Goal: Information Seeking & Learning: Learn about a topic

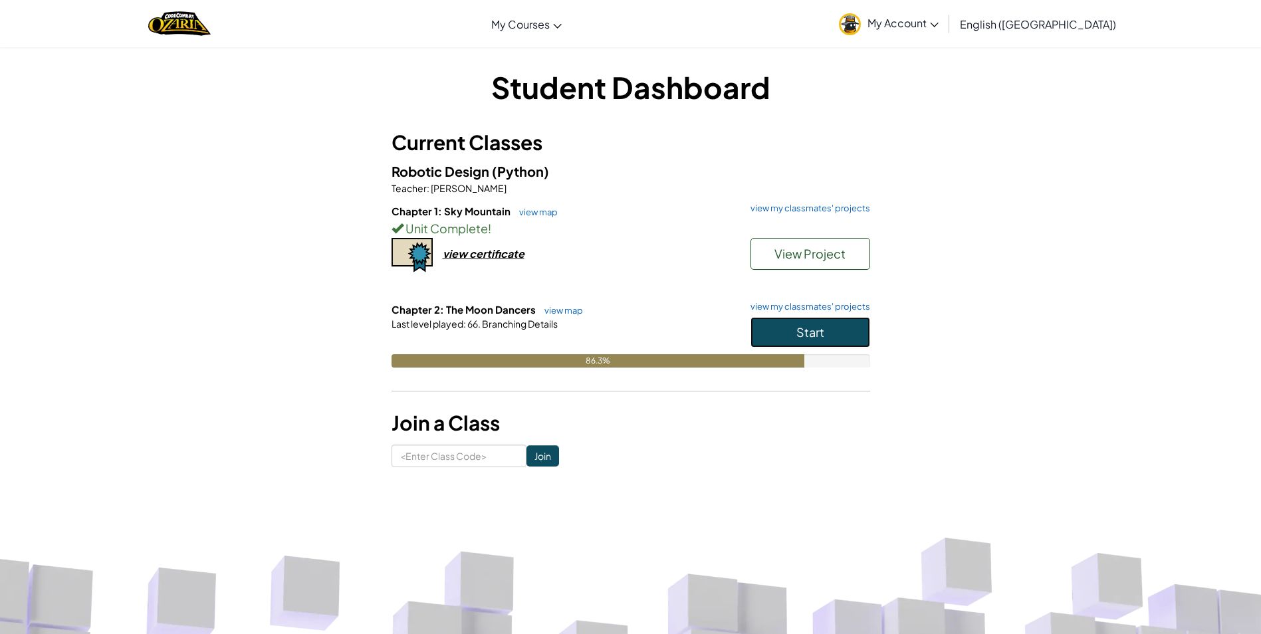
click at [858, 332] on button "Start" at bounding box center [811, 332] width 120 height 31
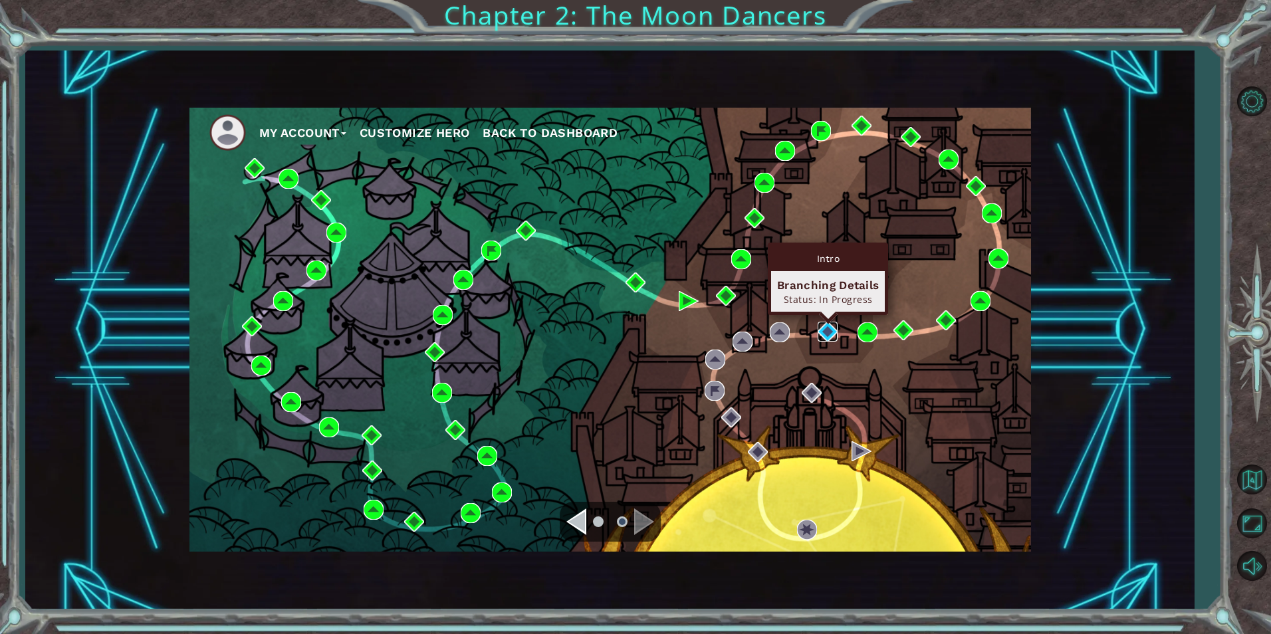
click at [822, 328] on img at bounding box center [828, 332] width 20 height 20
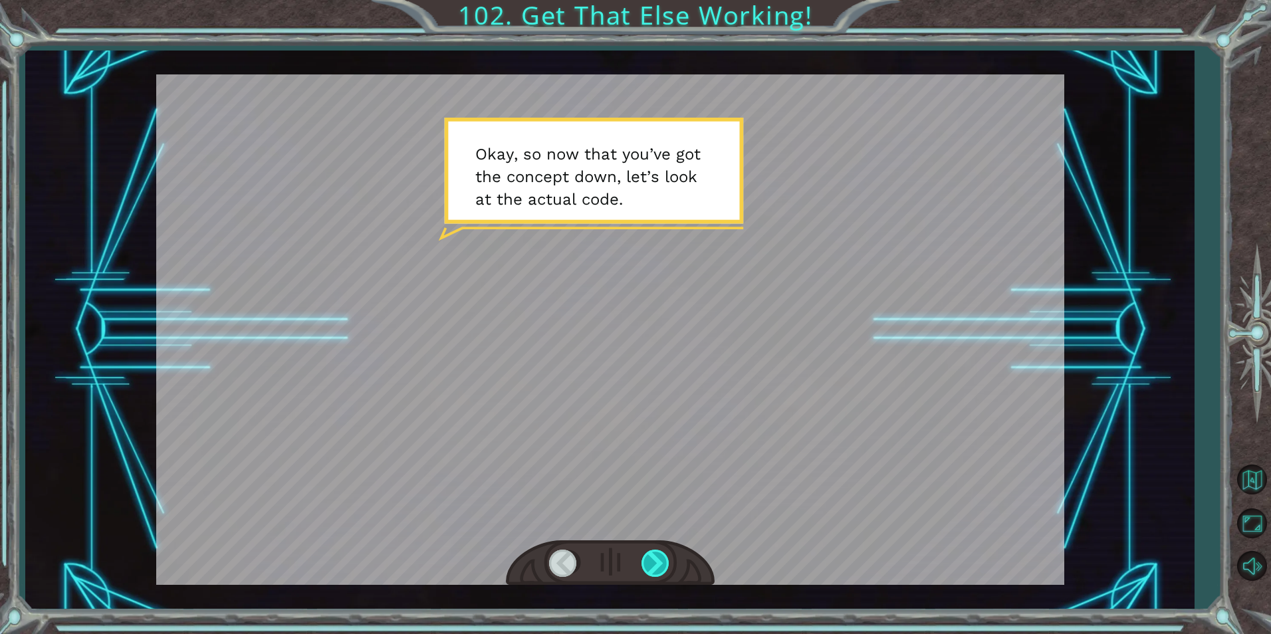
click at [657, 555] on div at bounding box center [657, 563] width 30 height 27
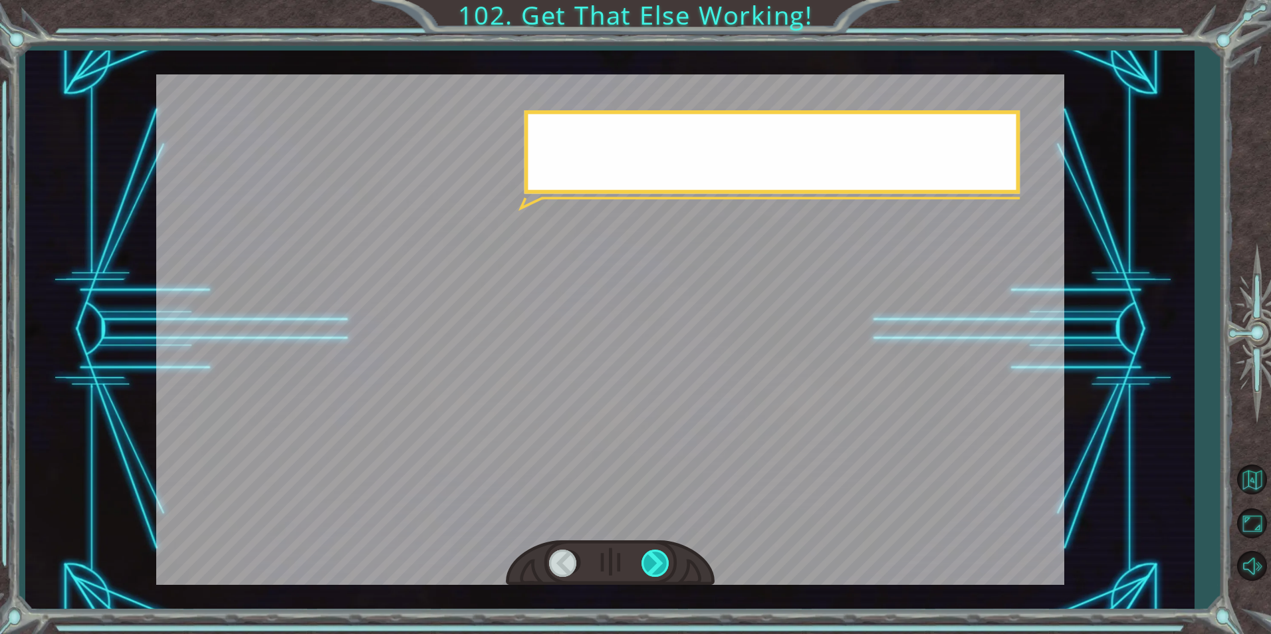
click at [657, 555] on div at bounding box center [657, 563] width 30 height 27
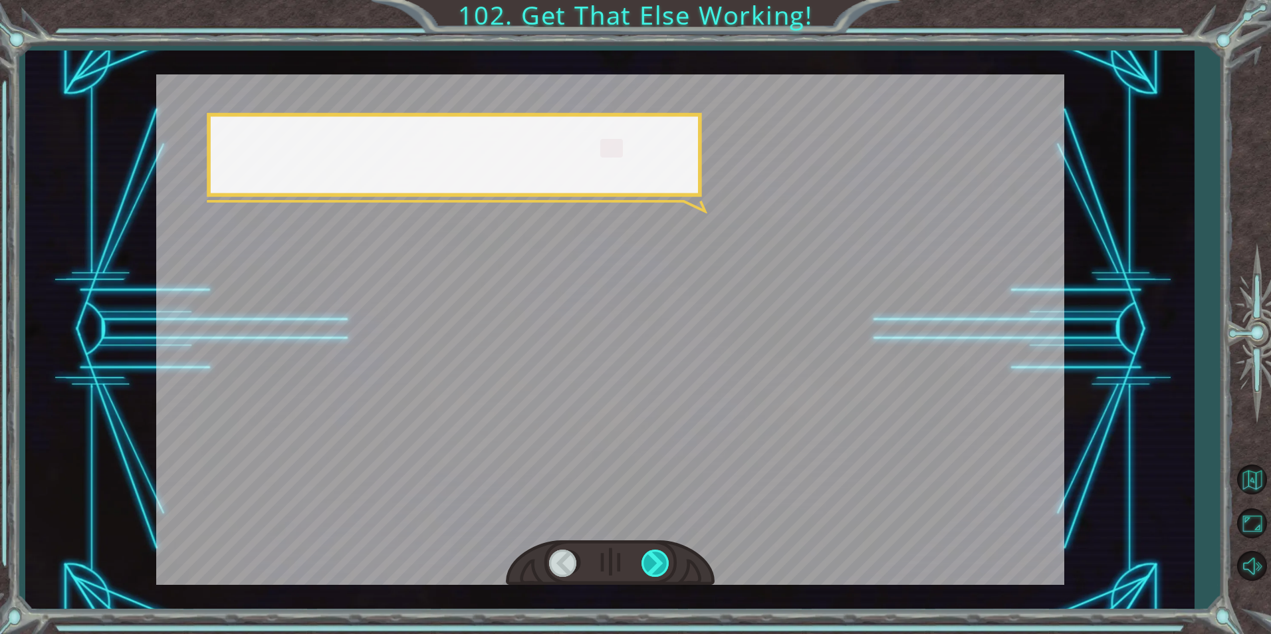
click at [657, 555] on div at bounding box center [657, 563] width 30 height 27
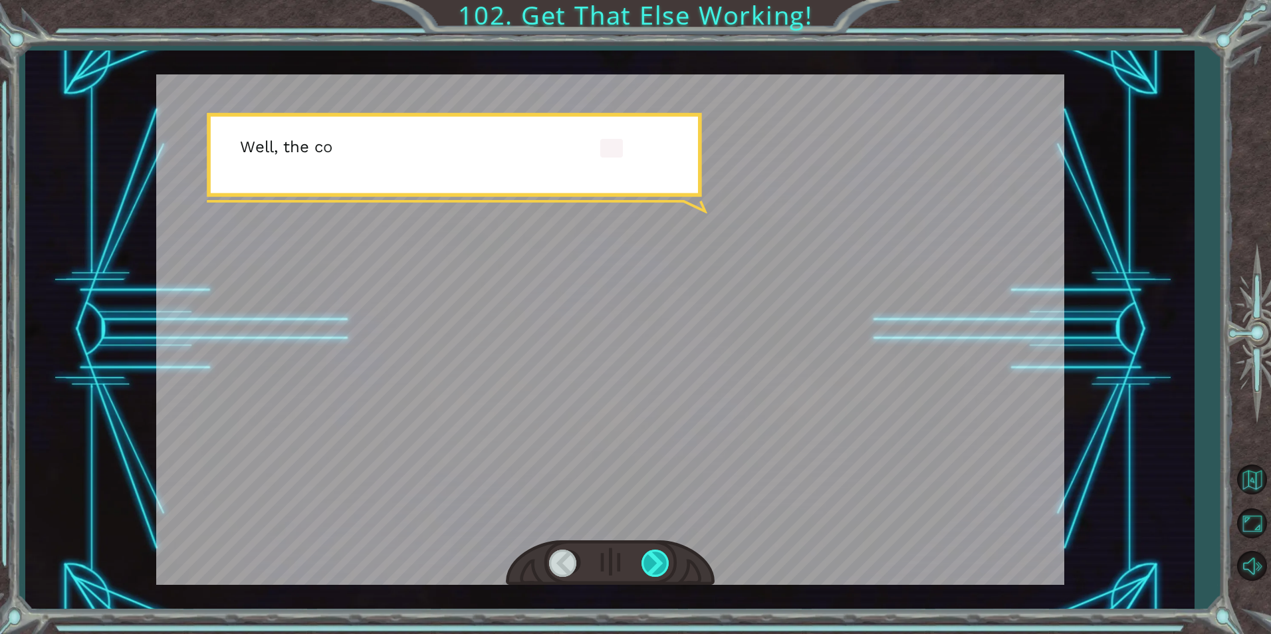
click at [657, 555] on div at bounding box center [657, 563] width 30 height 27
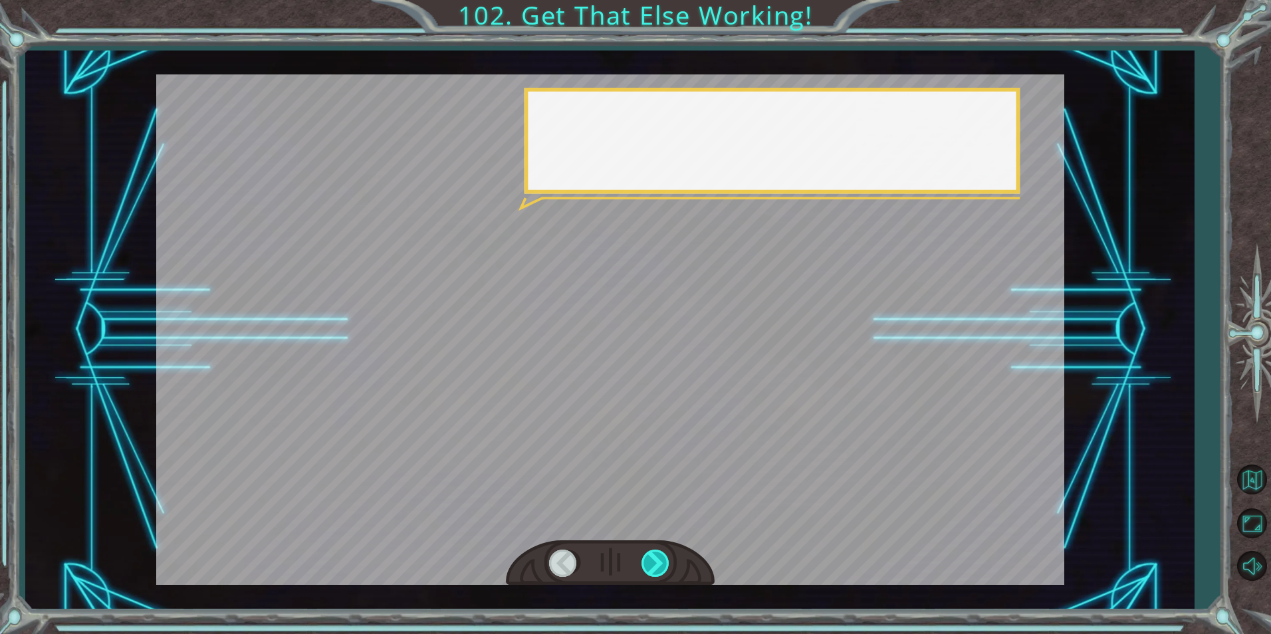
click at [657, 555] on div at bounding box center [657, 563] width 30 height 27
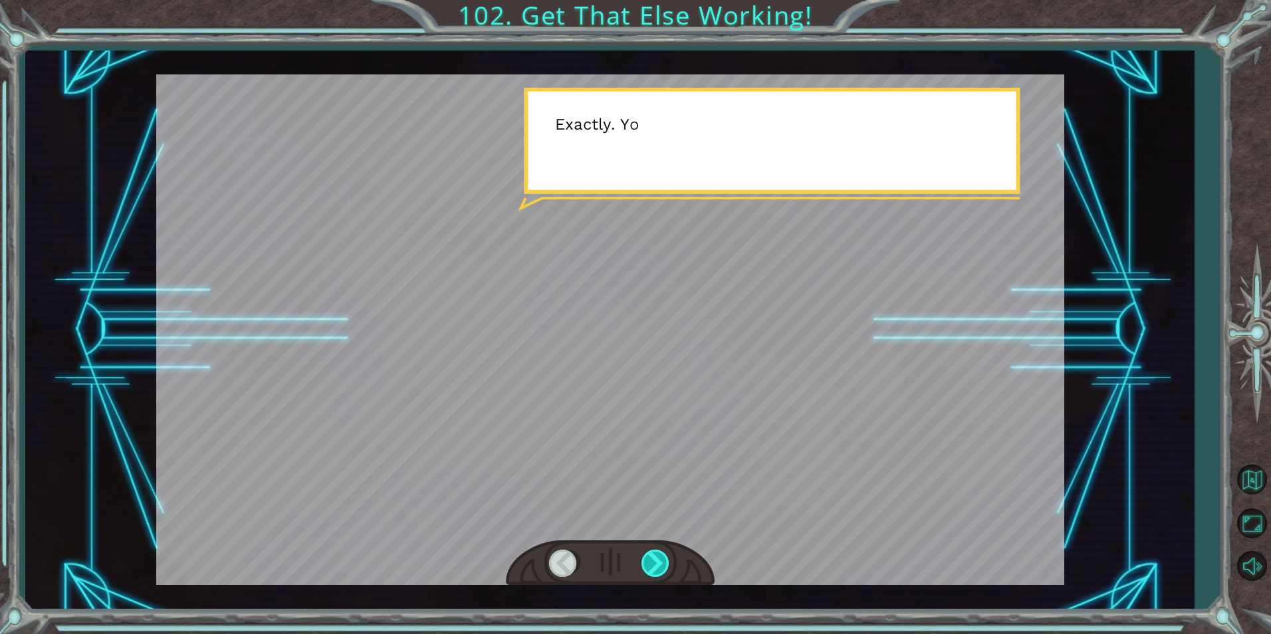
click at [657, 555] on div at bounding box center [657, 563] width 30 height 27
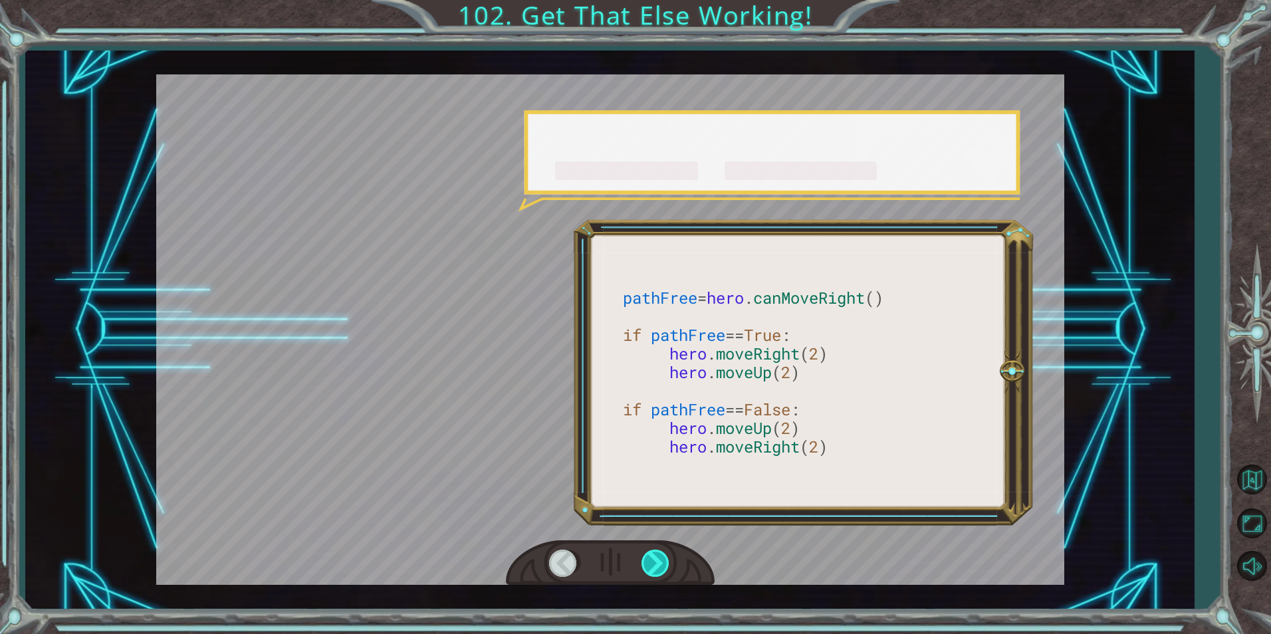
click at [657, 555] on div at bounding box center [657, 563] width 30 height 27
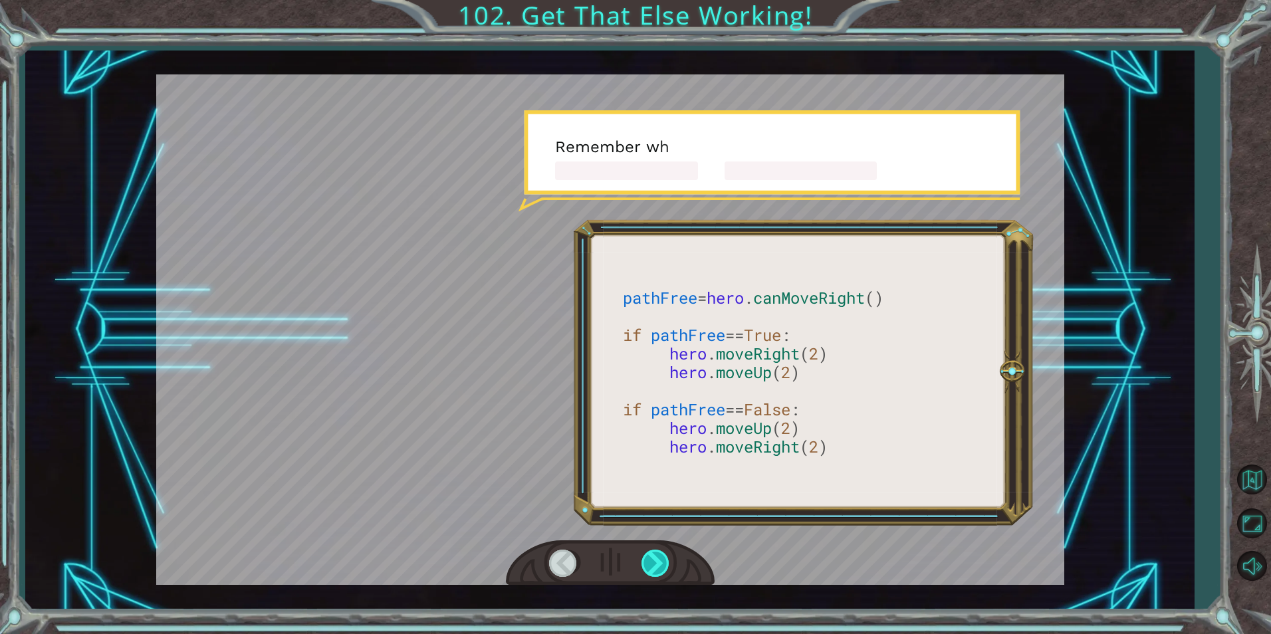
click at [657, 555] on div at bounding box center [657, 563] width 30 height 27
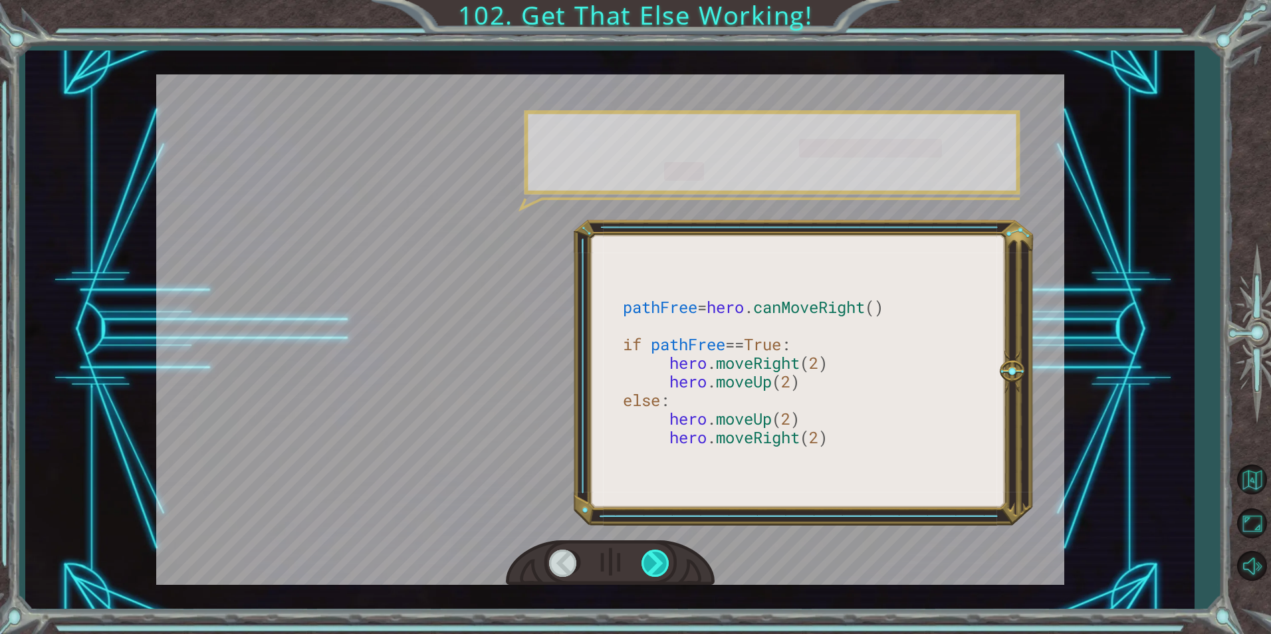
click at [657, 555] on div at bounding box center [657, 563] width 30 height 27
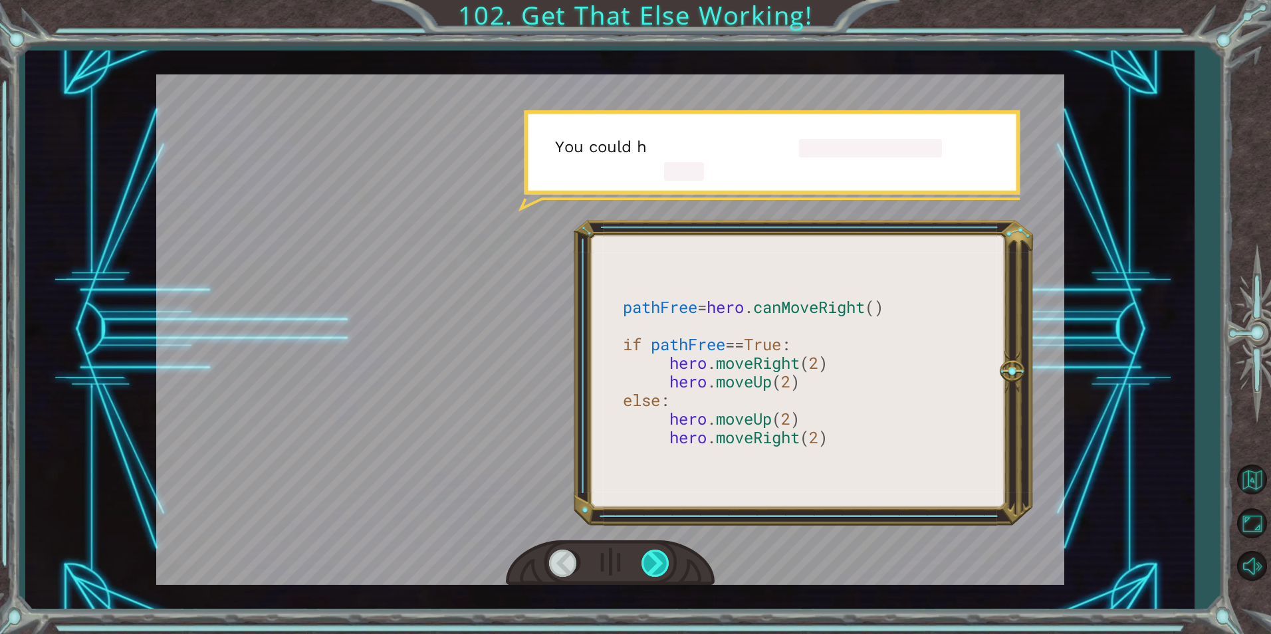
click at [657, 555] on div at bounding box center [657, 563] width 30 height 27
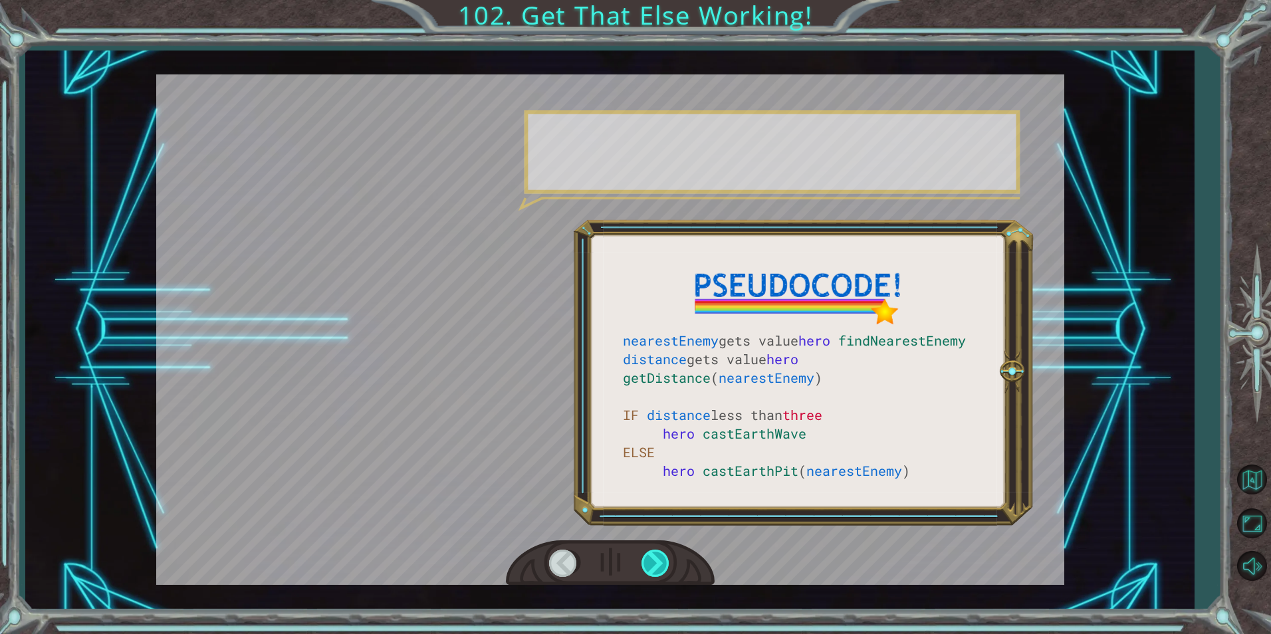
click at [657, 555] on div at bounding box center [657, 563] width 30 height 27
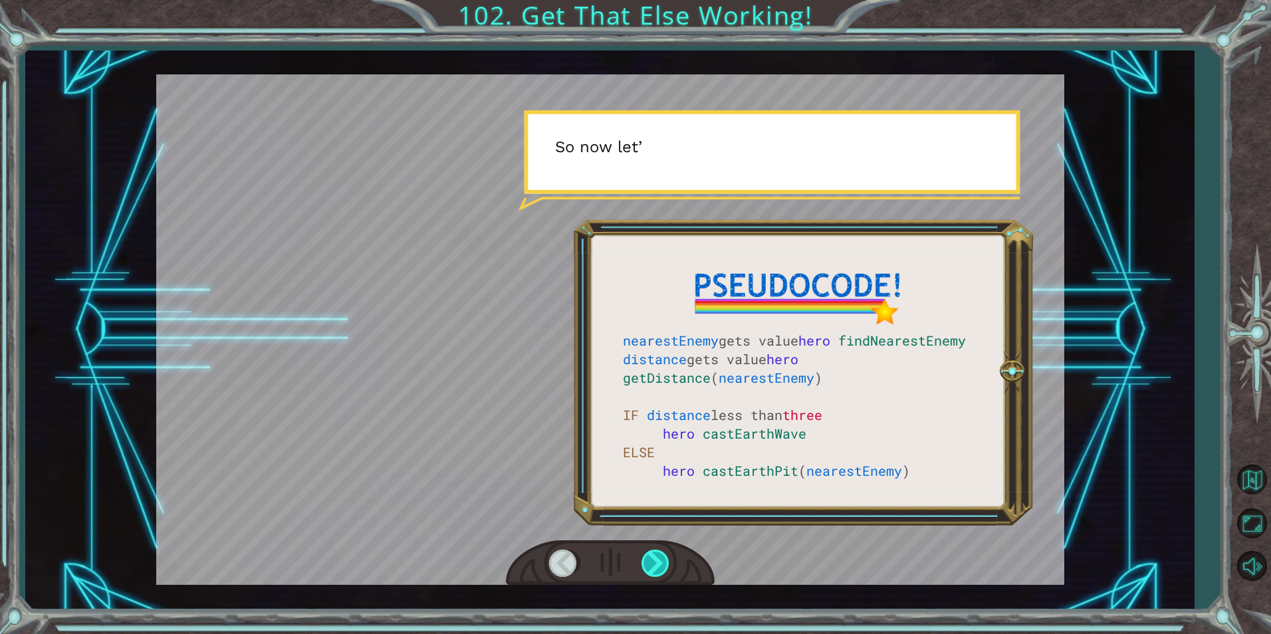
click at [657, 555] on div at bounding box center [657, 563] width 30 height 27
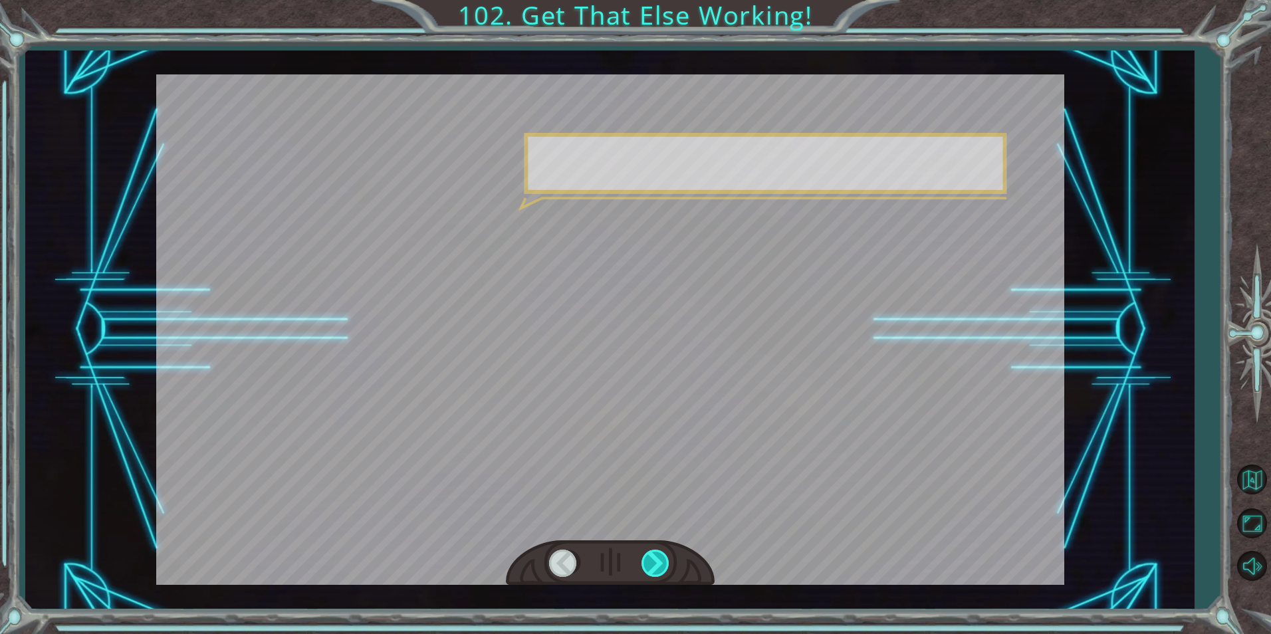
click at [657, 555] on div at bounding box center [657, 563] width 30 height 27
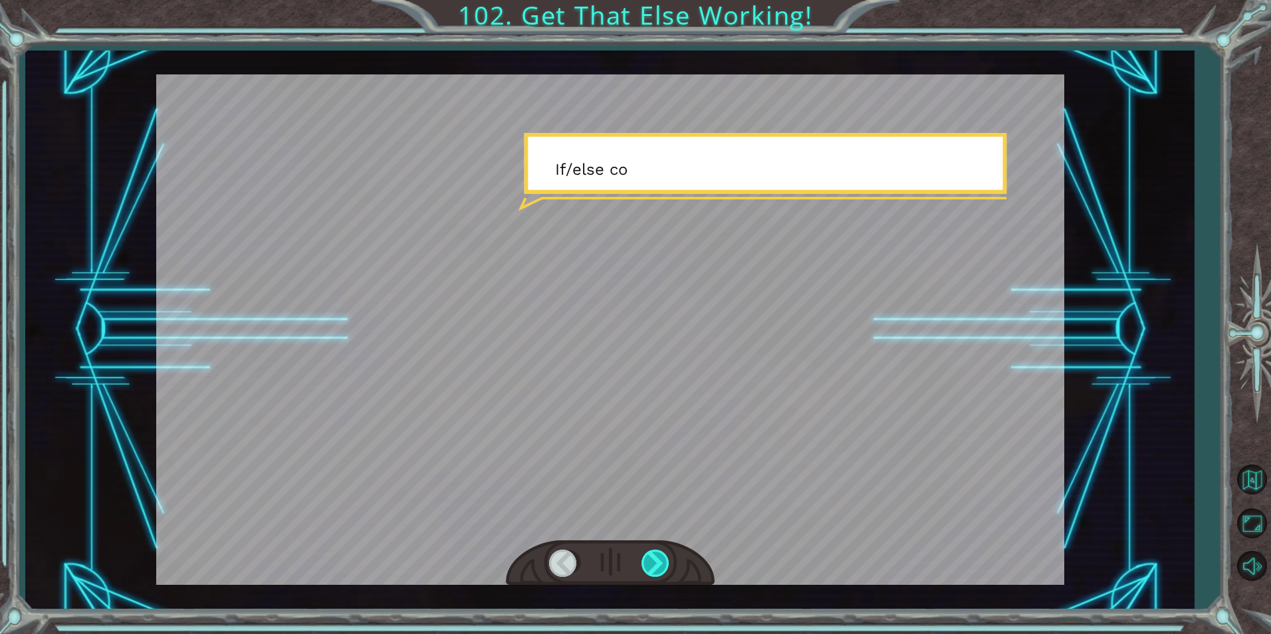
click at [657, 555] on div at bounding box center [657, 563] width 30 height 27
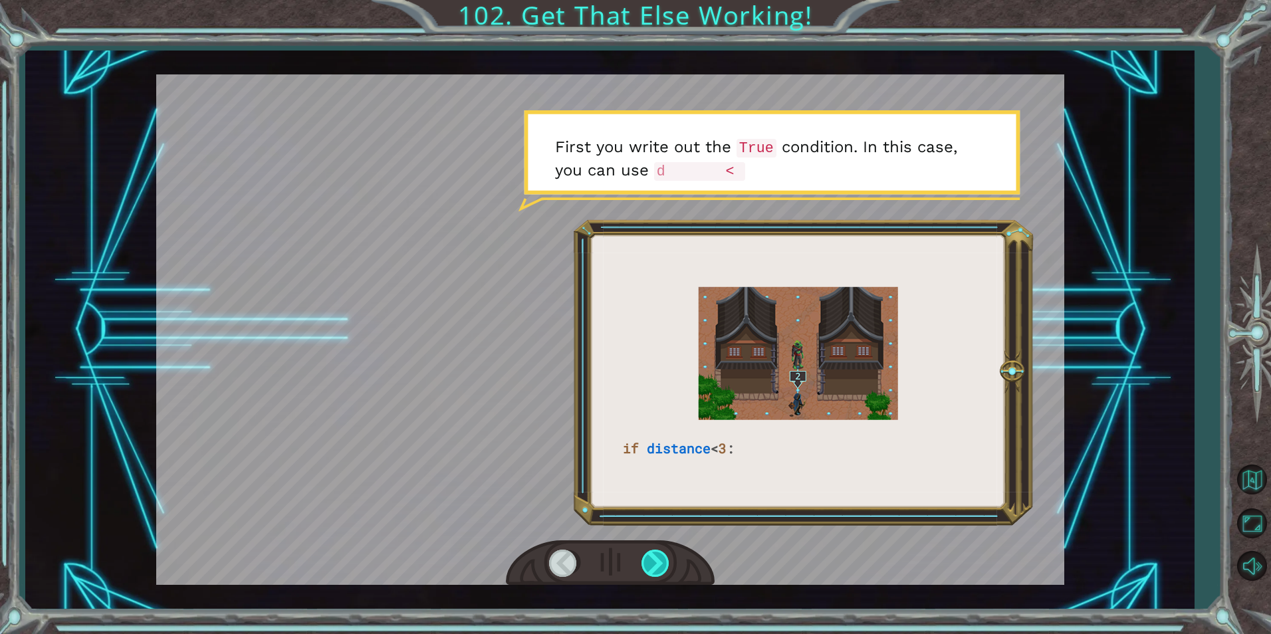
click at [657, 555] on div at bounding box center [657, 563] width 30 height 27
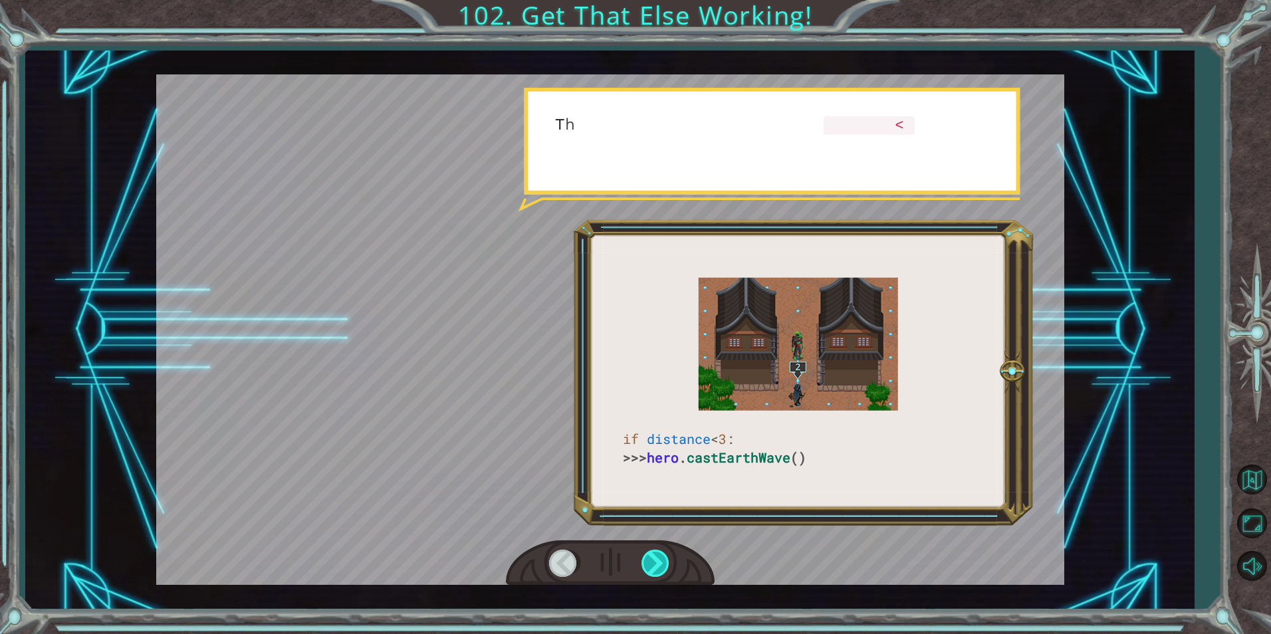
click at [657, 555] on div at bounding box center [657, 563] width 30 height 27
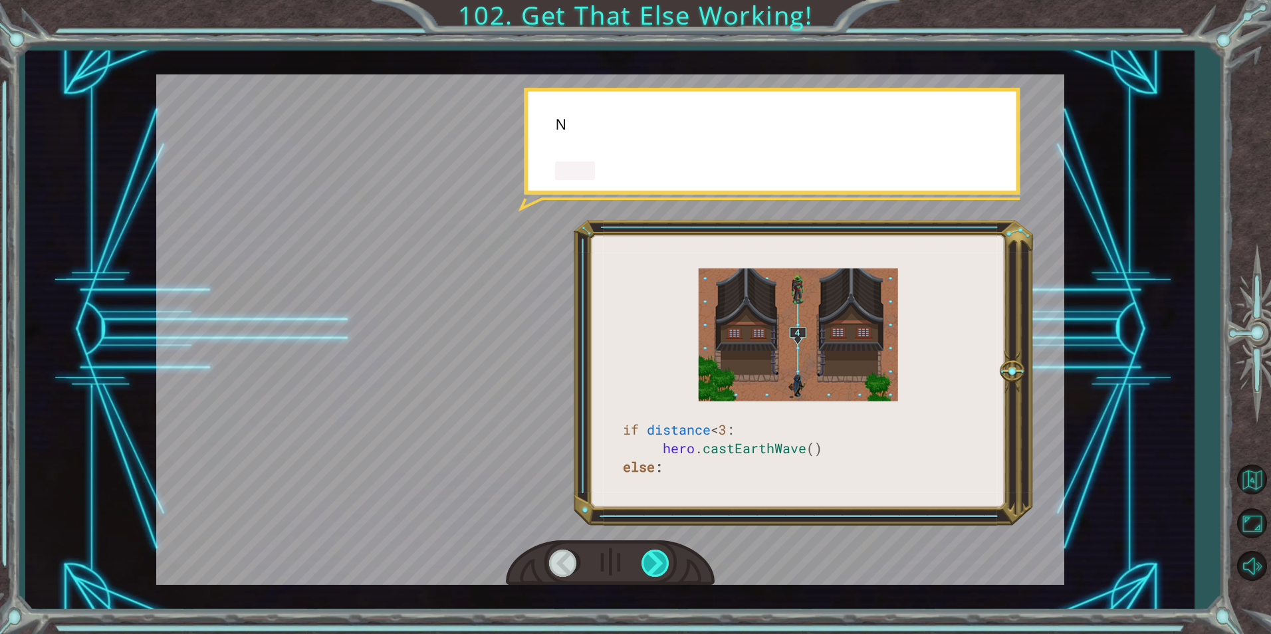
click at [657, 555] on div at bounding box center [657, 563] width 30 height 27
drag, startPoint x: 657, startPoint y: 555, endPoint x: 684, endPoint y: 567, distance: 29.8
click at [683, 566] on div at bounding box center [610, 564] width 209 height 46
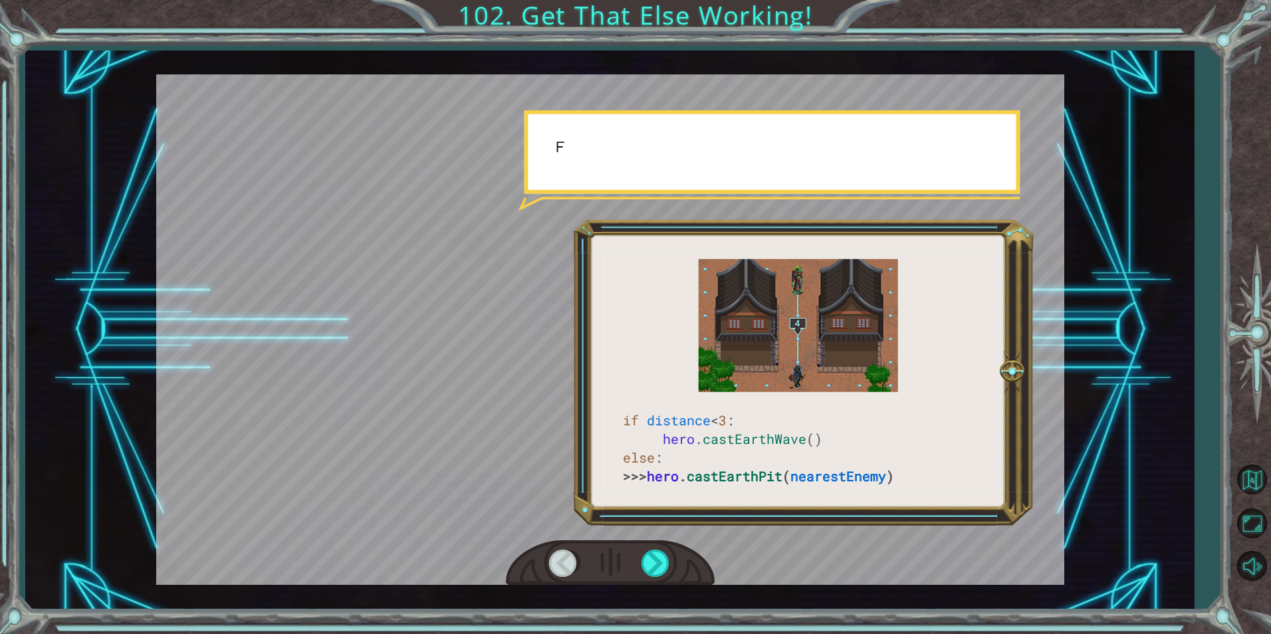
click at [684, 567] on div at bounding box center [610, 564] width 209 height 46
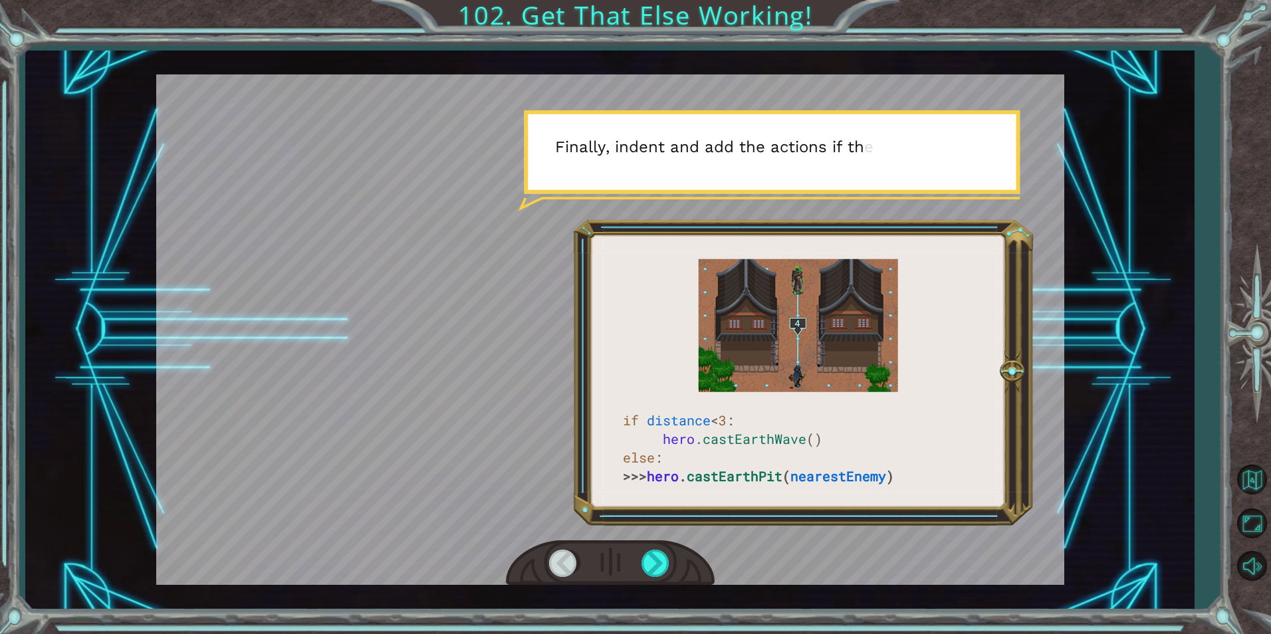
click at [684, 567] on div at bounding box center [610, 564] width 209 height 46
click at [657, 550] on div at bounding box center [657, 563] width 30 height 27
drag, startPoint x: 657, startPoint y: 549, endPoint x: 683, endPoint y: 585, distance: 44.3
click at [681, 583] on div at bounding box center [610, 564] width 209 height 46
click at [674, 586] on div at bounding box center [610, 564] width 209 height 46
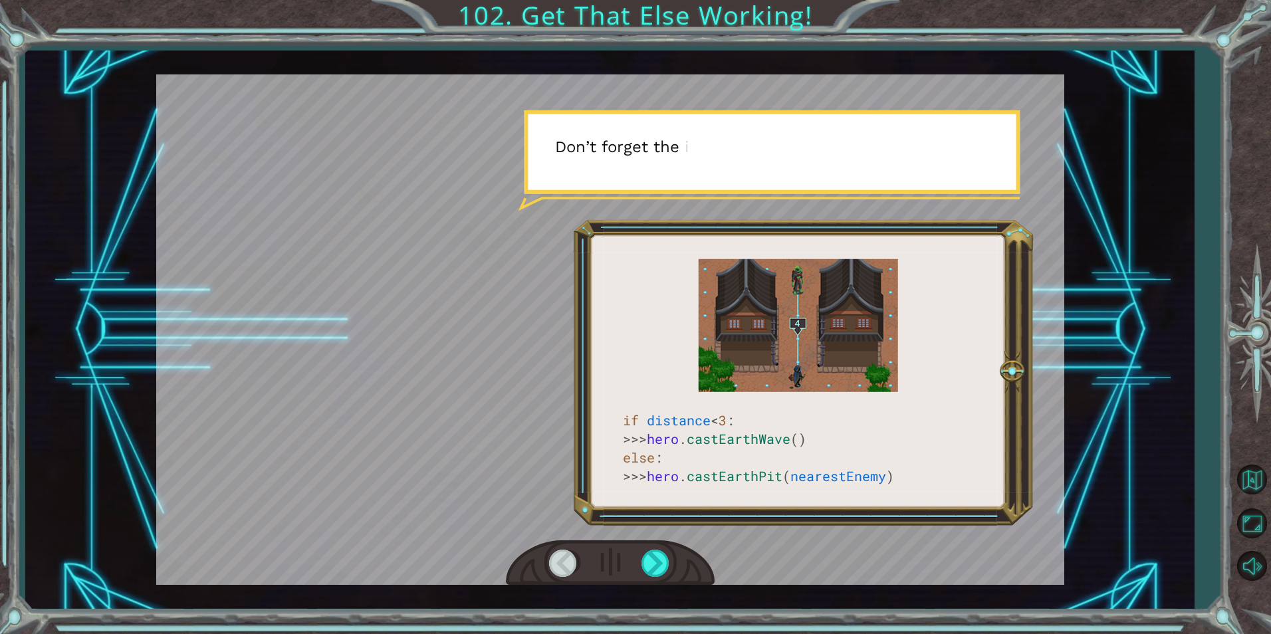
click at [672, 587] on div "if distance < 3 : >>> hero . castEarthWave () else : >>> hero . [GEOGRAPHIC_DAT…" at bounding box center [609, 330] width 1169 height 558
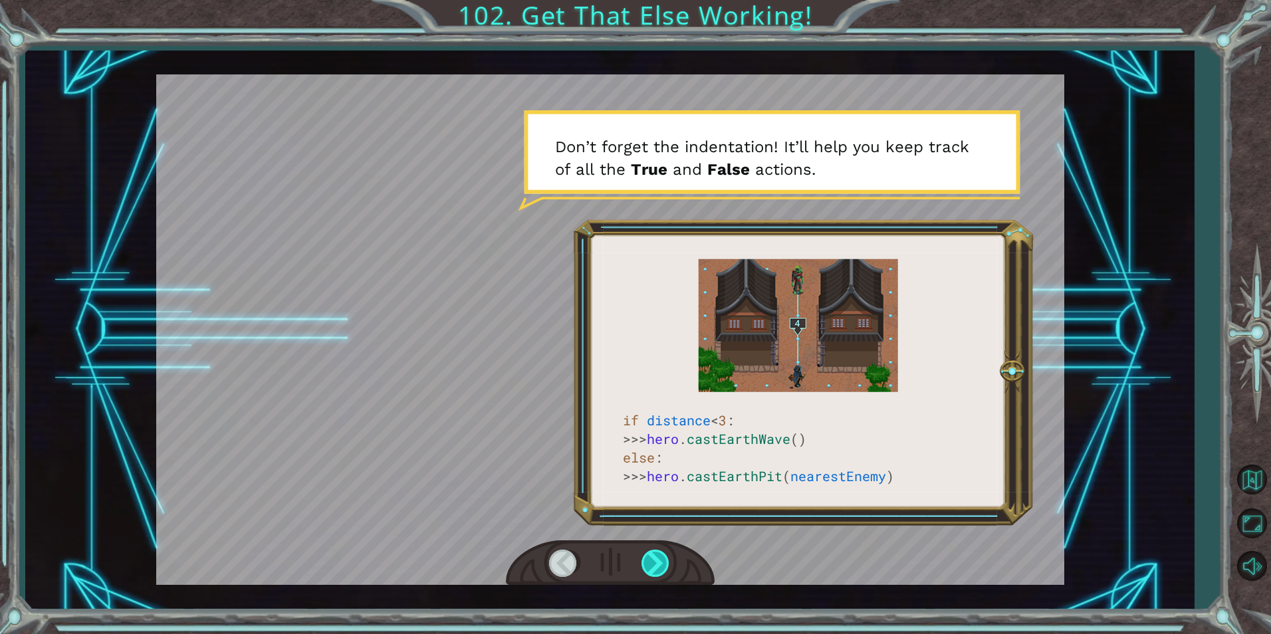
click at [667, 562] on div at bounding box center [657, 563] width 30 height 27
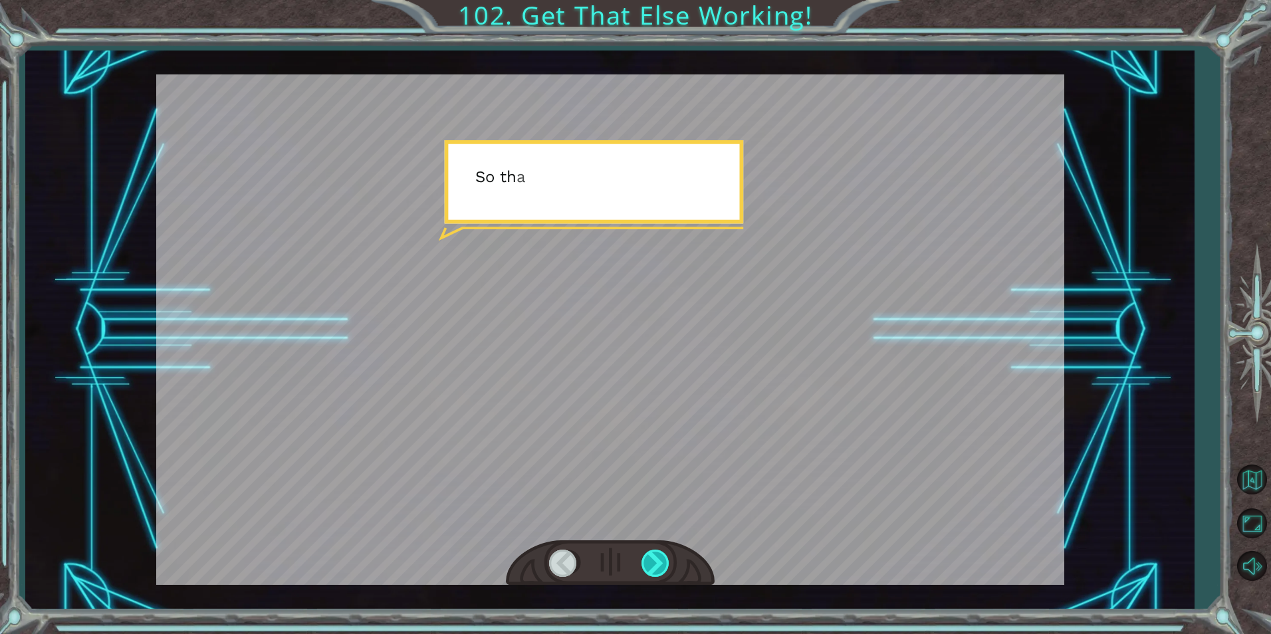
click at [667, 562] on div at bounding box center [657, 563] width 30 height 27
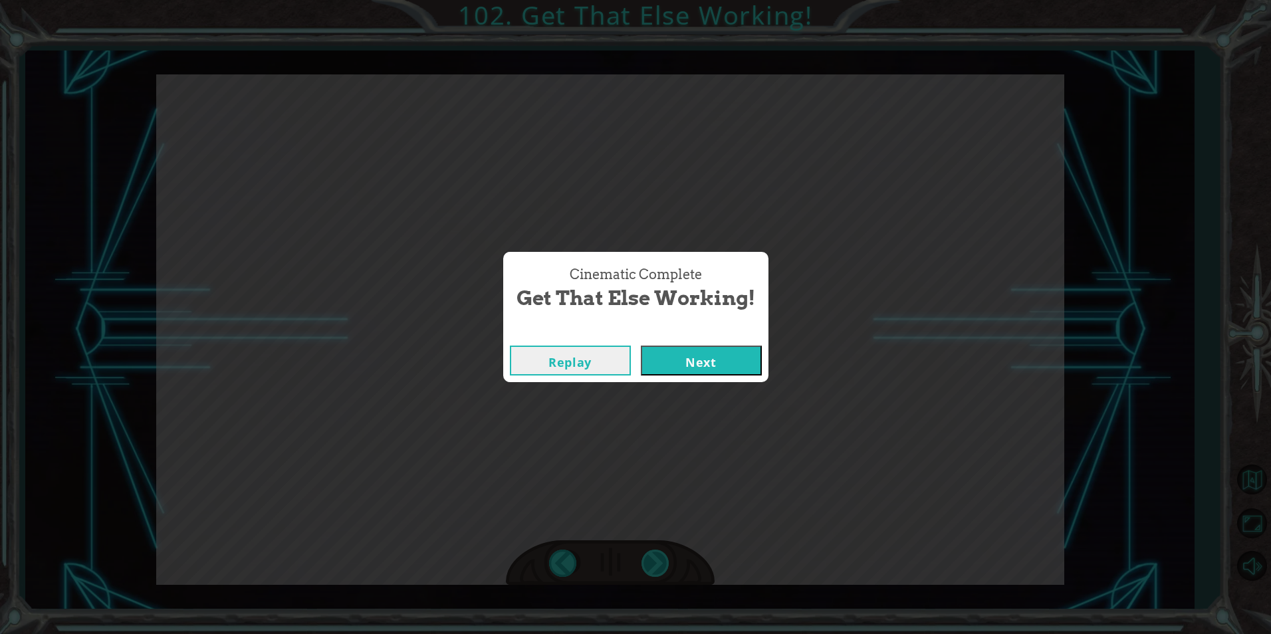
click at [667, 562] on div "Cinematic Complete Get That Else Working! Replay Next" at bounding box center [635, 317] width 1271 height 634
click at [715, 340] on div "Replay Next" at bounding box center [635, 360] width 265 height 43
click at [719, 351] on button "Next" at bounding box center [701, 361] width 121 height 30
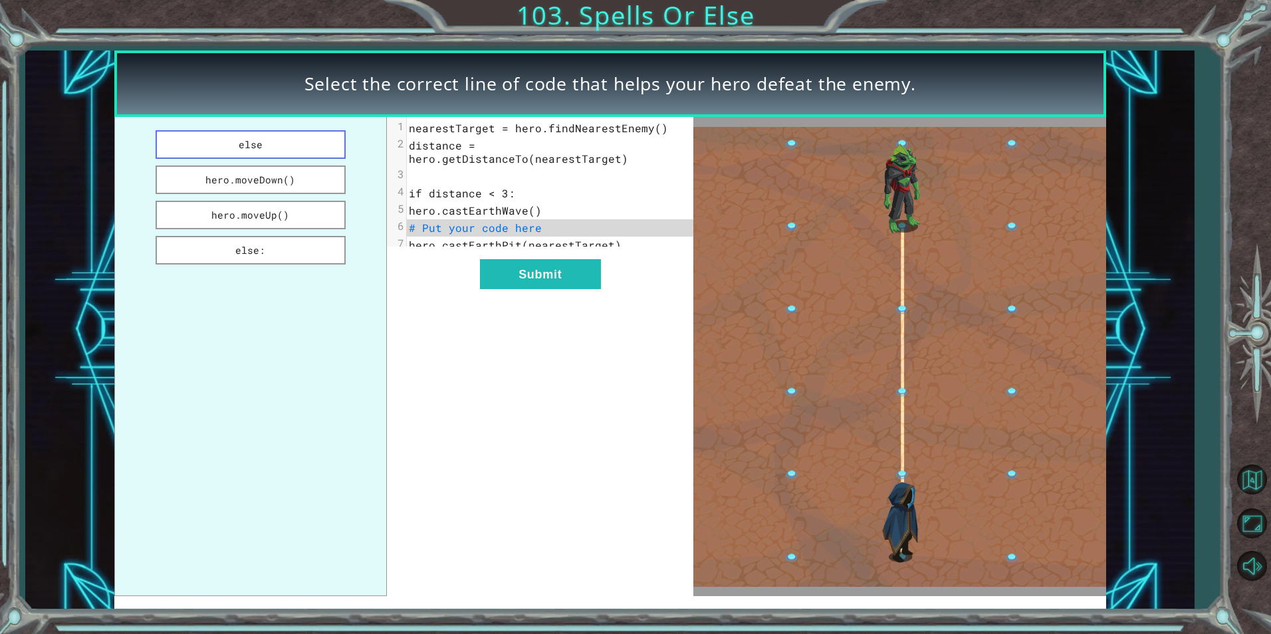
click at [279, 152] on button "else" at bounding box center [251, 144] width 190 height 29
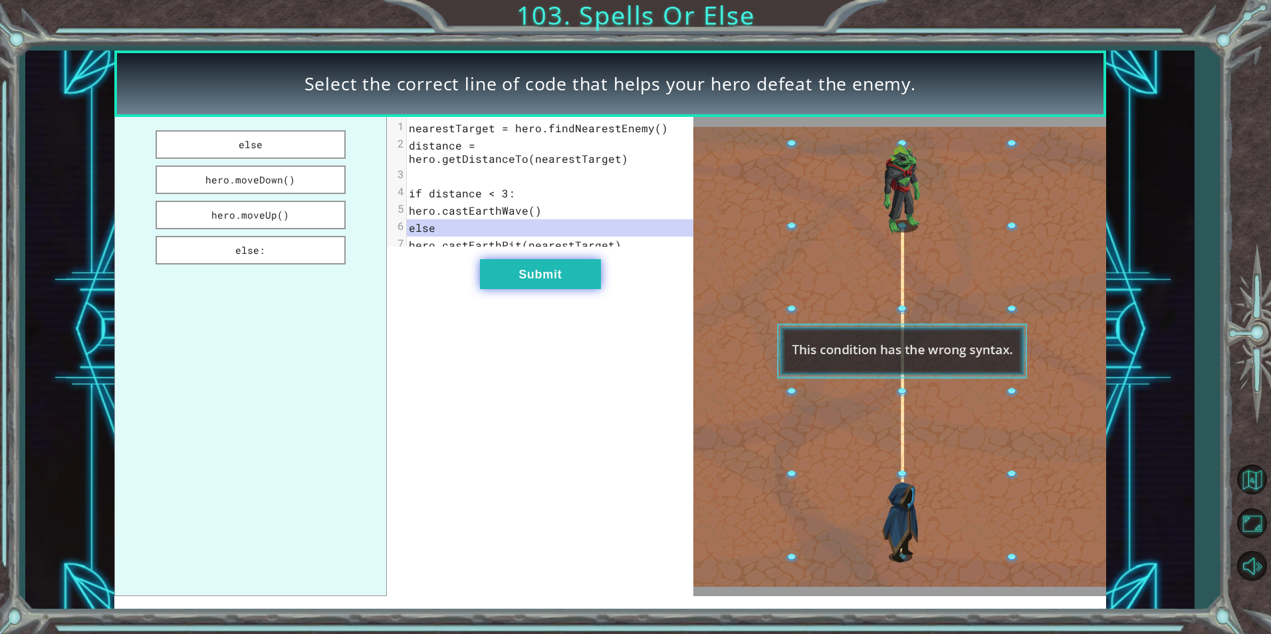
click at [560, 267] on button "Submit" at bounding box center [540, 274] width 121 height 30
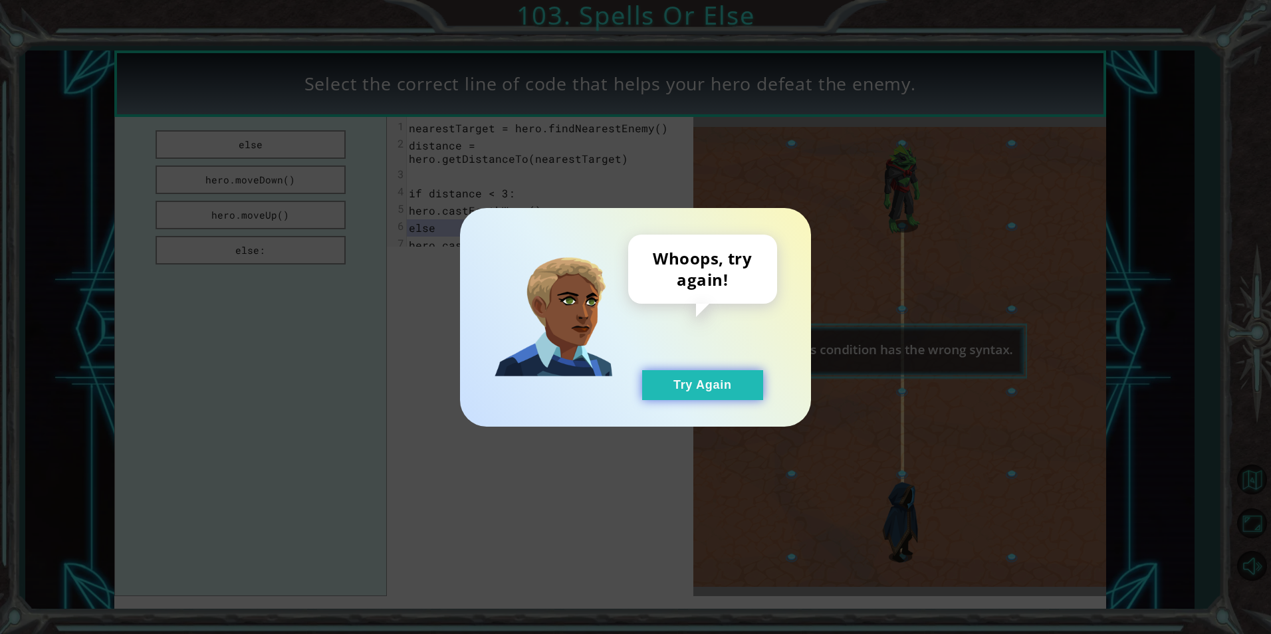
click at [724, 377] on button "Try Again" at bounding box center [702, 385] width 121 height 30
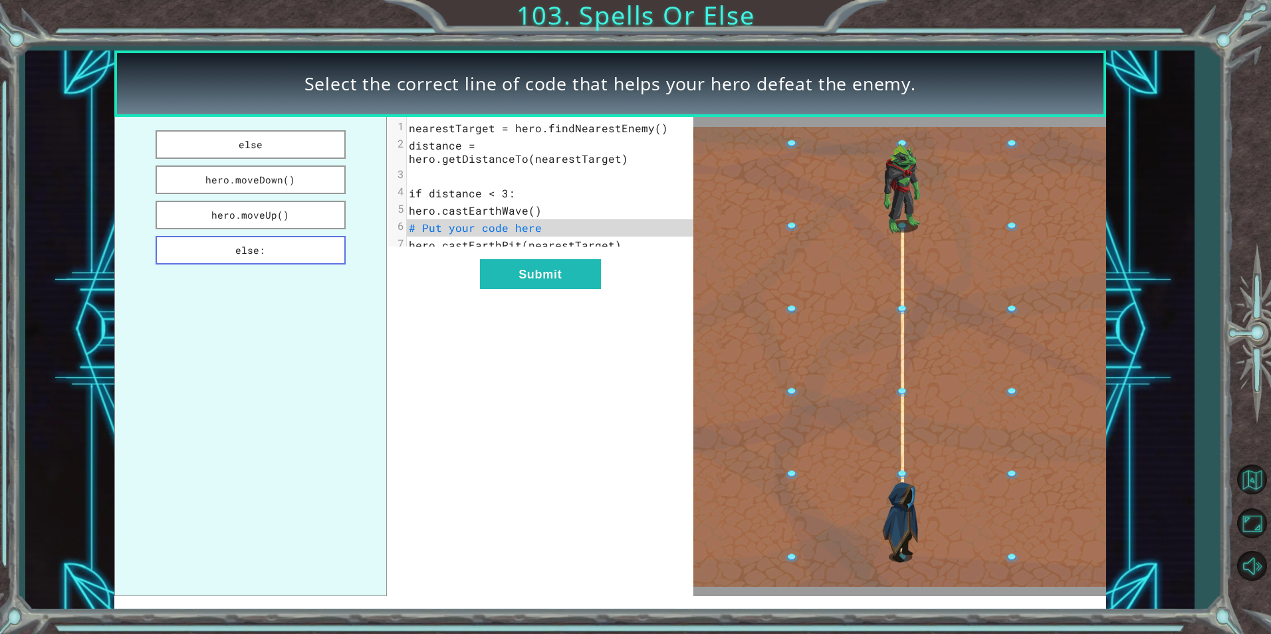
drag, startPoint x: 293, startPoint y: 253, endPoint x: 299, endPoint y: 257, distance: 7.4
click at [295, 255] on button "else:" at bounding box center [251, 250] width 190 height 29
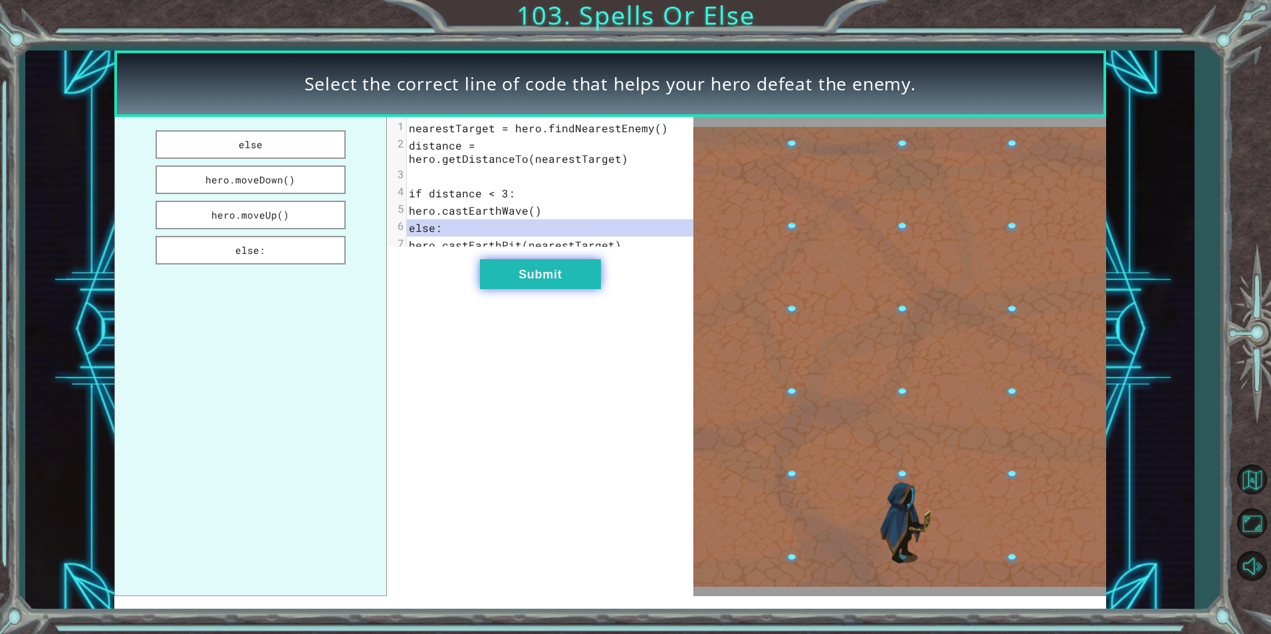
click at [534, 279] on button "Submit" at bounding box center [540, 274] width 121 height 30
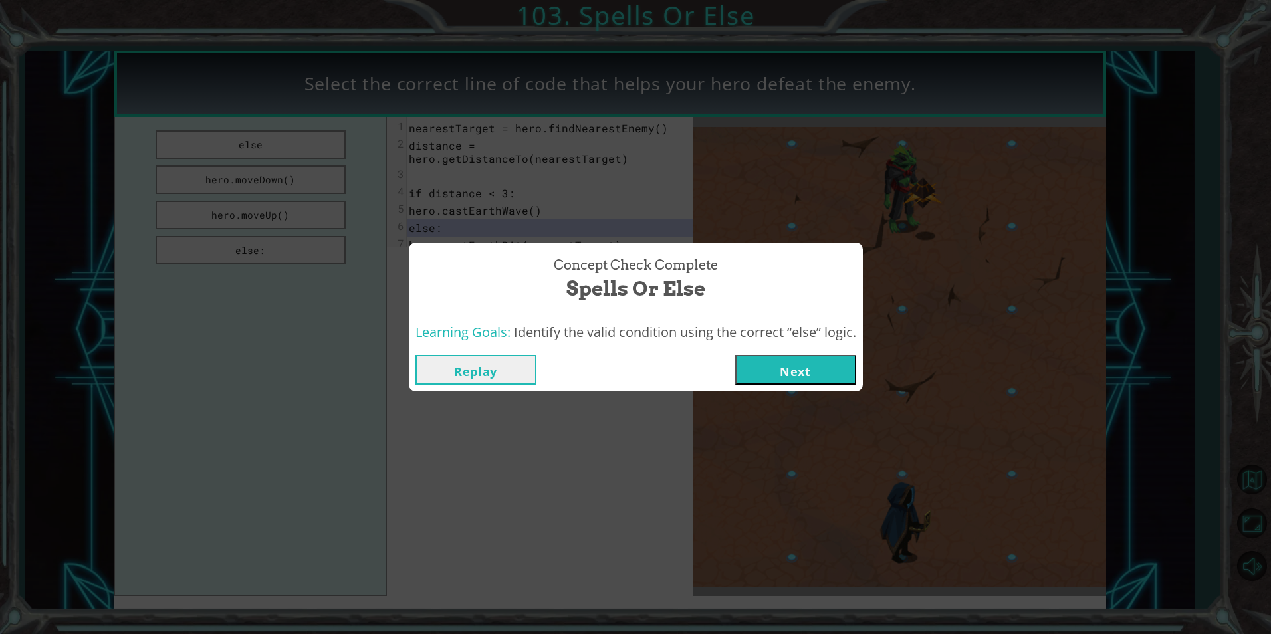
click at [802, 368] on button "Next" at bounding box center [795, 370] width 121 height 30
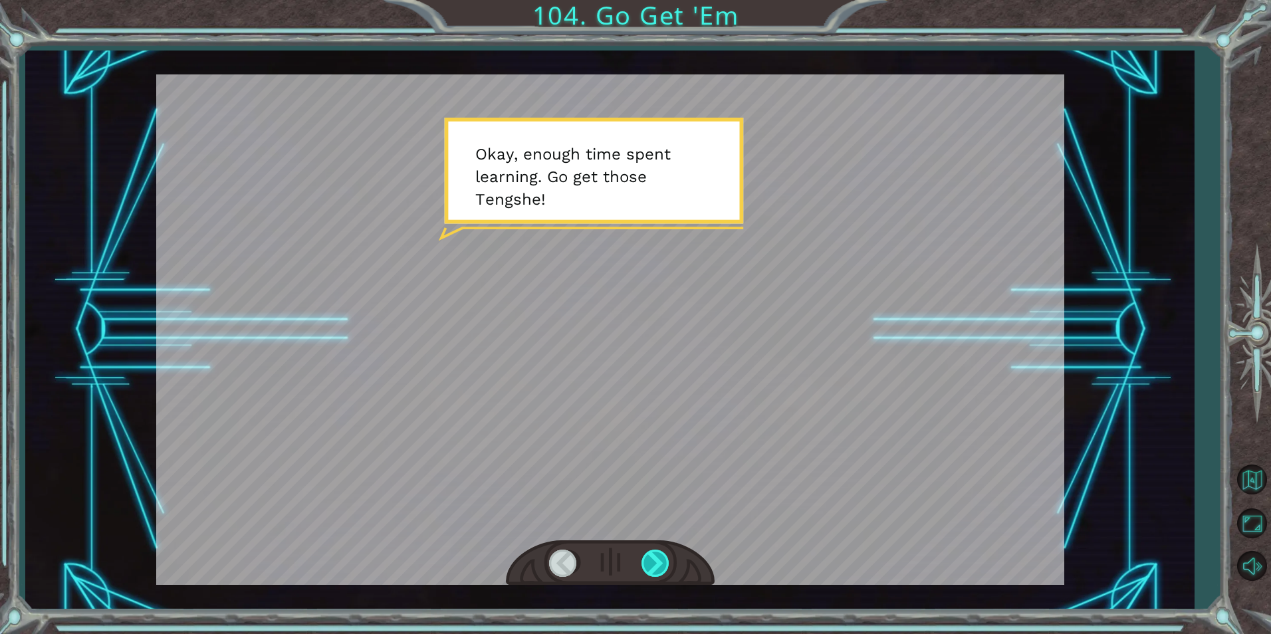
click at [648, 560] on div at bounding box center [657, 563] width 30 height 27
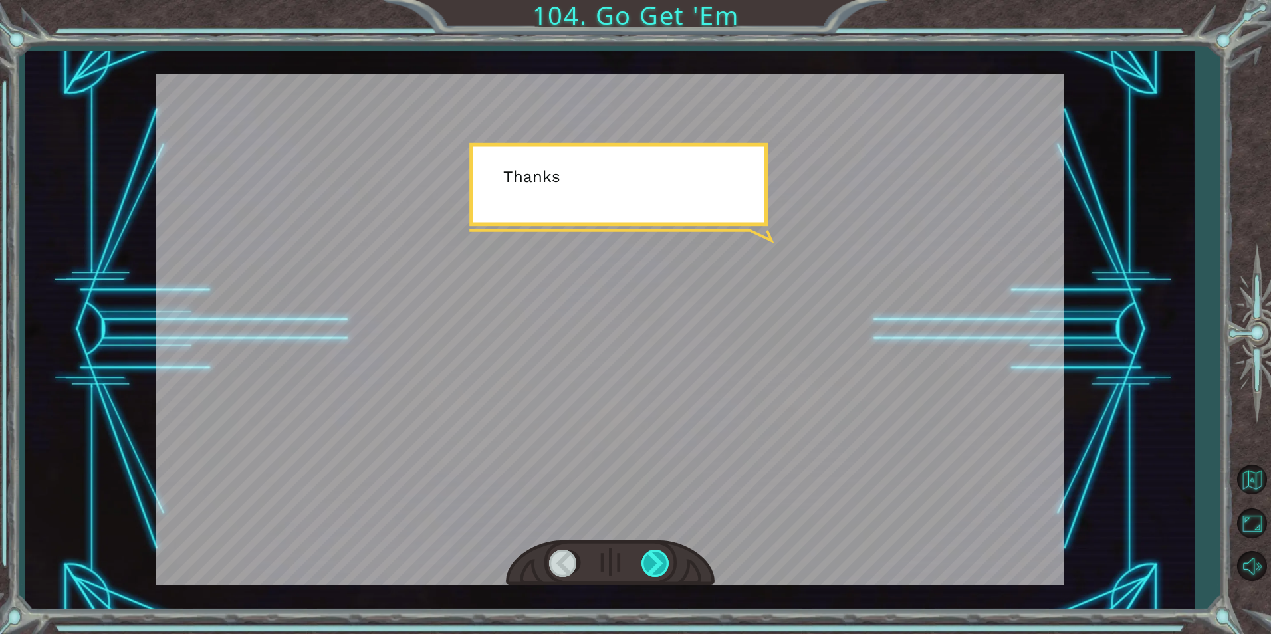
click at [657, 554] on div at bounding box center [657, 563] width 30 height 27
click at [657, 0] on div "Temporary Text O k a y , e n o u g h t i m e s p e n t l e a r n i n g . G o g …" at bounding box center [635, 0] width 1271 height 0
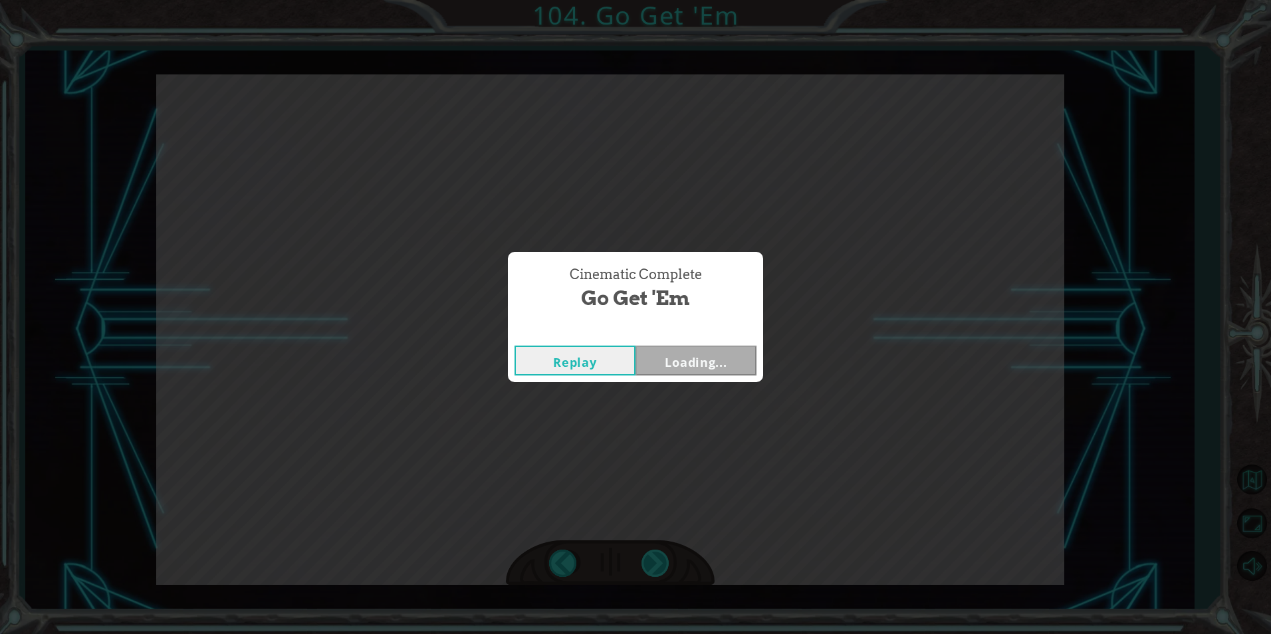
click at [657, 554] on div "Cinematic Complete Go Get 'Em Replay Loading..." at bounding box center [635, 317] width 1271 height 634
drag, startPoint x: 657, startPoint y: 554, endPoint x: 660, endPoint y: 546, distance: 9.3
click at [660, 546] on div "Cinematic Complete Go Get 'Em Replay Next" at bounding box center [635, 317] width 1271 height 634
click at [740, 364] on button "Next" at bounding box center [696, 361] width 121 height 30
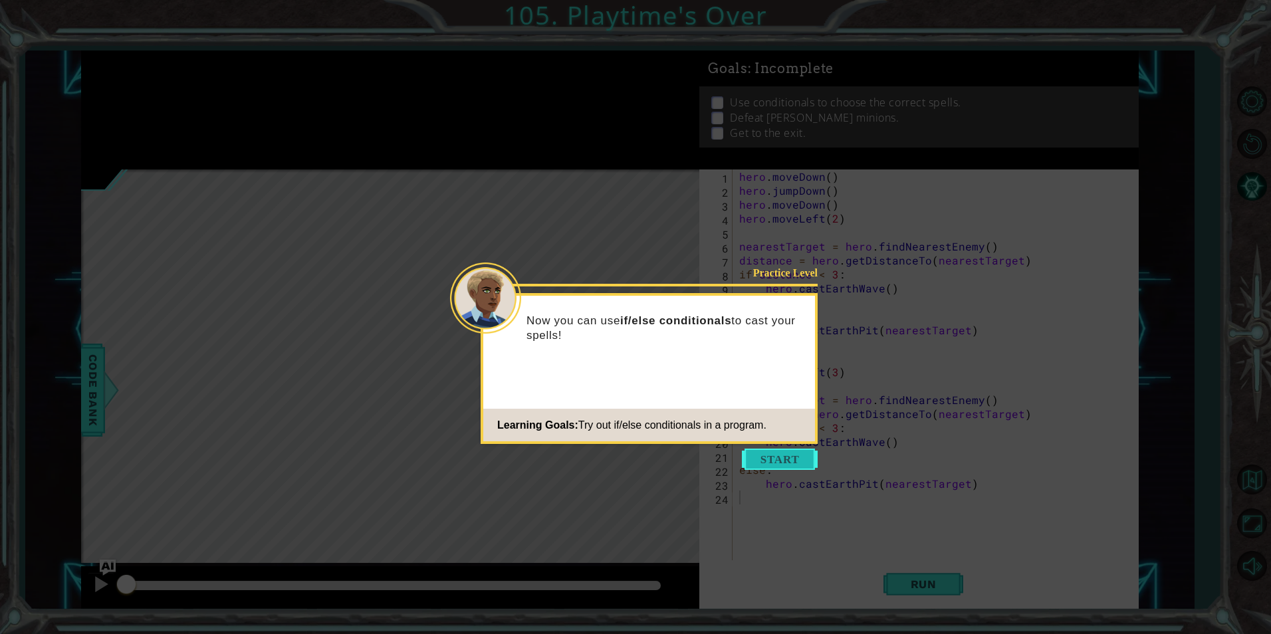
click at [788, 453] on button "Start" at bounding box center [780, 459] width 76 height 21
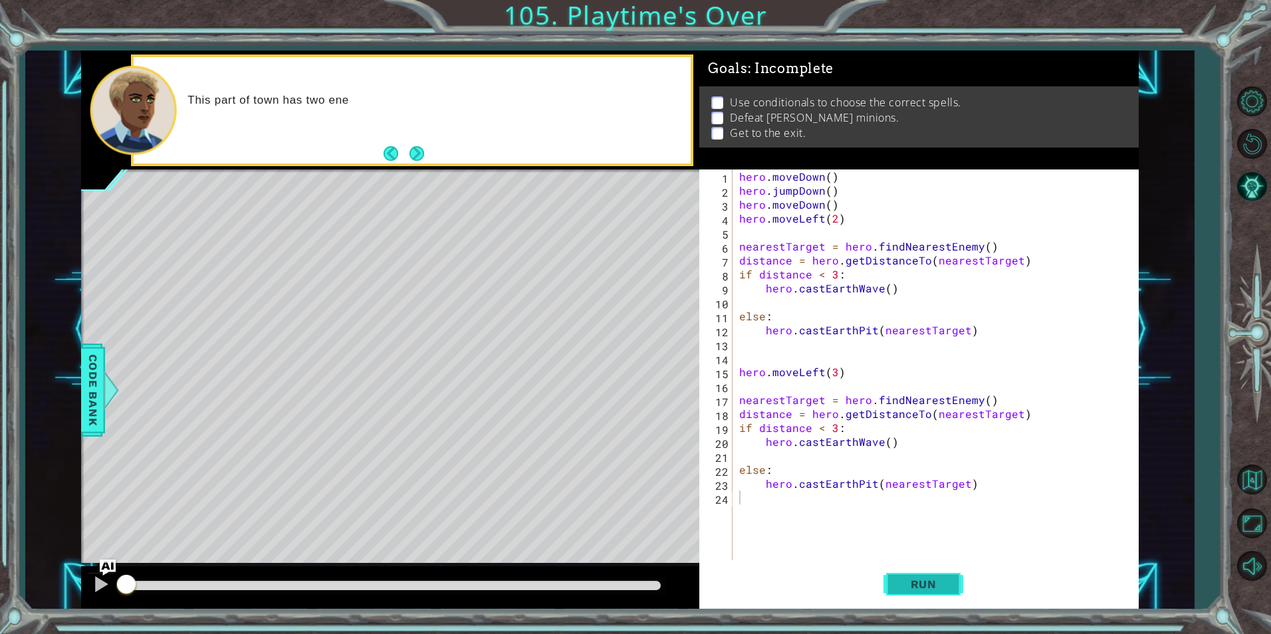
click at [915, 578] on span "Run" at bounding box center [924, 584] width 53 height 13
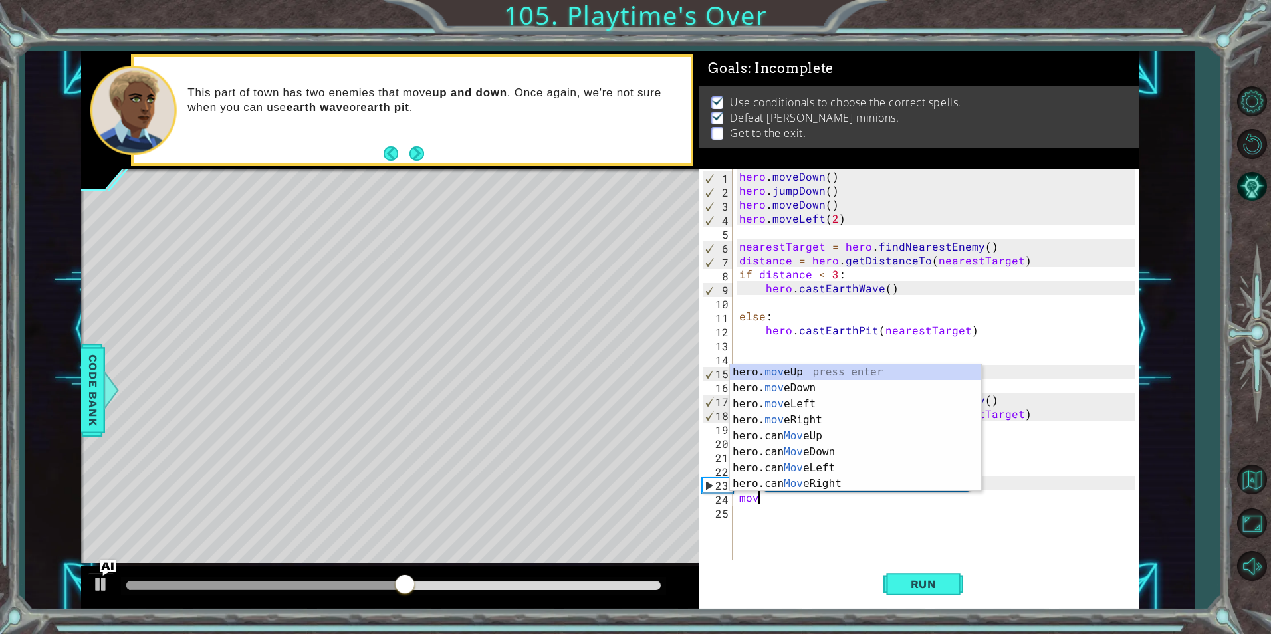
scroll to position [0, 1]
click at [839, 404] on div "hero. mov eUp press enter hero. mov eDown press enter hero. mov eLeft press ent…" at bounding box center [855, 444] width 251 height 160
type textarea "hero.moveLeft(1)"
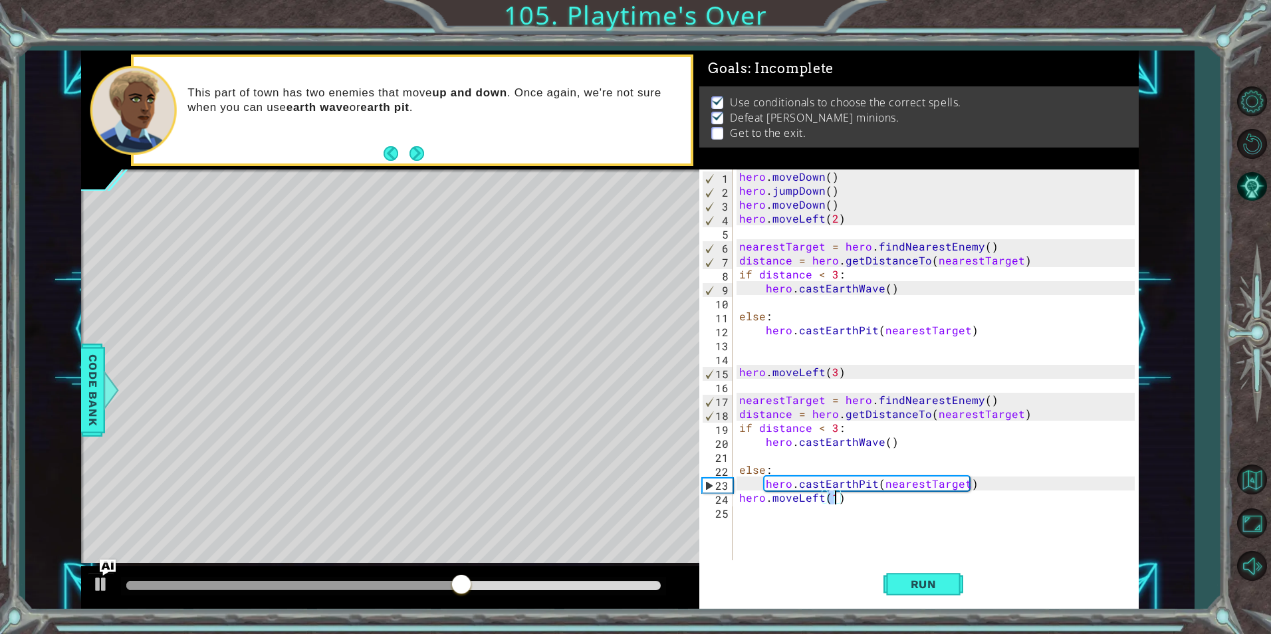
click at [826, 531] on div "hero . moveDown ( ) hero . jumpDown ( ) hero . moveDown ( ) hero . moveLeft ( 2…" at bounding box center [939, 379] width 404 height 419
type textarea "h"
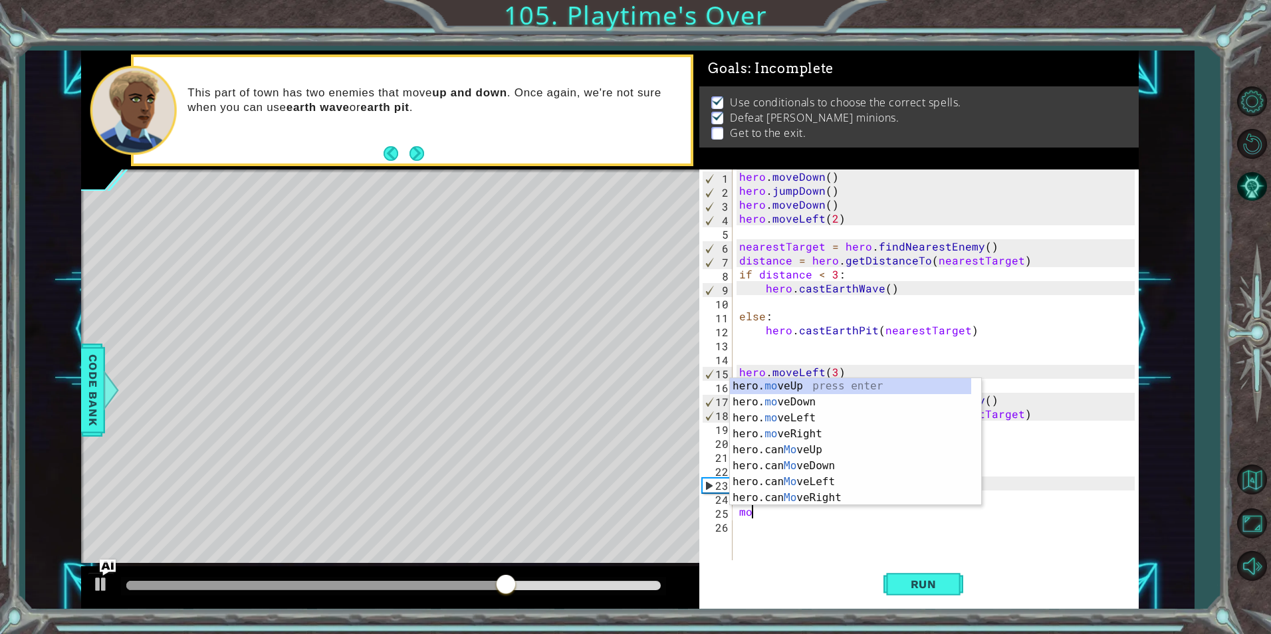
scroll to position [0, 1]
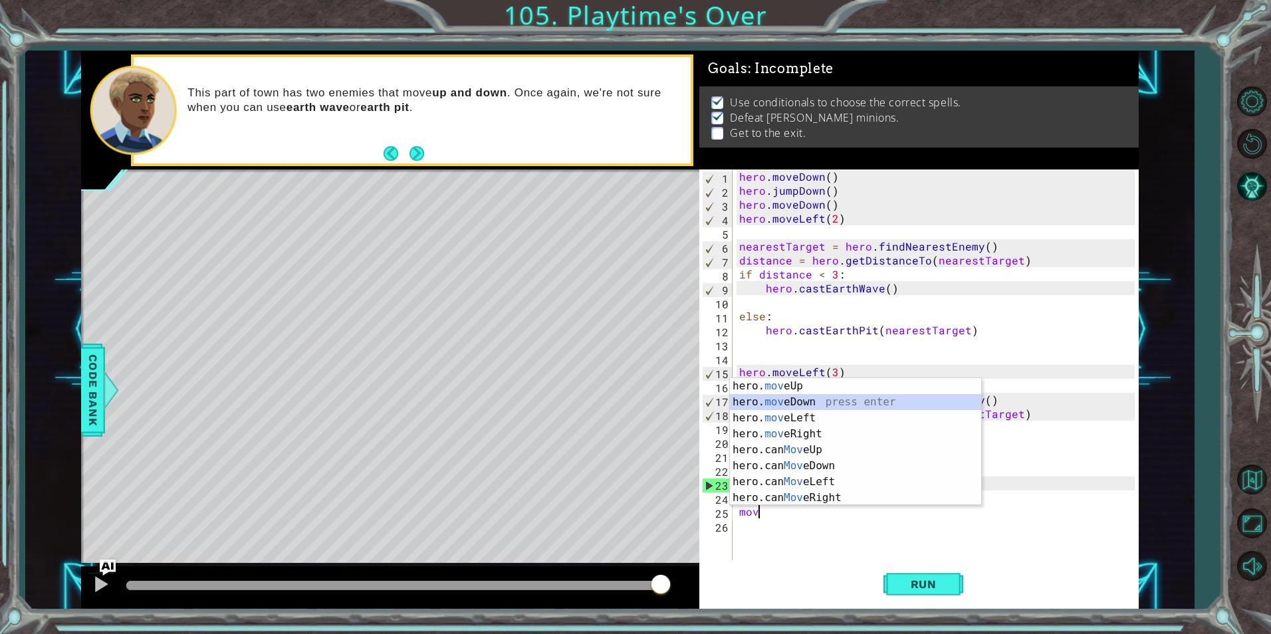
click at [844, 401] on div "hero. mov eUp press enter hero. mov eDown press enter hero. mov eLeft press ent…" at bounding box center [855, 458] width 251 height 160
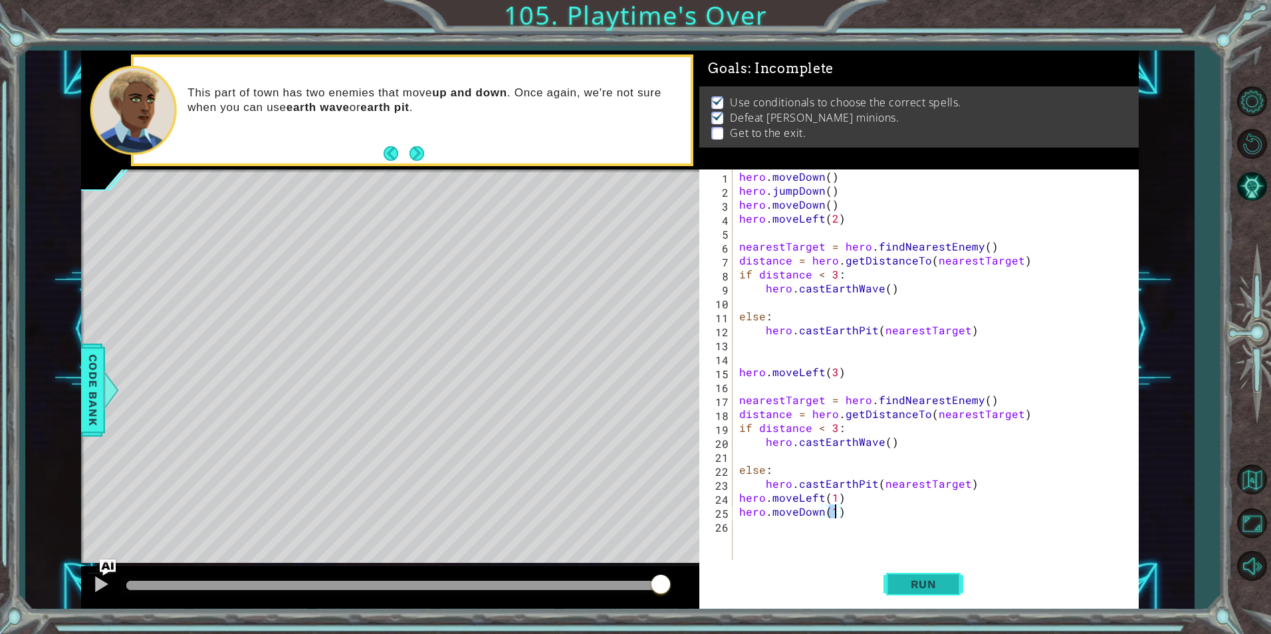
type textarea "hero.moveDown(1)"
click at [927, 578] on span "Run" at bounding box center [924, 584] width 53 height 13
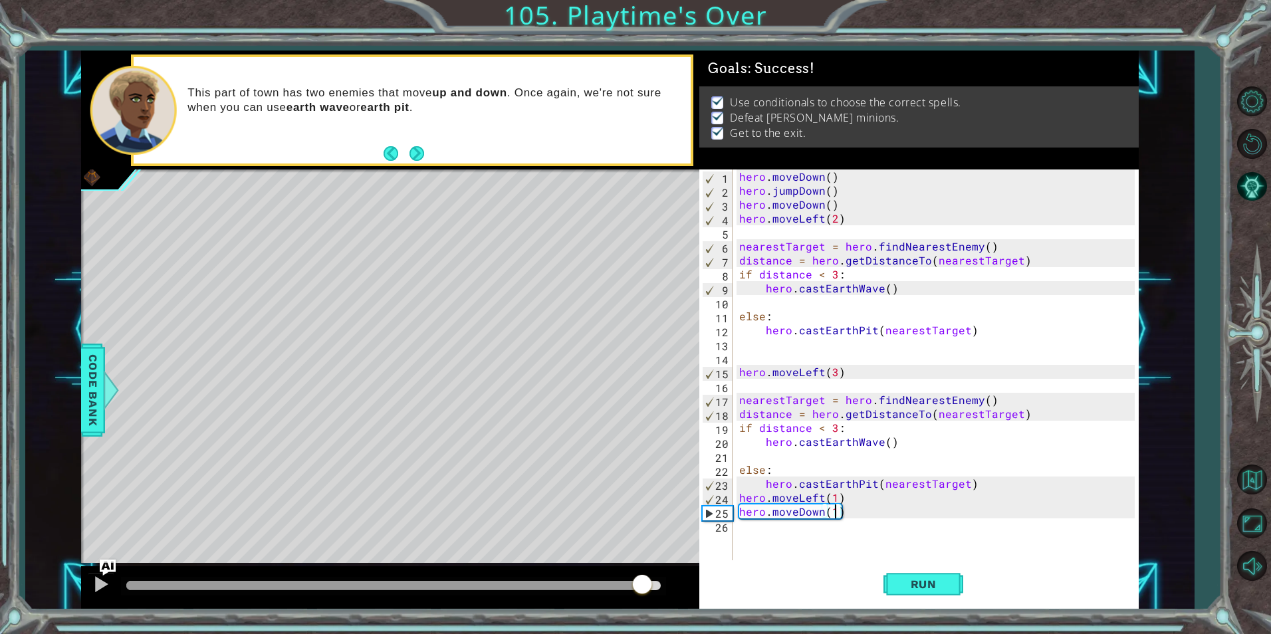
click at [642, 584] on div at bounding box center [393, 585] width 535 height 9
click at [98, 582] on div at bounding box center [100, 584] width 17 height 17
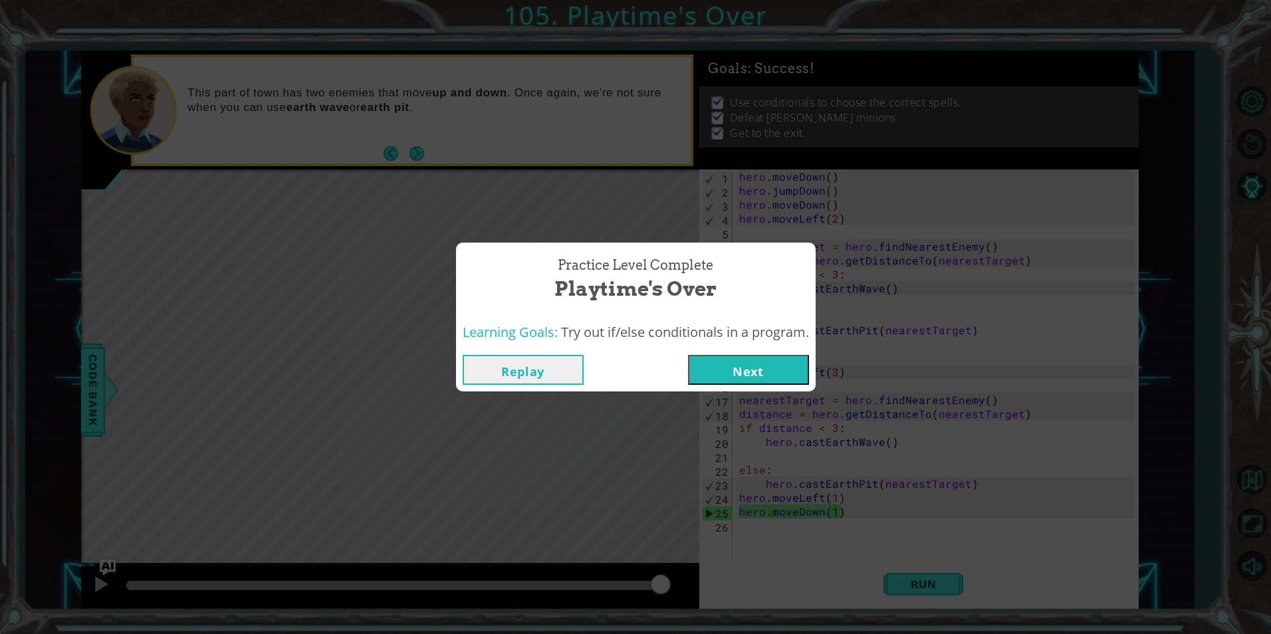
click at [759, 369] on button "Next" at bounding box center [748, 370] width 121 height 30
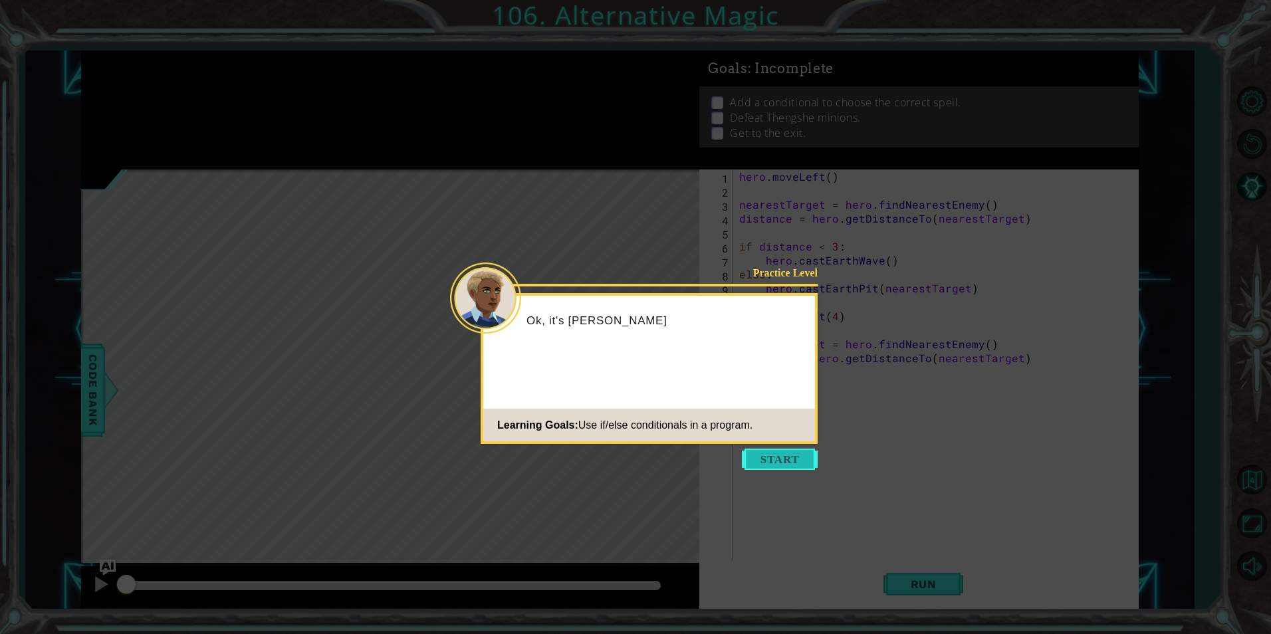
click at [789, 454] on button "Start" at bounding box center [780, 459] width 76 height 21
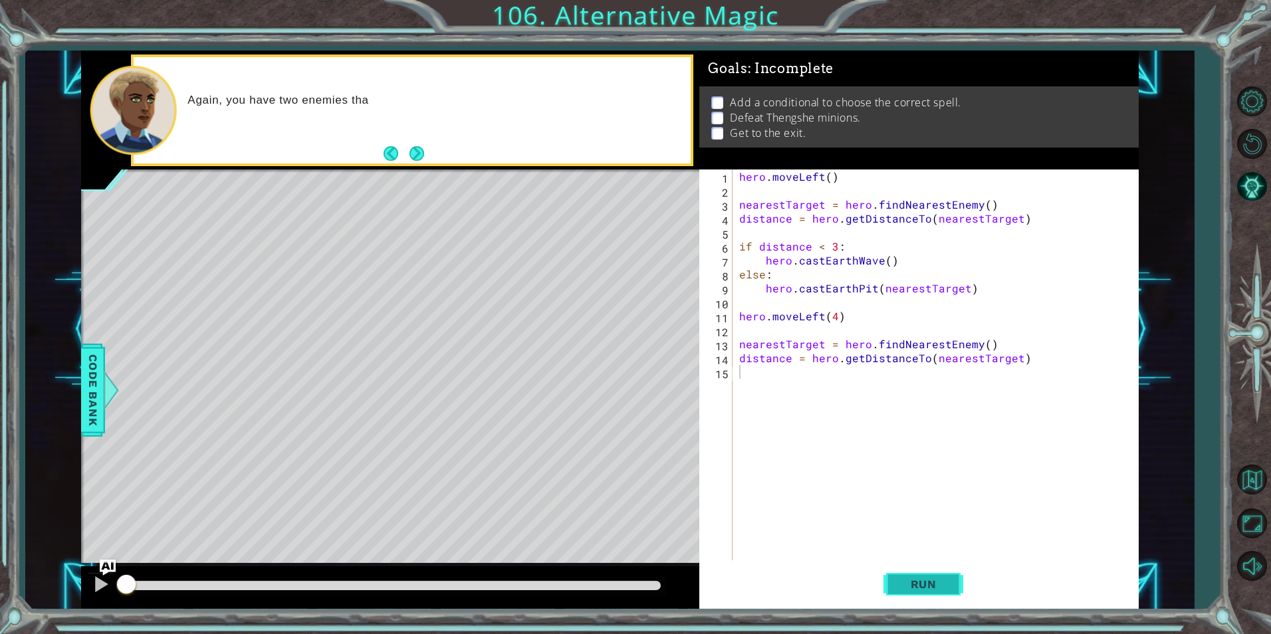
click at [956, 599] on button "Run" at bounding box center [924, 584] width 80 height 44
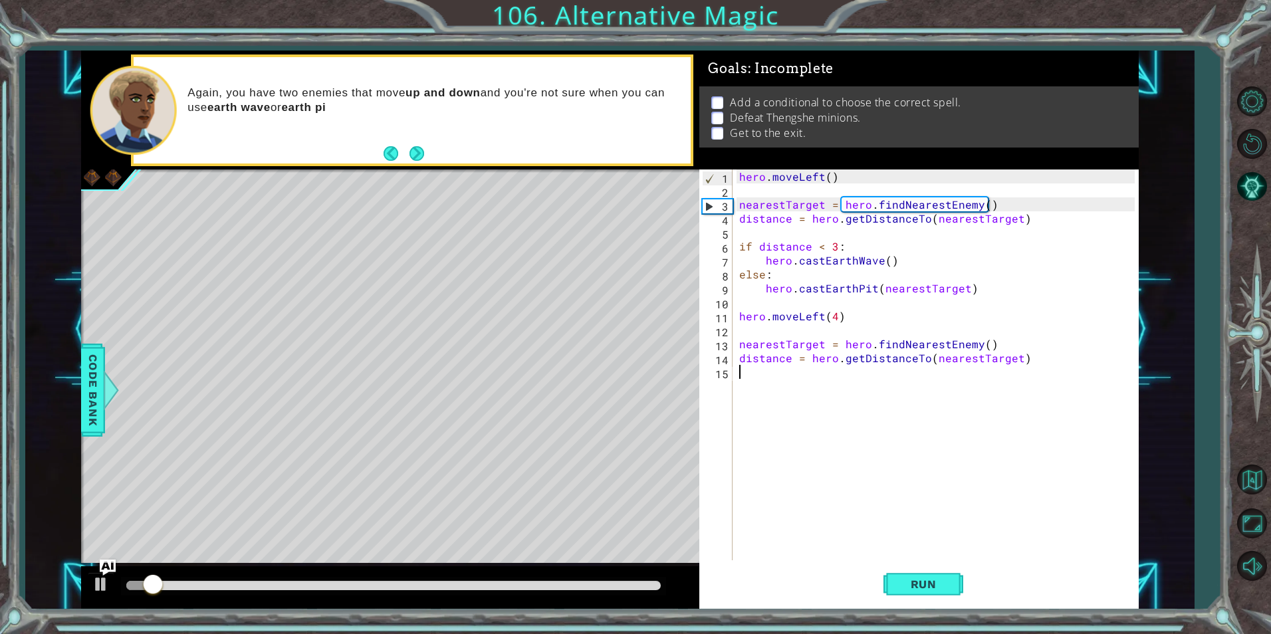
click at [949, 389] on div "hero . moveLeft ( ) nearestTarget = hero . findNearestEnemy ( ) distance = hero…" at bounding box center [939, 379] width 404 height 419
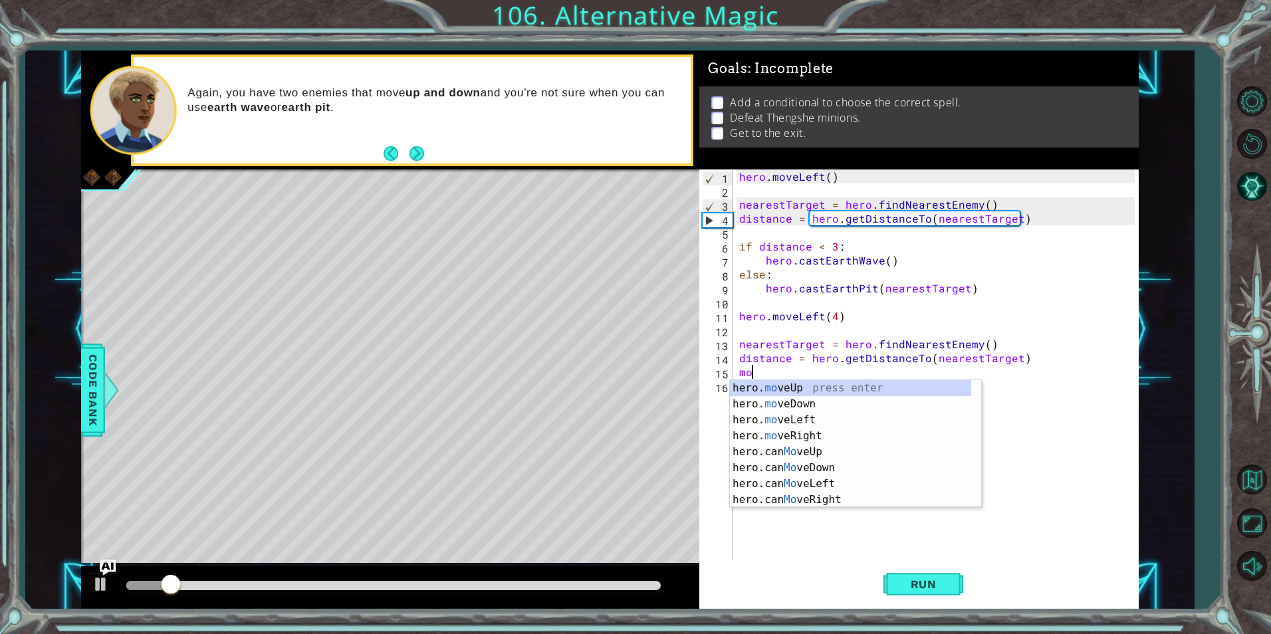
scroll to position [0, 1]
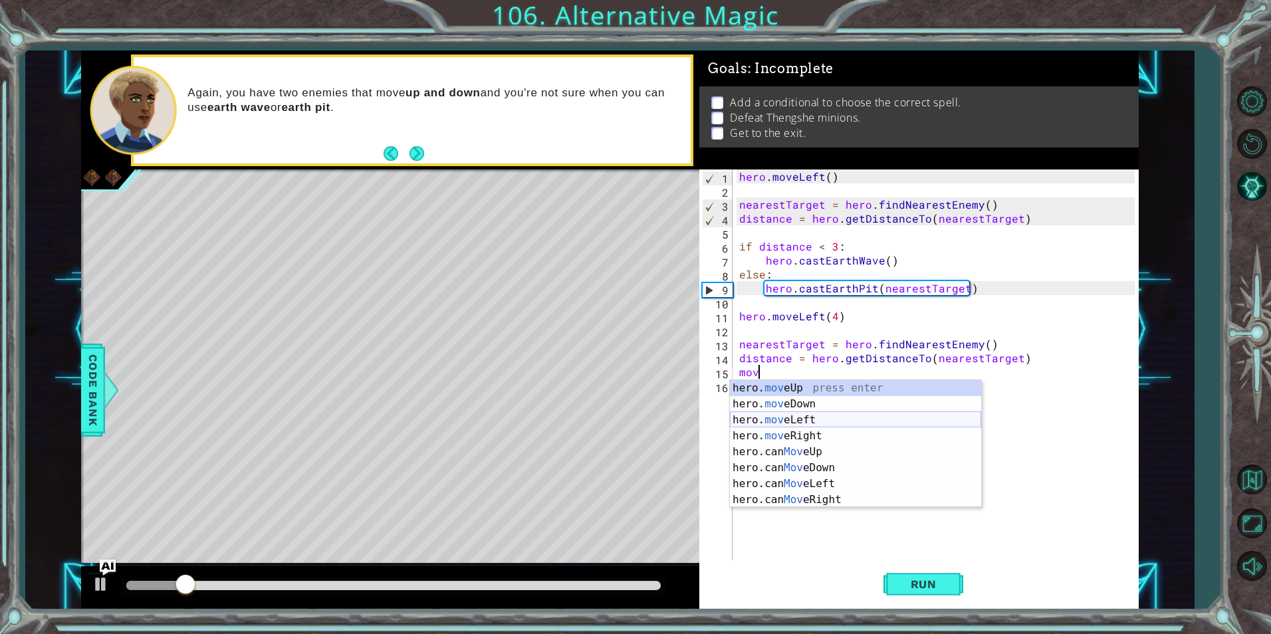
click at [862, 422] on div "hero. mov eUp press enter hero. mov eDown press enter hero. mov eLeft press ent…" at bounding box center [855, 460] width 251 height 160
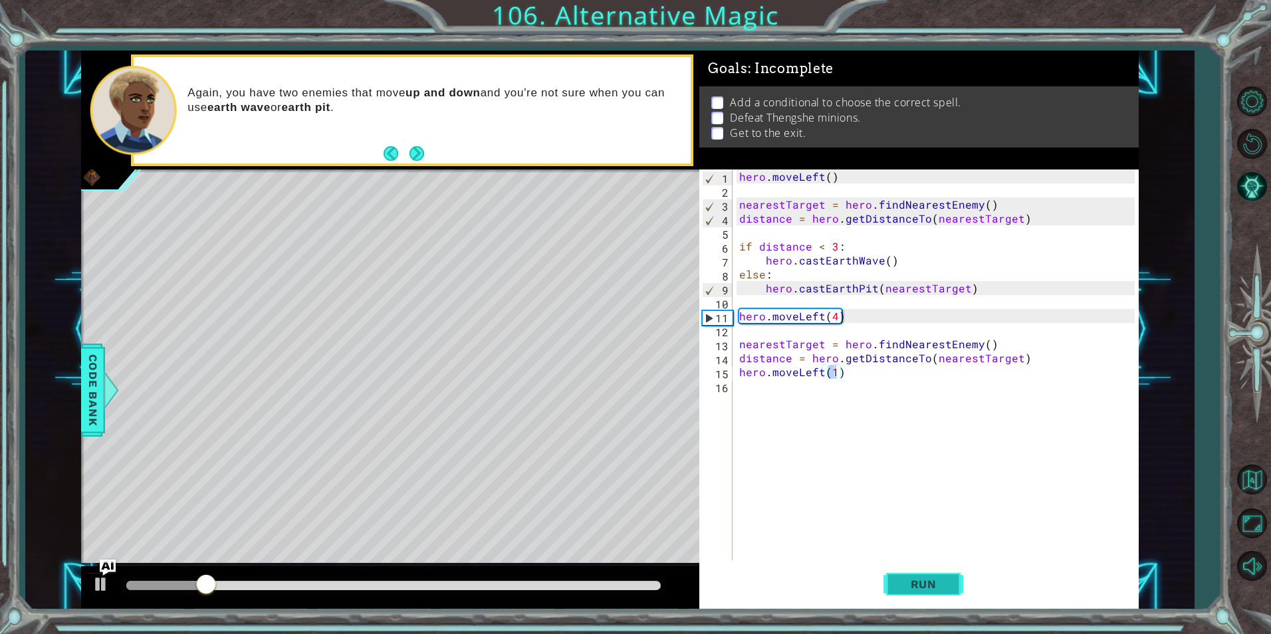
click at [894, 572] on button "Run" at bounding box center [924, 584] width 80 height 44
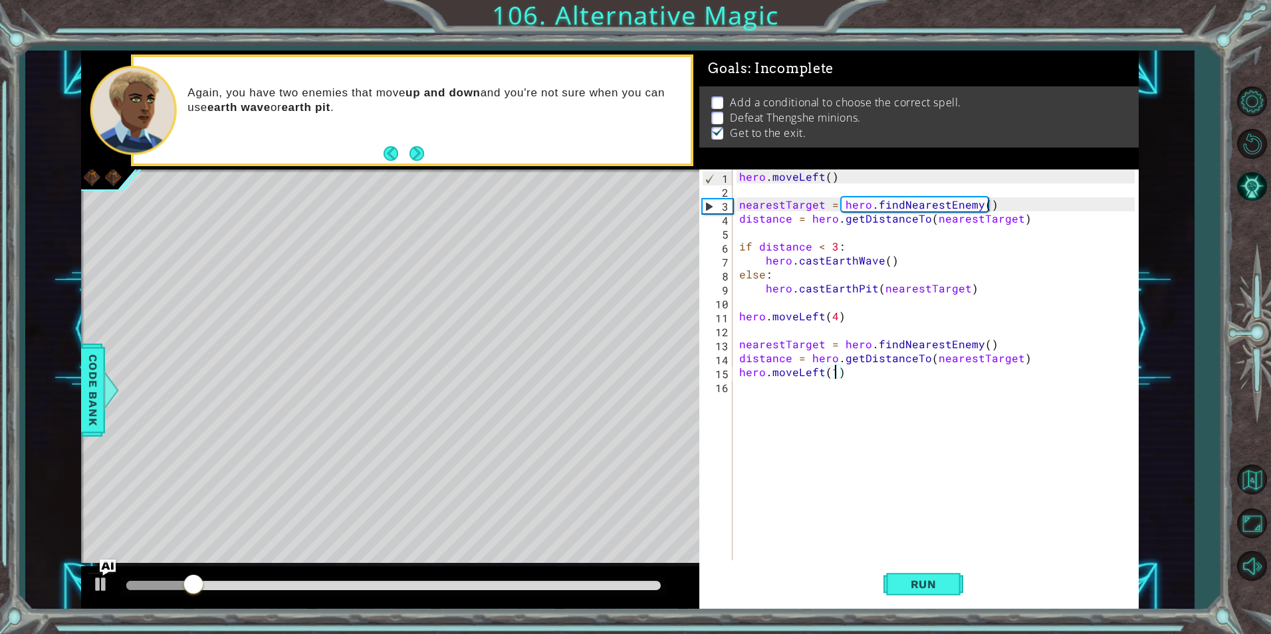
click at [630, 582] on div at bounding box center [393, 585] width 535 height 9
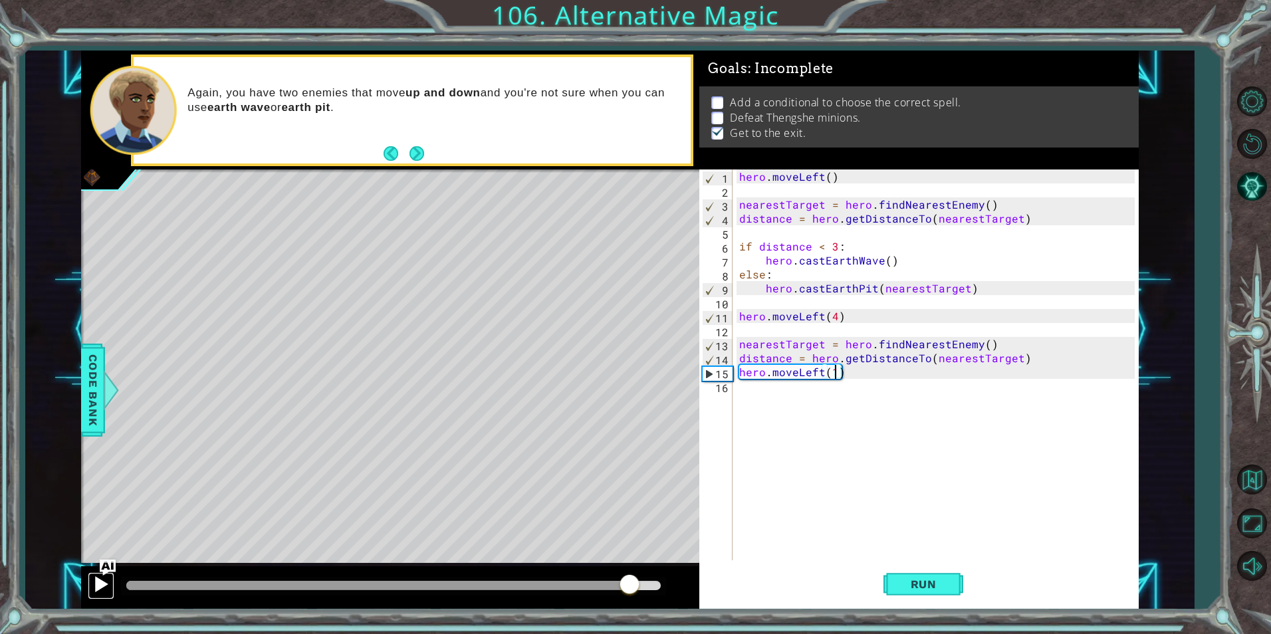
click at [99, 576] on div at bounding box center [100, 584] width 17 height 17
click at [409, 162] on button "Next" at bounding box center [417, 154] width 22 height 22
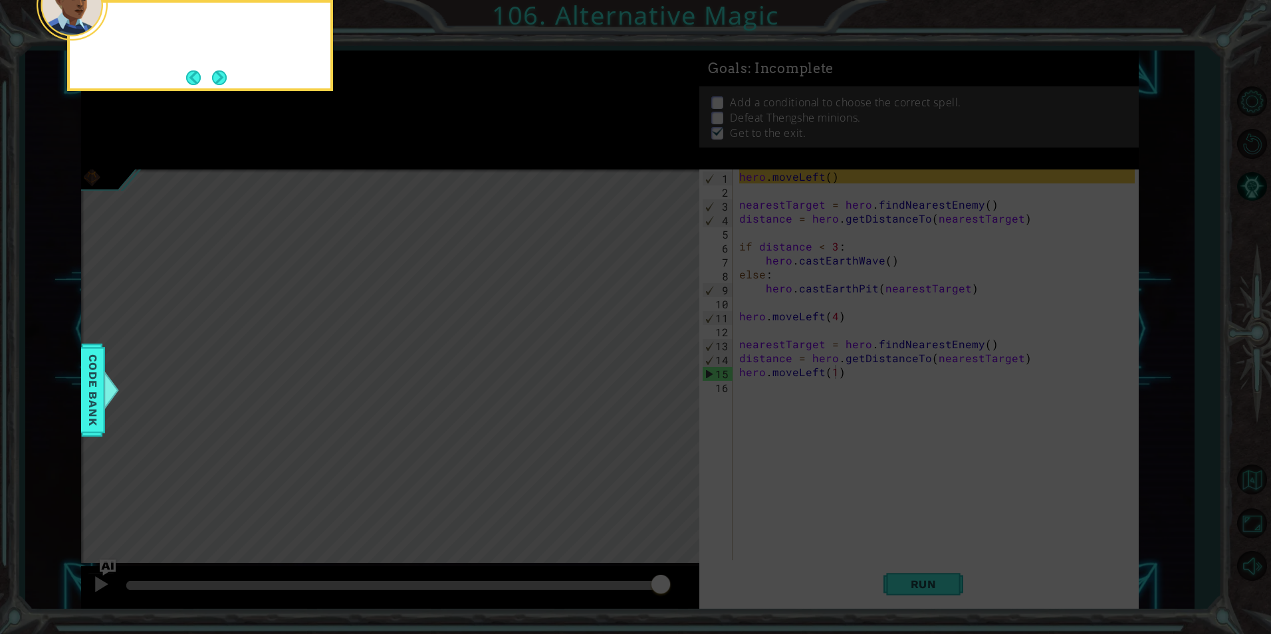
click at [409, 162] on icon at bounding box center [635, 95] width 1271 height 1078
click at [223, 80] on button "Next" at bounding box center [218, 77] width 23 height 23
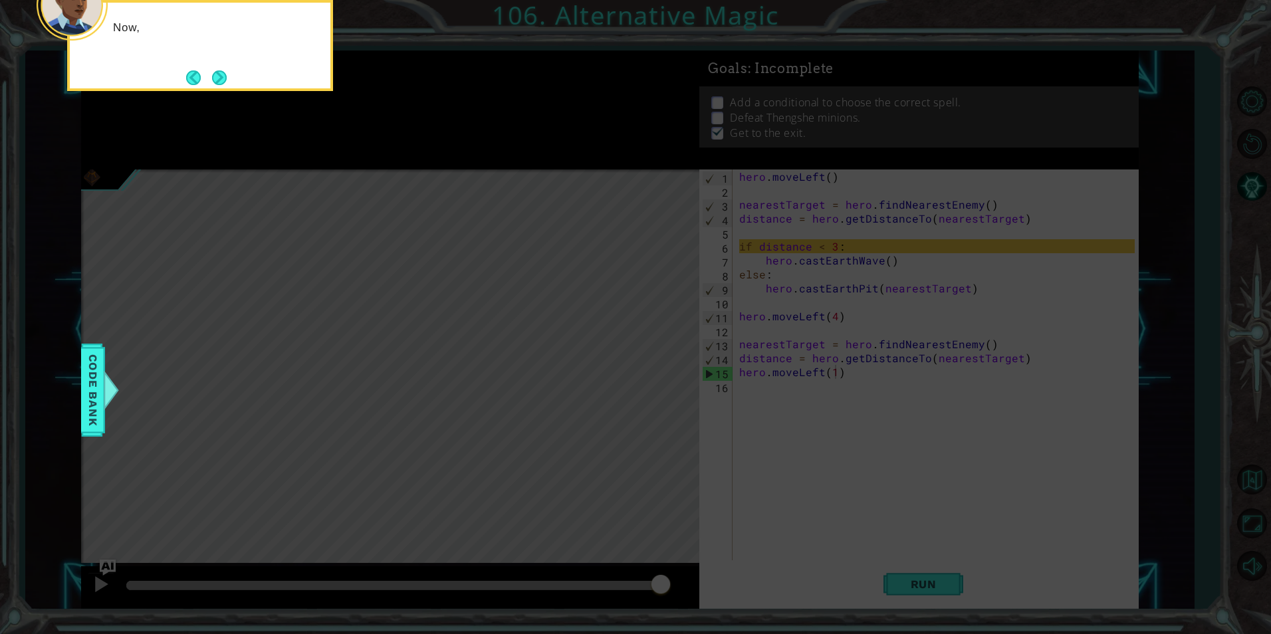
click at [223, 80] on button "Next" at bounding box center [219, 77] width 17 height 17
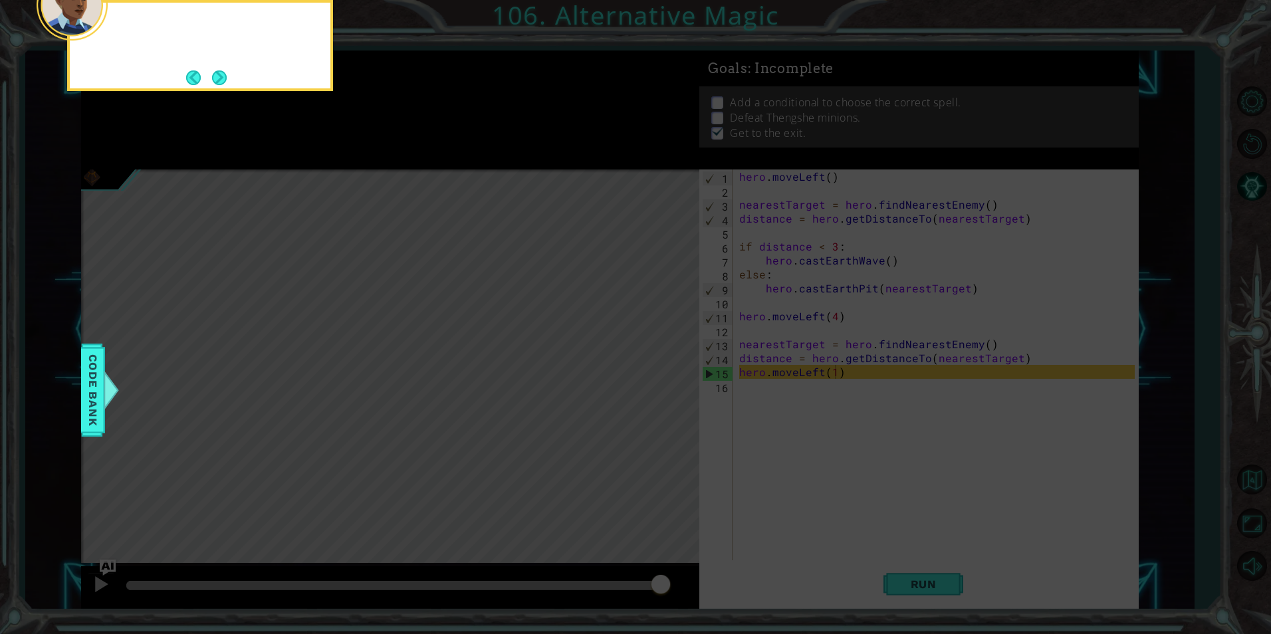
click at [223, 80] on button "Next" at bounding box center [219, 78] width 20 height 20
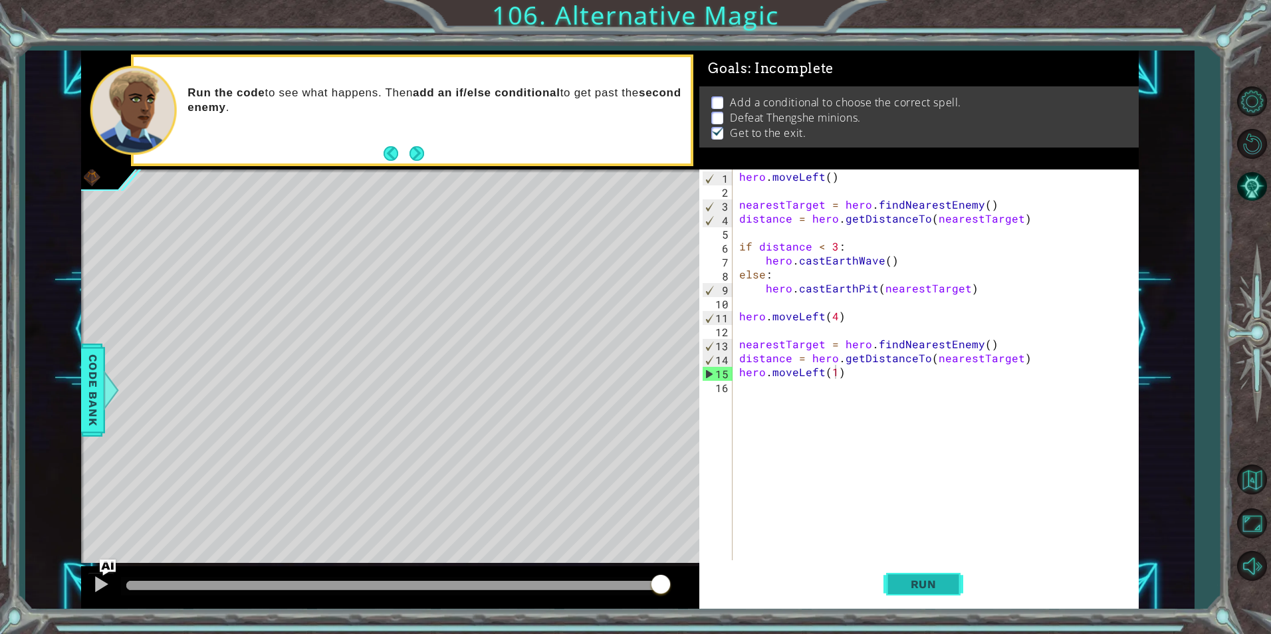
click at [896, 576] on button "Run" at bounding box center [924, 584] width 80 height 44
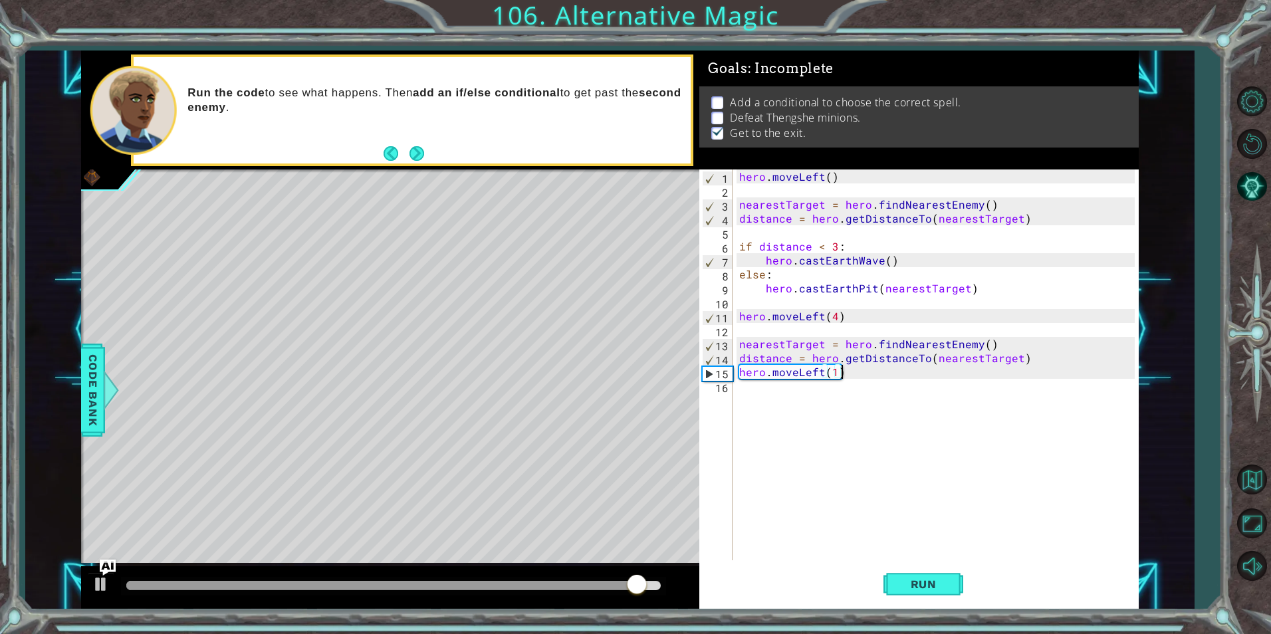
click at [856, 378] on div "hero . moveLeft ( ) nearestTarget = hero . findNearestEnemy ( ) distance = hero…" at bounding box center [939, 379] width 404 height 419
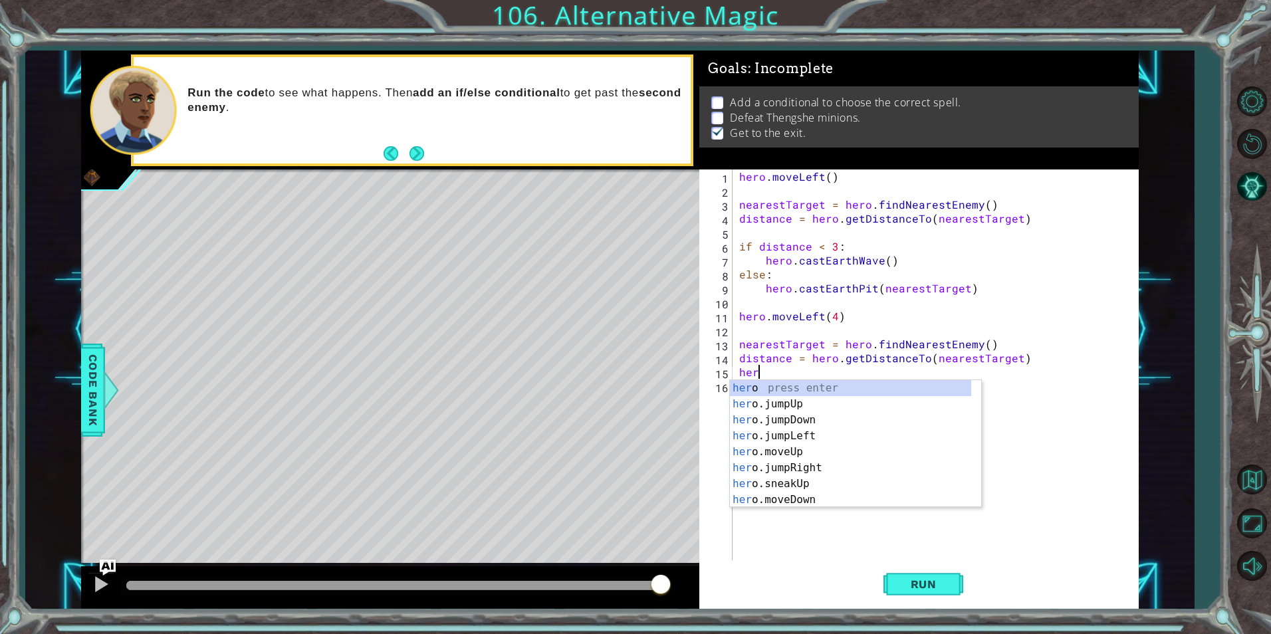
type textarea "h"
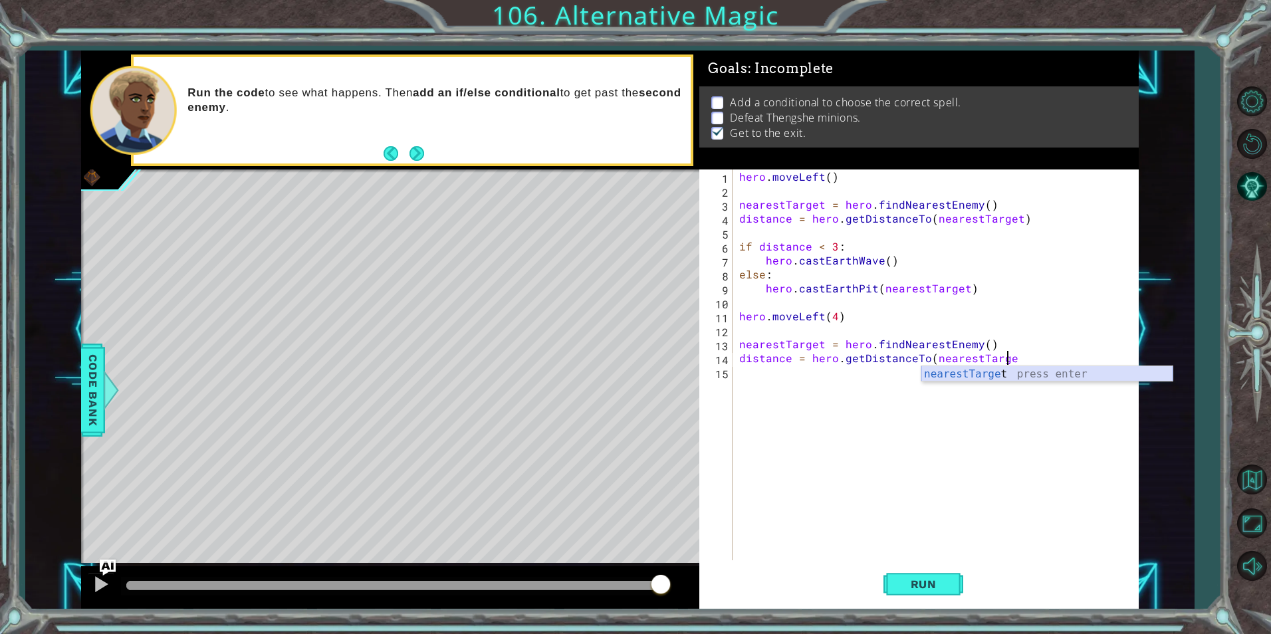
click at [973, 368] on div "nearestTarge t press enter" at bounding box center [1046, 390] width 251 height 48
type textarea "distance = hero.getDistanceTo(nearestTarget)"
click at [988, 374] on div "hero . moveLeft ( ) nearestTarget = hero . findNearestEnemy ( ) distance = hero…" at bounding box center [939, 379] width 404 height 419
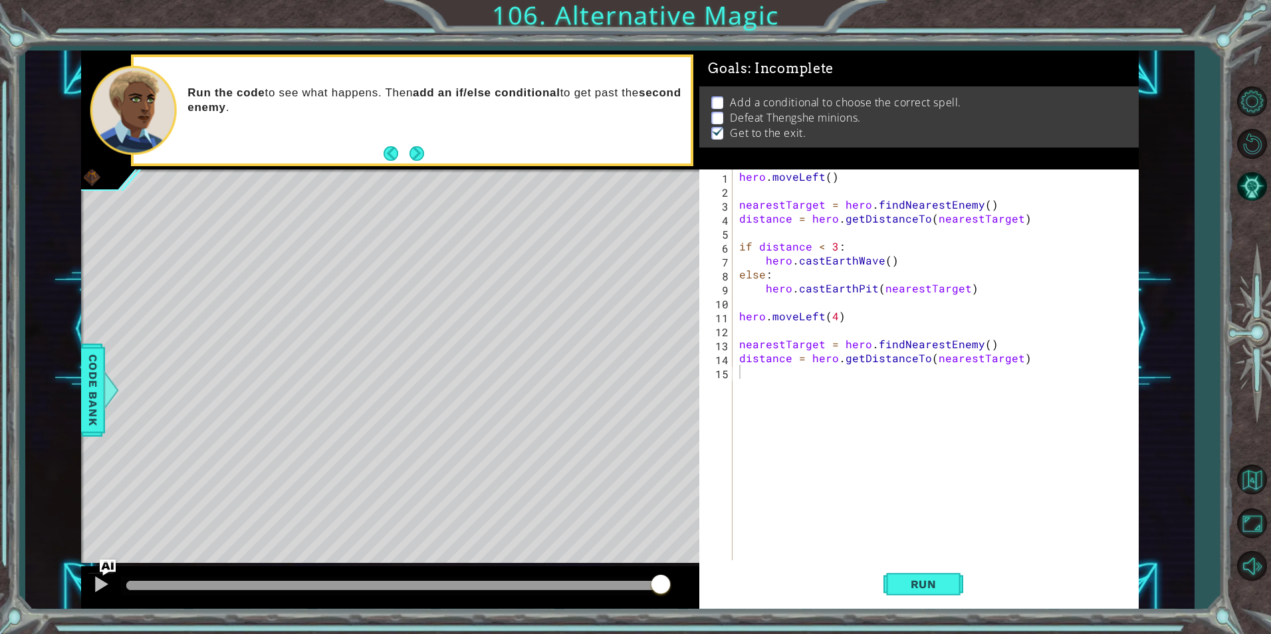
click at [735, 245] on div "1 2 3 4 5 6 7 8 9 10 11 12 13 14 15 hero . moveLeft ( ) nearestTarget = hero . …" at bounding box center [916, 365] width 435 height 391
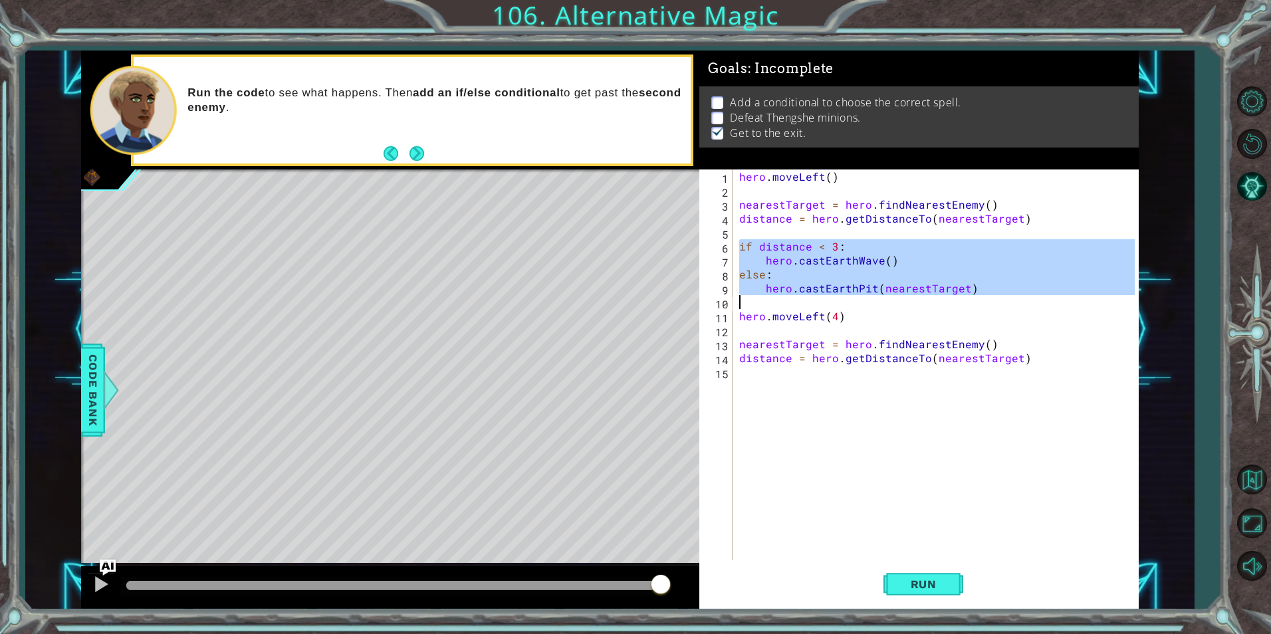
drag, startPoint x: 738, startPoint y: 247, endPoint x: 955, endPoint y: 303, distance: 223.7
click at [955, 303] on div "hero . moveLeft ( ) nearestTarget = hero . findNearestEnemy ( ) distance = hero…" at bounding box center [939, 379] width 404 height 419
type textarea "hero.castEarthPit(nearestTarget)"
click at [959, 394] on div "hero . moveLeft ( ) nearestTarget = hero . findNearestEnemy ( ) distance = hero…" at bounding box center [939, 379] width 404 height 419
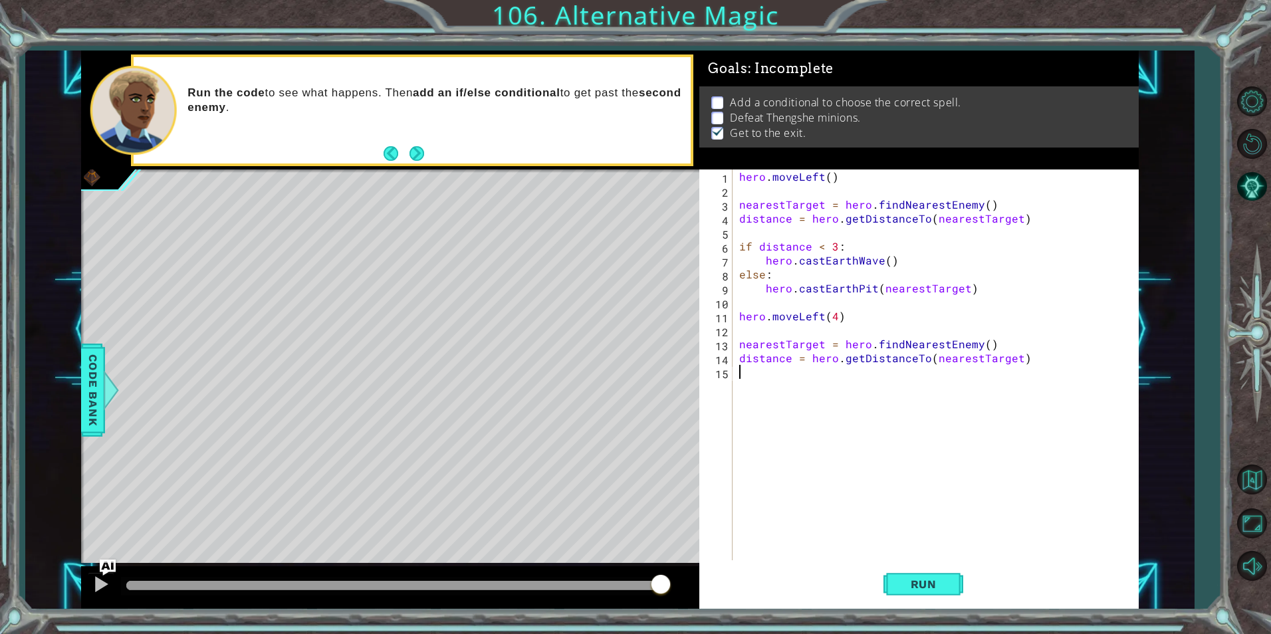
paste textarea "m"
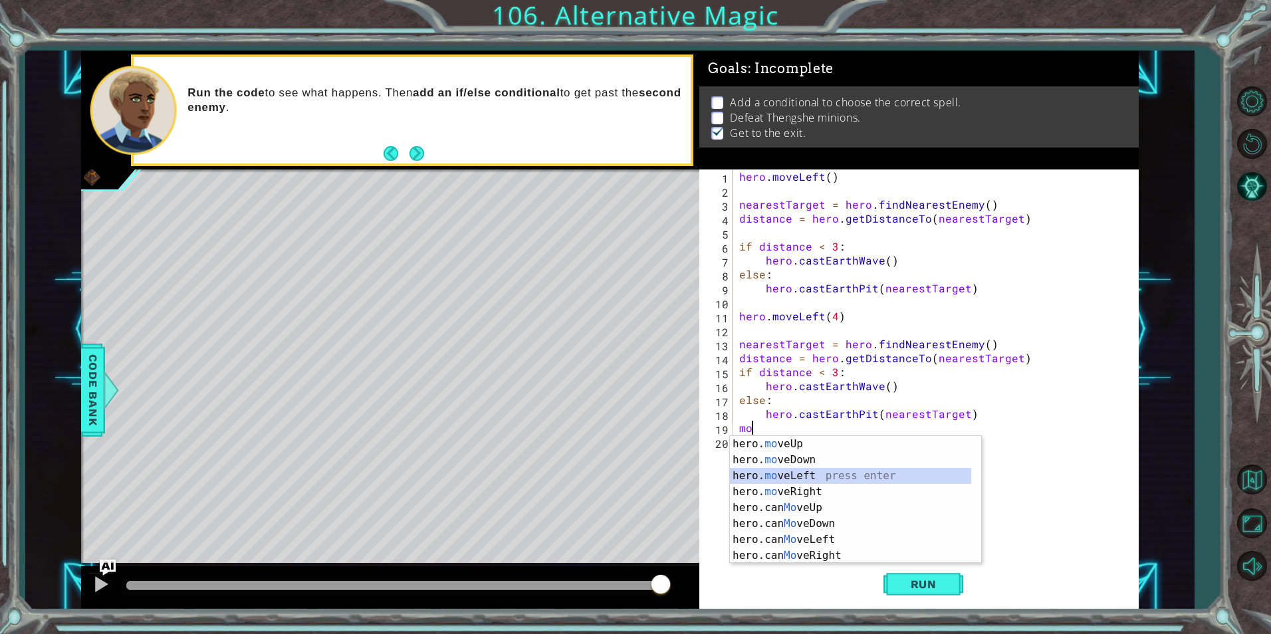
click at [861, 471] on div "hero. mo veUp press enter hero. mo veDown press enter hero. mo veLeft press ent…" at bounding box center [850, 516] width 241 height 160
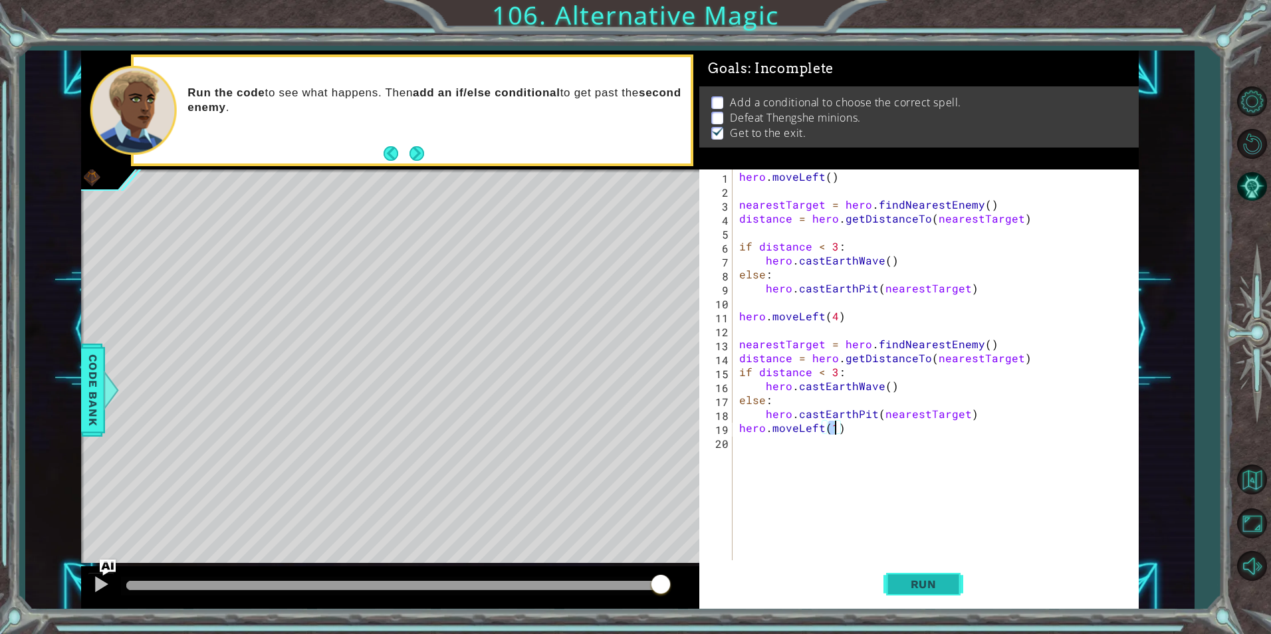
type textarea "hero.moveLeft(1)"
click at [932, 576] on button "Run" at bounding box center [924, 584] width 80 height 44
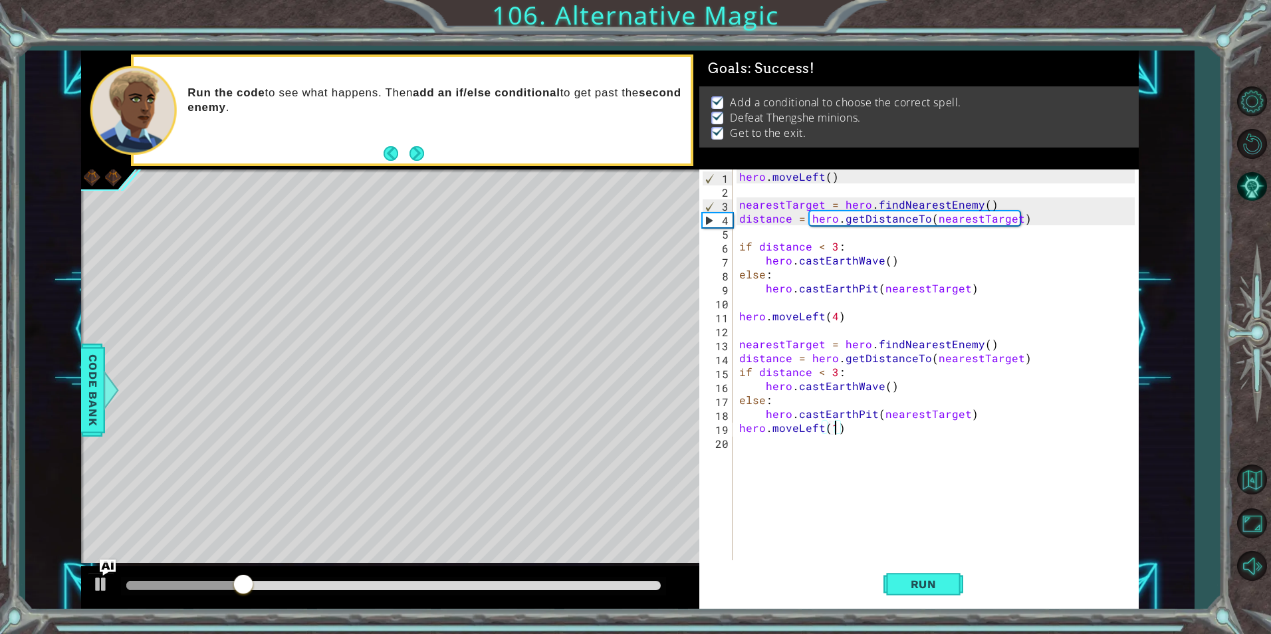
click at [638, 581] on div at bounding box center [393, 585] width 535 height 9
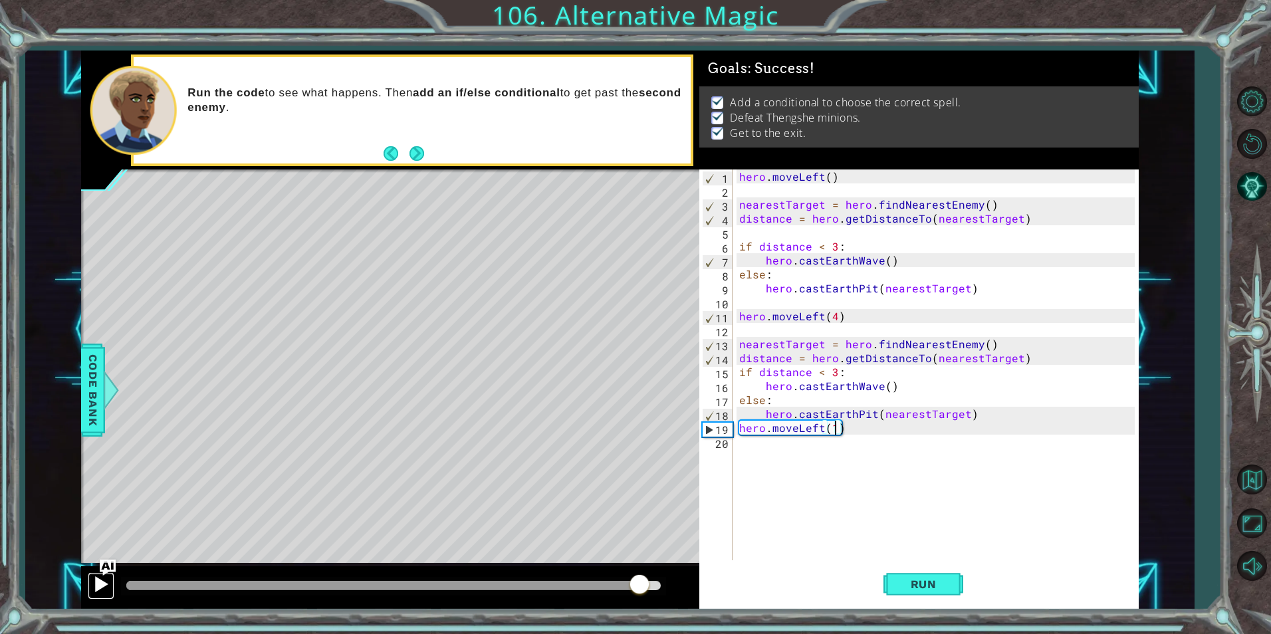
click at [99, 582] on div at bounding box center [100, 584] width 17 height 17
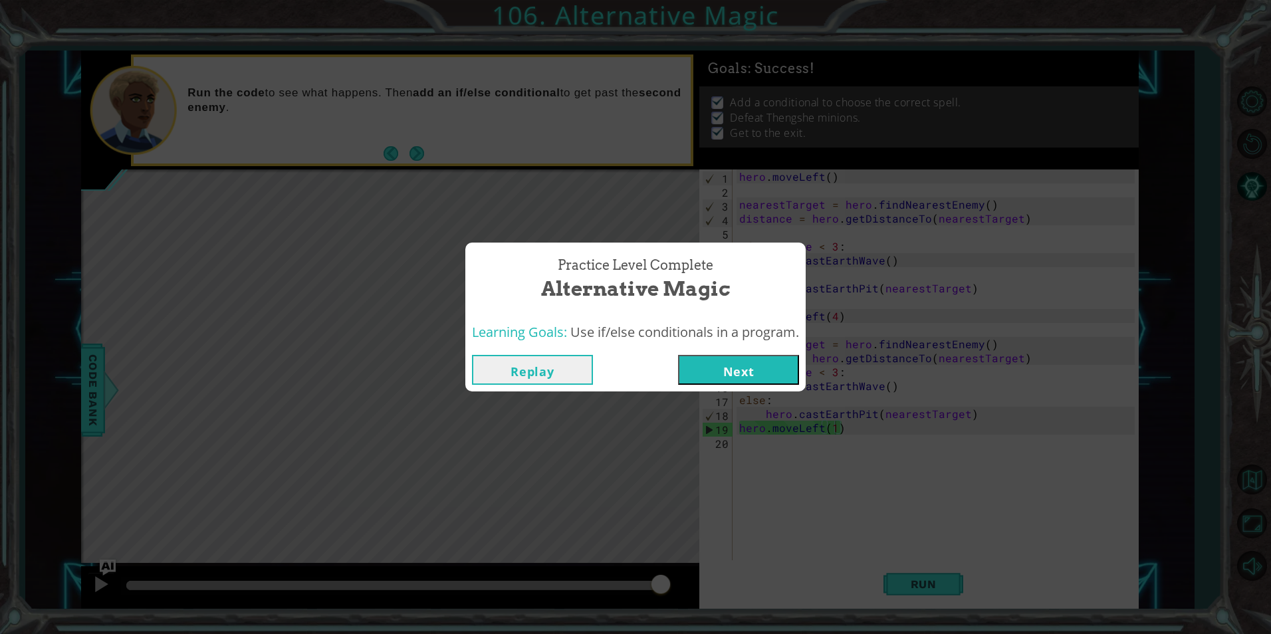
click at [747, 367] on button "Next" at bounding box center [738, 370] width 121 height 30
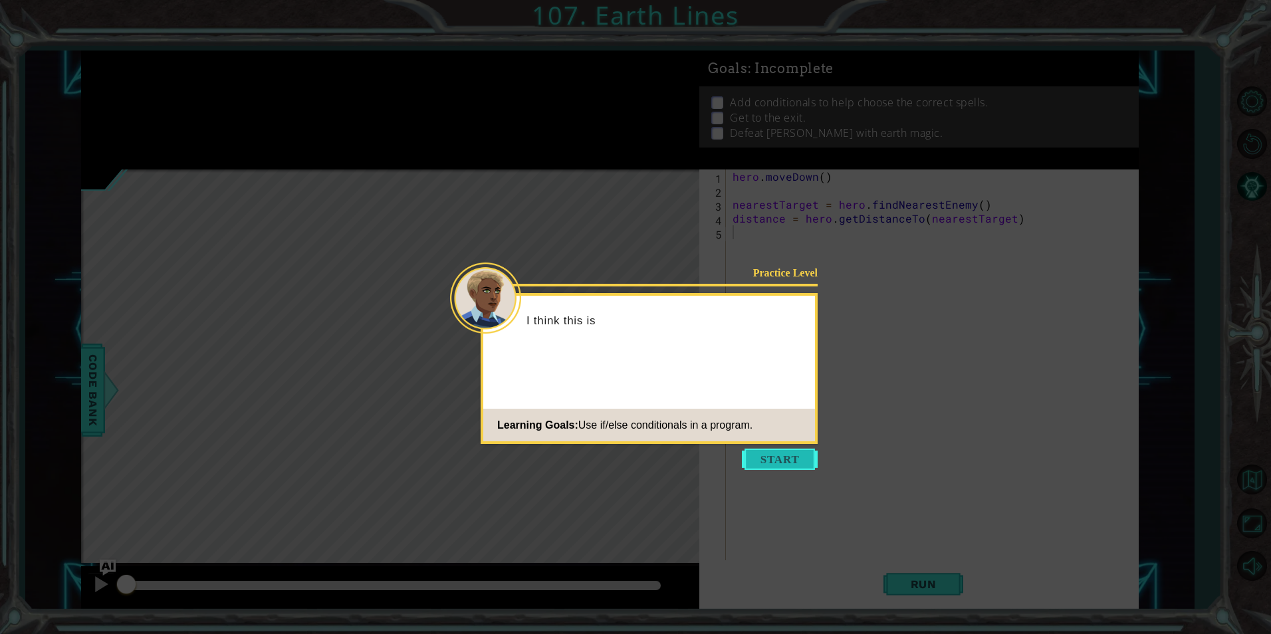
click at [785, 463] on button "Start" at bounding box center [780, 459] width 76 height 21
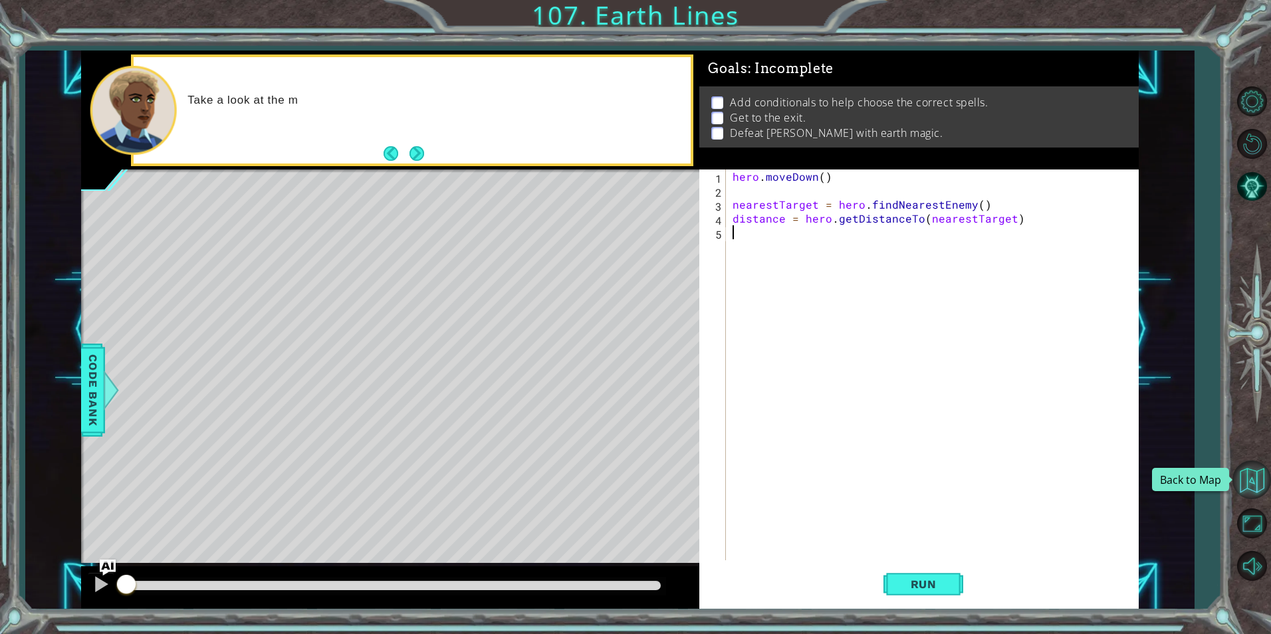
click at [1239, 465] on button "Back to Map" at bounding box center [1252, 480] width 39 height 39
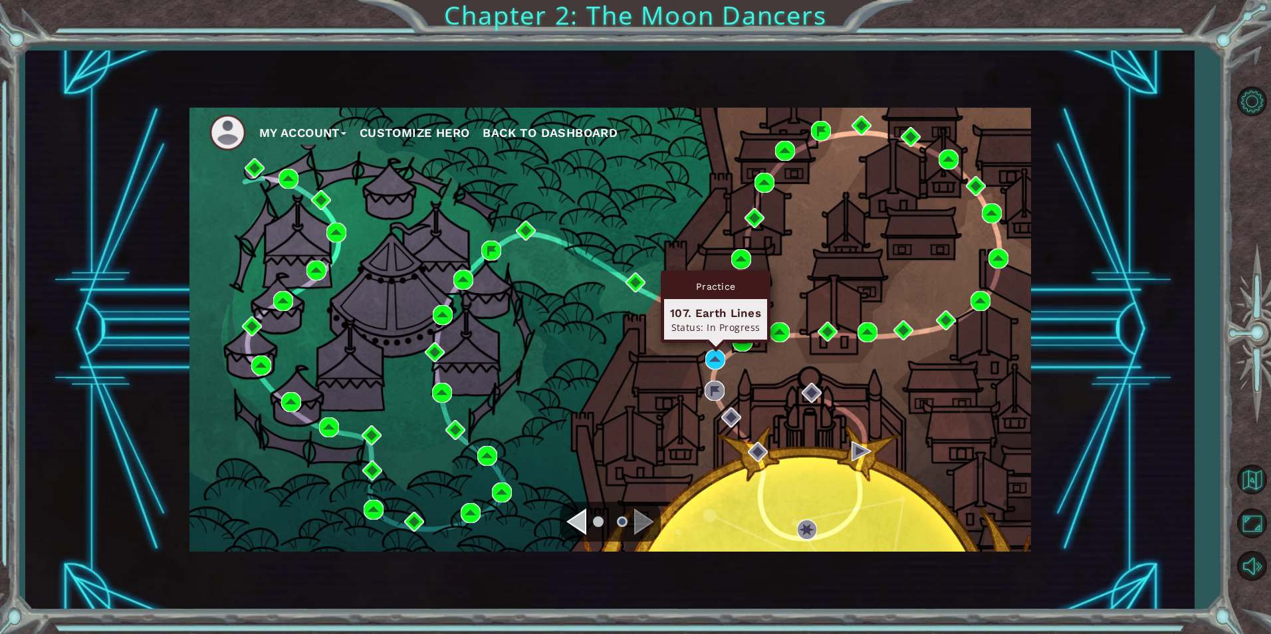
click at [715, 343] on div "Practice 107. Earth Lines Status: In Progress" at bounding box center [716, 307] width 110 height 72
click at [711, 364] on img at bounding box center [715, 360] width 20 height 20
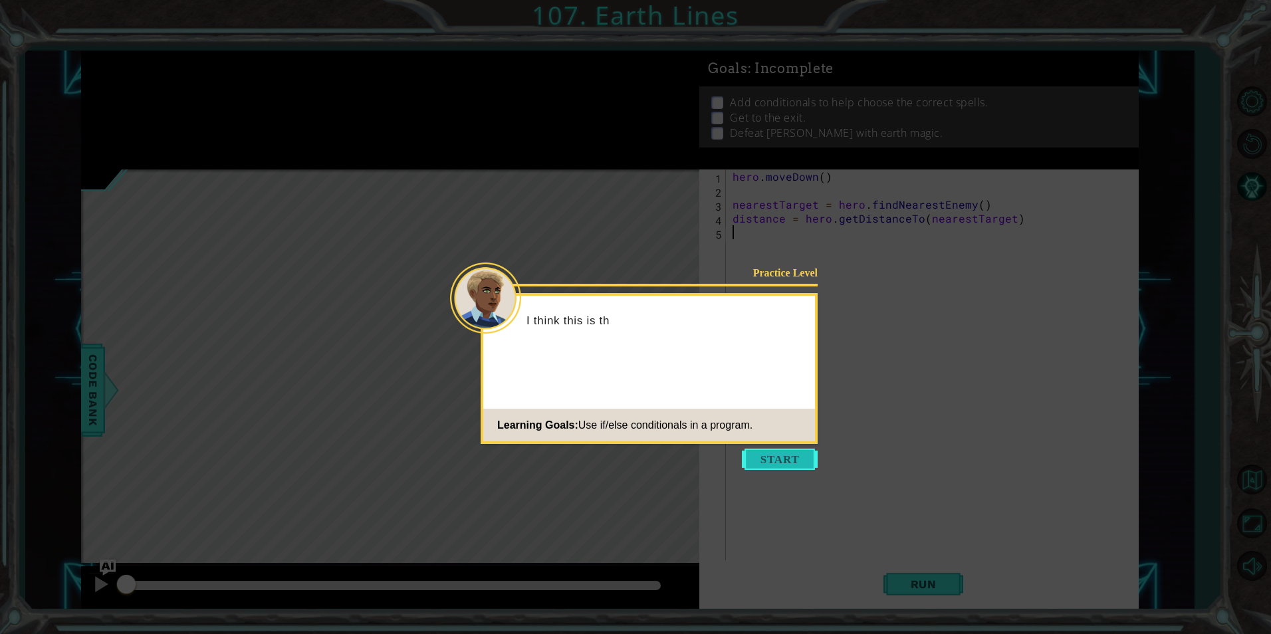
click at [789, 460] on button "Start" at bounding box center [780, 459] width 76 height 21
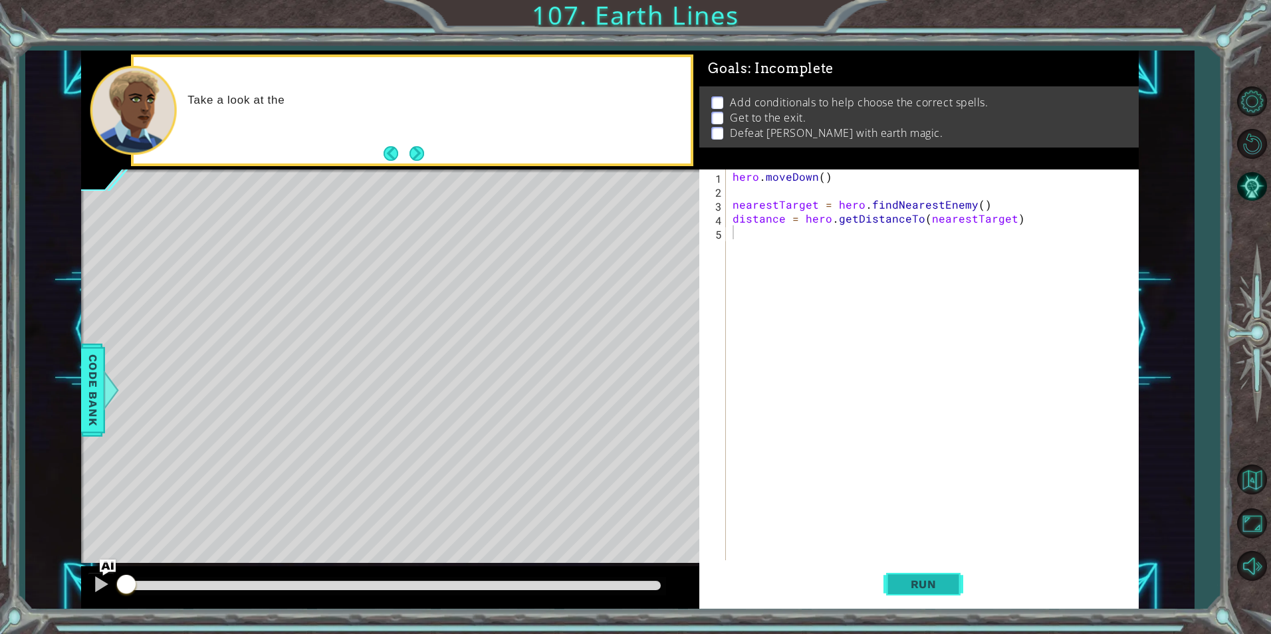
click at [930, 576] on button "Run" at bounding box center [924, 584] width 80 height 44
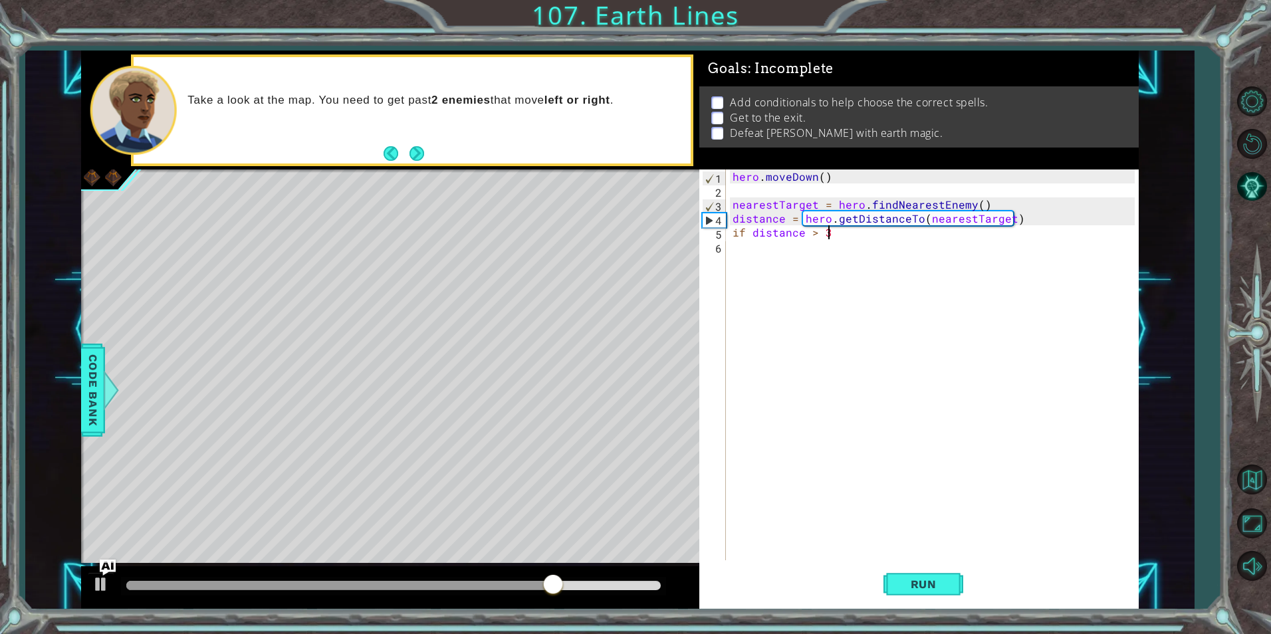
scroll to position [0, 5]
type textarea "if distance > 3:"
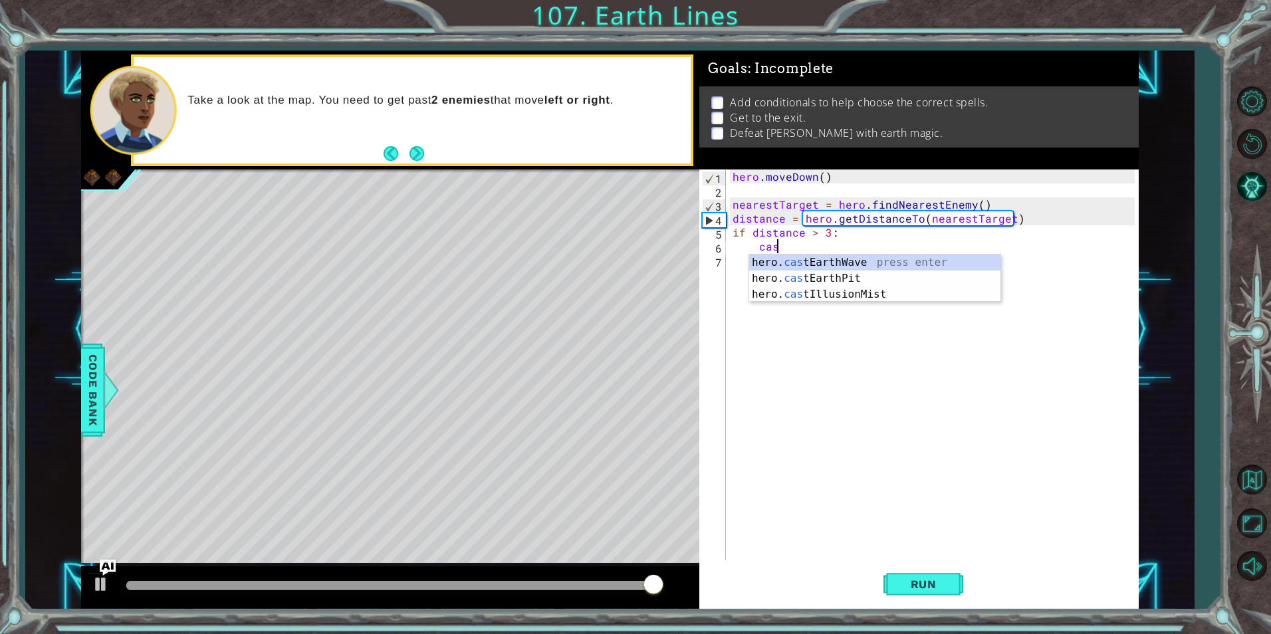
scroll to position [0, 3]
click at [850, 281] on div "hero. cast EarthWave press enter hero. cast EarthPit press enter hero. cast Ill…" at bounding box center [874, 295] width 251 height 80
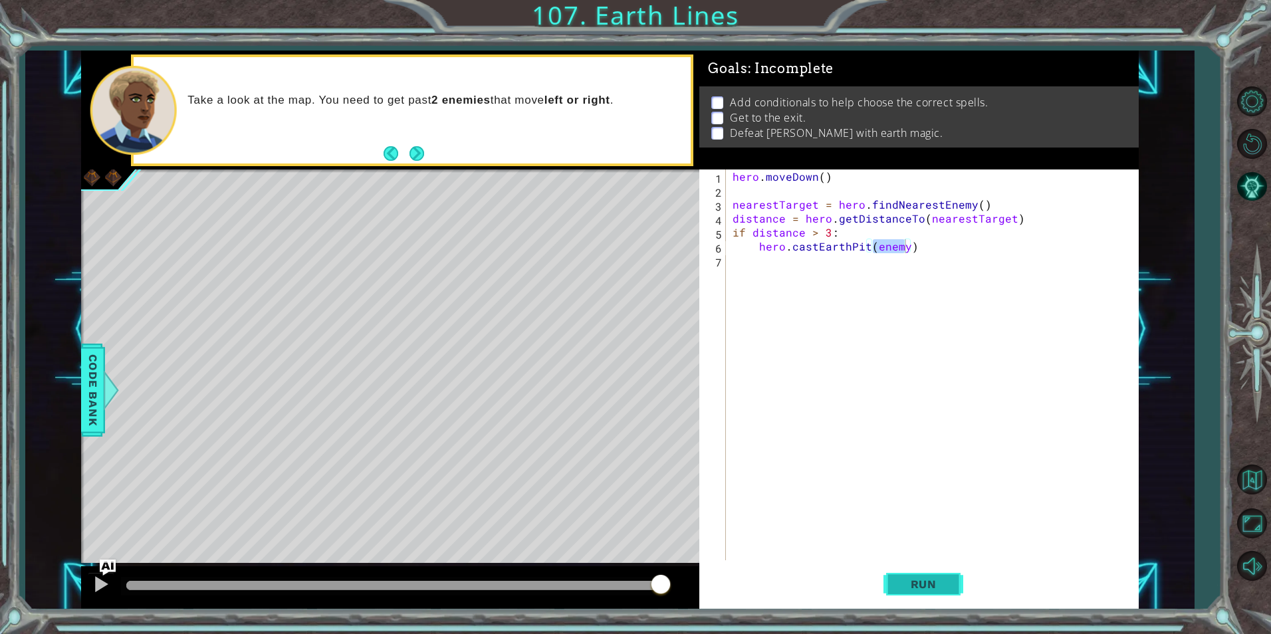
click at [941, 590] on span "Run" at bounding box center [924, 584] width 53 height 13
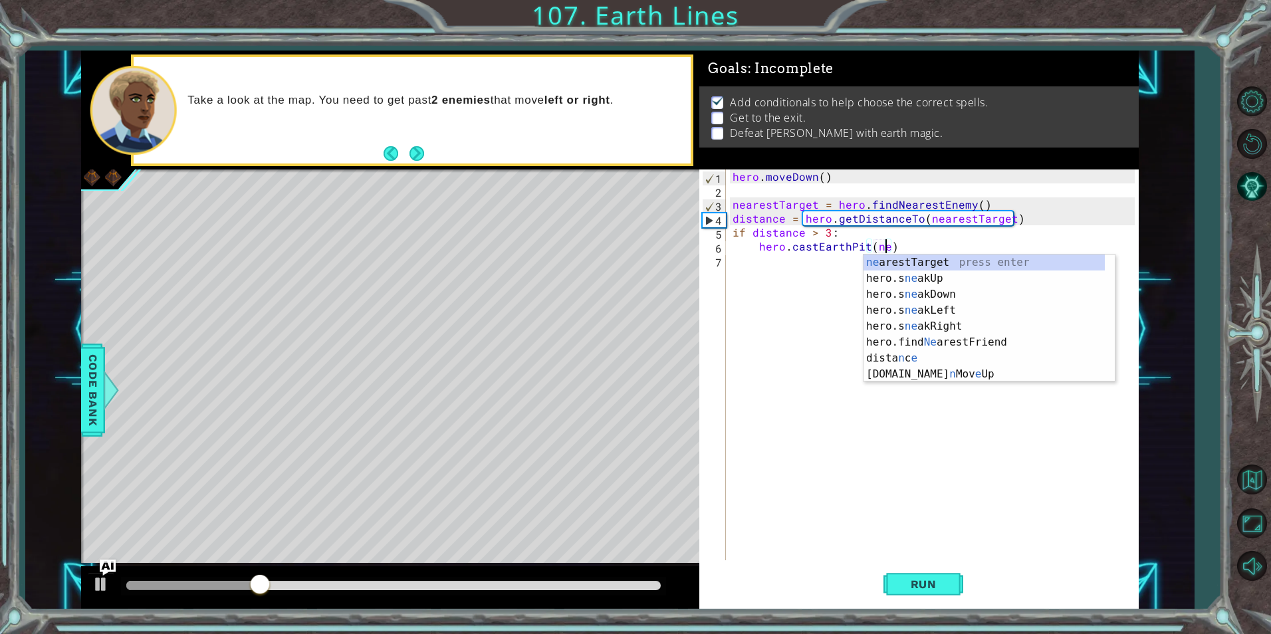
scroll to position [0, 10]
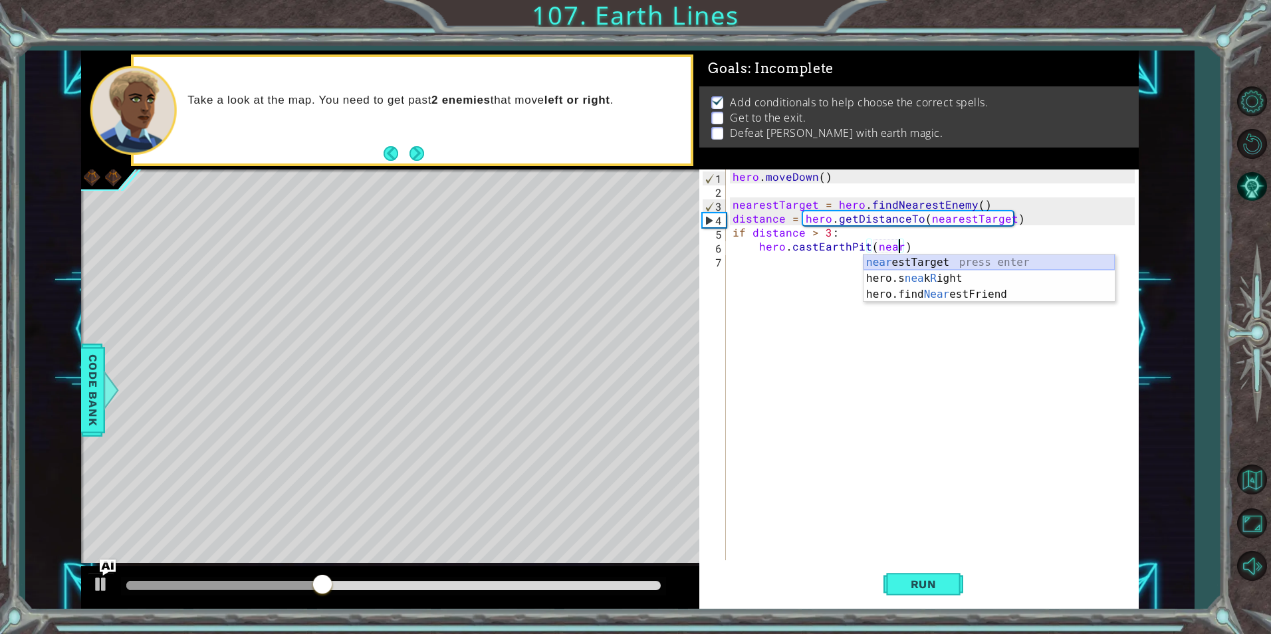
click at [1062, 259] on div "near estTarget press enter hero.s nea k R ight press enter hero.find Near estFr…" at bounding box center [989, 295] width 251 height 80
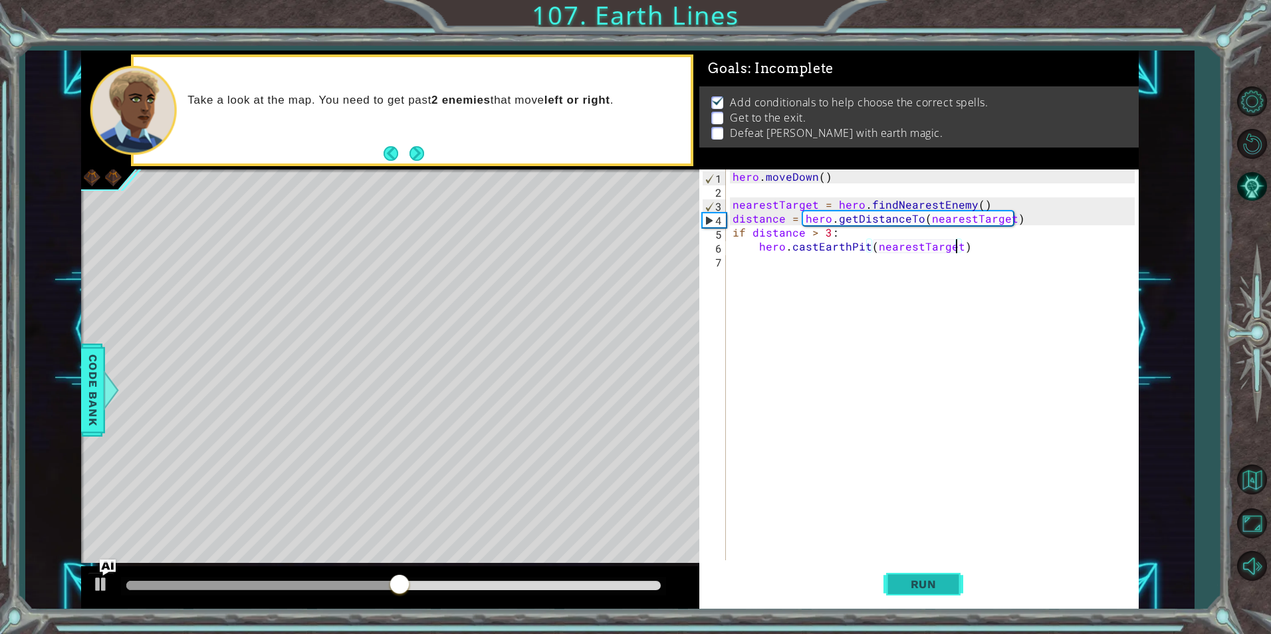
type textarea "hero.castEarthPit(nearestTarget)"
click at [957, 578] on button "Run" at bounding box center [924, 584] width 80 height 44
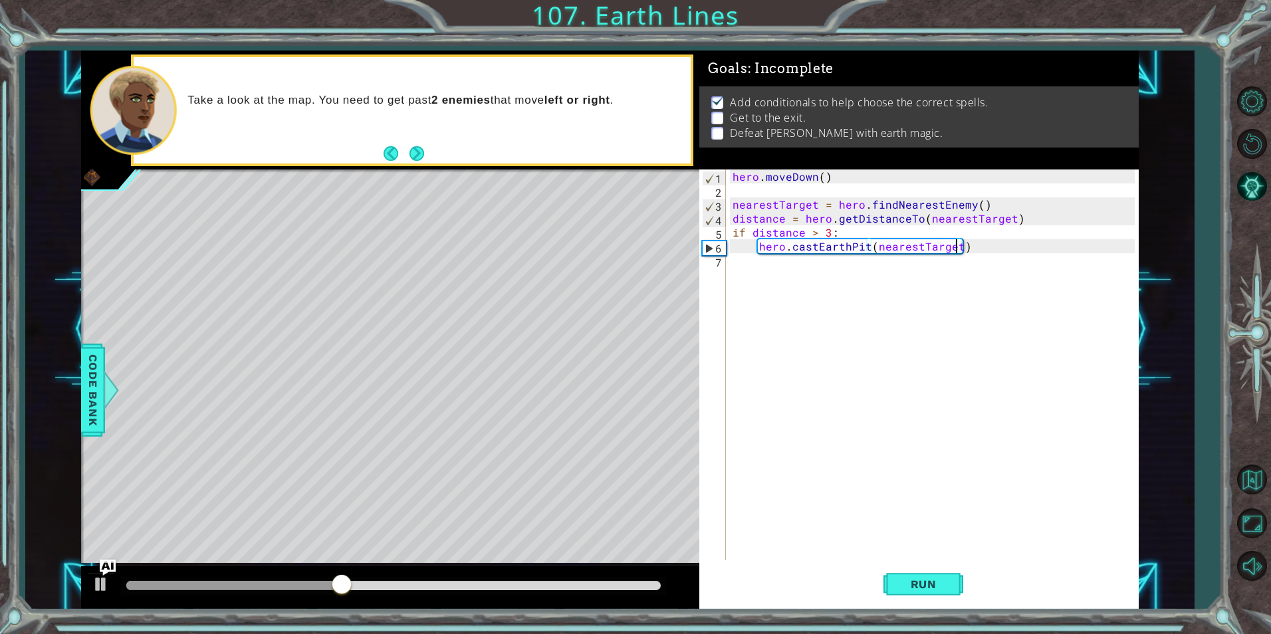
click at [787, 261] on div "hero . [GEOGRAPHIC_DATA] ( ) nearestTarget = hero . findNearestEnemy ( ) distan…" at bounding box center [935, 379] width 411 height 419
type textarea "if distance < 3:"
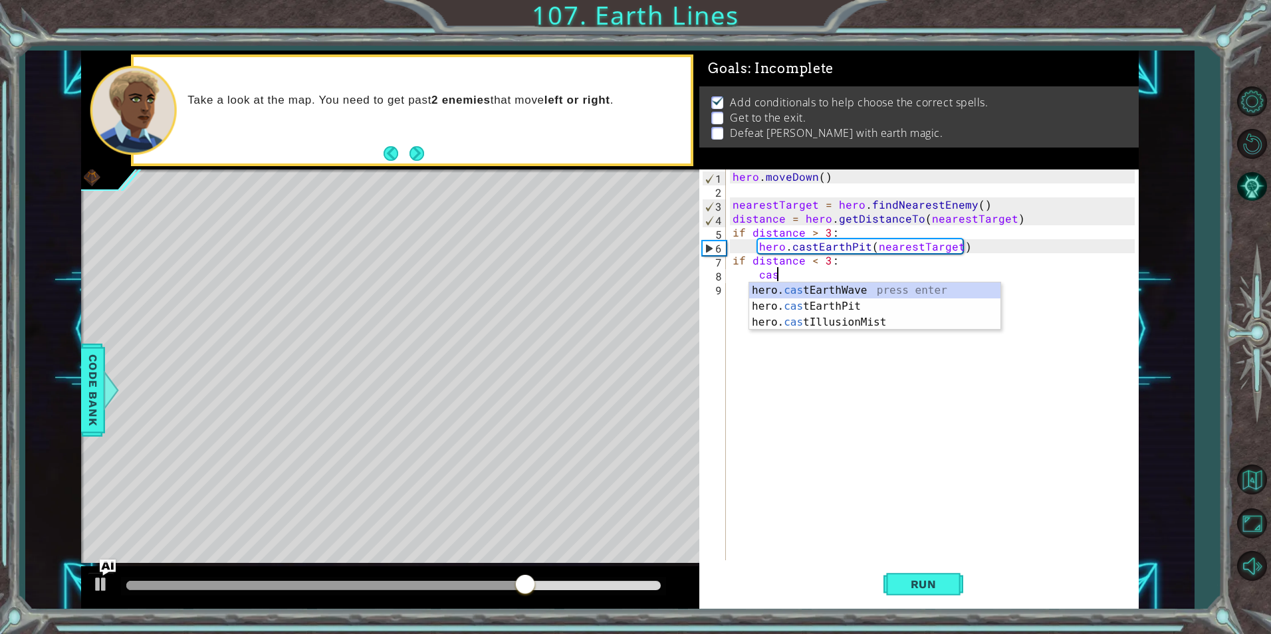
type textarea "cast"
click at [957, 296] on div "hero. cast EarthWave press enter hero. cast EarthPit press enter hero. cast Ill…" at bounding box center [874, 323] width 251 height 80
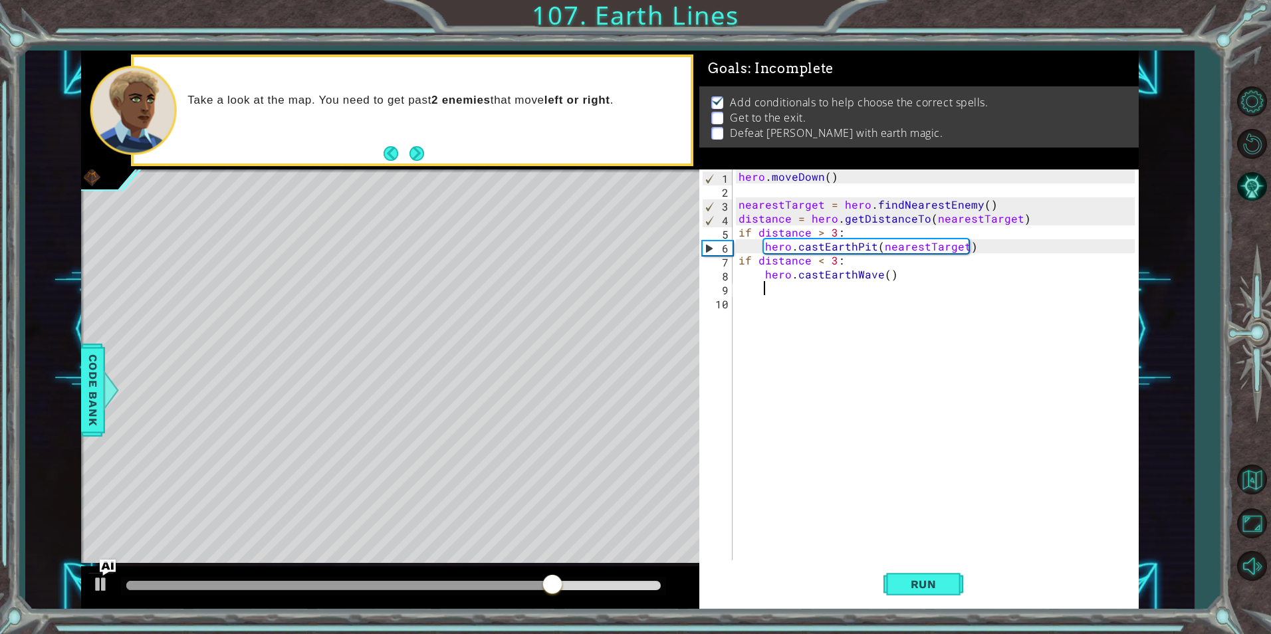
scroll to position [0, 1]
click at [917, 580] on span "Run" at bounding box center [924, 584] width 53 height 13
click at [846, 320] on div "hero . [GEOGRAPHIC_DATA] ( ) nearestTarget = hero . findNearestEnemy ( ) distan…" at bounding box center [938, 379] width 405 height 419
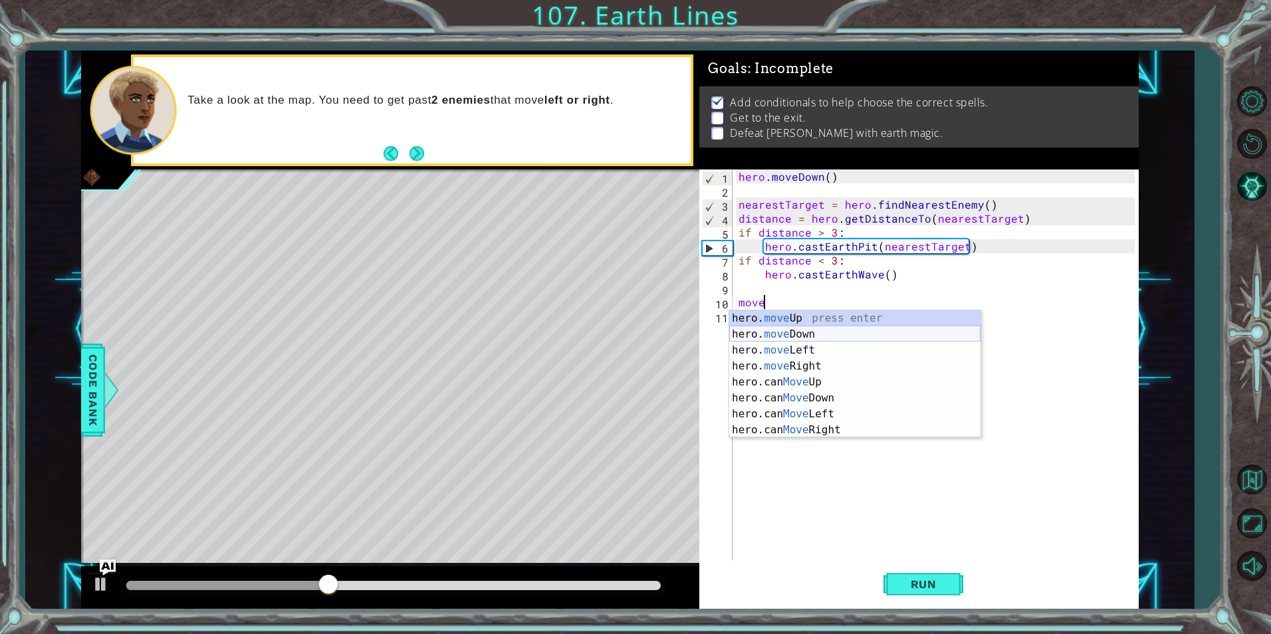
click at [831, 327] on div "hero. move Up press enter hero. move Down press enter hero. move Left press ent…" at bounding box center [854, 390] width 251 height 160
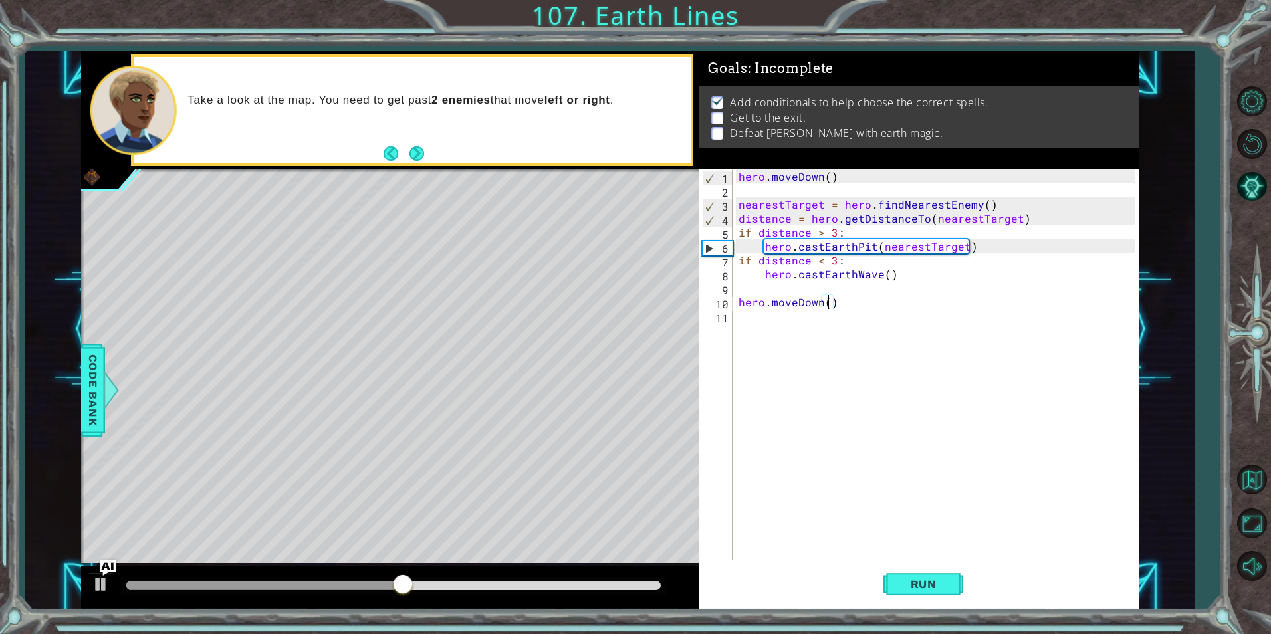
type textarea "hero.moveDown(4)"
click at [831, 327] on div "hero . [GEOGRAPHIC_DATA] ( ) nearestTarget = hero . findNearestEnemy ( ) distan…" at bounding box center [938, 379] width 405 height 419
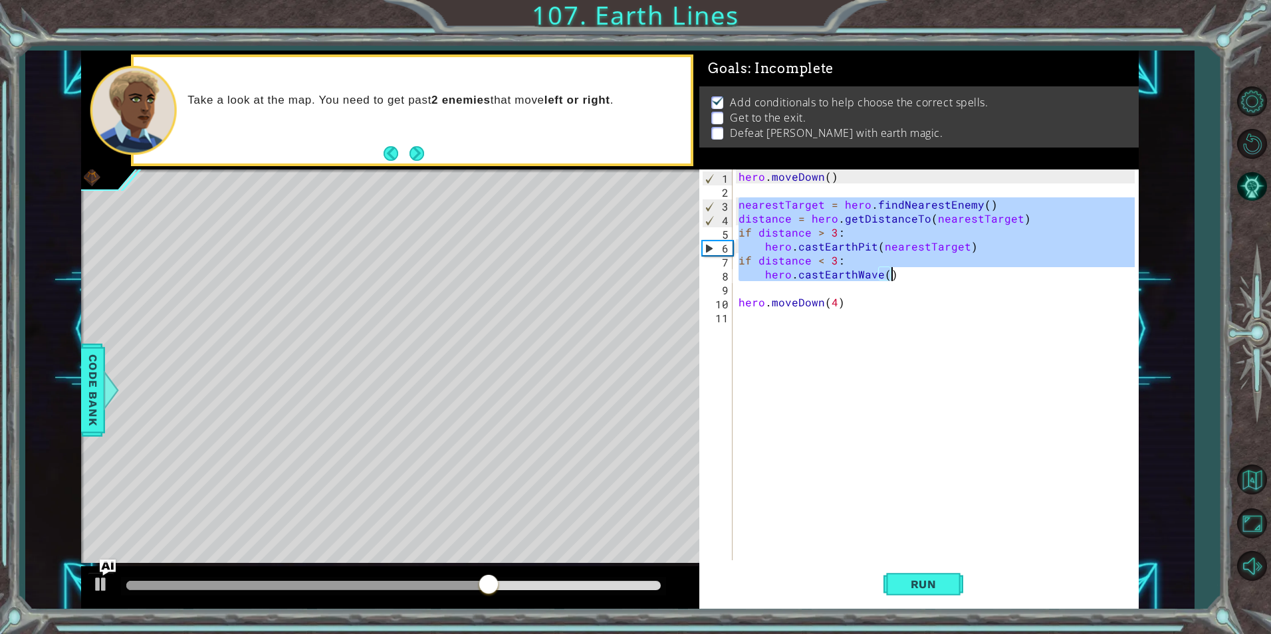
drag, startPoint x: 738, startPoint y: 202, endPoint x: 951, endPoint y: 279, distance: 226.7
click at [951, 279] on div "hero . [GEOGRAPHIC_DATA] ( ) nearestTarget = hero . findNearestEnemy ( ) distan…" at bounding box center [938, 379] width 405 height 419
type textarea "if distance < 3: hero.castEarthWave()"
click at [954, 342] on div "hero . [GEOGRAPHIC_DATA] ( ) nearestTarget = hero . findNearestEnemy ( ) distan…" at bounding box center [938, 379] width 405 height 419
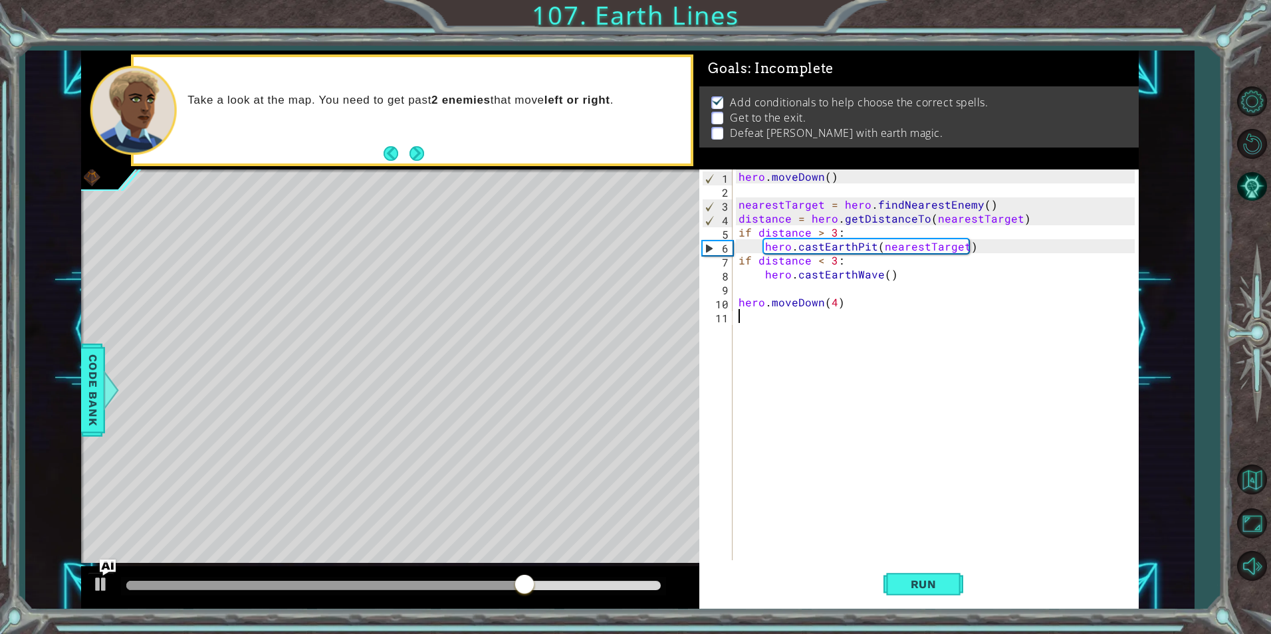
paste textarea "hero.castEarthWave()"
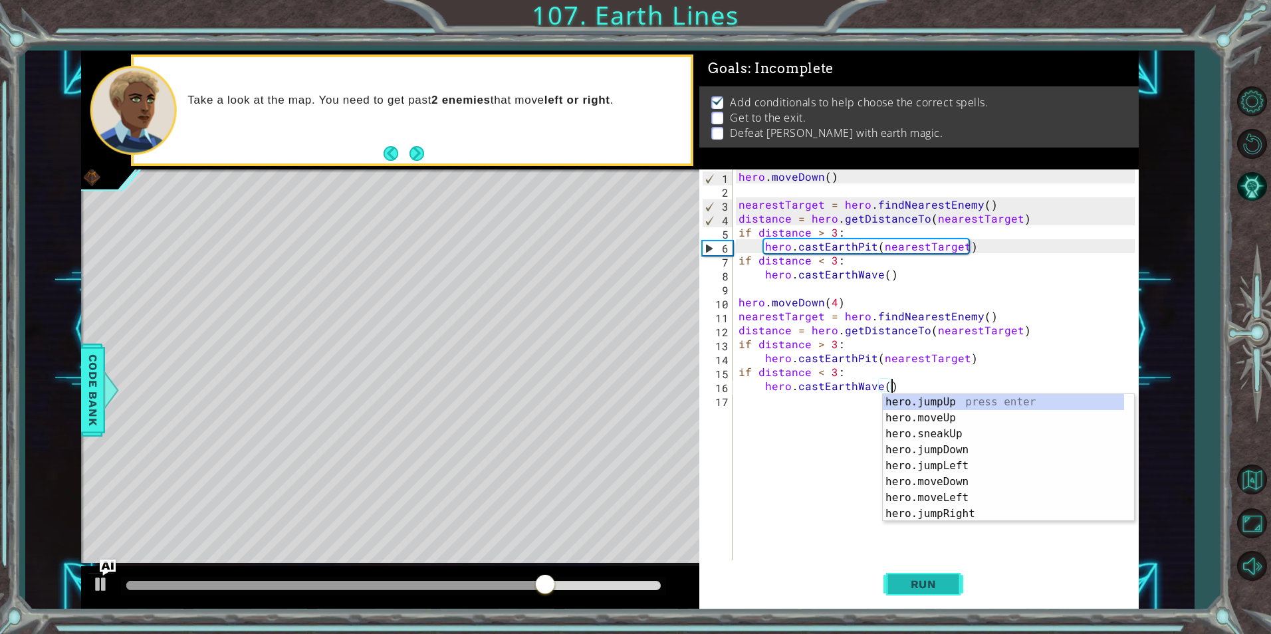
type textarea "hero.castEarthWave()"
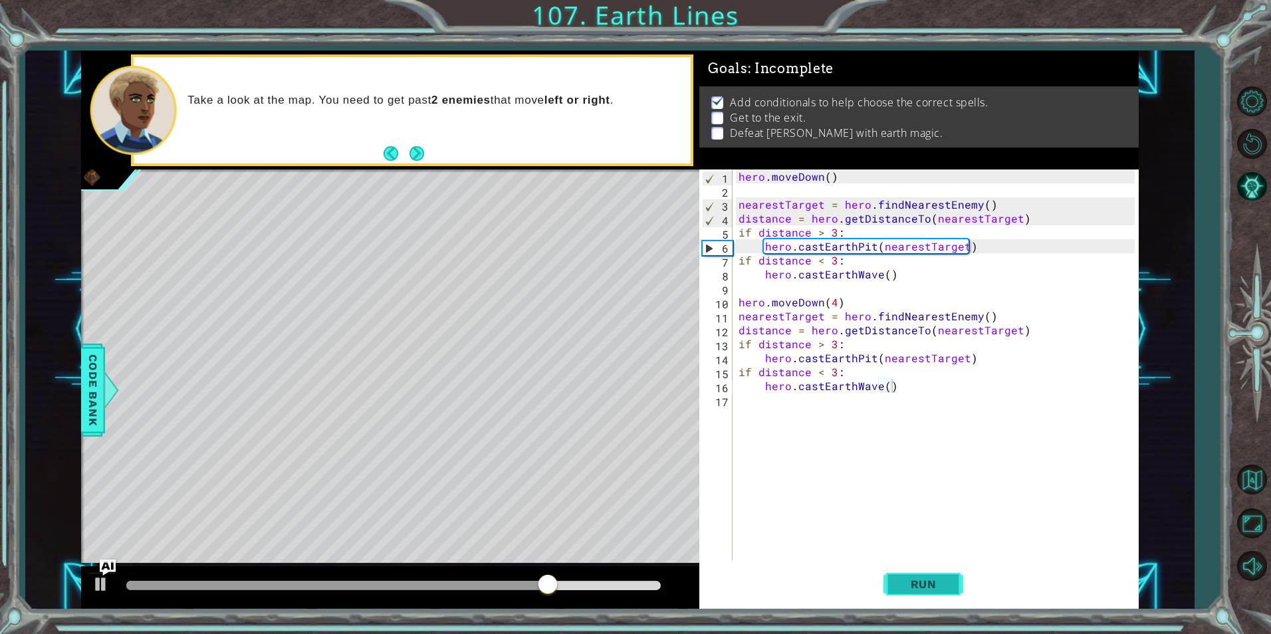
click at [937, 588] on span "Run" at bounding box center [924, 584] width 53 height 13
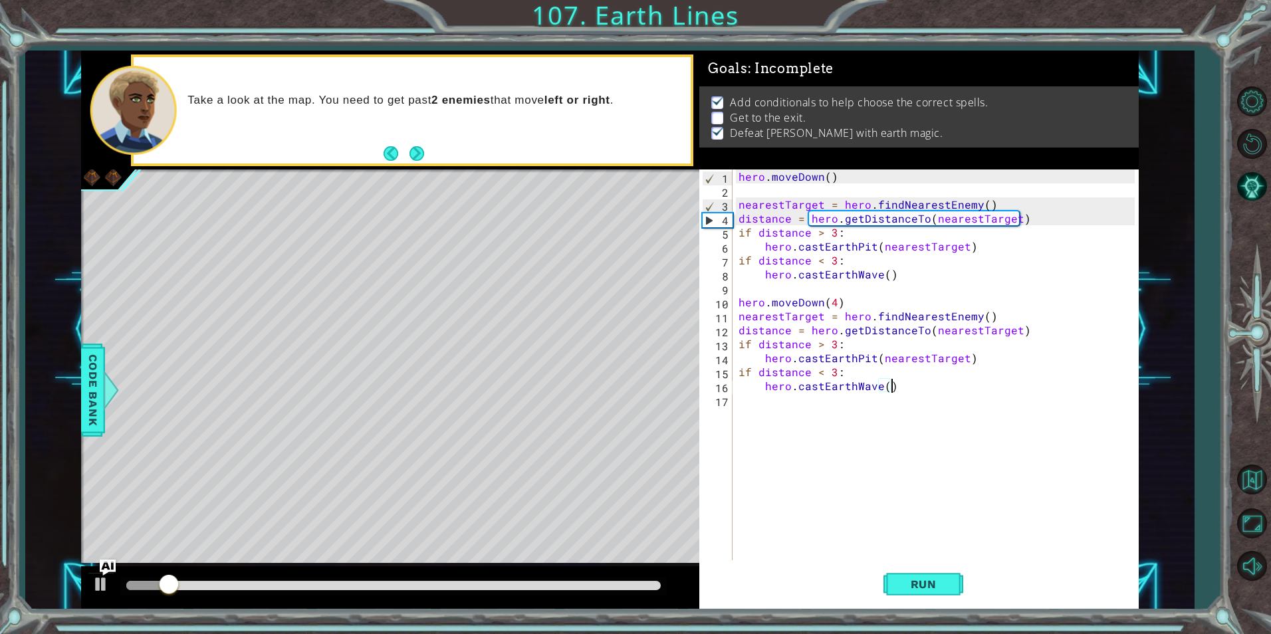
click at [862, 410] on div "hero . [GEOGRAPHIC_DATA] ( ) nearestTarget = hero . findNearestEnemy ( ) distan…" at bounding box center [938, 379] width 405 height 419
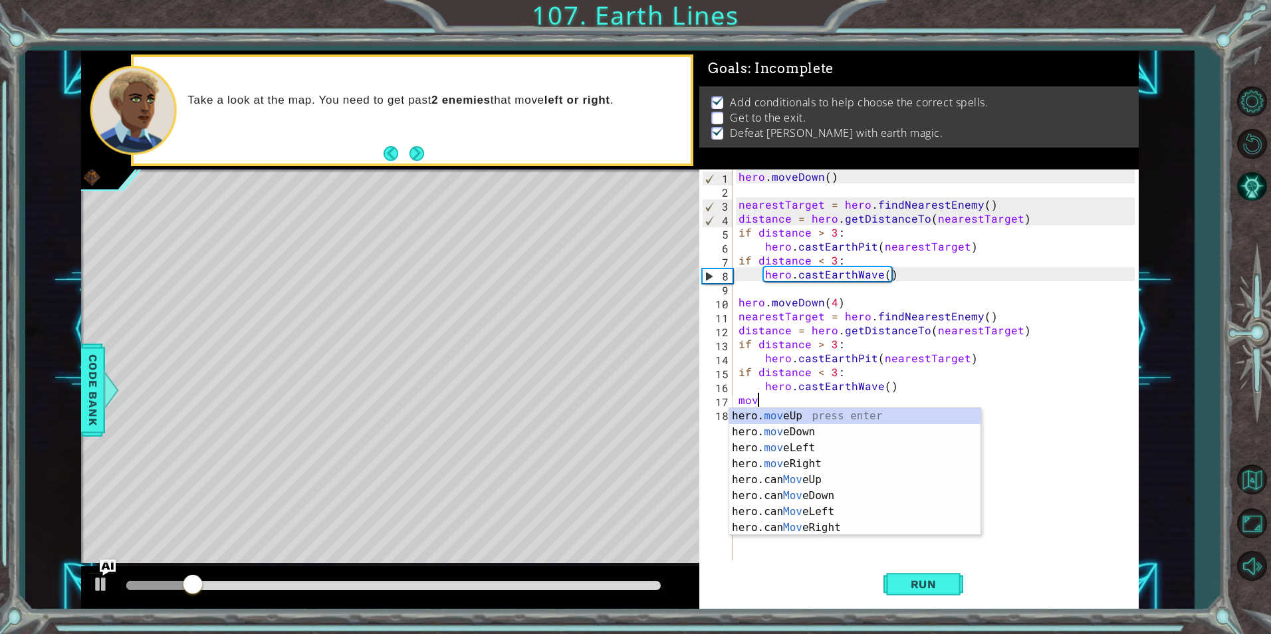
scroll to position [0, 1]
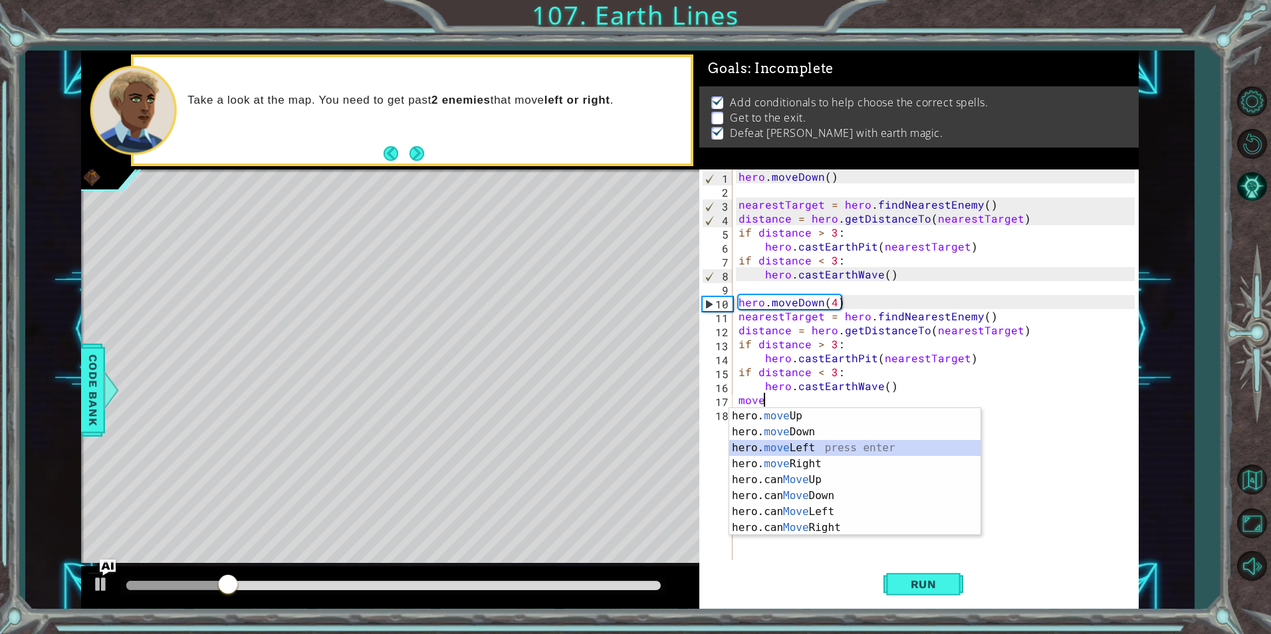
click at [883, 452] on div "hero. move Up press enter hero. move Down press enter hero. move Left press ent…" at bounding box center [854, 488] width 251 height 160
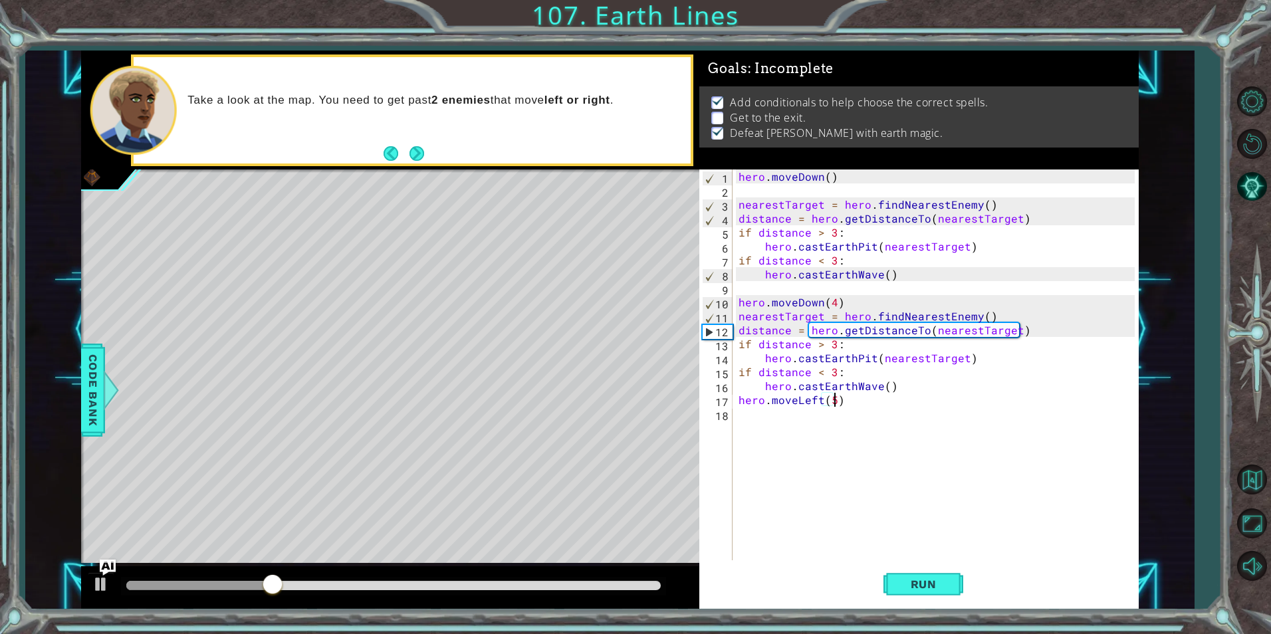
scroll to position [0, 6]
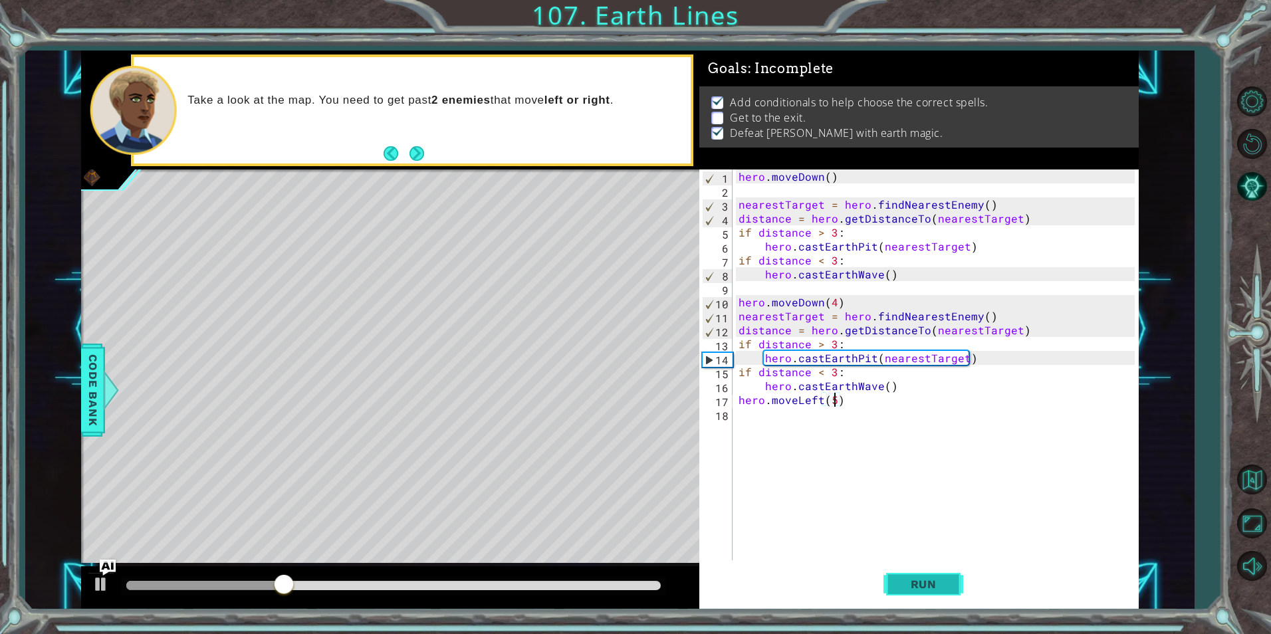
type textarea "hero.moveLeft(5)"
click at [923, 586] on span "Run" at bounding box center [924, 584] width 53 height 13
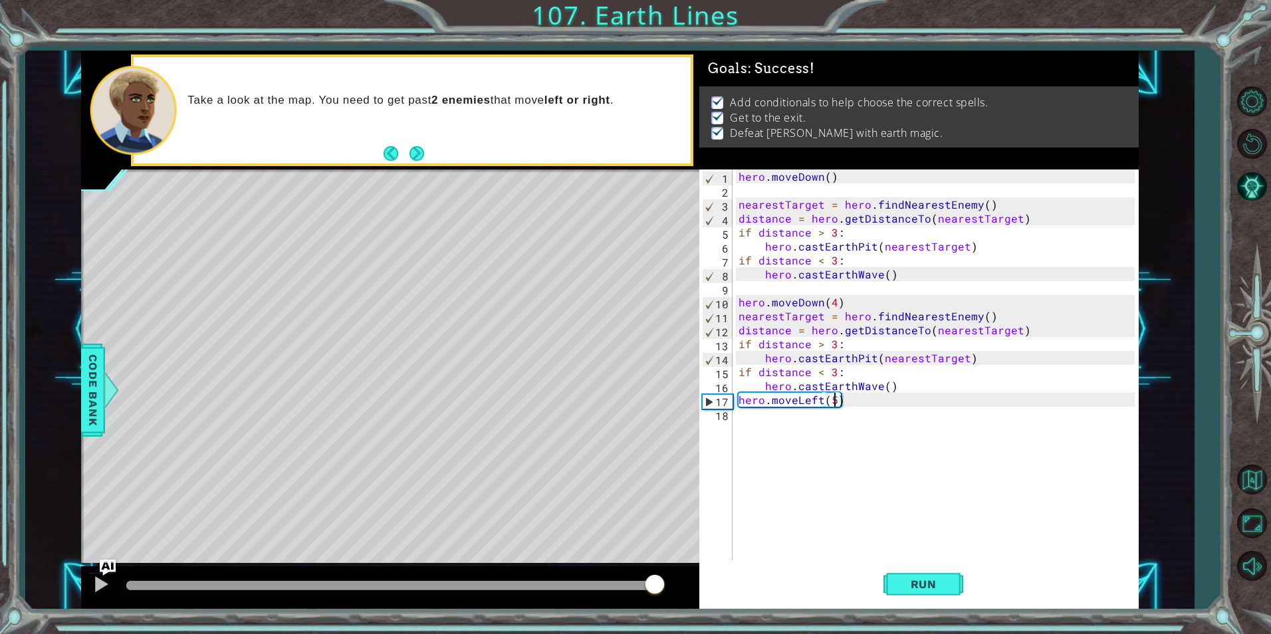
click at [654, 582] on div at bounding box center [393, 585] width 535 height 9
click at [101, 588] on div at bounding box center [100, 584] width 17 height 17
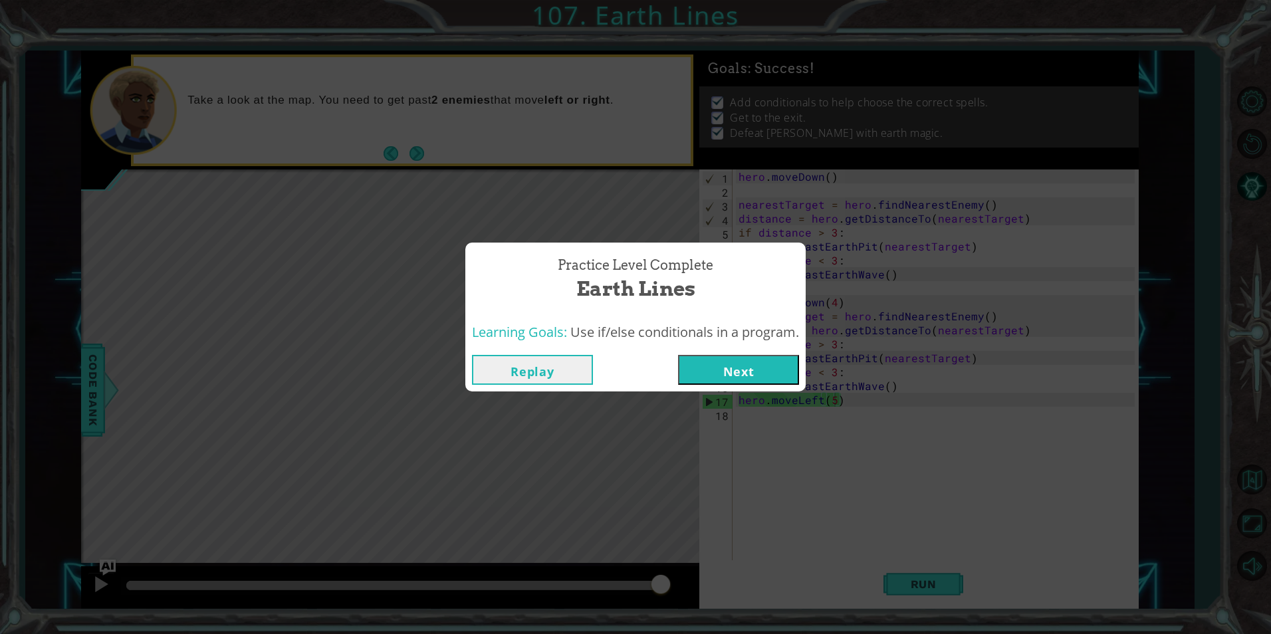
click at [717, 372] on button "Next" at bounding box center [738, 370] width 121 height 30
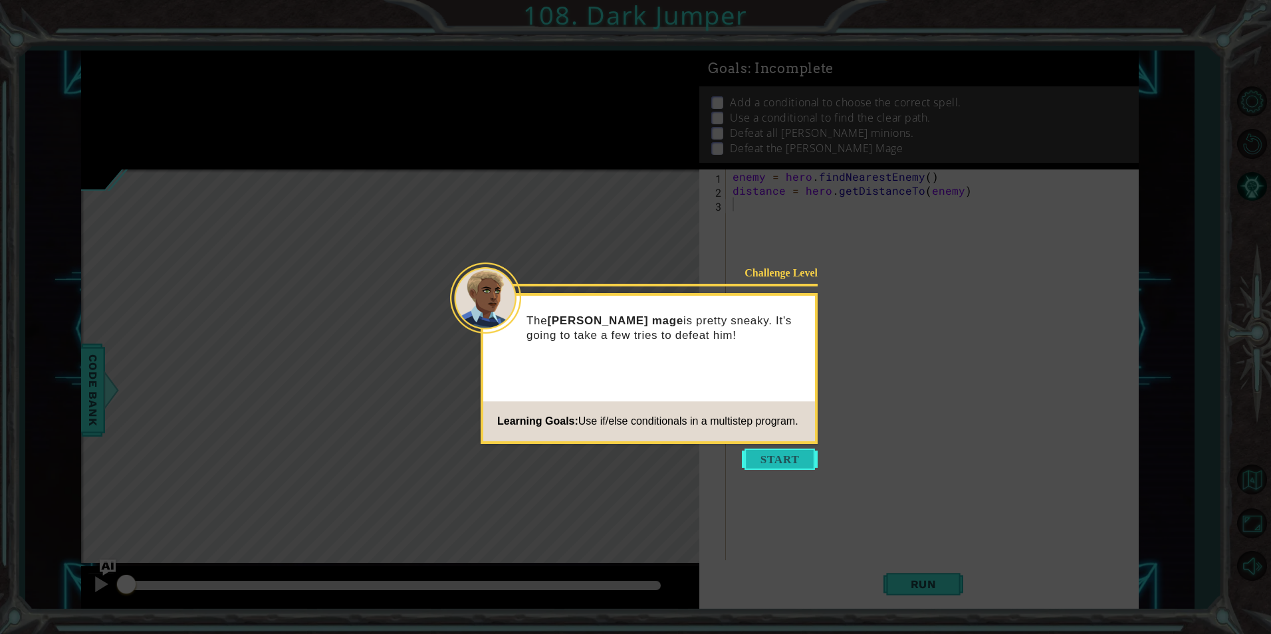
click at [785, 465] on button "Start" at bounding box center [780, 459] width 76 height 21
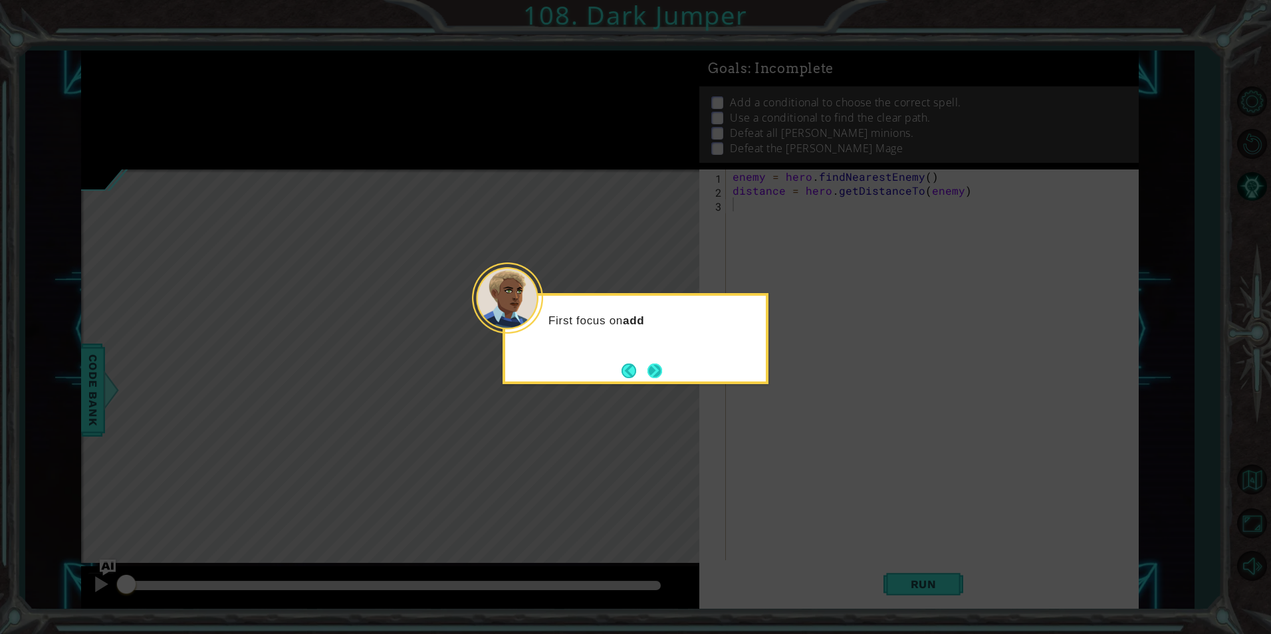
click at [665, 374] on button "Next" at bounding box center [655, 370] width 23 height 23
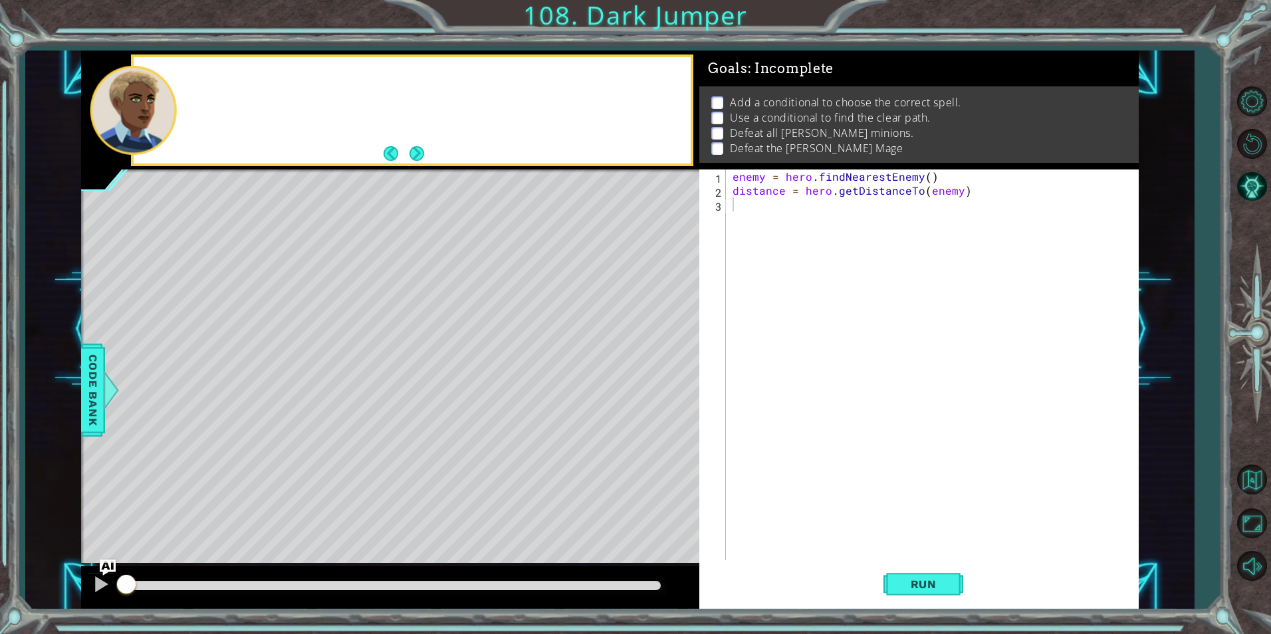
click at [665, 374] on div "Level Map" at bounding box center [388, 366] width 614 height 392
click at [418, 142] on div "After that, the [PERSON_NAME] bos" at bounding box center [412, 110] width 557 height 106
click at [418, 142] on div "After that, the [PERSON_NAME] boss will move" at bounding box center [412, 110] width 557 height 106
click at [418, 147] on div "After that, the [PERSON_NAME] boss will move around so you'll ne" at bounding box center [412, 110] width 557 height 106
click at [418, 147] on button "Next" at bounding box center [417, 153] width 15 height 15
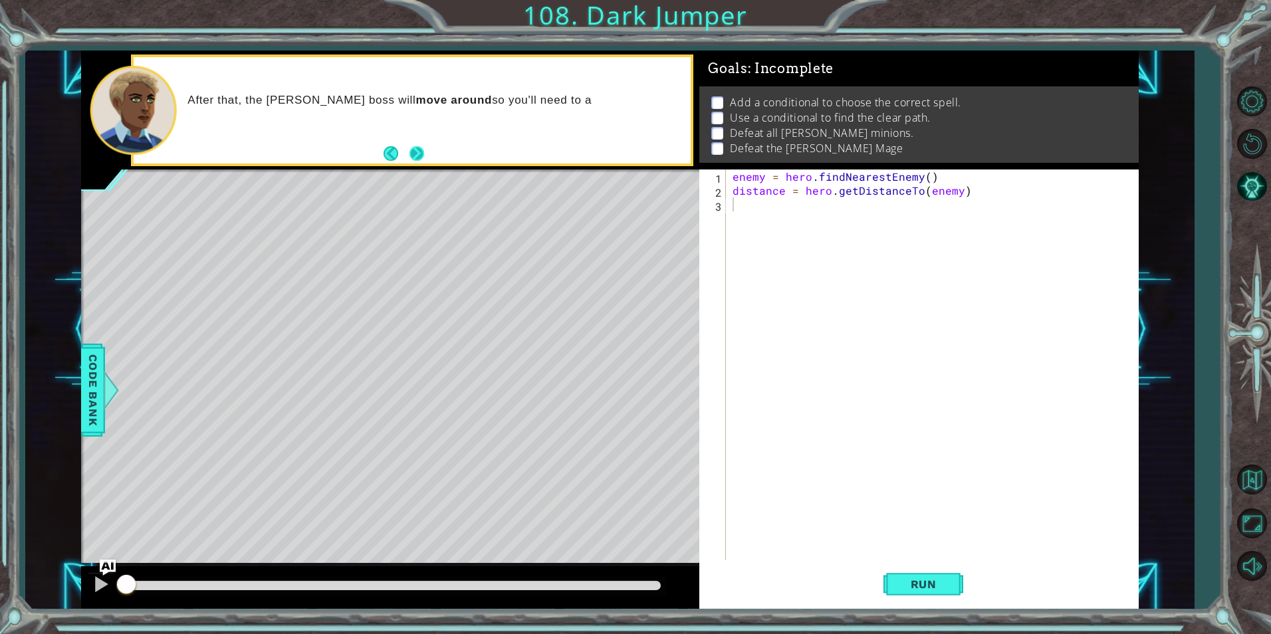
click at [0, 0] on icon at bounding box center [0, 0] width 0 height 0
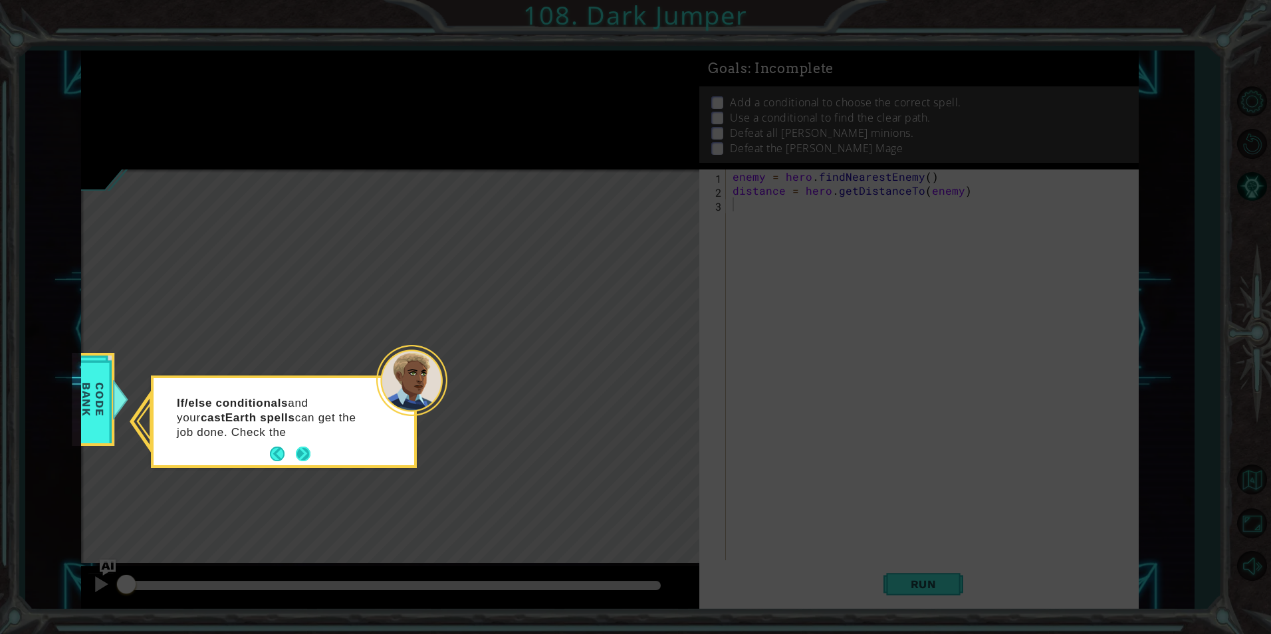
click at [300, 454] on button "Next" at bounding box center [302, 454] width 15 height 15
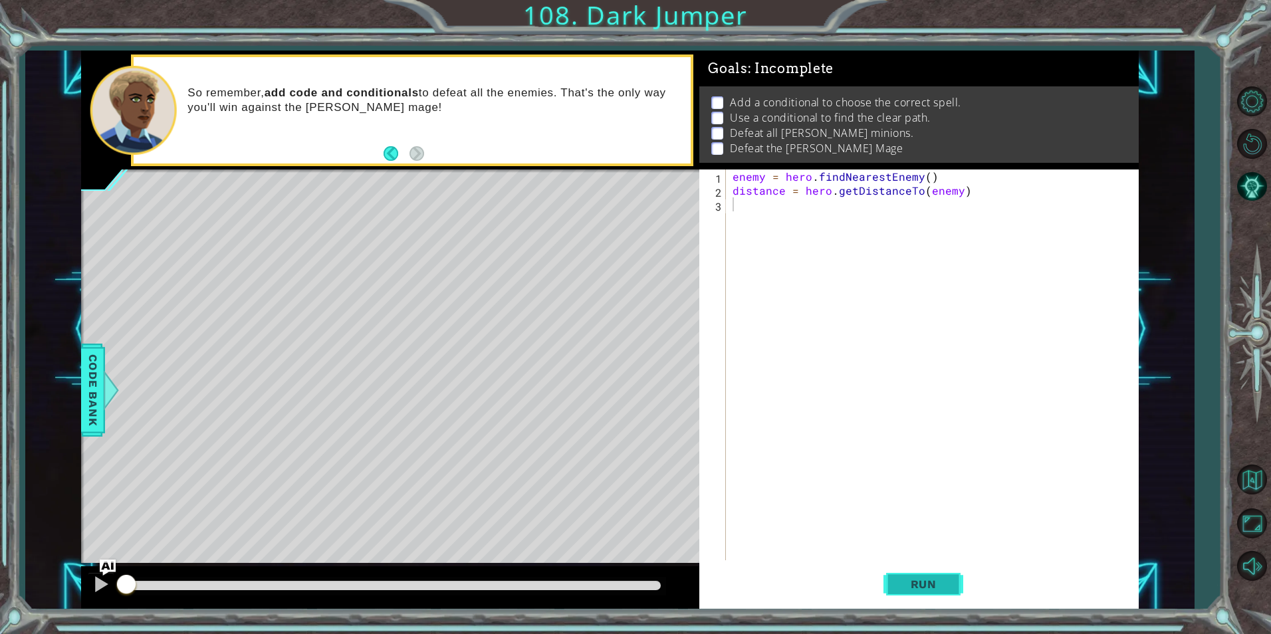
click at [916, 572] on button "Run" at bounding box center [924, 584] width 80 height 44
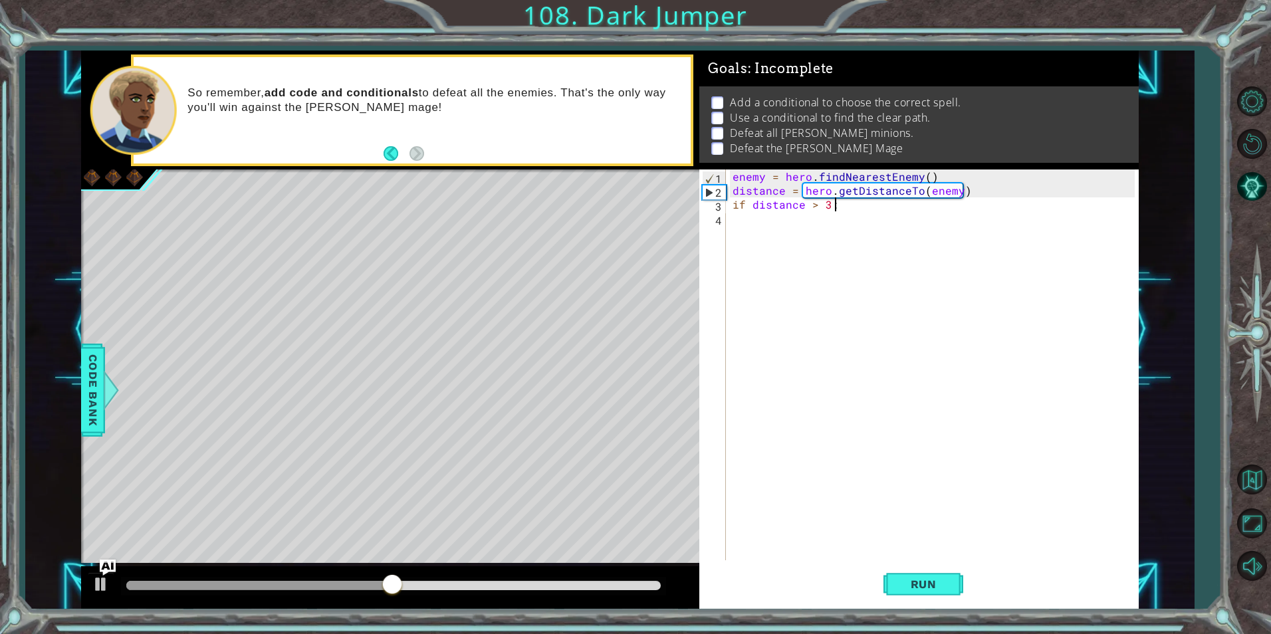
scroll to position [0, 6]
type textarea "if distance > 3:"
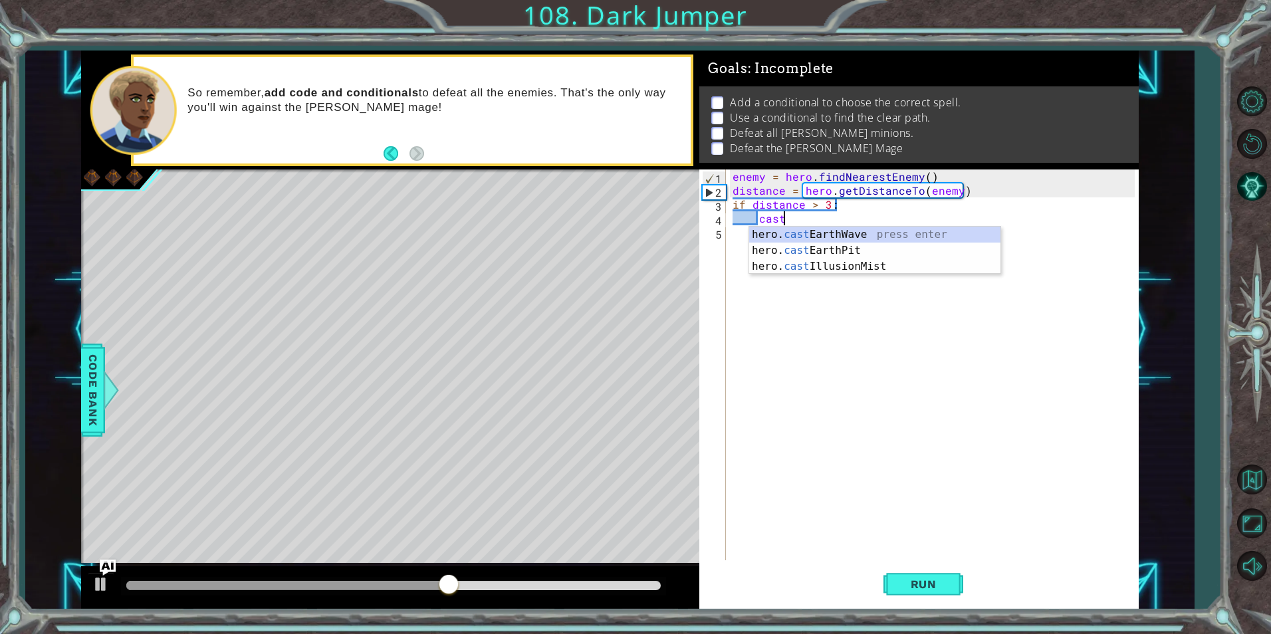
scroll to position [0, 3]
click at [923, 245] on div "hero. cast EarthWave press enter hero. cast EarthPit press enter hero. cast Ill…" at bounding box center [874, 267] width 251 height 80
type textarea "hero.castEarthPit(enemy)"
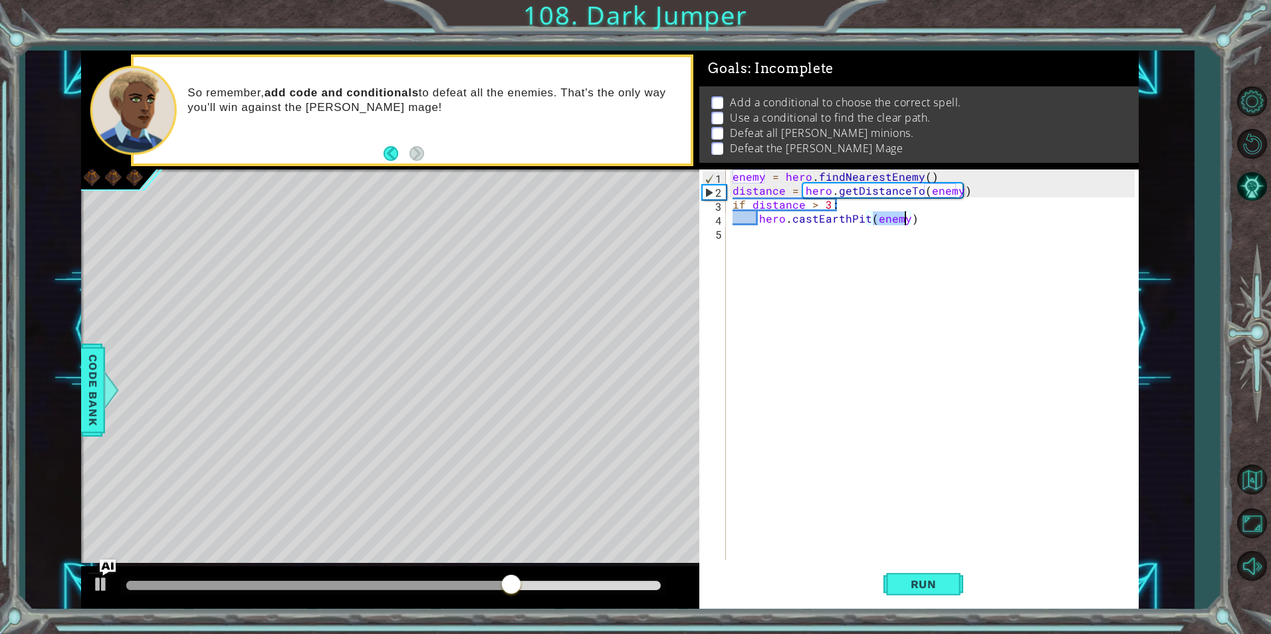
click at [796, 262] on div "enemy = hero . findNearestEnemy ( ) distance = hero . getDistanceTo ( enemy ) i…" at bounding box center [935, 379] width 411 height 419
click at [904, 225] on div "enemy = hero . findNearestEnemy ( ) distance = hero . getDistanceTo ( enemy ) i…" at bounding box center [935, 379] width 411 height 419
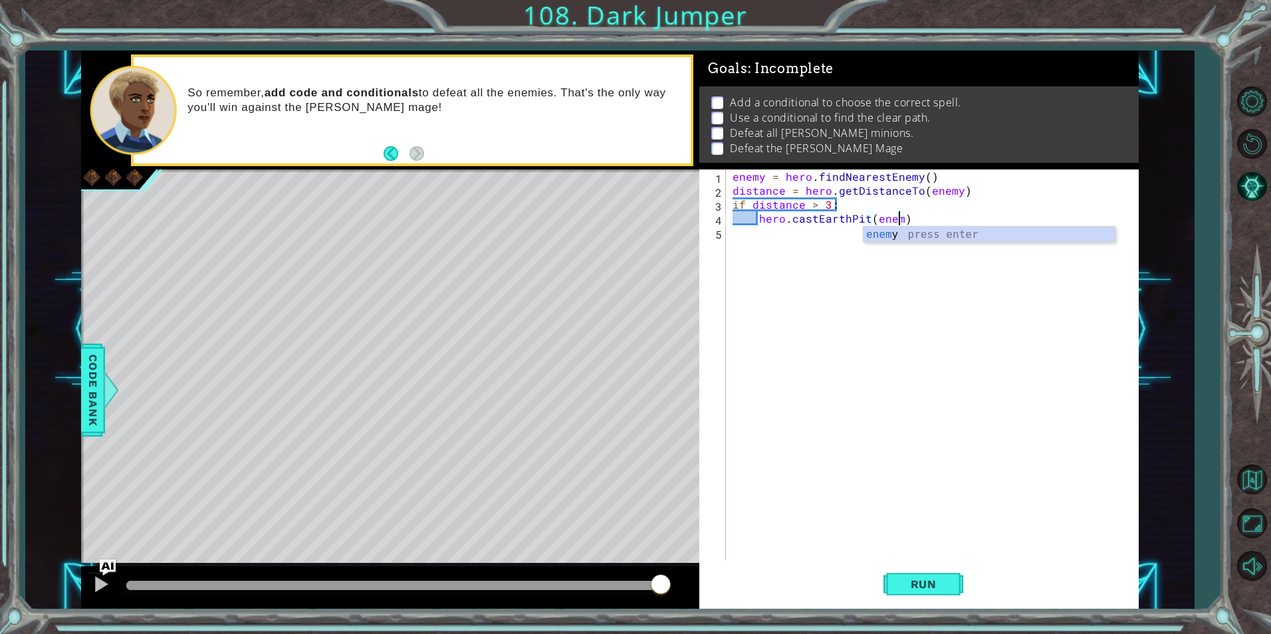
scroll to position [0, 11]
type textarea "hero.castEarthPit(enemy)"
click at [908, 592] on button "Run" at bounding box center [924, 584] width 80 height 44
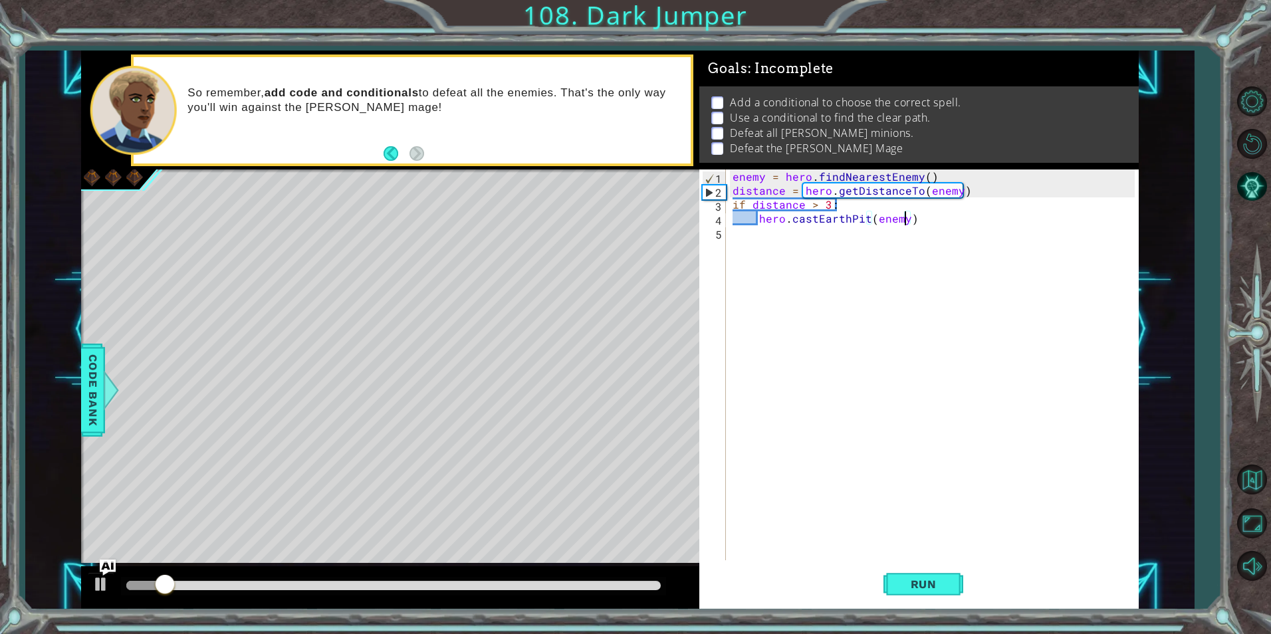
click at [890, 283] on div "enemy = hero . findNearestEnemy ( ) distance = hero . getDistanceTo ( enemy ) i…" at bounding box center [935, 379] width 411 height 419
type textarea "if distance < 3:"
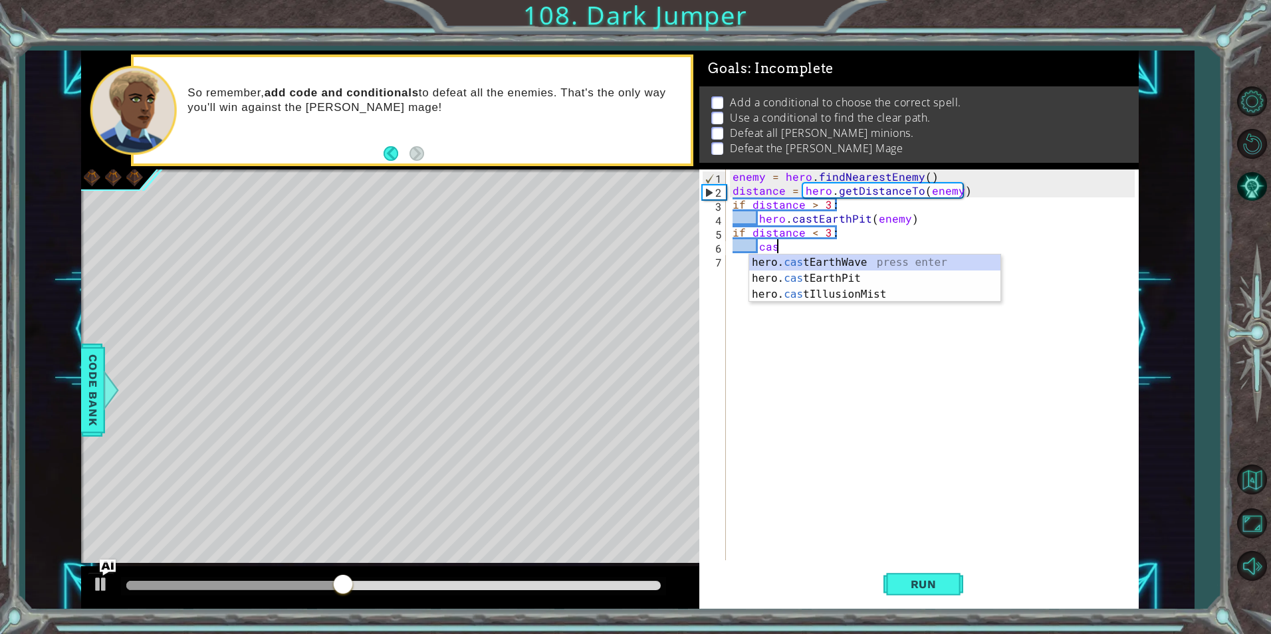
type textarea "cast"
click at [904, 259] on div "hero. cast EarthWave press enter hero. cast EarthPit press enter hero. cast Ill…" at bounding box center [874, 295] width 251 height 80
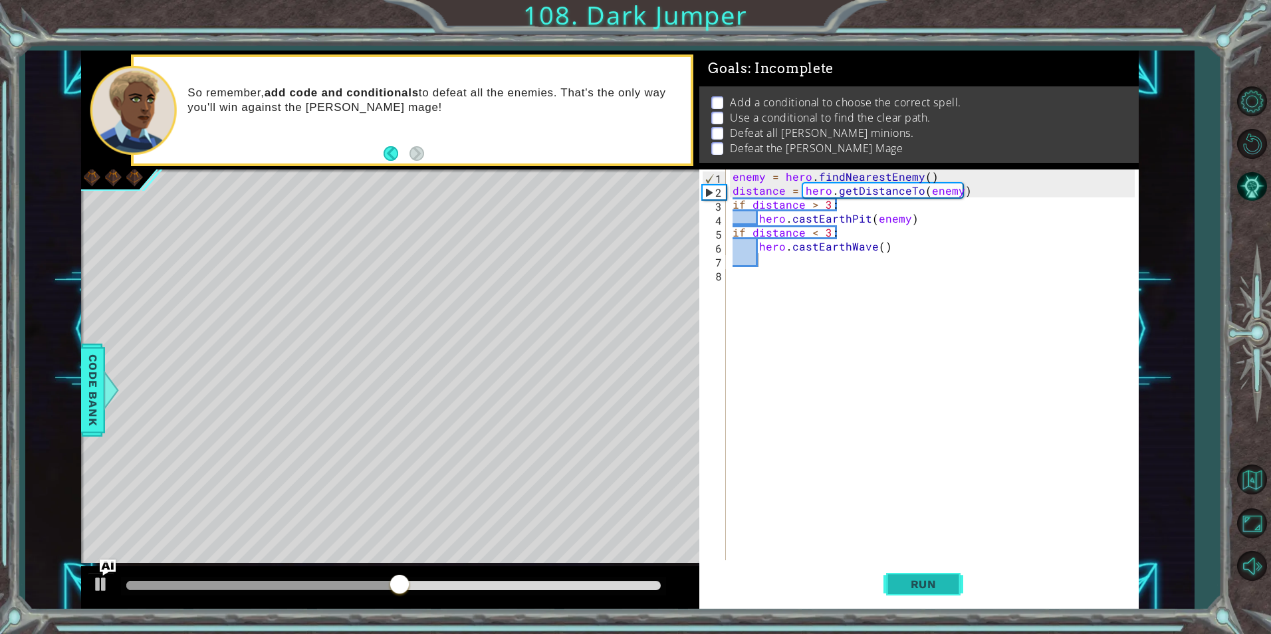
click at [932, 572] on button "Run" at bounding box center [924, 584] width 80 height 44
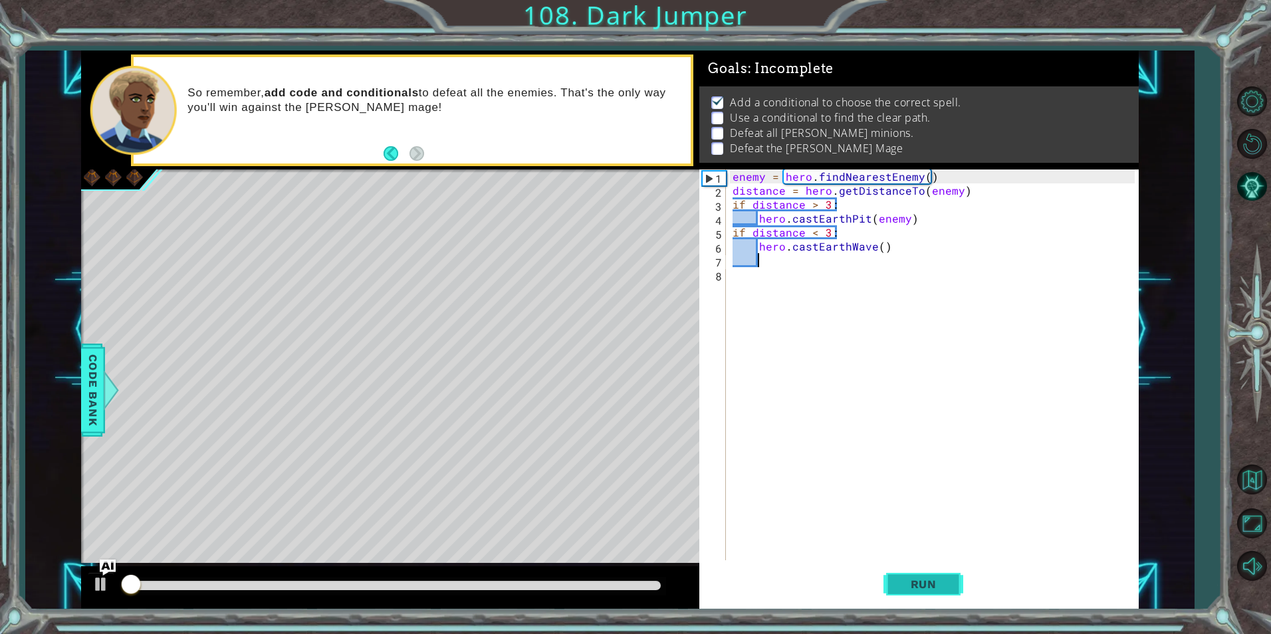
scroll to position [5, 0]
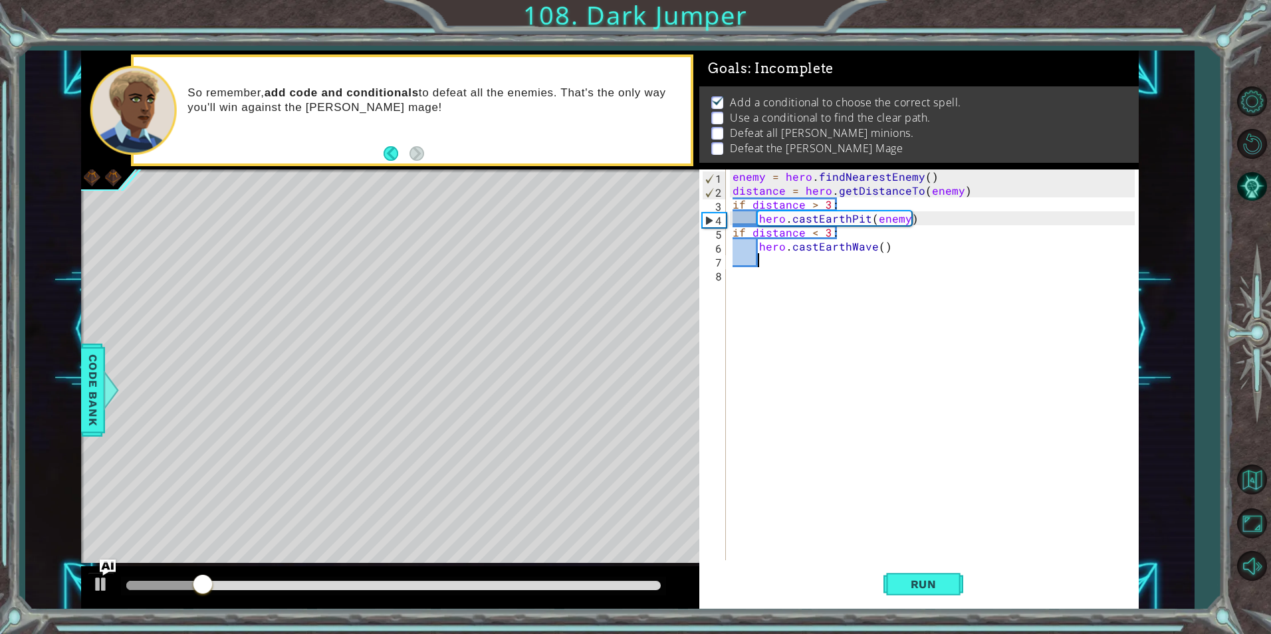
click at [777, 283] on div "enemy = hero . findNearestEnemy ( ) distance = hero . getDistanceTo ( enemy ) i…" at bounding box center [935, 379] width 411 height 419
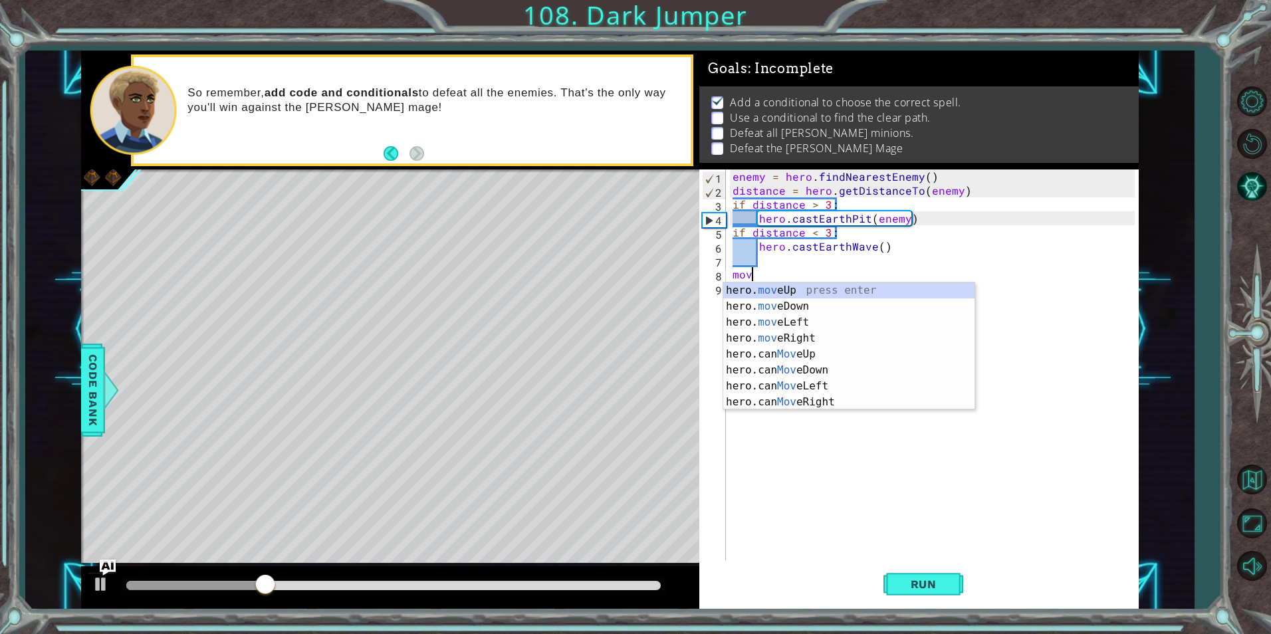
scroll to position [0, 1]
click at [787, 291] on div "hero. mov eUp press enter hero. mov eDown press enter hero. mov eLeft press ent…" at bounding box center [848, 363] width 251 height 160
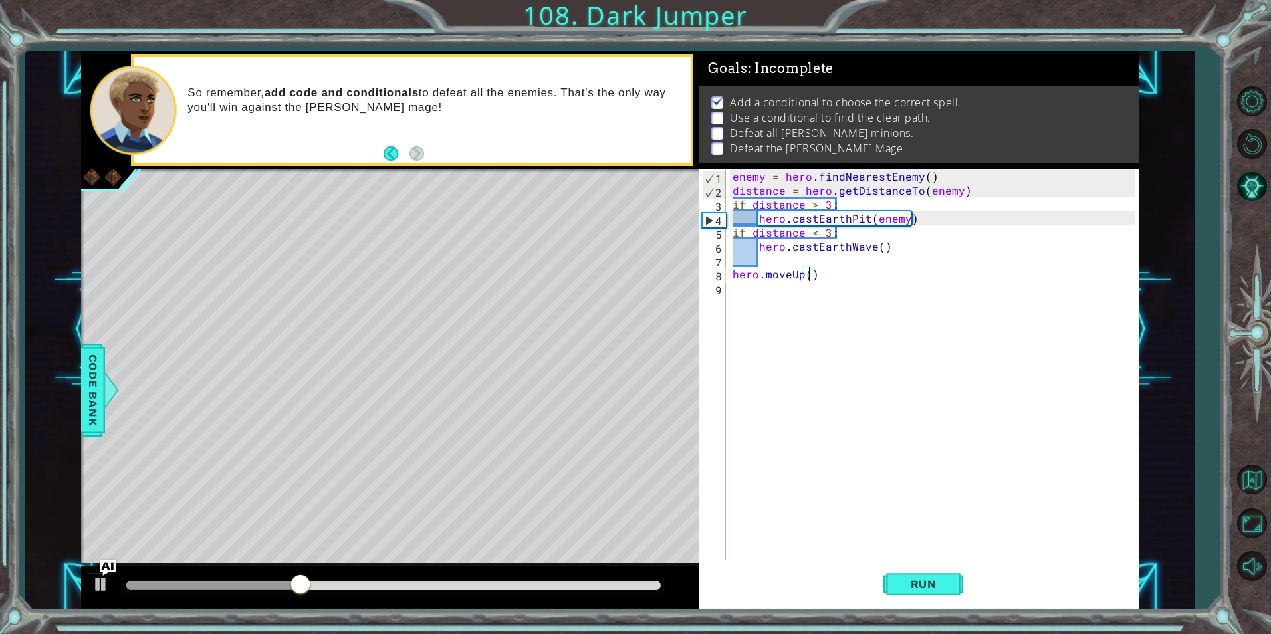
type textarea "hero.moveUp(2)"
click at [789, 317] on div "enemy = hero . findNearestEnemy ( ) distance = hero . getDistanceTo ( enemy ) i…" at bounding box center [935, 379] width 411 height 419
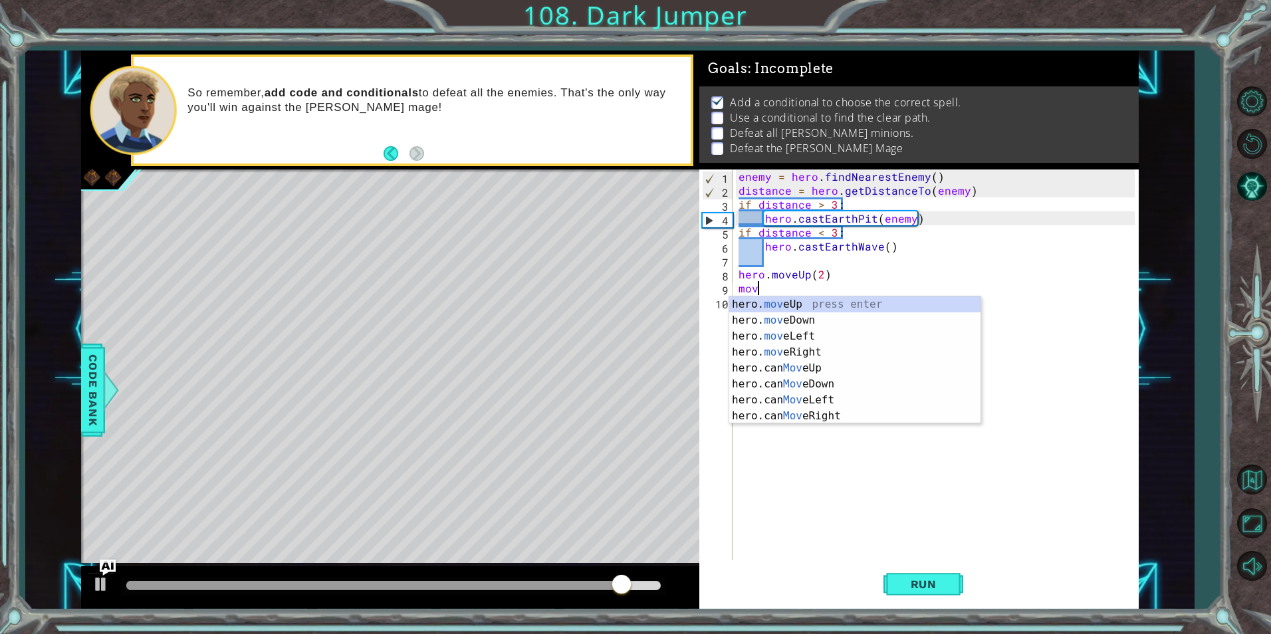
scroll to position [0, 1]
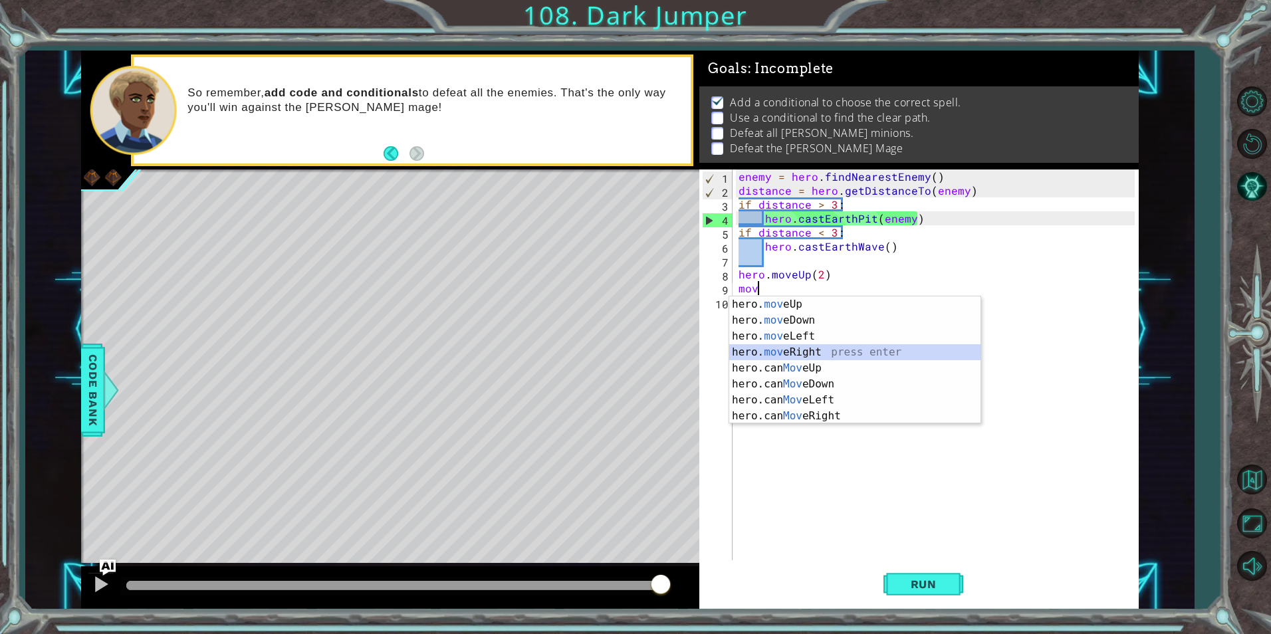
click at [888, 350] on div "hero. mov eUp press enter hero. mov eDown press enter hero. mov eLeft press ent…" at bounding box center [854, 377] width 251 height 160
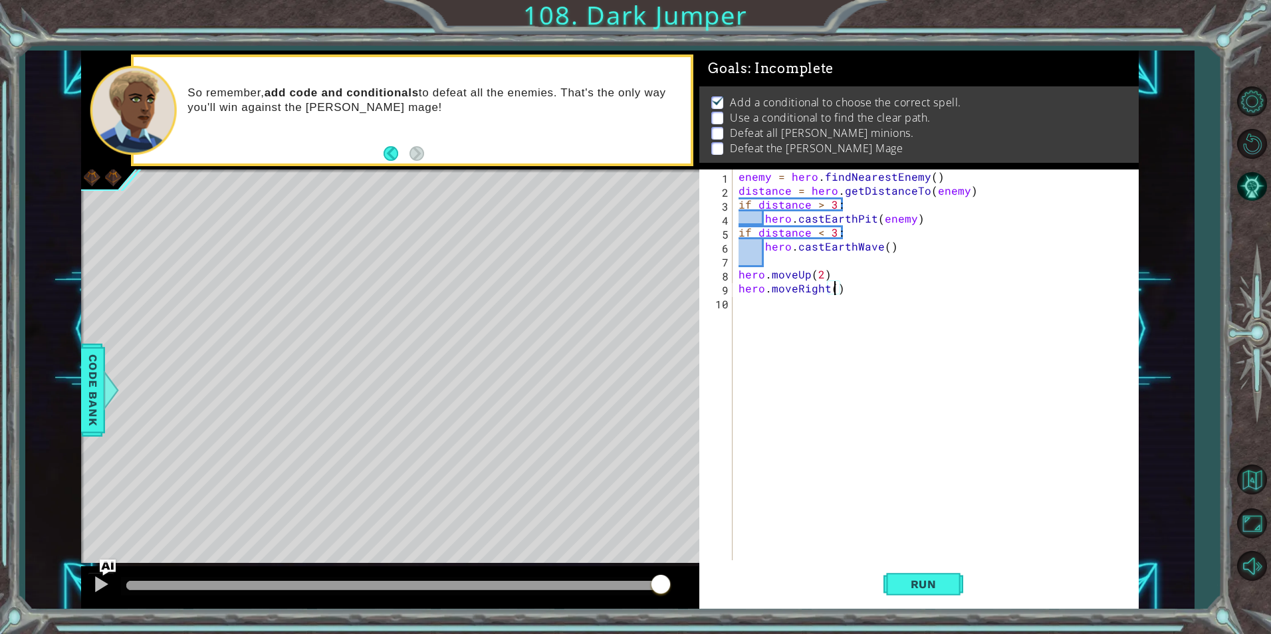
type textarea "hero.moveRight(2)"
click at [888, 350] on div "enemy = hero . findNearestEnemy ( ) distance = hero . getDistanceTo ( enemy ) i…" at bounding box center [938, 379] width 405 height 419
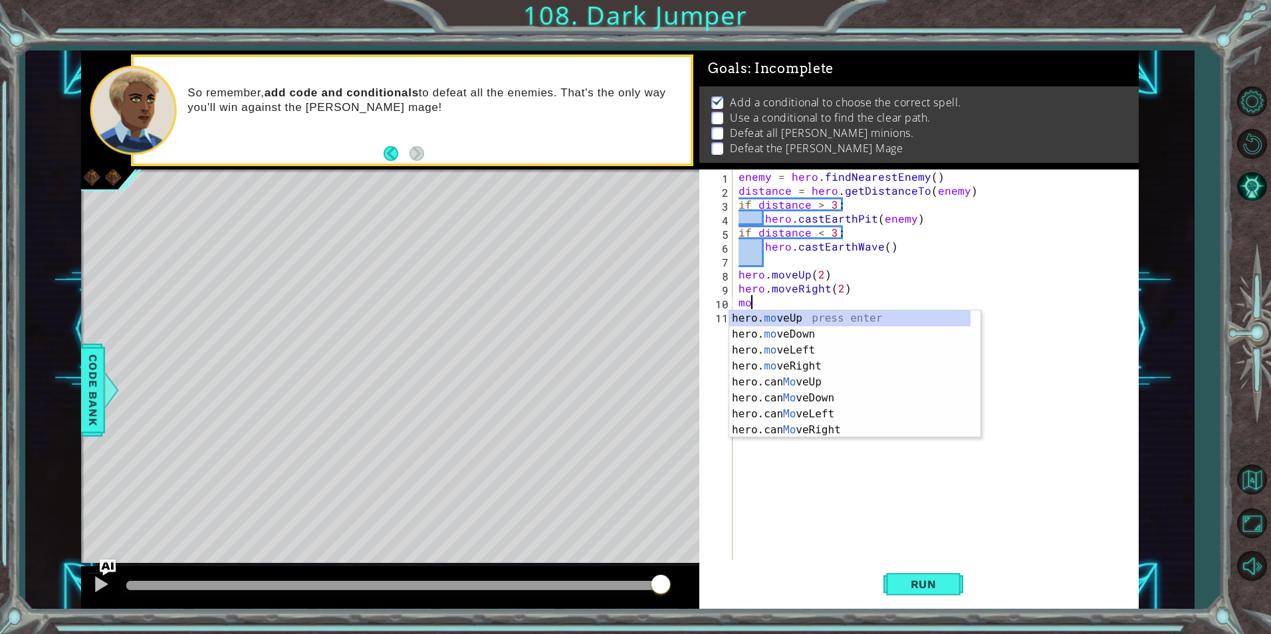
scroll to position [0, 1]
click at [826, 316] on div "hero. mov eUp press enter hero. mov eDown press enter hero. mov eLeft press ent…" at bounding box center [854, 390] width 251 height 160
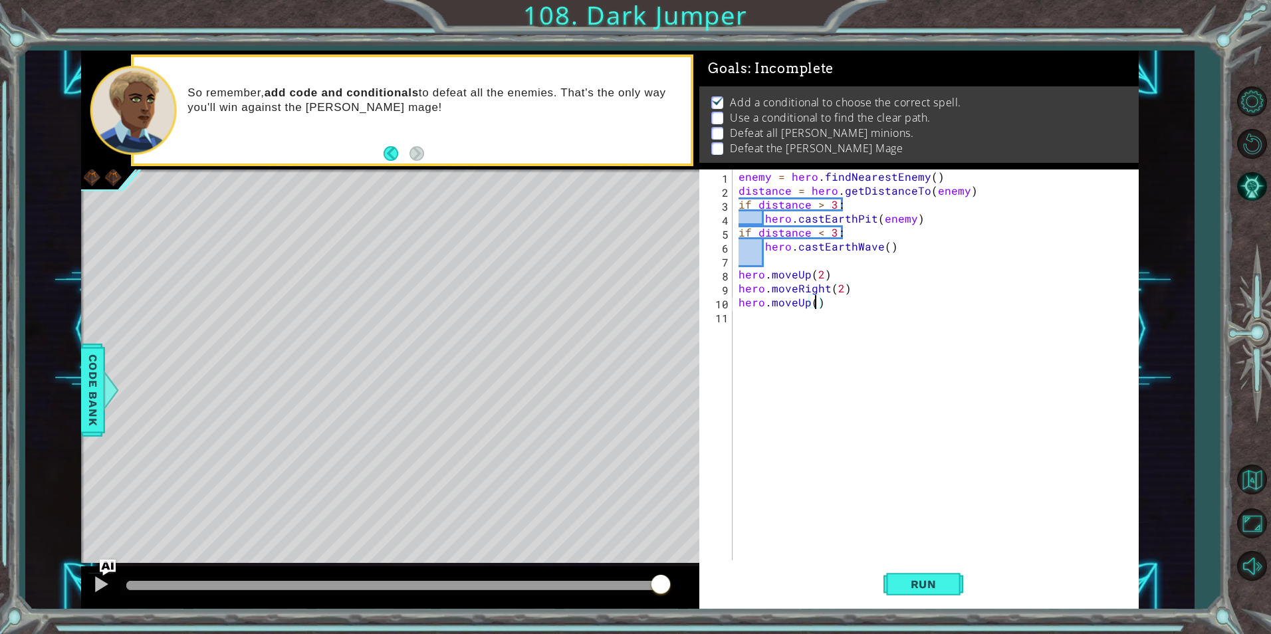
scroll to position [0, 5]
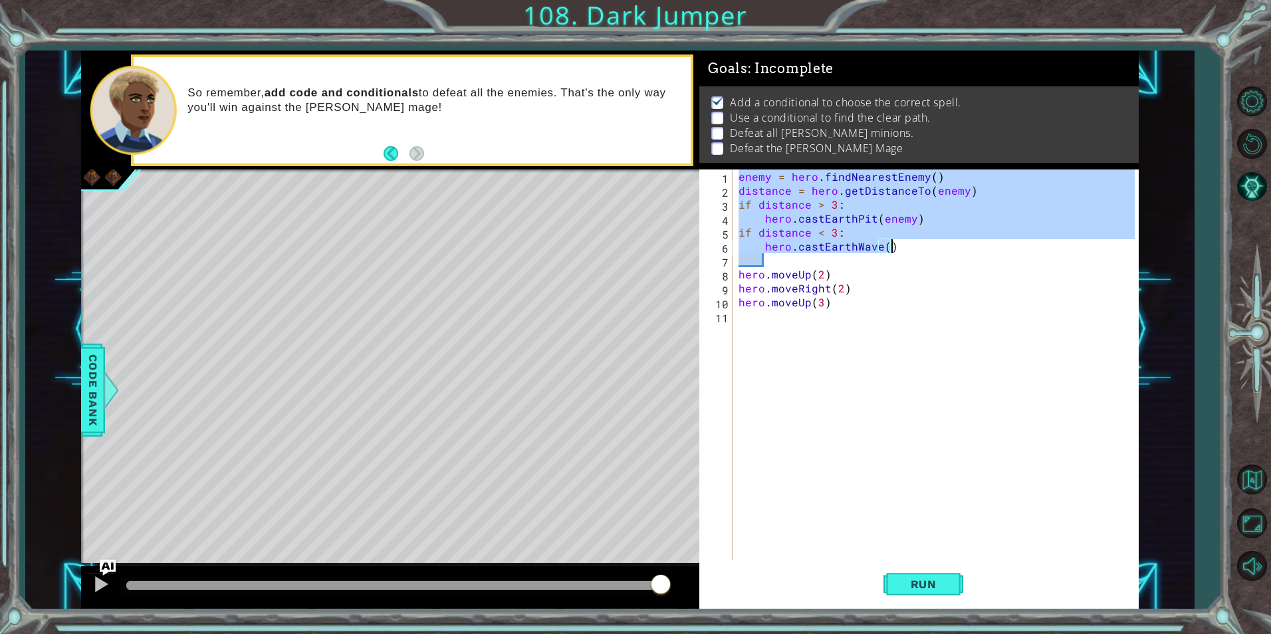
drag, startPoint x: 736, startPoint y: 174, endPoint x: 924, endPoint y: 250, distance: 202.8
click at [924, 250] on div "enemy = hero . findNearestEnemy ( ) distance = hero . getDistanceTo ( enemy ) i…" at bounding box center [938, 379] width 405 height 419
type textarea "if distance < 3: hero.castEarthWave()"
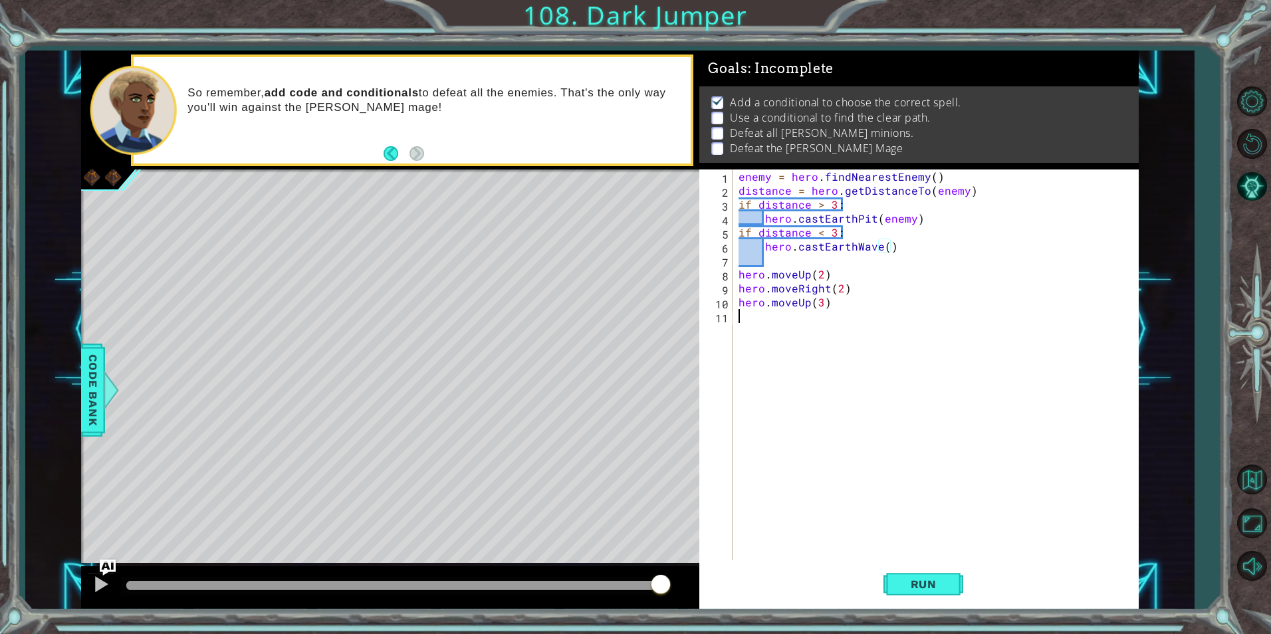
click at [929, 352] on div "enemy = hero . findNearestEnemy ( ) distance = hero . getDistanceTo ( enemy ) i…" at bounding box center [938, 379] width 405 height 419
paste textarea "hero.castEarthWave()"
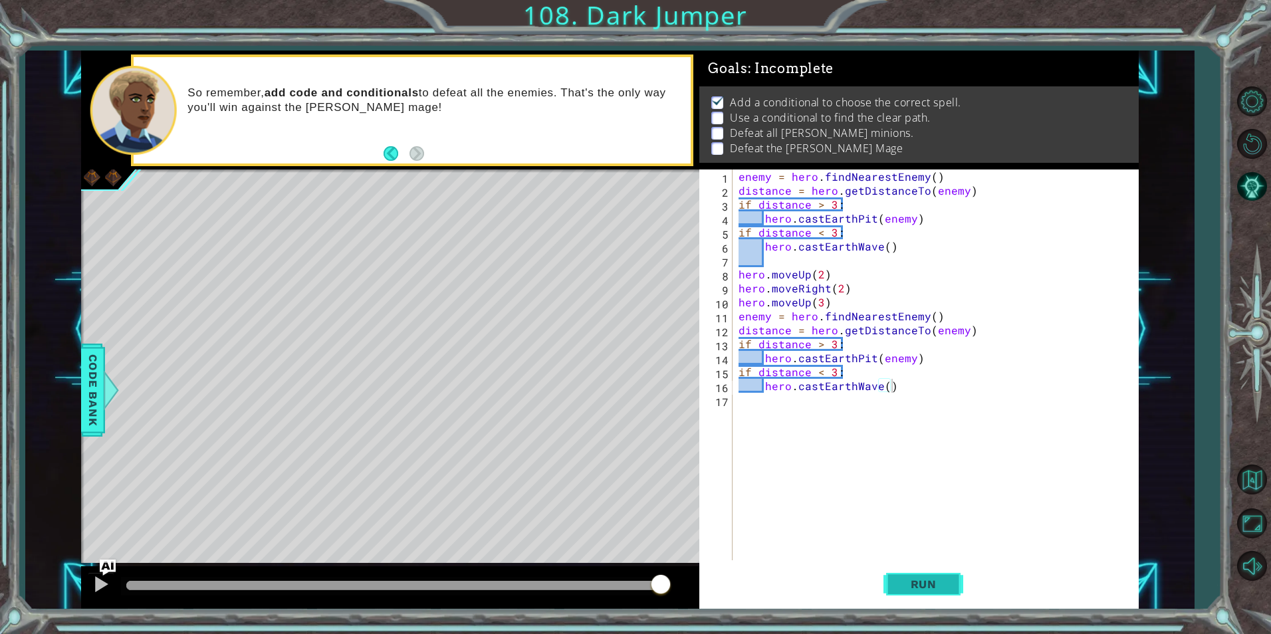
click at [917, 582] on span "Run" at bounding box center [924, 584] width 53 height 13
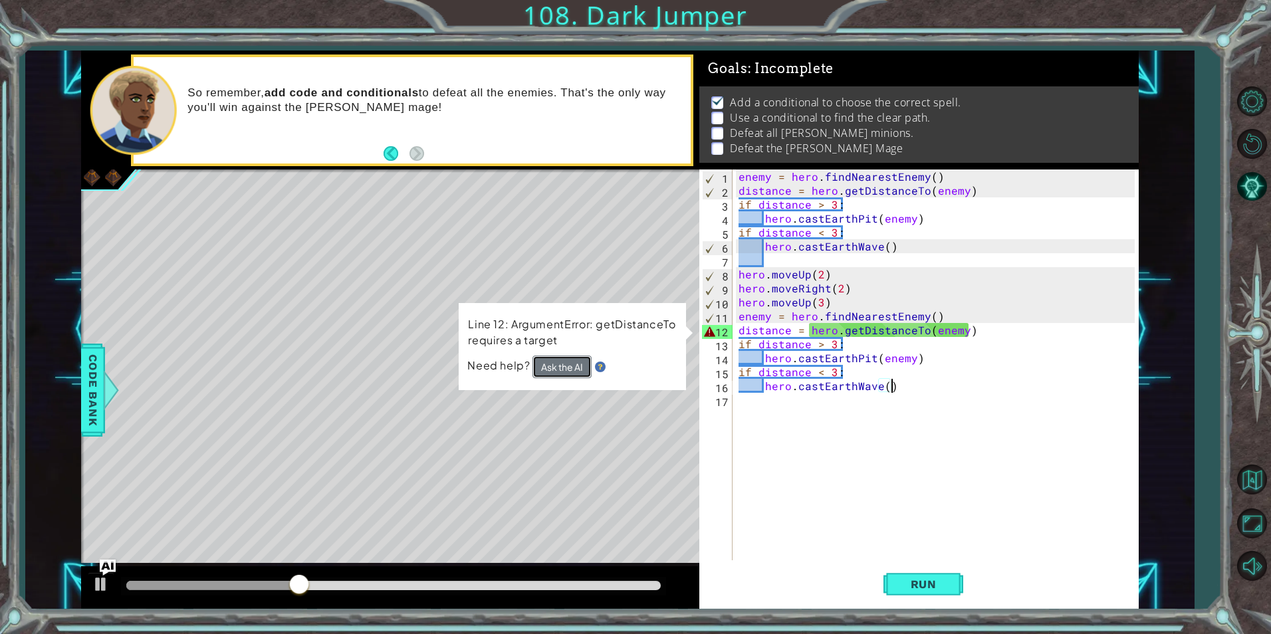
click at [562, 370] on button "Ask the AI" at bounding box center [562, 367] width 59 height 23
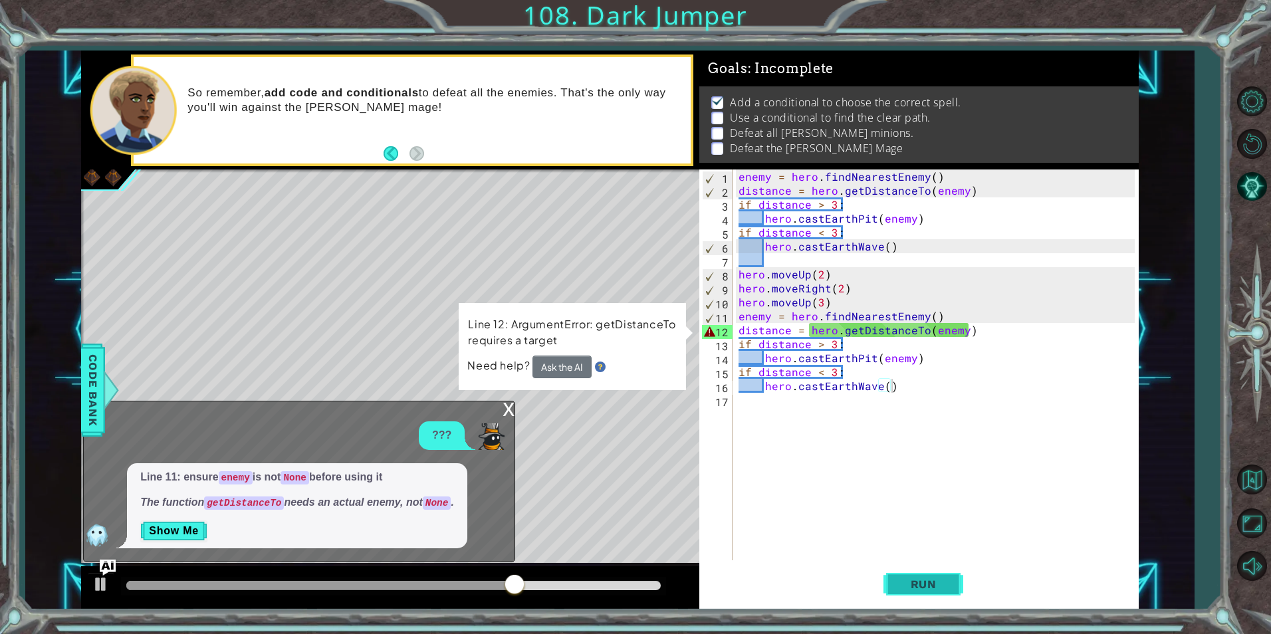
click at [913, 590] on span "Run" at bounding box center [924, 584] width 53 height 13
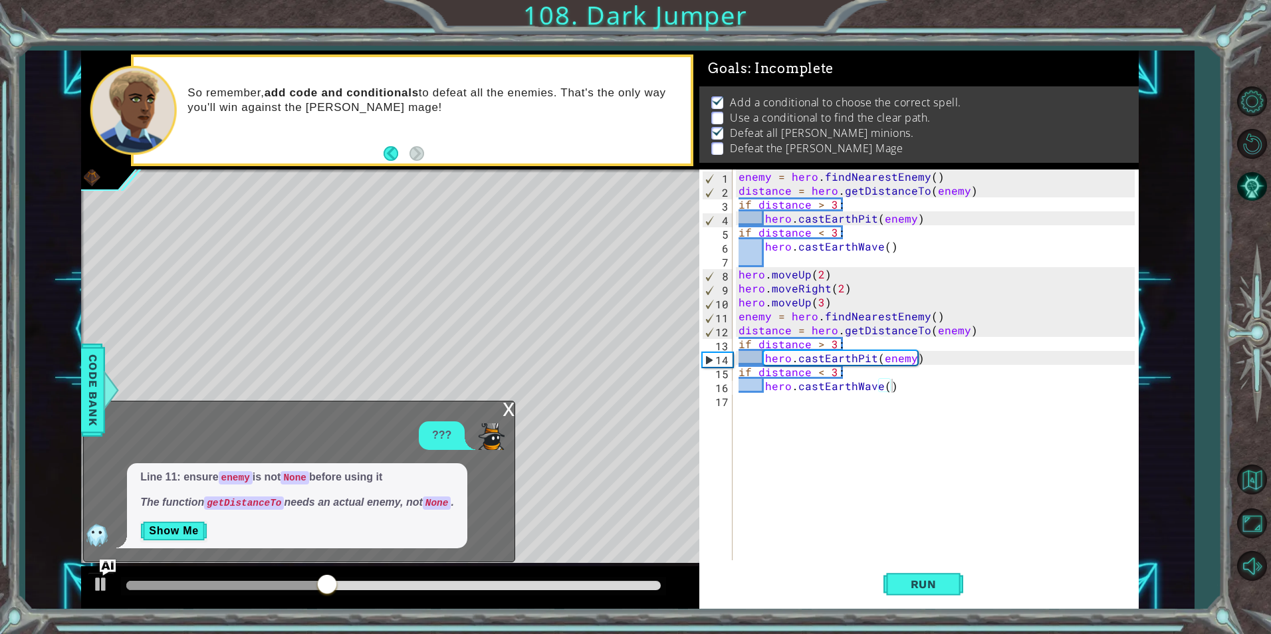
click at [510, 411] on div "x" at bounding box center [509, 408] width 12 height 13
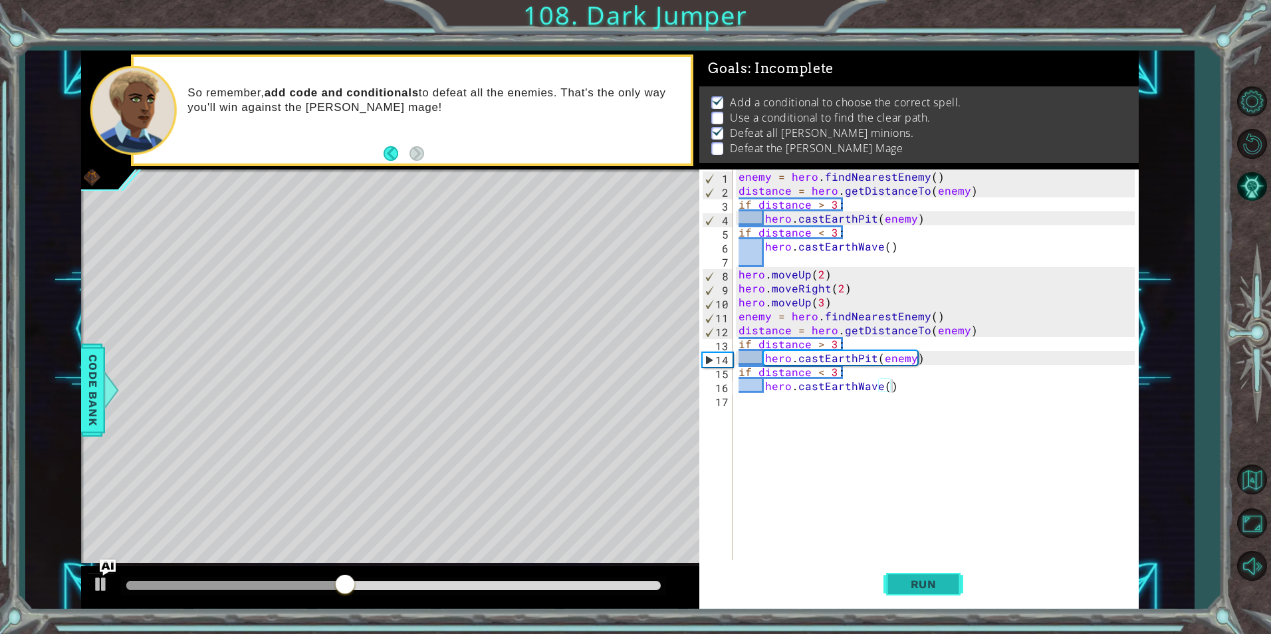
click at [907, 586] on span "Run" at bounding box center [924, 584] width 53 height 13
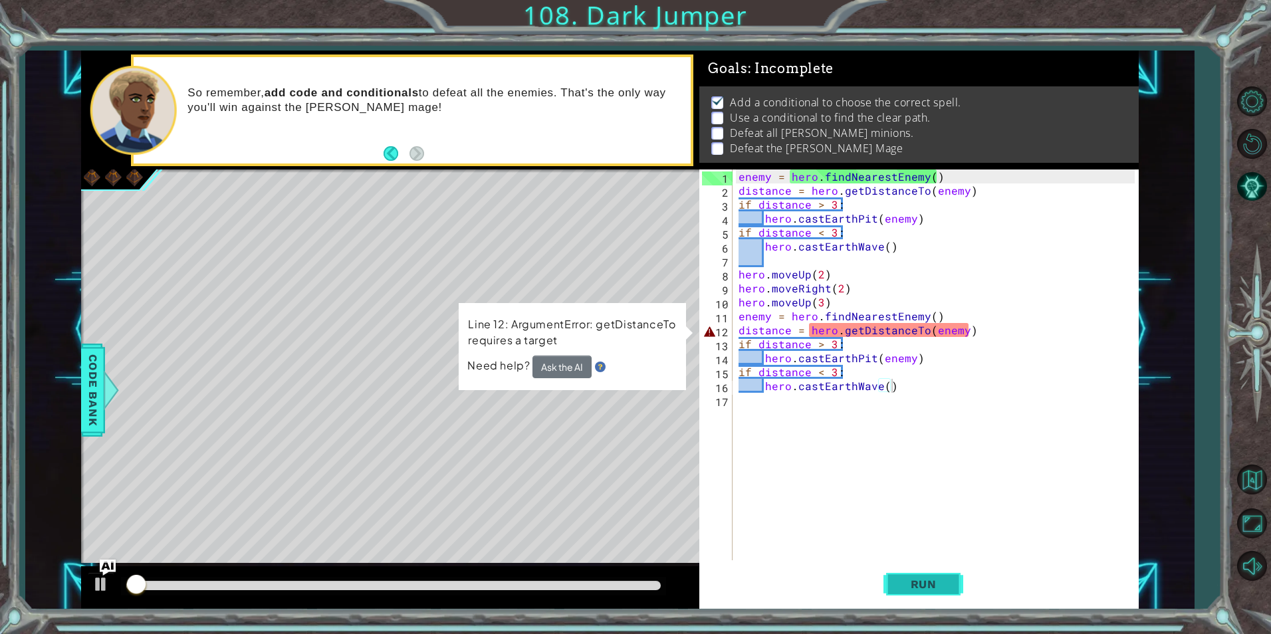
click at [907, 586] on span "Run" at bounding box center [924, 584] width 53 height 13
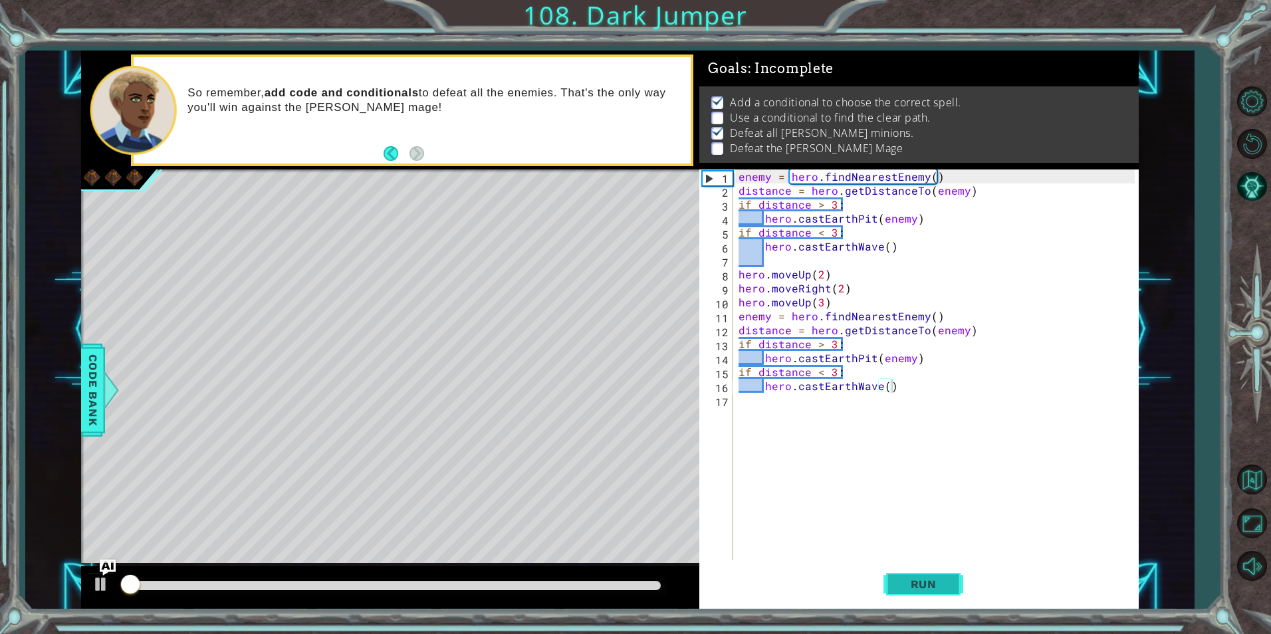
click at [907, 586] on span "Run" at bounding box center [924, 584] width 53 height 13
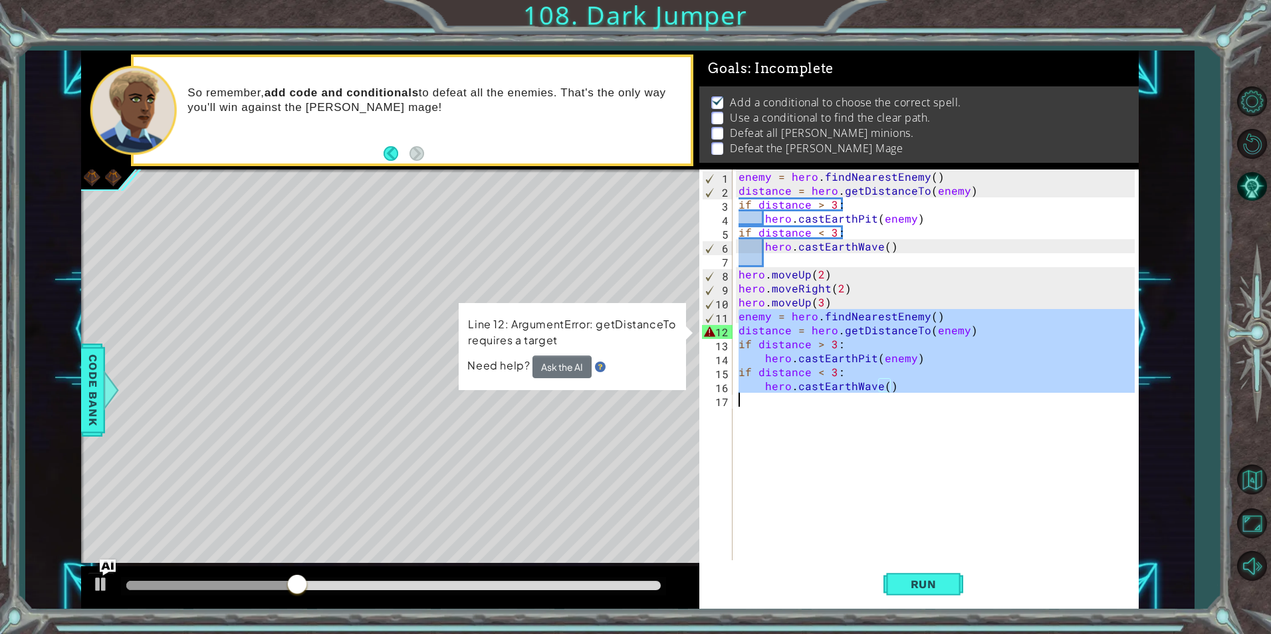
drag, startPoint x: 741, startPoint y: 320, endPoint x: 1048, endPoint y: 394, distance: 316.4
click at [1048, 394] on div "enemy = hero . findNearestEnemy ( ) distance = hero . getDistanceTo ( enemy ) i…" at bounding box center [938, 379] width 405 height 419
type textarea "hero.castEarthWave()"
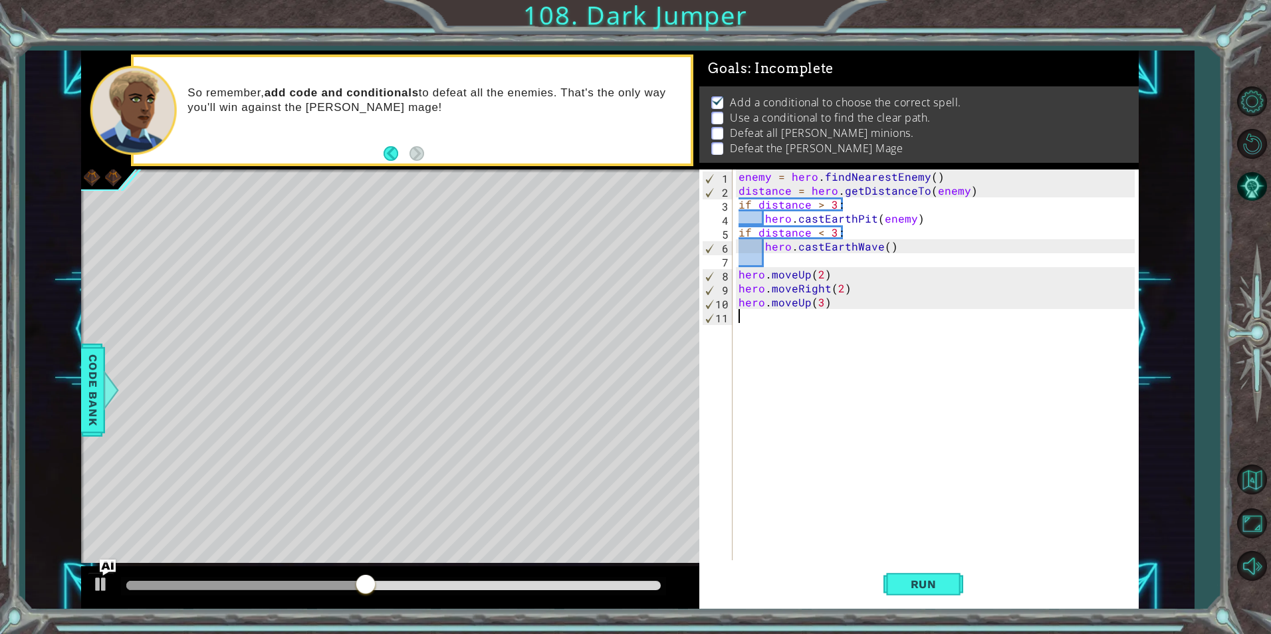
click at [829, 312] on div "enemy = hero . findNearestEnemy ( ) distance = hero . getDistanceTo ( enemy ) i…" at bounding box center [938, 379] width 405 height 419
click at [834, 300] on div "enemy = hero . findNearestEnemy ( ) distance = hero . getDistanceTo ( enemy ) i…" at bounding box center [938, 379] width 405 height 419
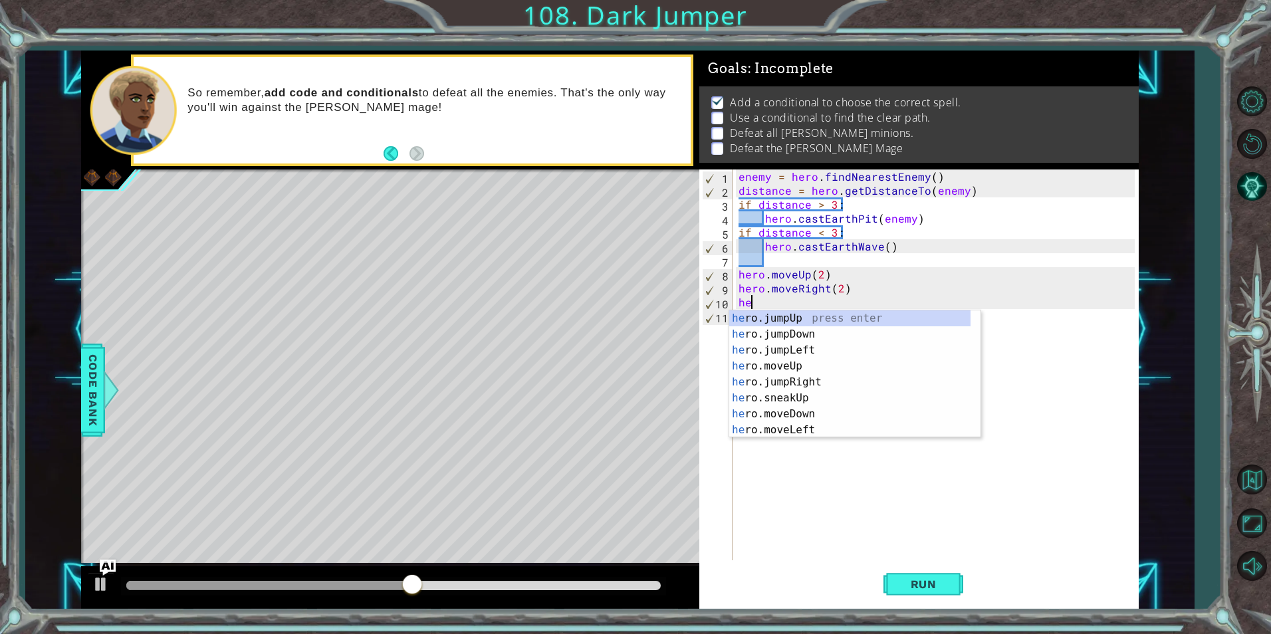
type textarea "h"
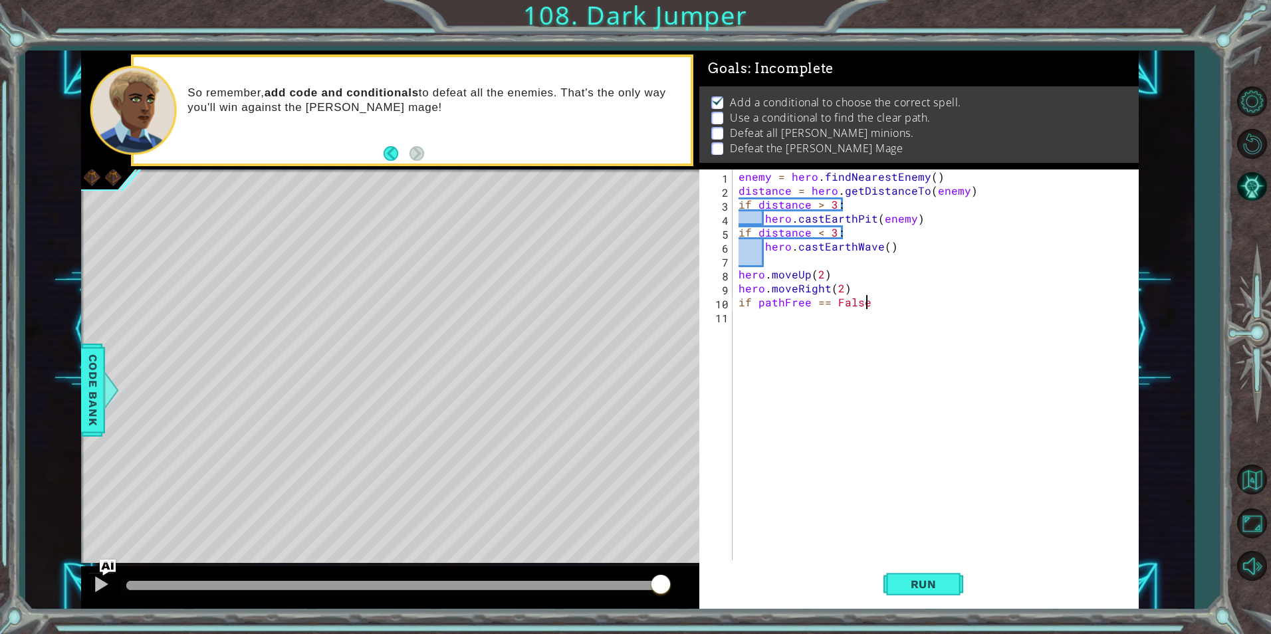
scroll to position [0, 7]
type textarea "if pathFree == False:"
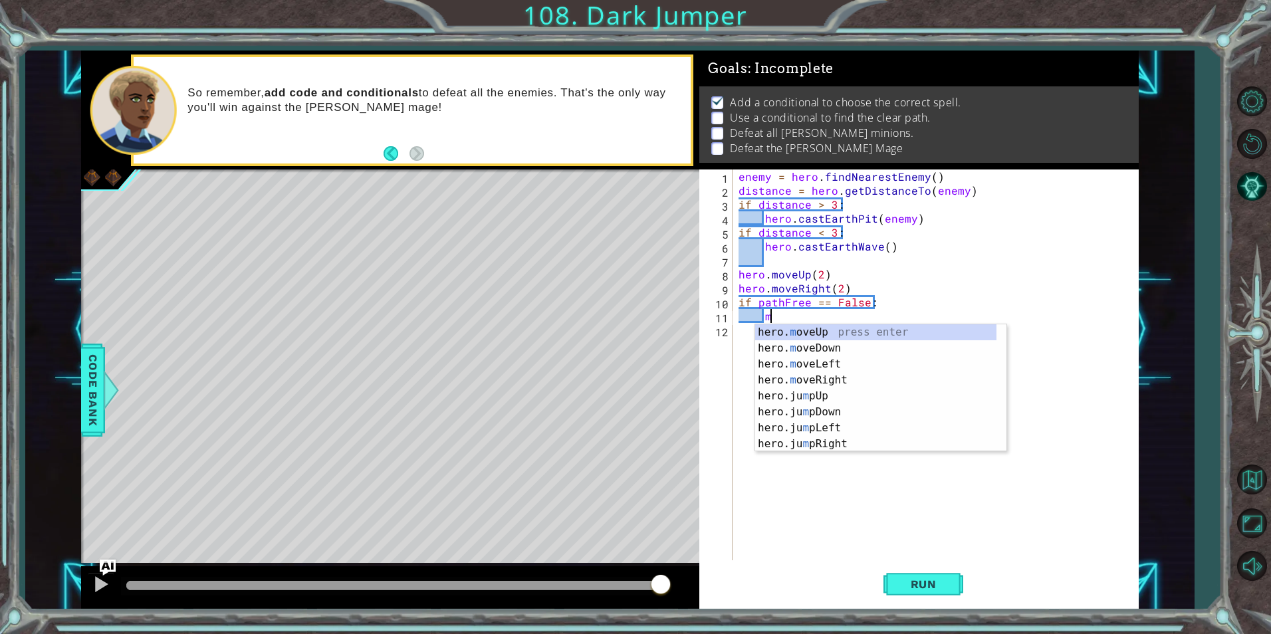
scroll to position [0, 2]
click at [900, 360] on div "hero. mov eUp press enter hero. mov eDown press enter hero. mov eLeft press ent…" at bounding box center [880, 404] width 251 height 160
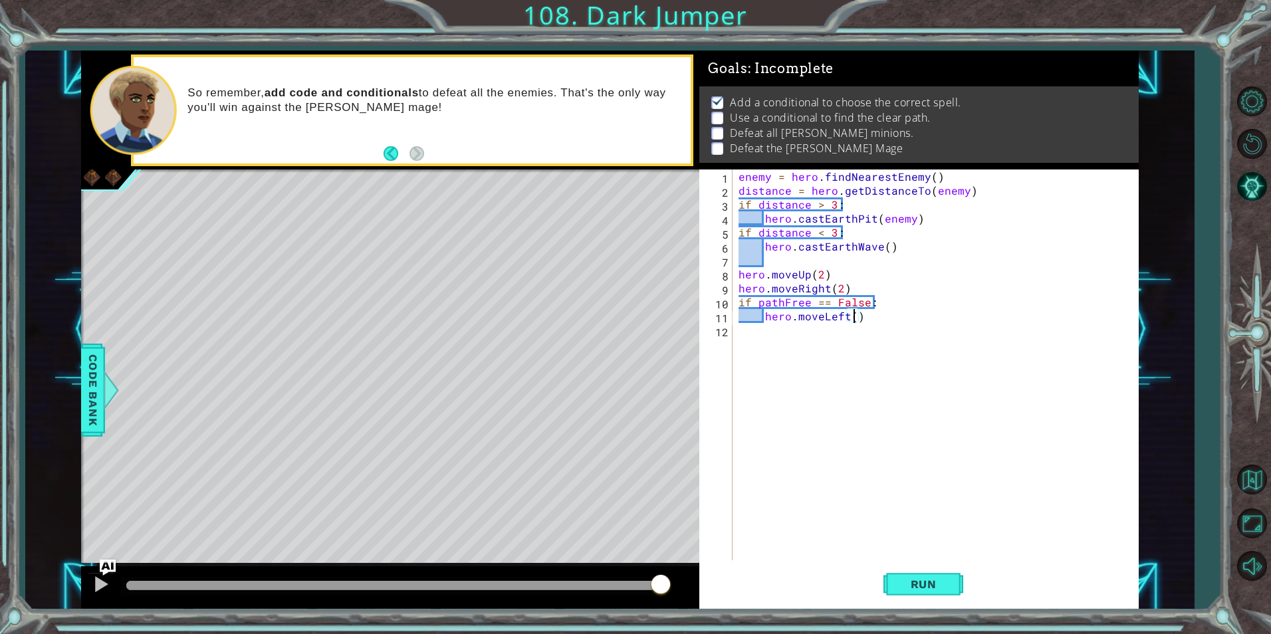
type textarea "hero.moveLeft(2)"
click at [872, 356] on div "enemy = hero . findNearestEnemy ( ) distance = hero . getDistanceTo ( enemy ) i…" at bounding box center [938, 379] width 405 height 419
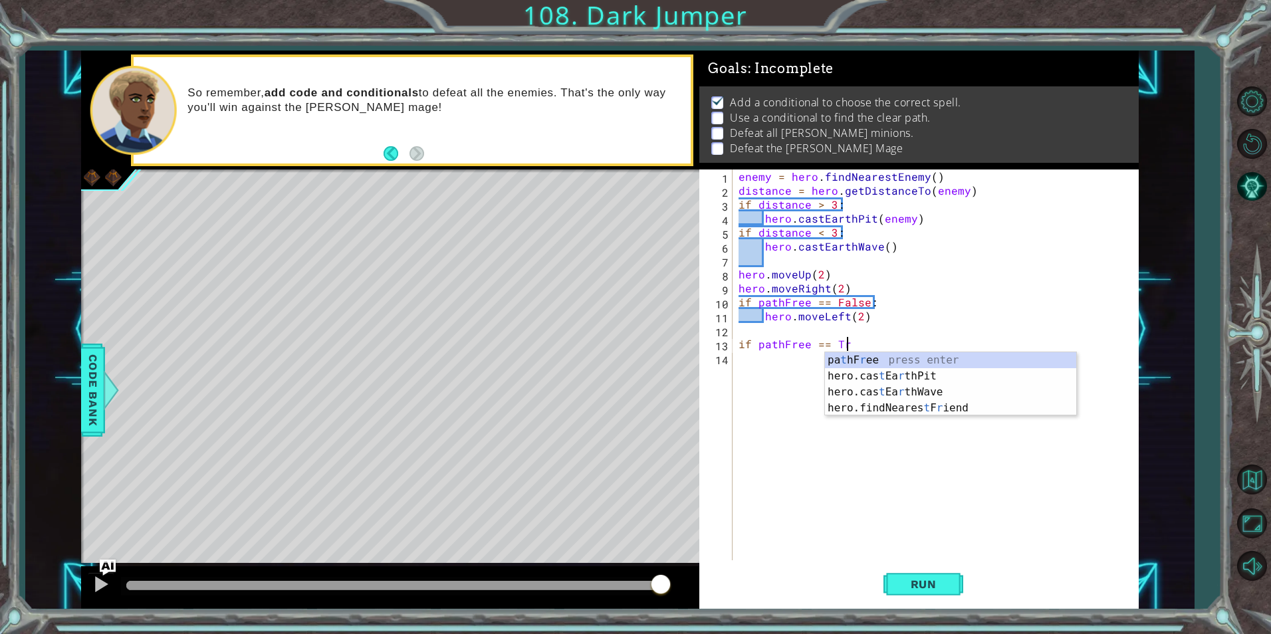
scroll to position [0, 7]
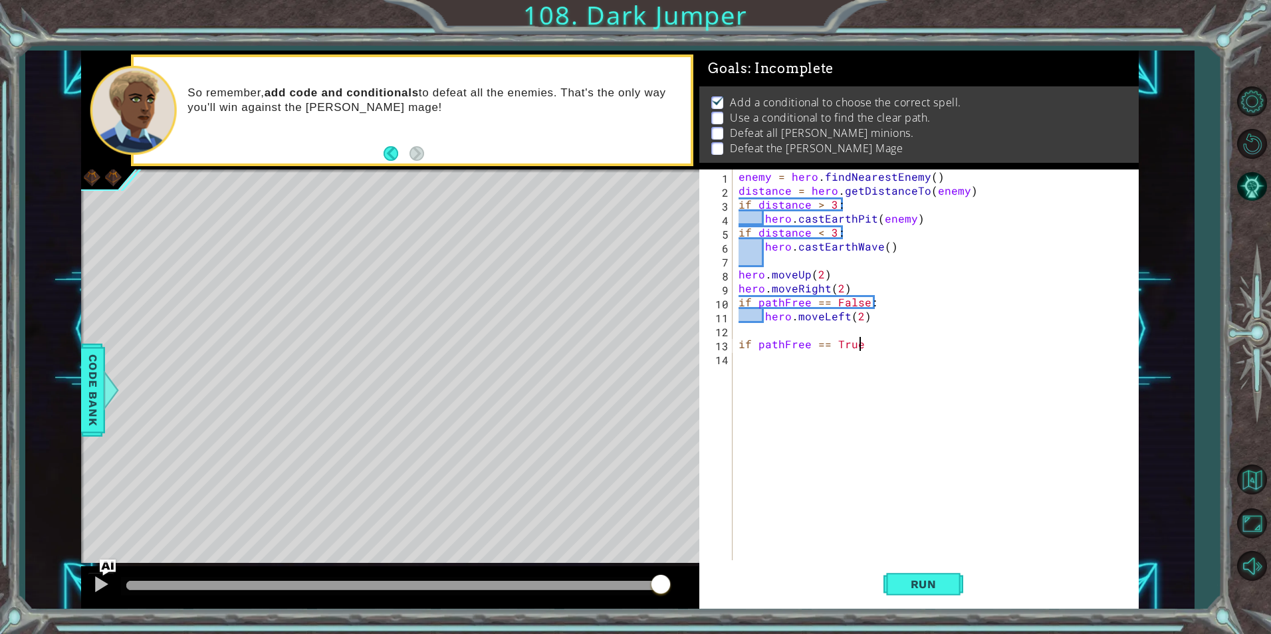
type textarea "if pathFree == True:"
click at [807, 328] on div "enemy = hero . findNearestEnemy ( ) distance = hero . getDistanceTo ( enemy ) i…" at bounding box center [938, 379] width 405 height 419
click at [874, 324] on div "enemy = hero . findNearestEnemy ( ) distance = hero . getDistanceTo ( enemy ) i…" at bounding box center [938, 379] width 405 height 419
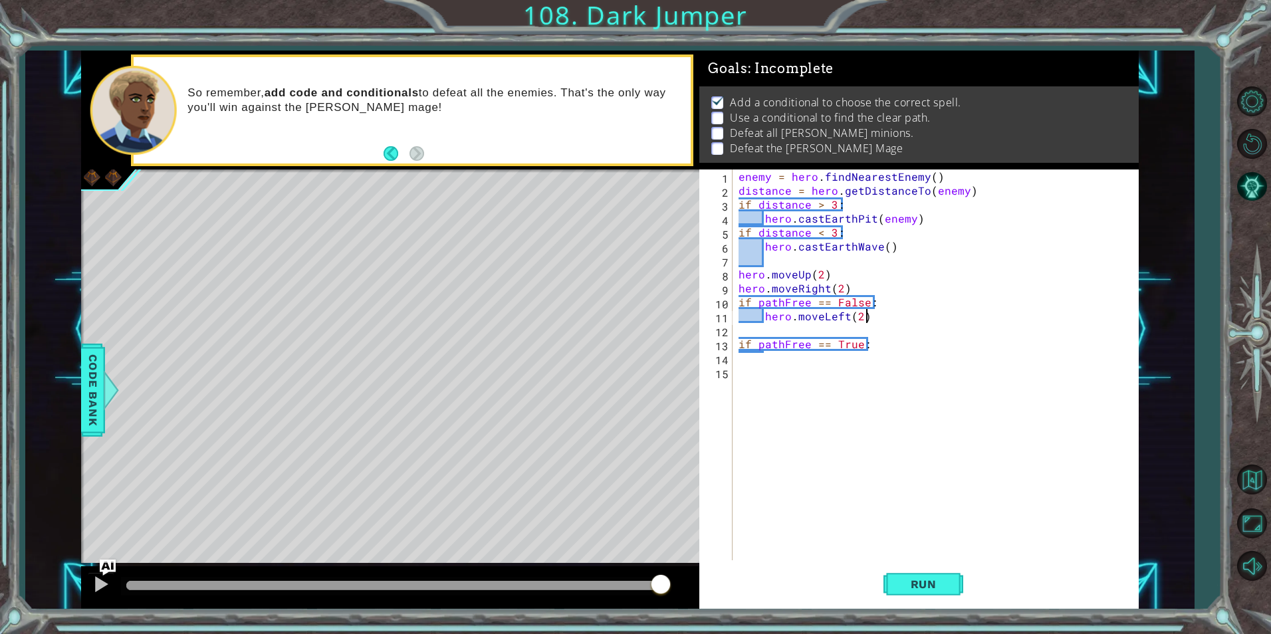
click at [874, 317] on div "enemy = hero . findNearestEnemy ( ) distance = hero . getDistanceTo ( enemy ) i…" at bounding box center [938, 379] width 405 height 419
type textarea "hero.moveLeft(2)"
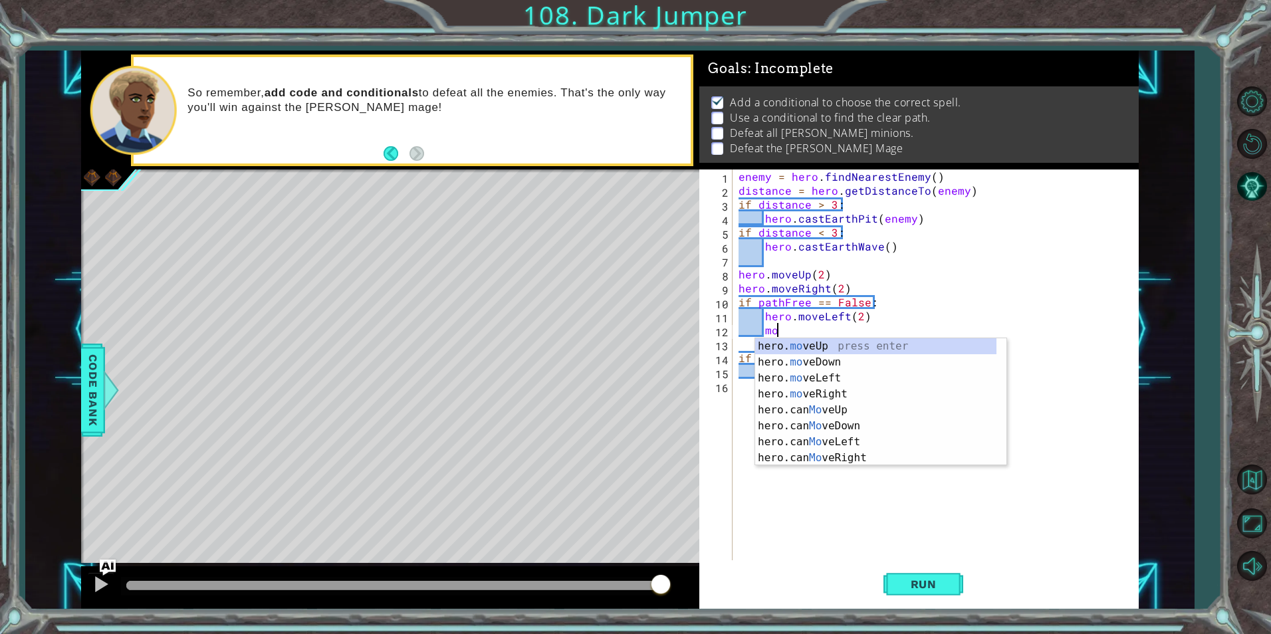
scroll to position [0, 2]
click at [915, 342] on div "hero. mov eUp press enter hero. mov eDown press enter hero. mov eLeft press ent…" at bounding box center [880, 418] width 251 height 160
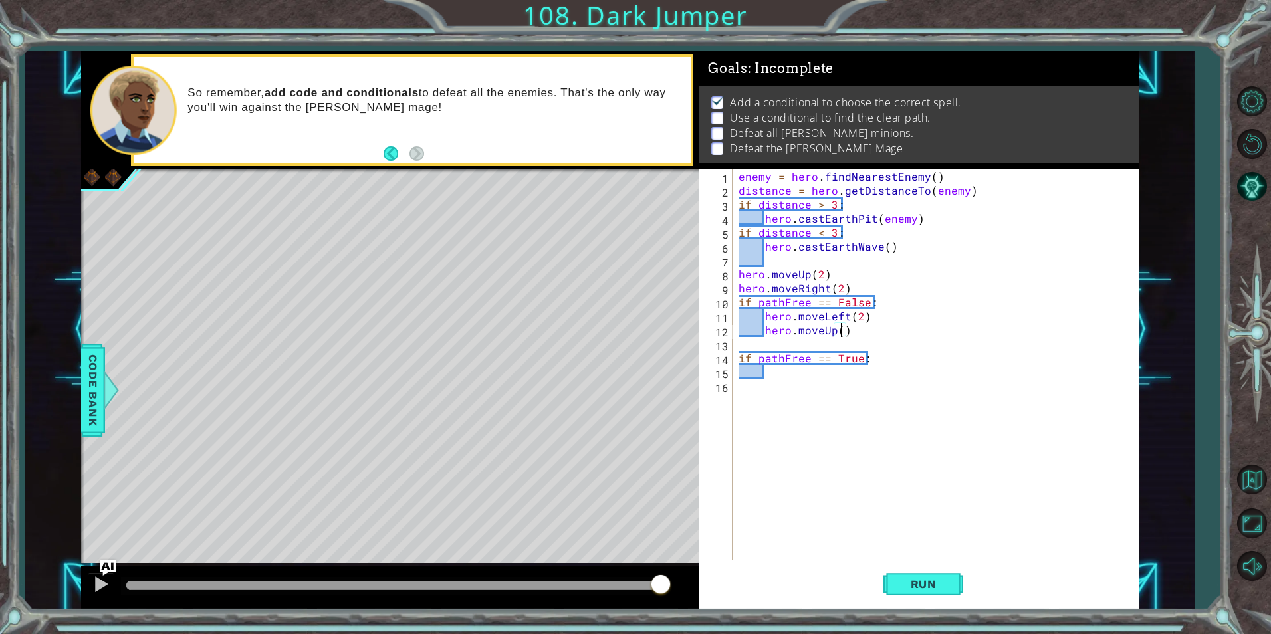
type textarea "hero.moveUp(2)"
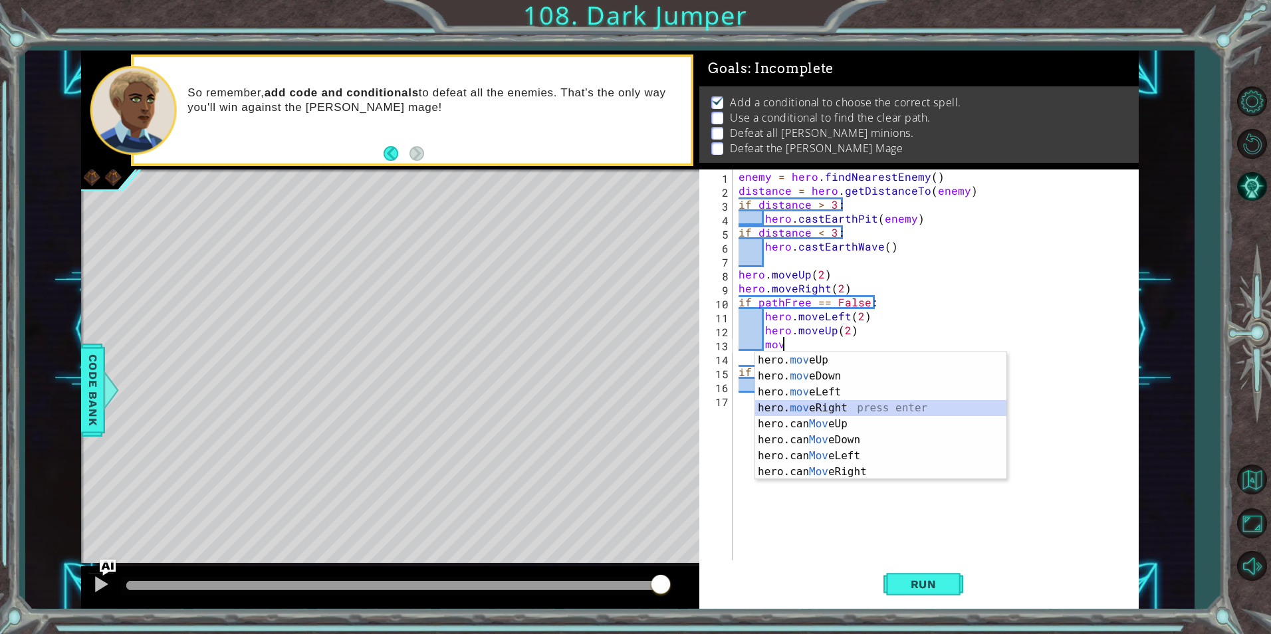
click at [889, 410] on div "hero. mov eUp press enter hero. mov eDown press enter hero. mov eLeft press ent…" at bounding box center [880, 432] width 251 height 160
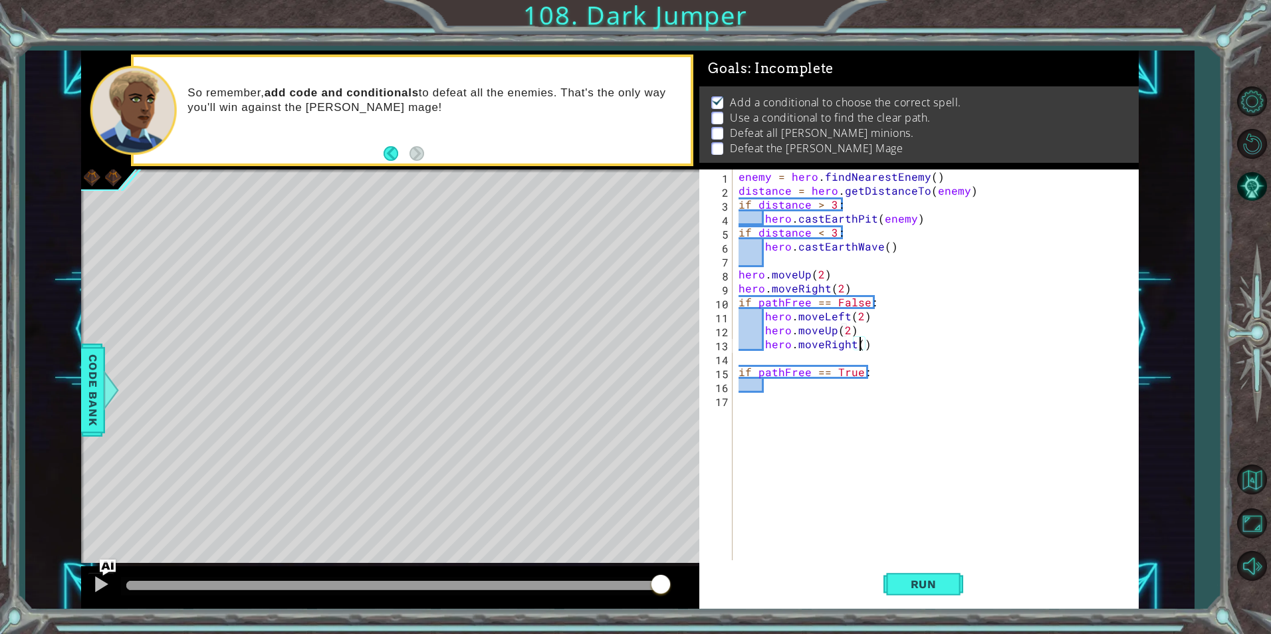
type textarea "hero.moveRight(2)"
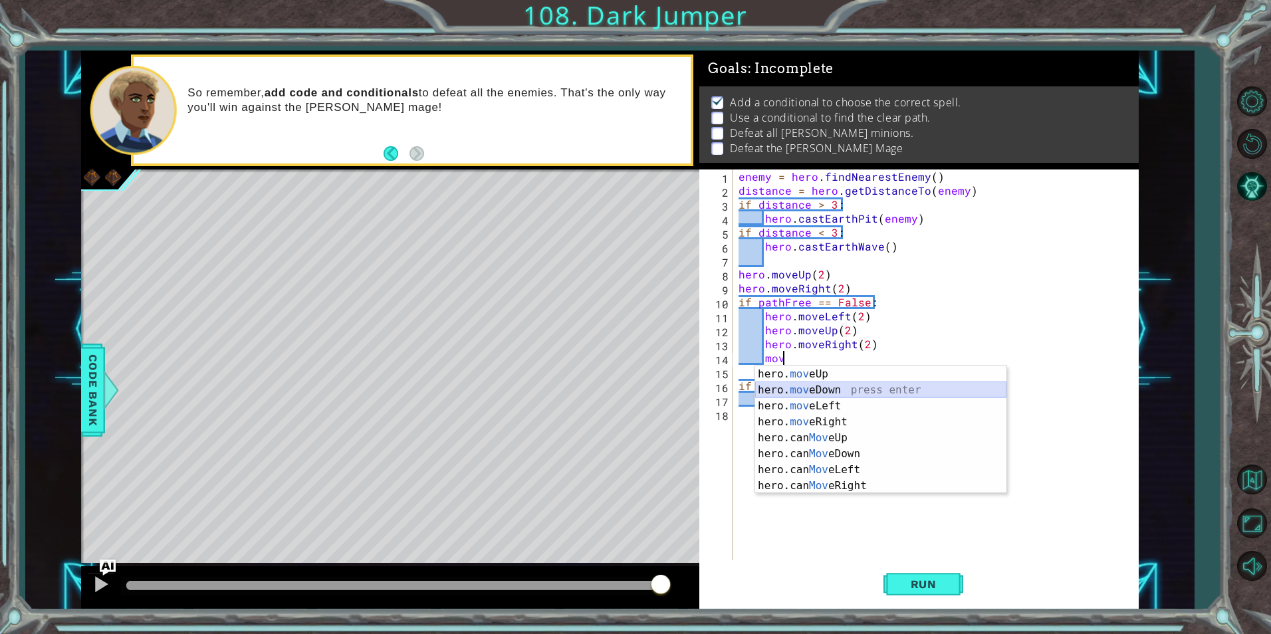
click at [861, 396] on div "hero. mov eUp press enter hero. mov eDown press enter hero. mov eLeft press ent…" at bounding box center [880, 446] width 251 height 160
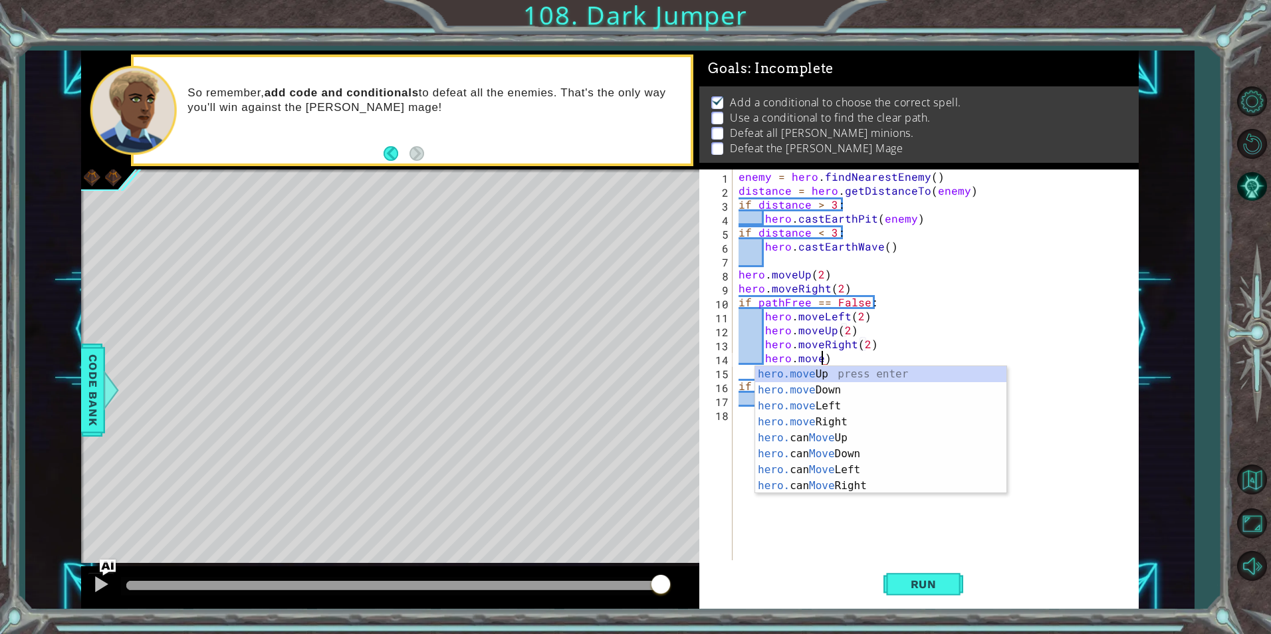
click at [864, 373] on div "hero.move Up press enter hero.move Down press enter hero.move Left press enter …" at bounding box center [880, 446] width 251 height 160
type textarea "hero.moveUp(1)"
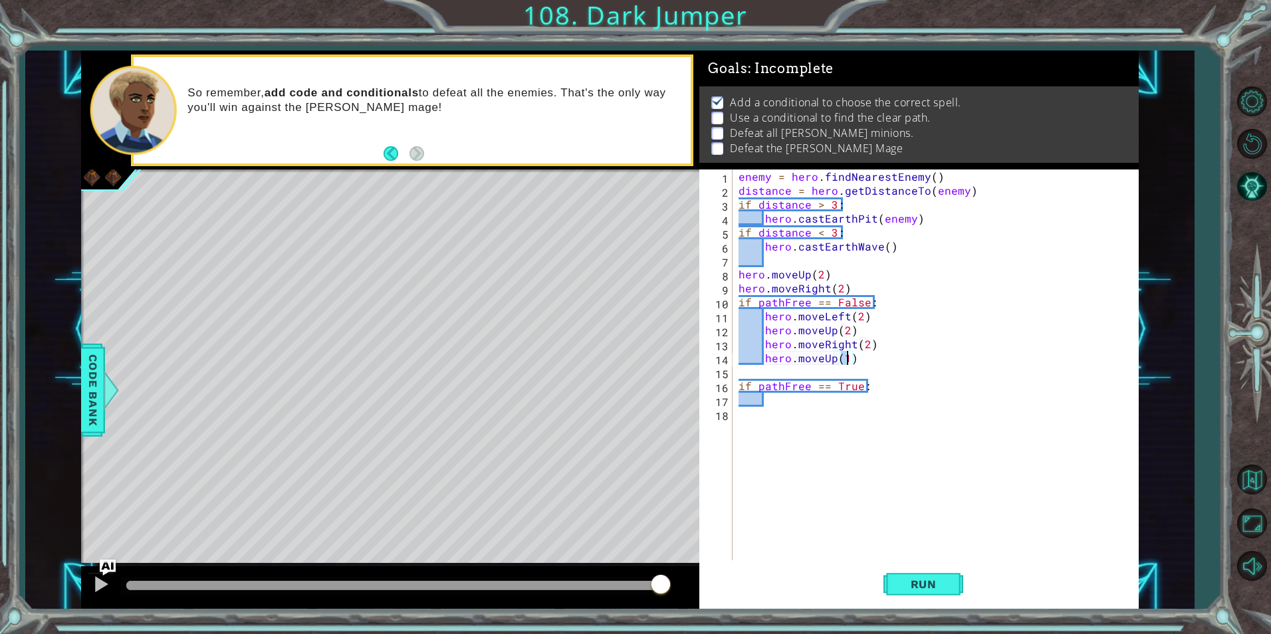
click at [846, 409] on div "enemy = hero . findNearestEnemy ( ) distance = hero . getDistanceTo ( enemy ) i…" at bounding box center [938, 379] width 405 height 419
click at [857, 406] on div "enemy = hero . findNearestEnemy ( ) distance = hero . getDistanceTo ( enemy ) i…" at bounding box center [938, 379] width 405 height 419
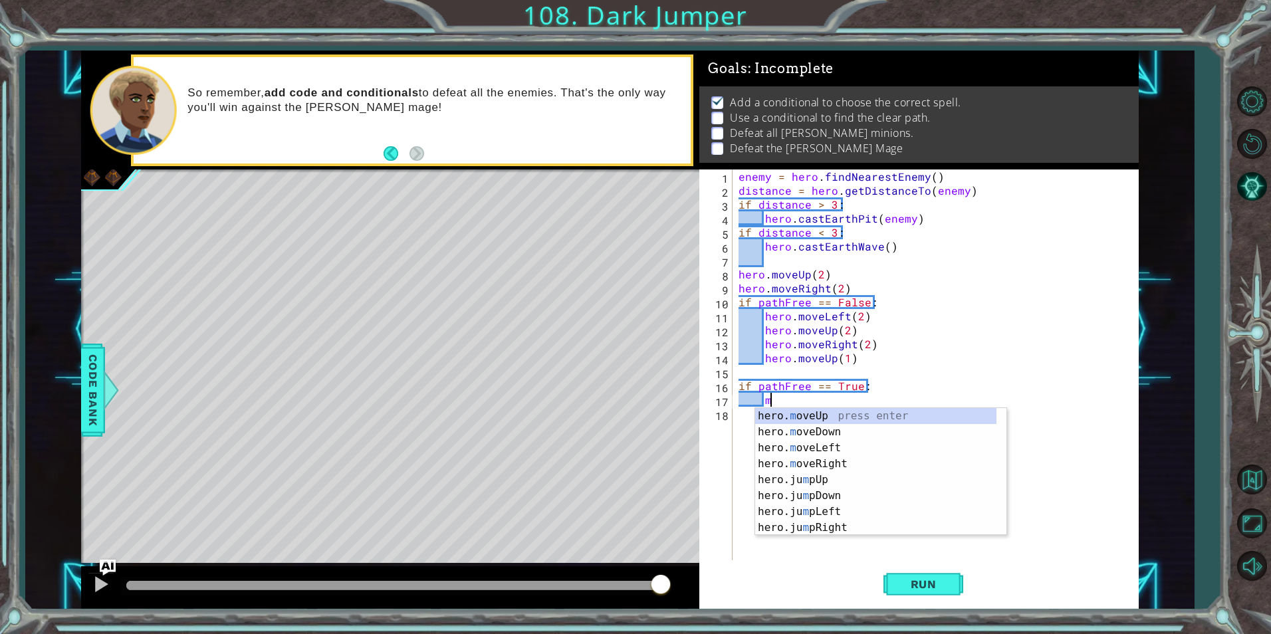
scroll to position [0, 2]
click at [850, 416] on div "hero. mov eUp press enter hero. mov eDown press enter hero. mov eLeft press ent…" at bounding box center [880, 488] width 251 height 160
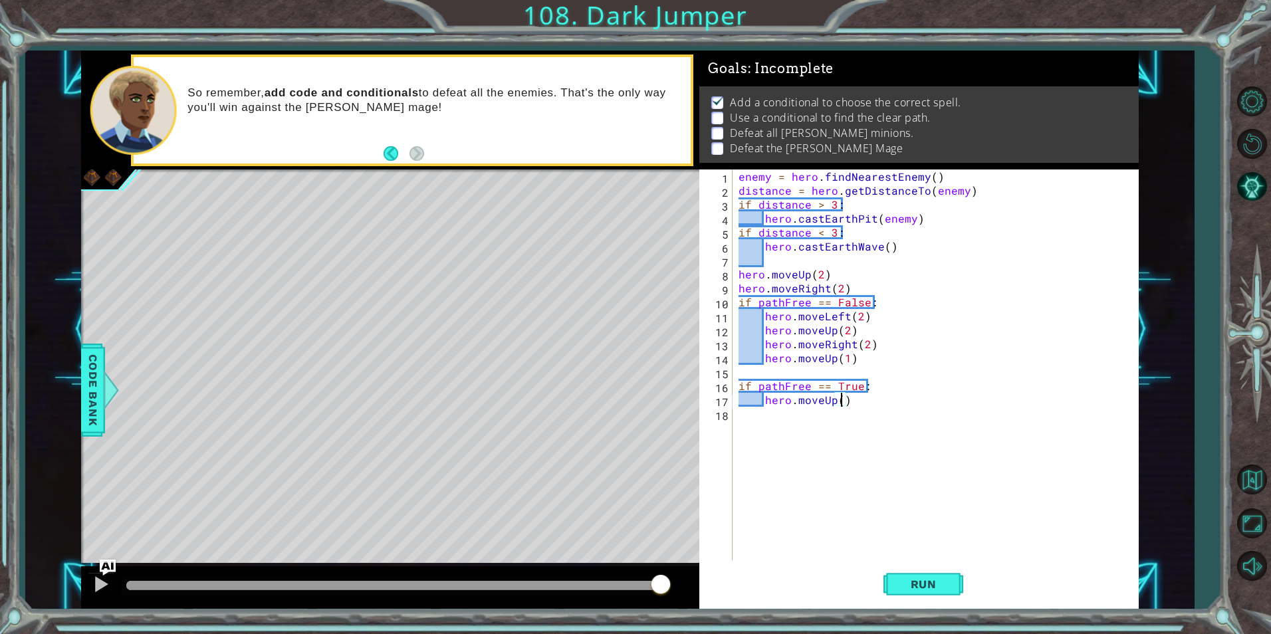
scroll to position [0, 7]
click at [934, 592] on button "Run" at bounding box center [924, 584] width 80 height 44
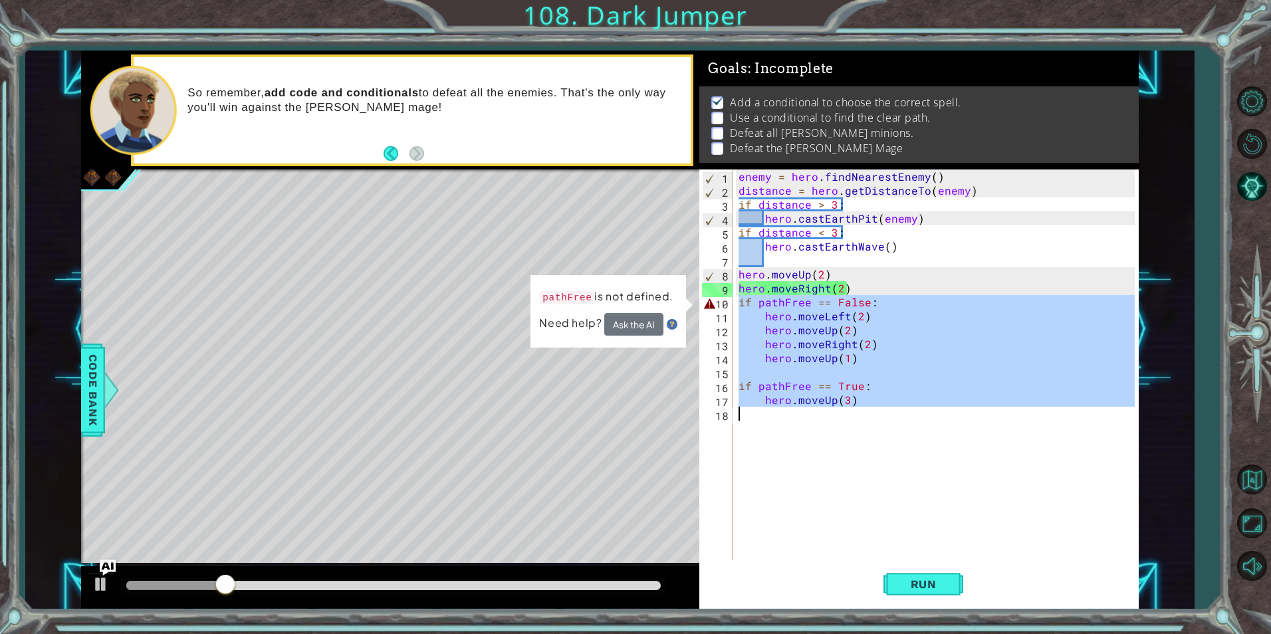
drag, startPoint x: 739, startPoint y: 297, endPoint x: 975, endPoint y: 424, distance: 267.4
click at [975, 424] on div "enemy = hero . findNearestEnemy ( ) distance = hero . getDistanceTo ( enemy ) i…" at bounding box center [938, 379] width 405 height 419
type textarea "hero.moveUp(3)"
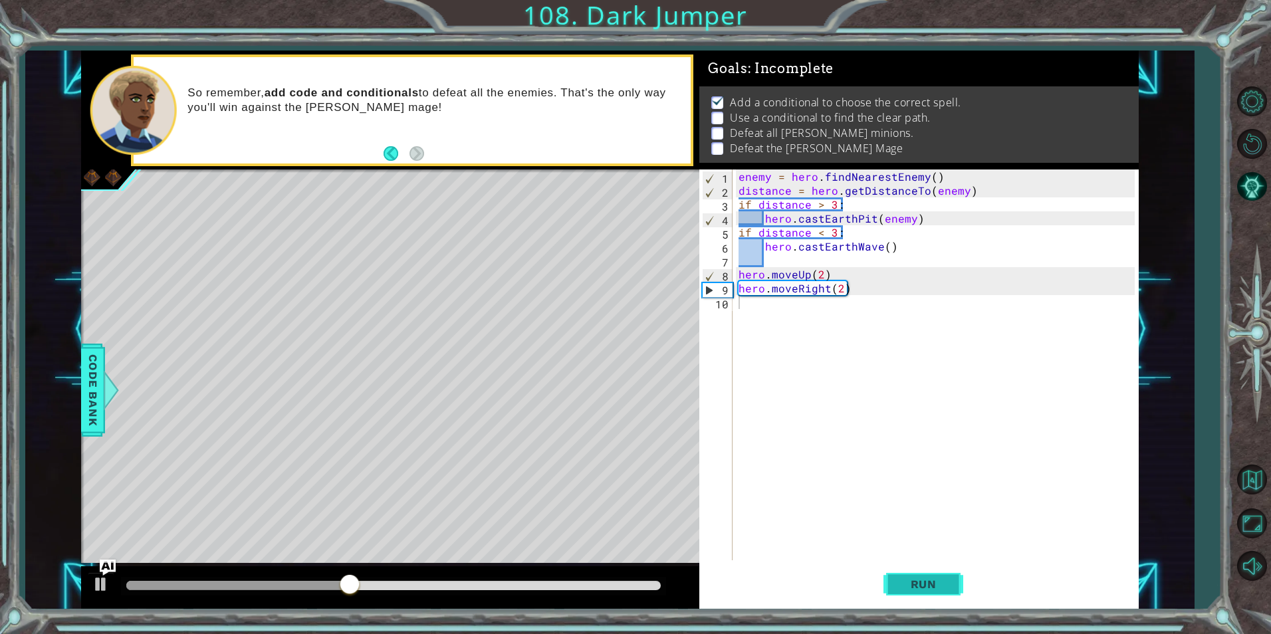
click at [913, 590] on span "Run" at bounding box center [924, 584] width 53 height 13
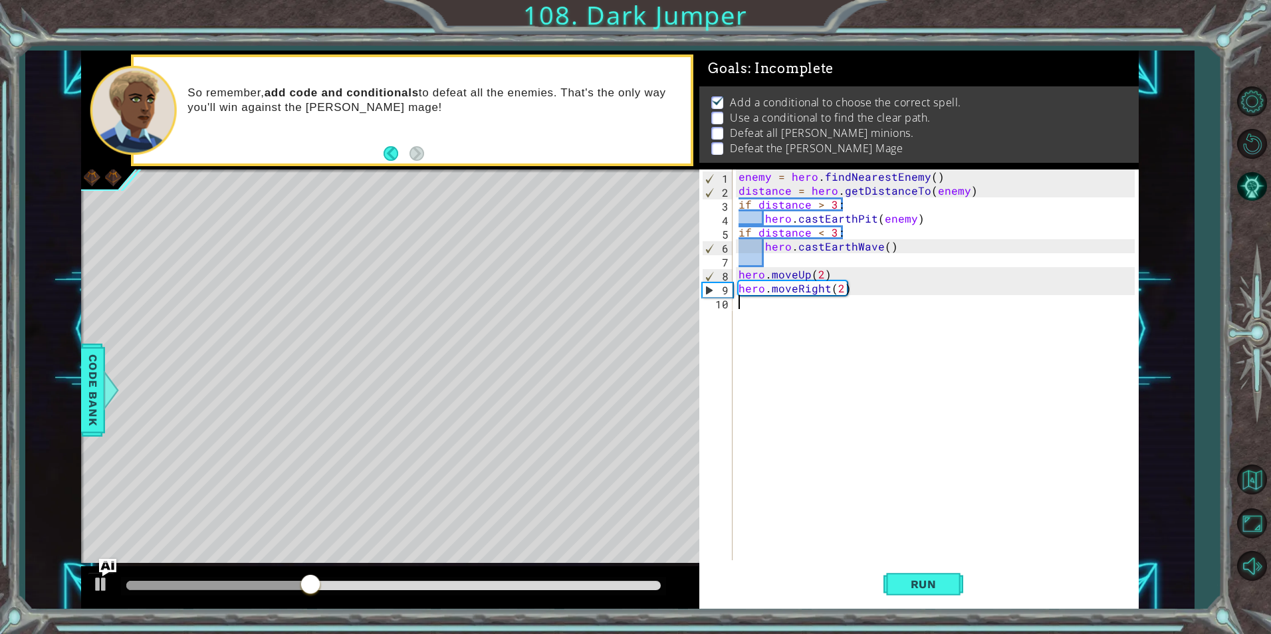
click at [112, 566] on img "Ask AI" at bounding box center [107, 567] width 17 height 17
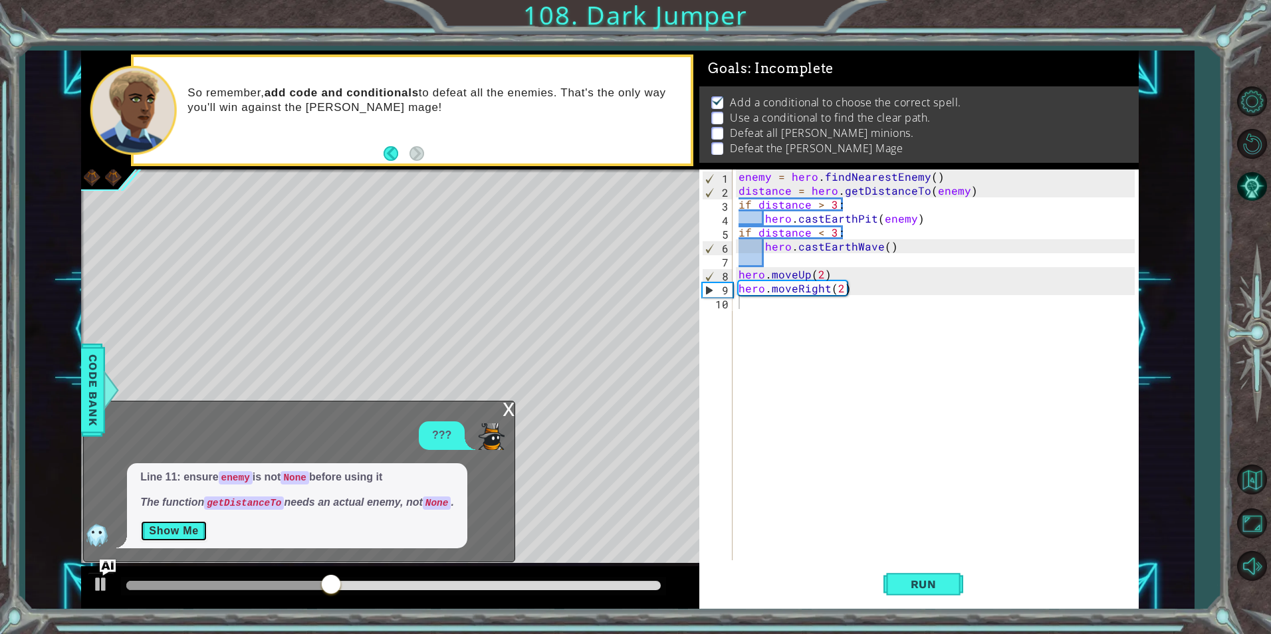
click at [197, 529] on button "Show Me" at bounding box center [173, 531] width 67 height 21
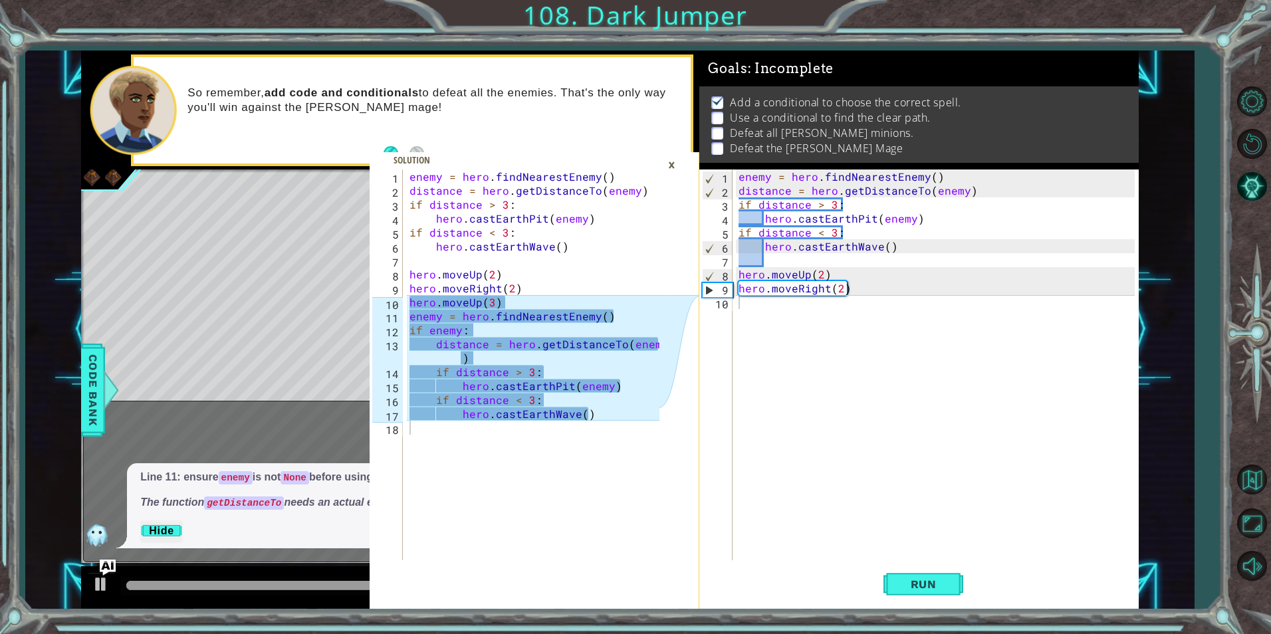
click at [669, 169] on div "×" at bounding box center [672, 165] width 21 height 23
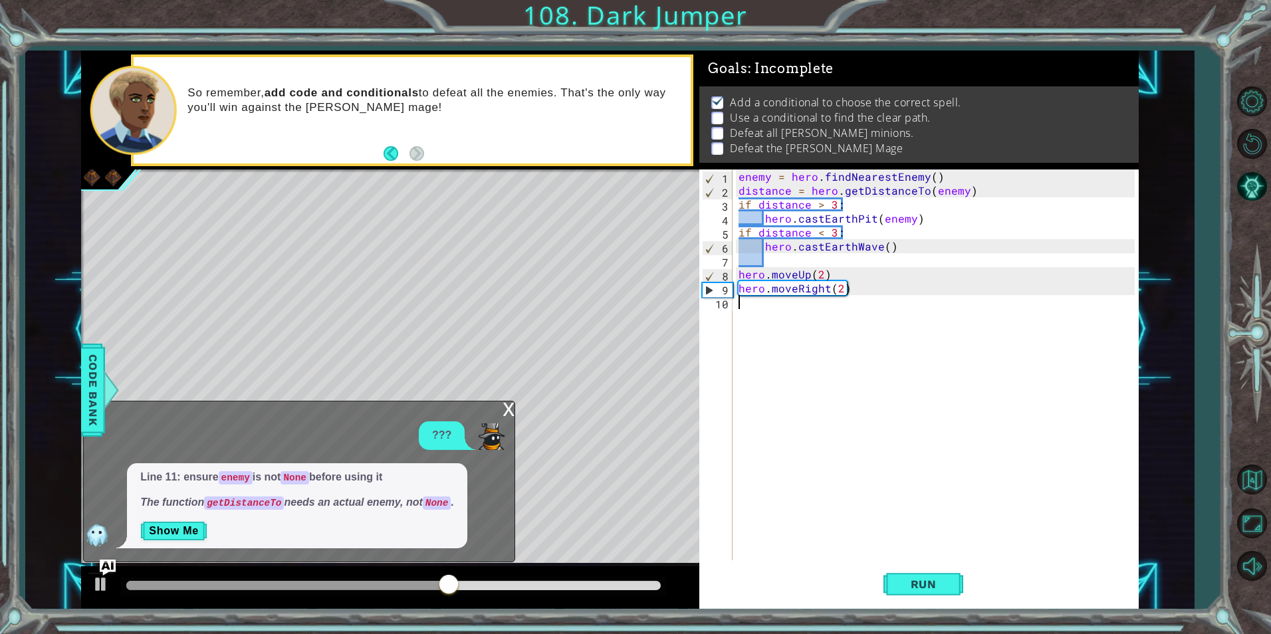
click at [830, 316] on div "enemy = hero . findNearestEnemy ( ) distance = hero . getDistanceTo ( enemy ) i…" at bounding box center [938, 379] width 405 height 419
click at [507, 415] on div "x" at bounding box center [509, 408] width 12 height 13
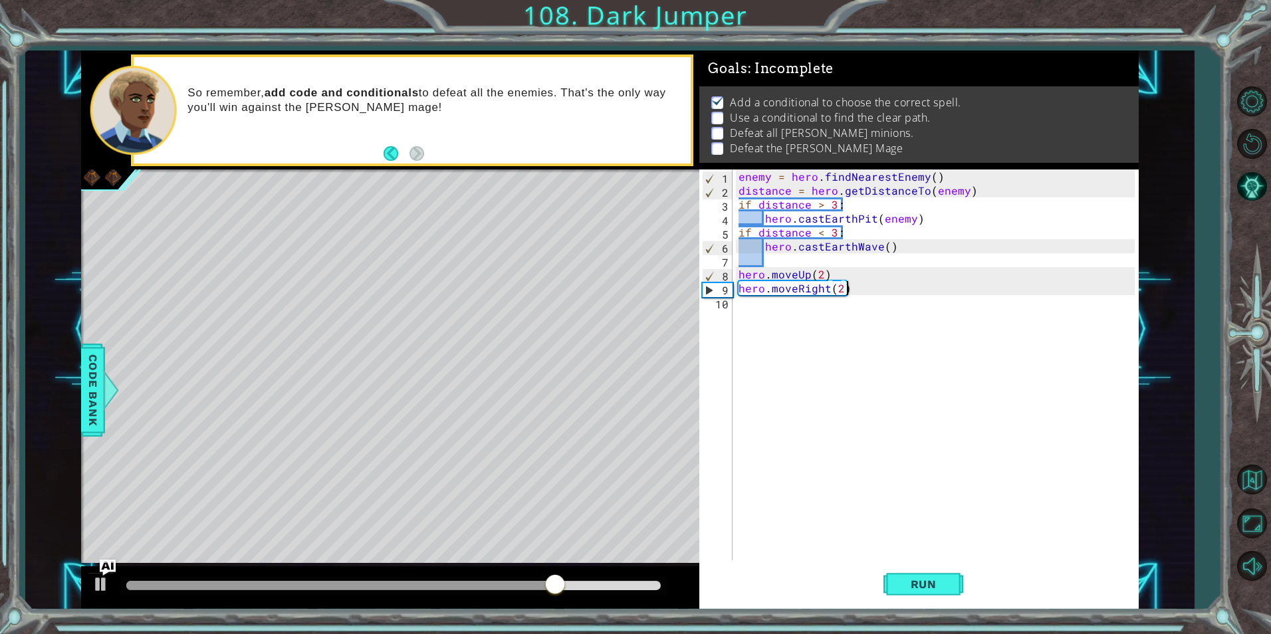
click at [868, 291] on div "enemy = hero . findNearestEnemy ( ) distance = hero . getDistanceTo ( enemy ) i…" at bounding box center [938, 379] width 405 height 419
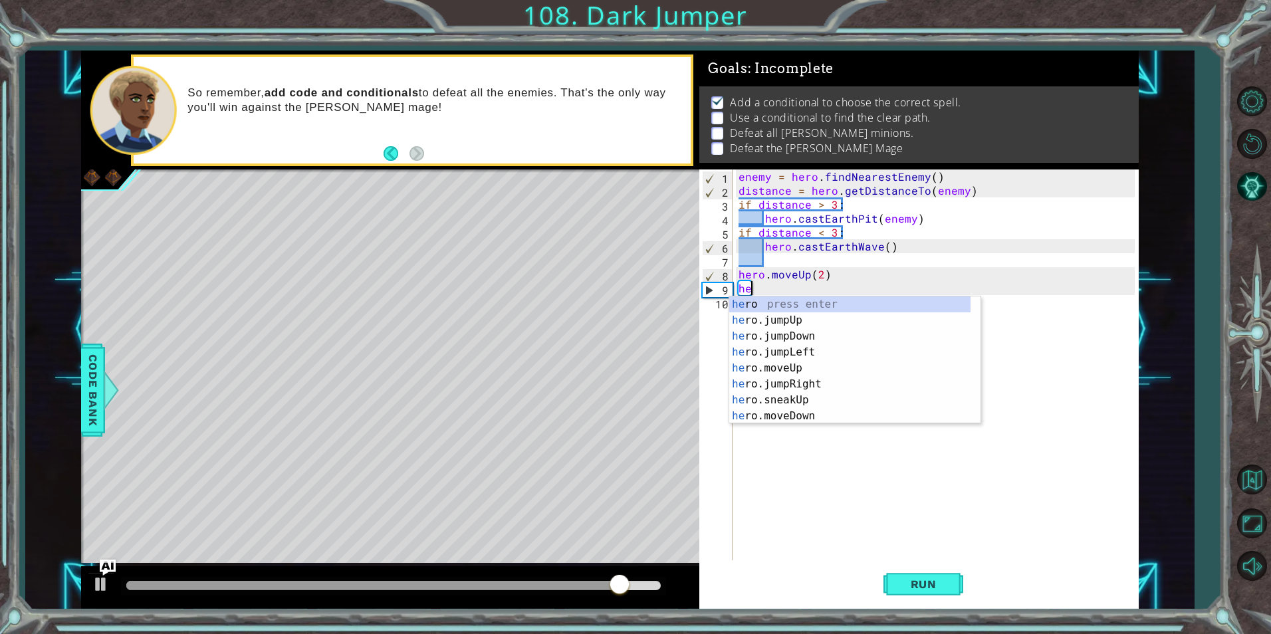
type textarea "h"
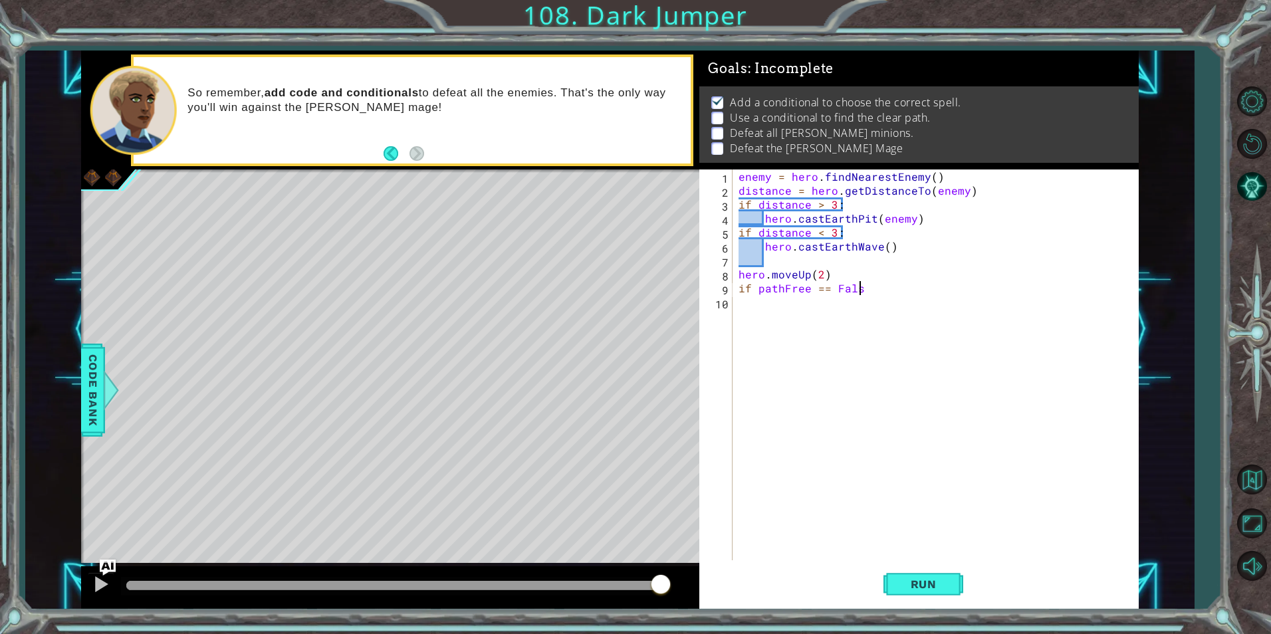
scroll to position [0, 7]
type textarea "if pathFree == False:"
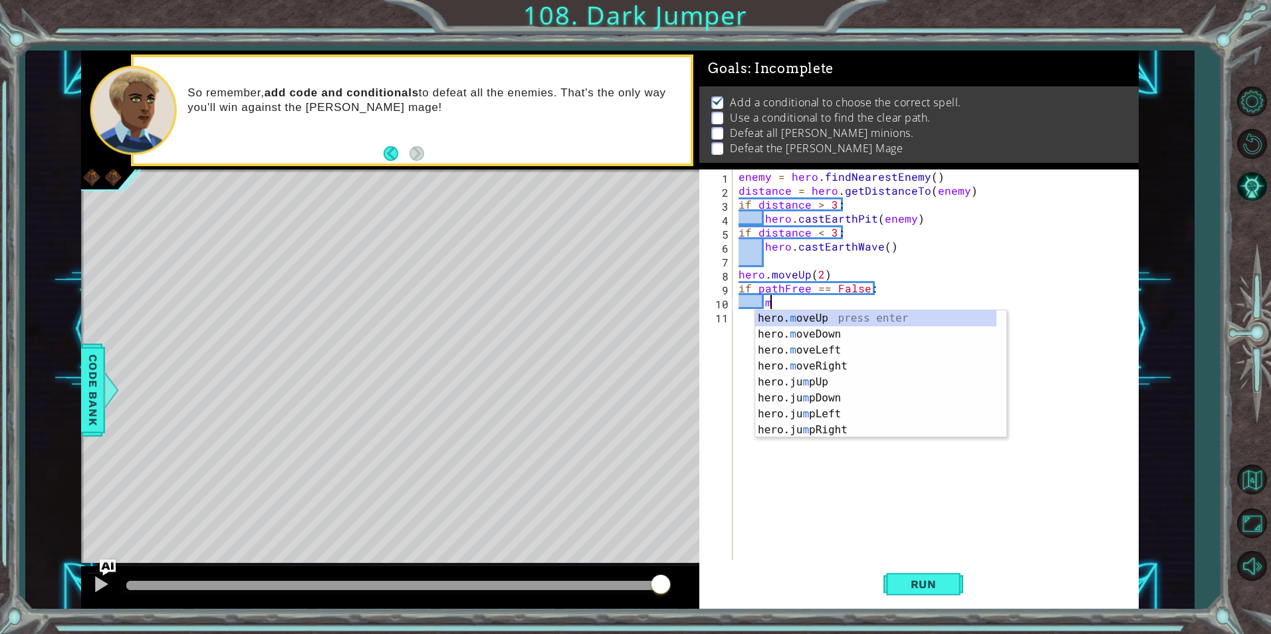
scroll to position [0, 2]
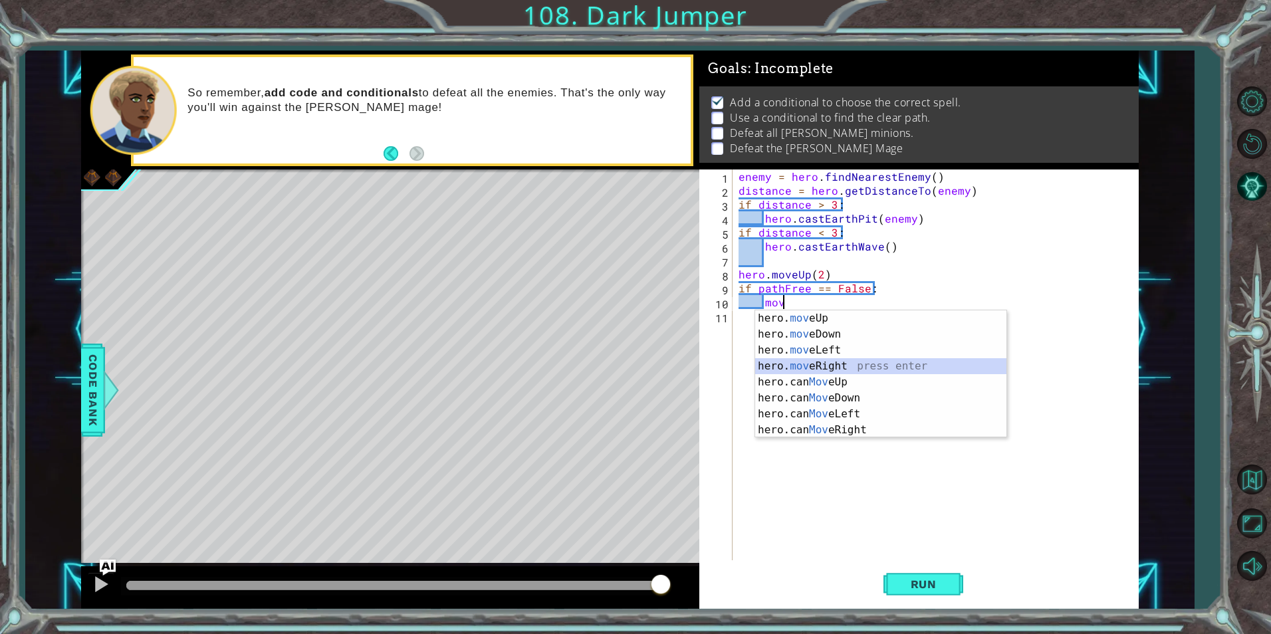
click at [856, 372] on div "hero. mov eUp press enter hero. mov eDown press enter hero. mov eLeft press ent…" at bounding box center [880, 390] width 251 height 160
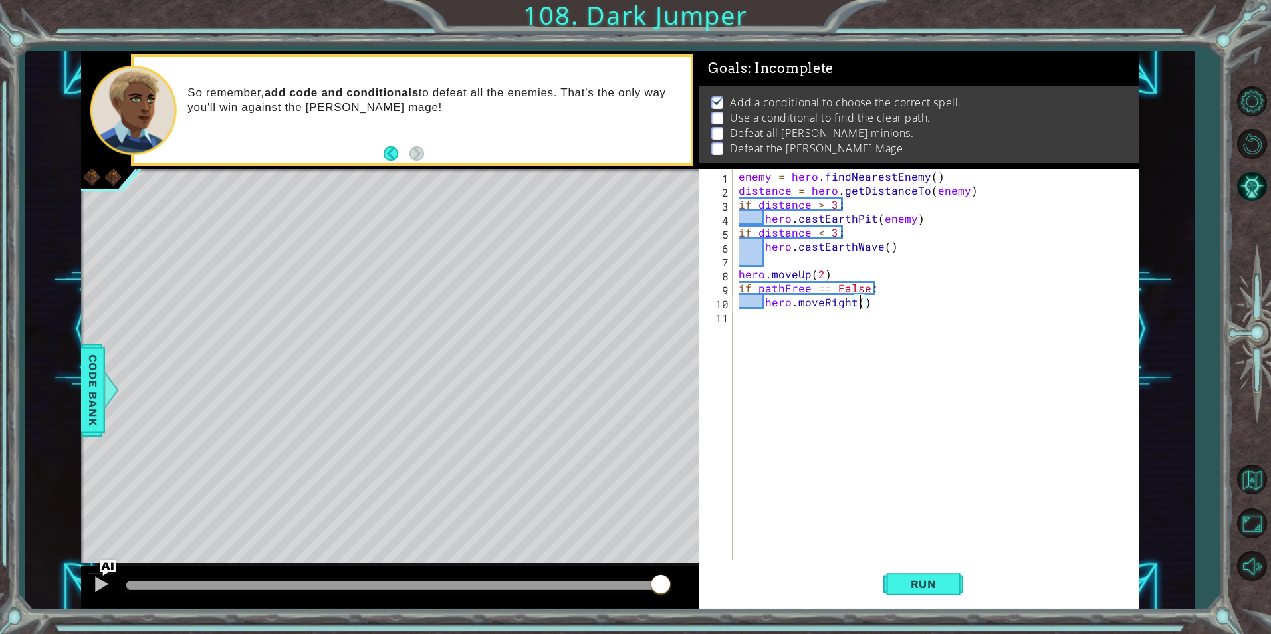
type textarea "hero.moveRight(2)"
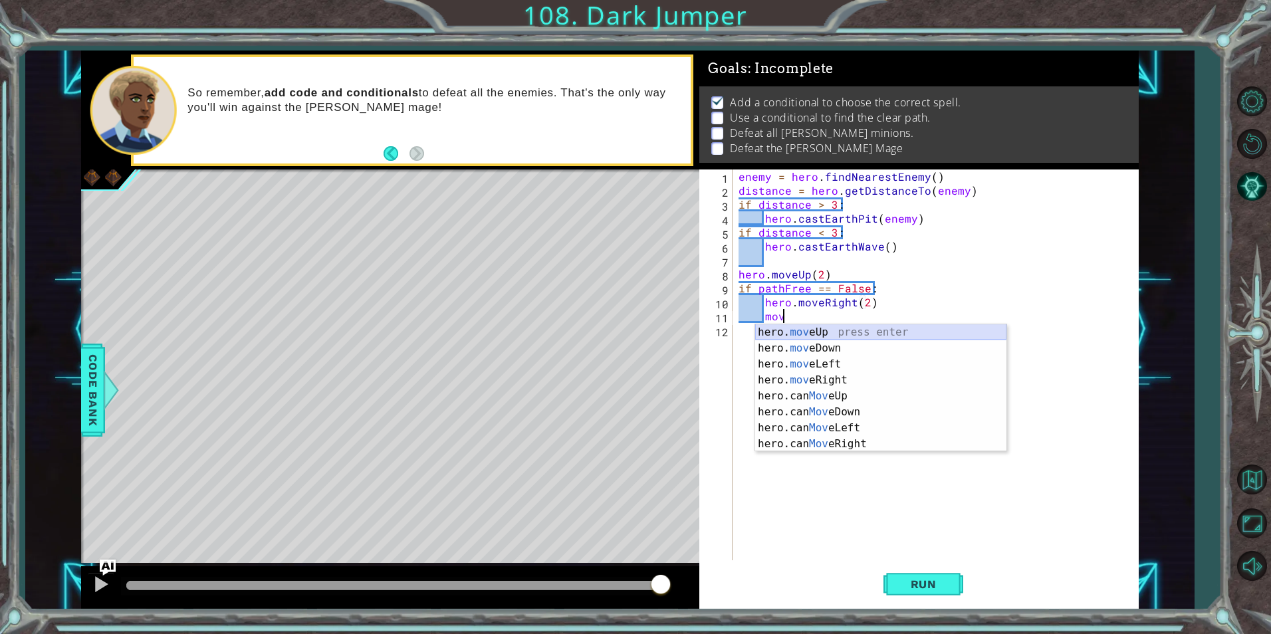
click at [858, 332] on div "hero. mov eUp press enter hero. mov eDown press enter hero. mov eLeft press ent…" at bounding box center [880, 404] width 251 height 160
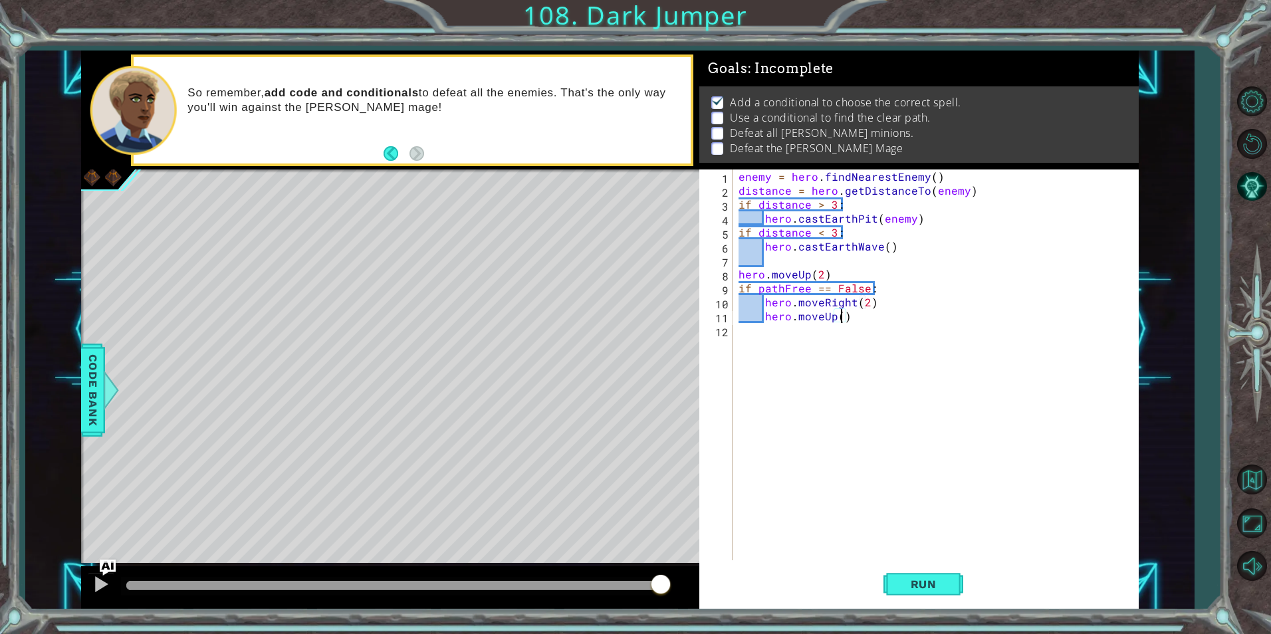
type textarea "hero.moveUp(3)"
click at [858, 332] on div "enemy = hero . findNearestEnemy ( ) distance = hero . getDistanceTo ( enemy ) i…" at bounding box center [938, 379] width 405 height 419
type textarea "if pathFree == True:"
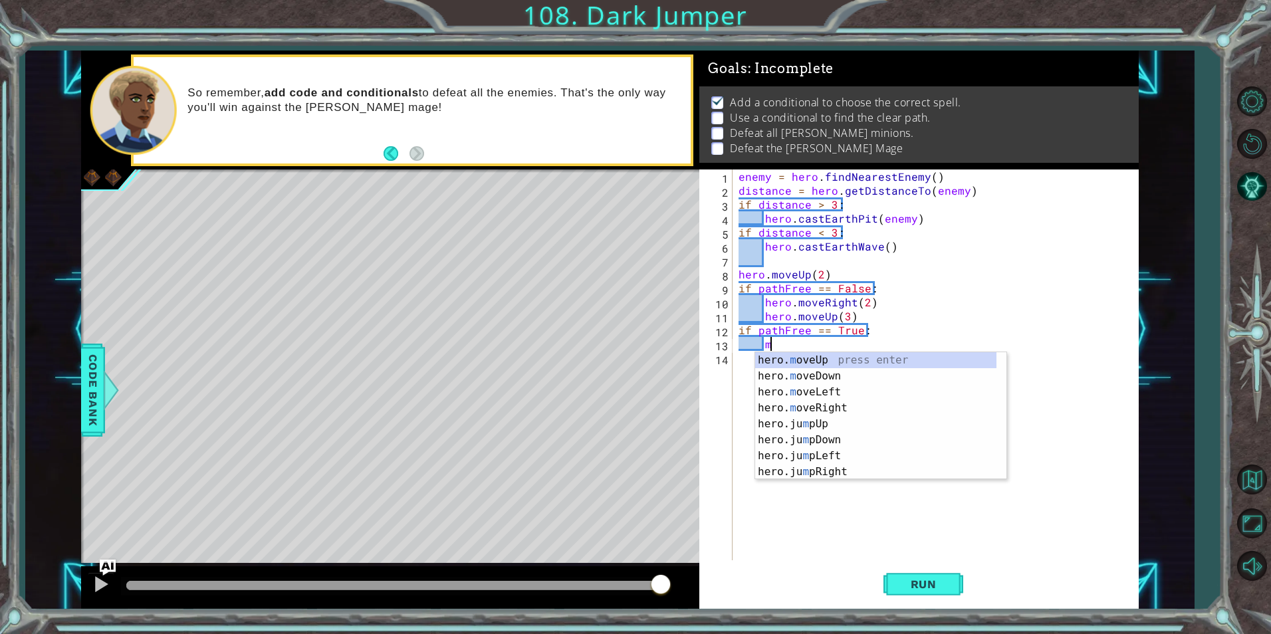
scroll to position [0, 2]
click at [863, 356] on div "hero. mov eUp press enter hero. mov eDown press enter hero. mov eLeft press ent…" at bounding box center [880, 432] width 251 height 160
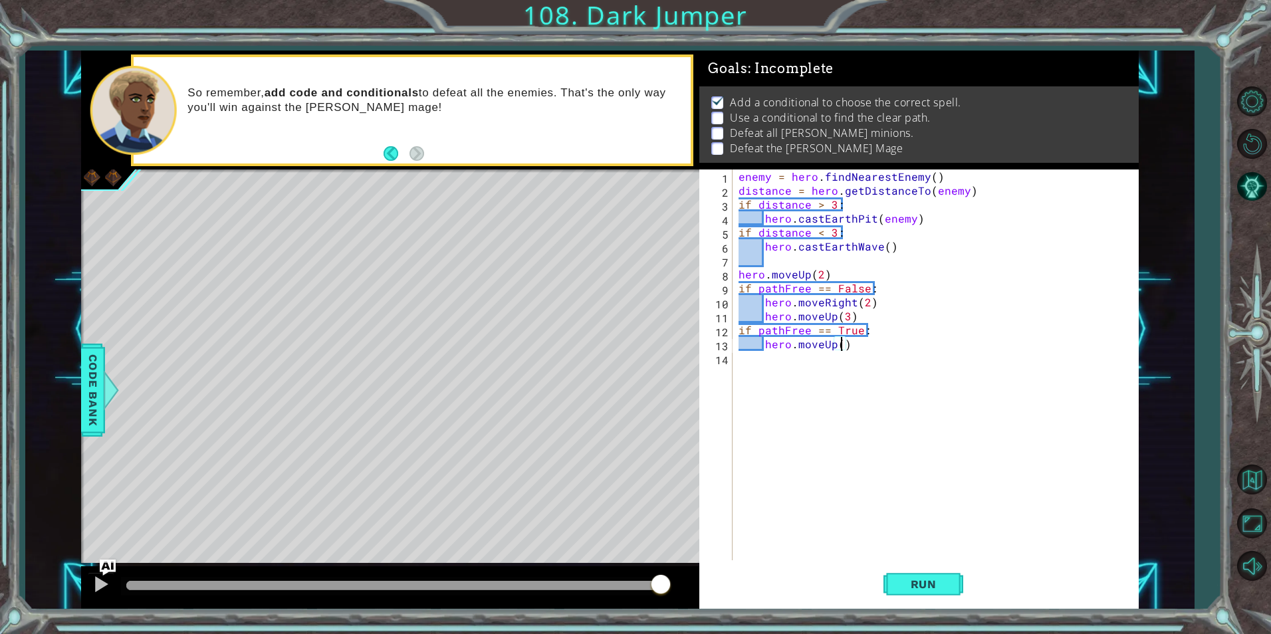
type textarea "hero.moveUp(2)"
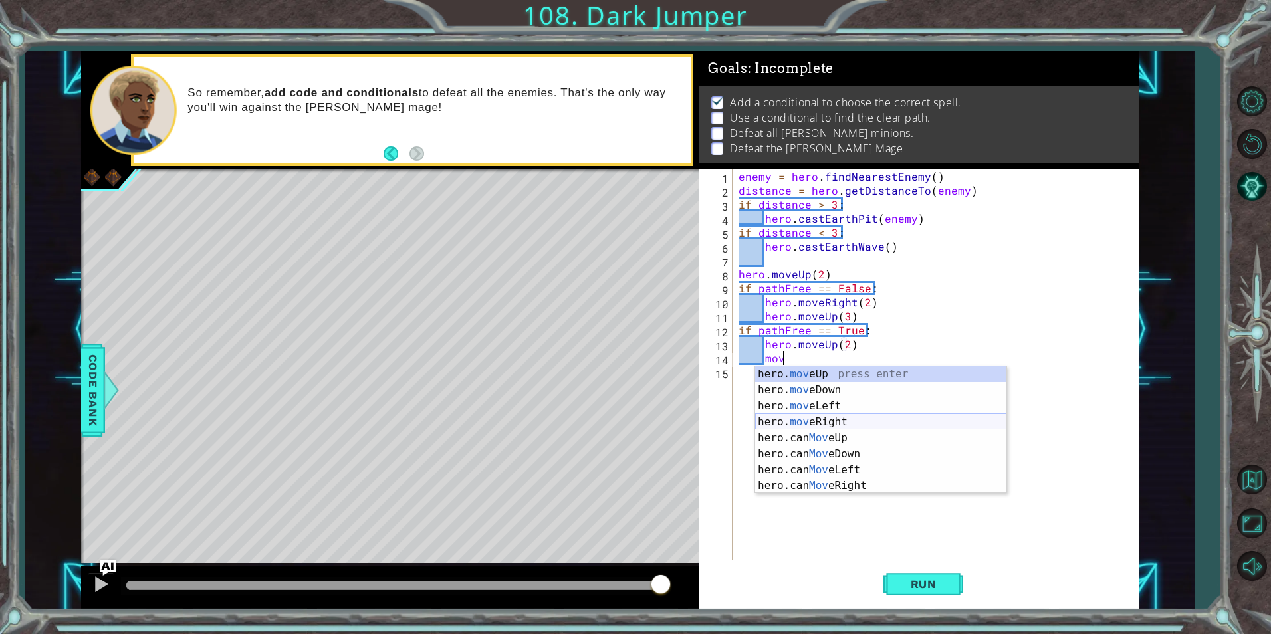
click at [910, 420] on div "hero. mov eUp press enter hero. mov eDown press enter hero. mov eLeft press ent…" at bounding box center [880, 446] width 251 height 160
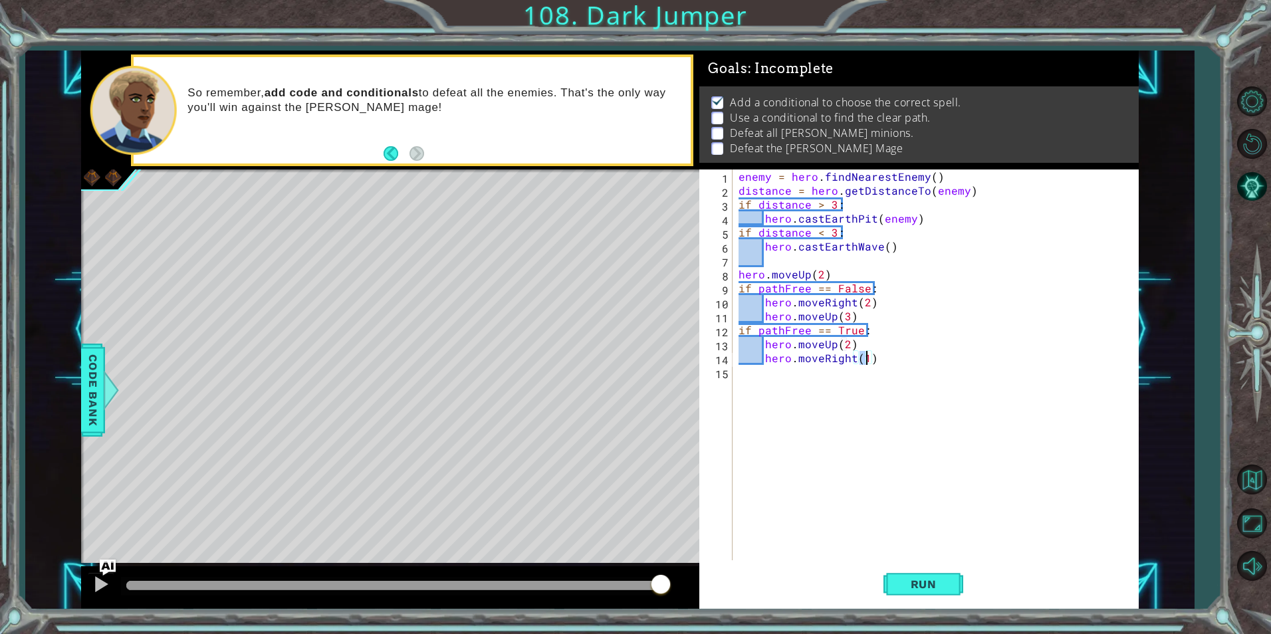
type textarea "hero.moveRight(2)"
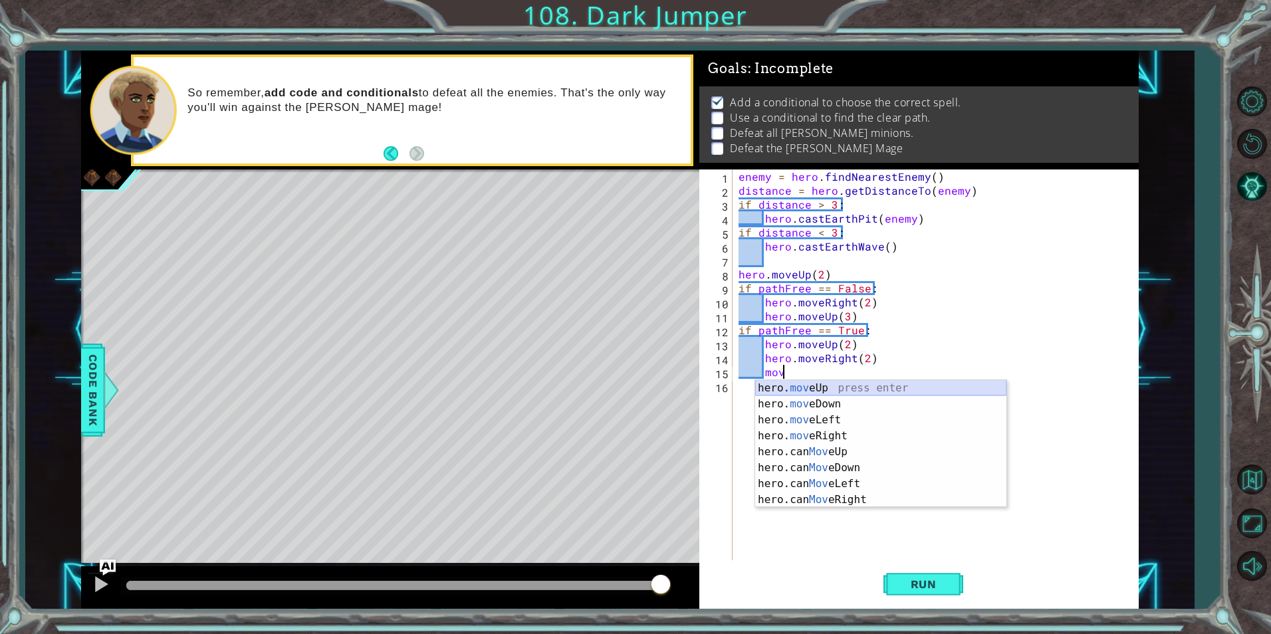
click at [906, 392] on div "hero. mov eUp press enter hero. mov eDown press enter hero. mov eLeft press ent…" at bounding box center [880, 460] width 251 height 160
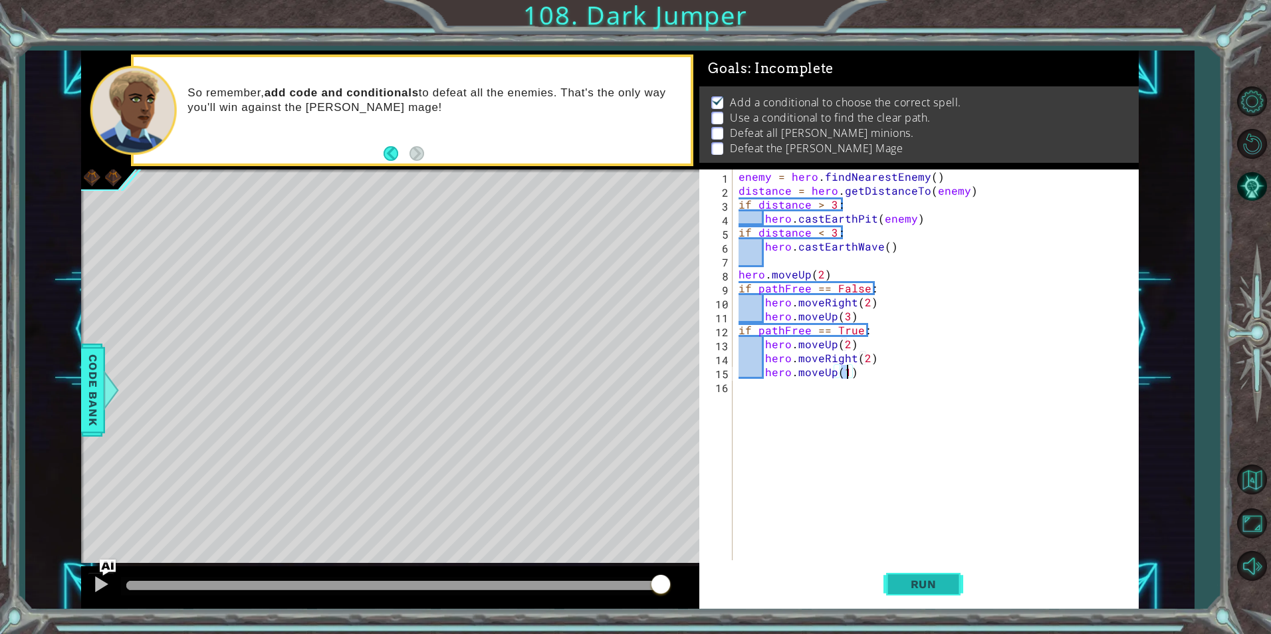
type textarea "hero.moveUp(1)"
click at [933, 566] on button "Run" at bounding box center [924, 584] width 80 height 44
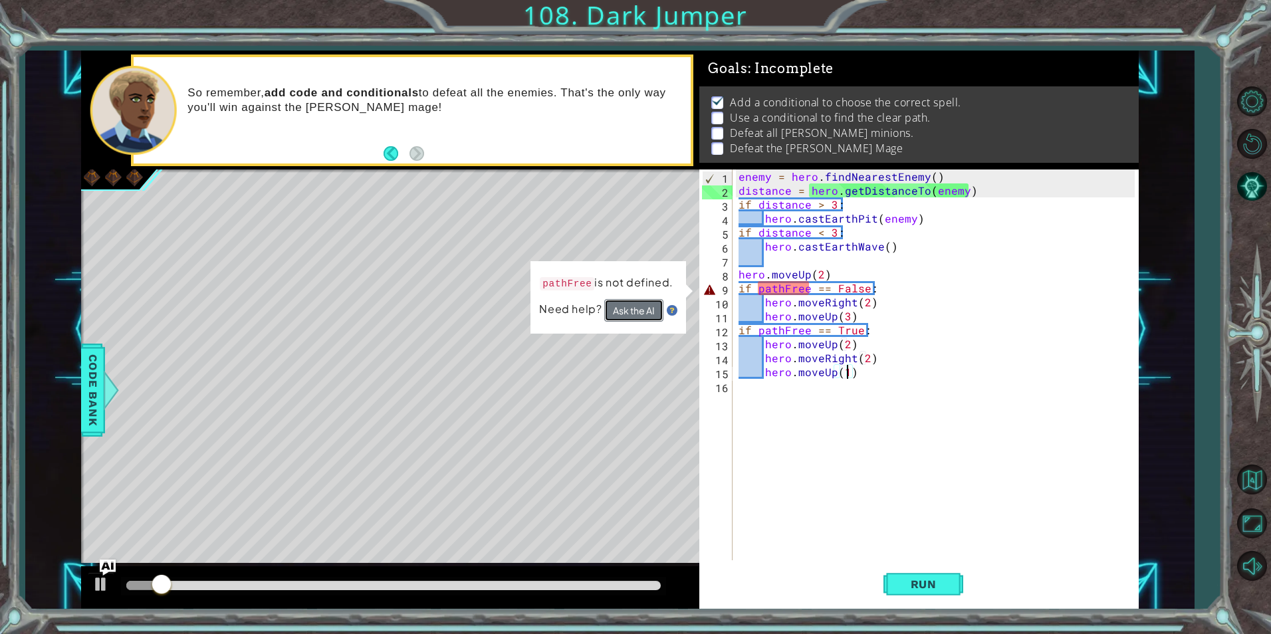
click at [638, 316] on button "Ask the AI" at bounding box center [633, 310] width 59 height 23
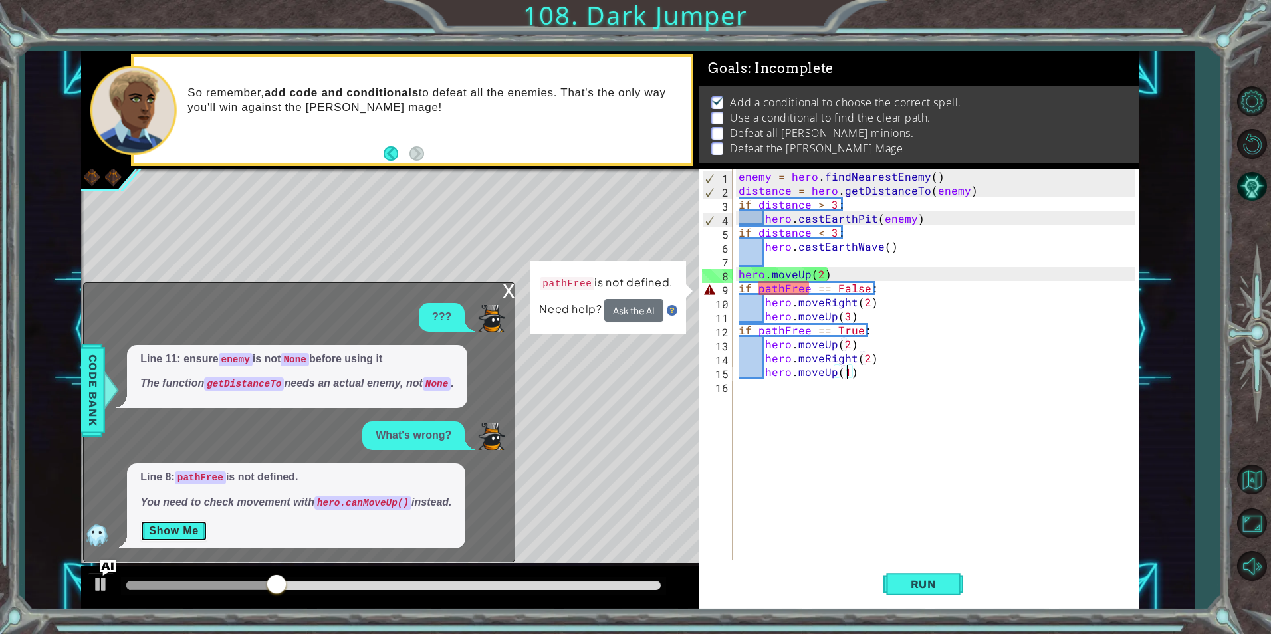
click at [179, 534] on button "Show Me" at bounding box center [173, 531] width 67 height 21
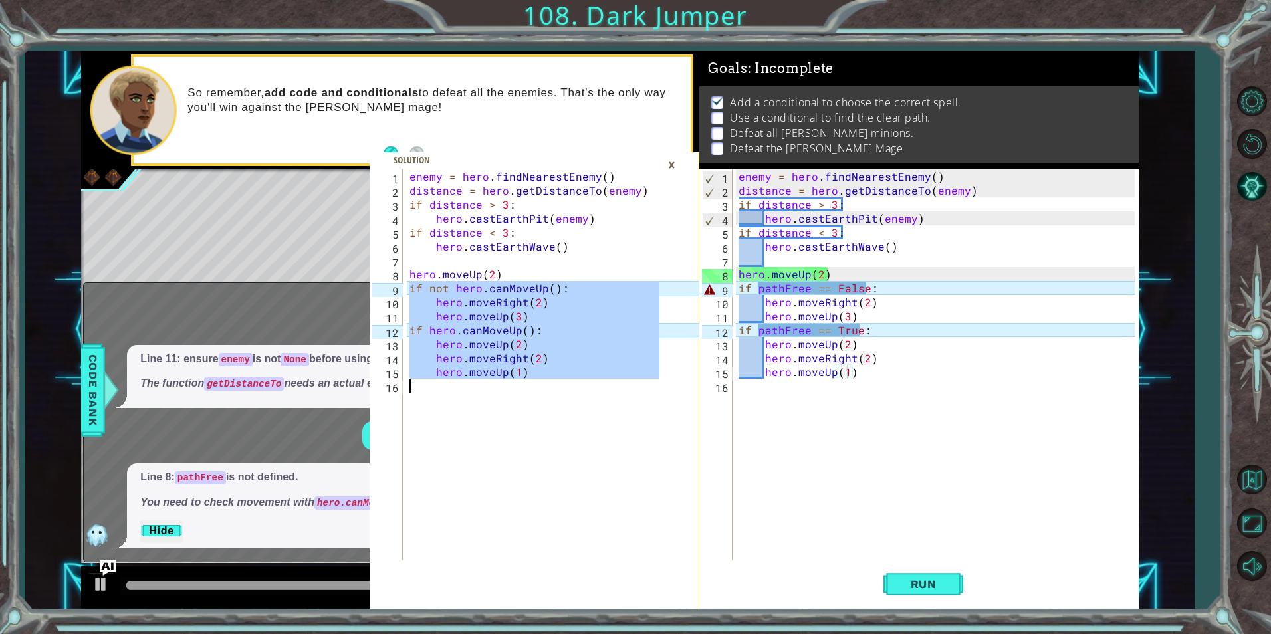
drag, startPoint x: 408, startPoint y: 289, endPoint x: 643, endPoint y: 385, distance: 254.1
click at [643, 385] on div "enemy = hero . findNearestEnemy ( ) distance = hero . getDistanceTo ( enemy ) i…" at bounding box center [536, 379] width 259 height 419
type textarea "hero.moveUp(1)"
drag, startPoint x: 878, startPoint y: 594, endPoint x: 859, endPoint y: 548, distance: 49.5
click at [878, 587] on div "Run" at bounding box center [923, 584] width 439 height 44
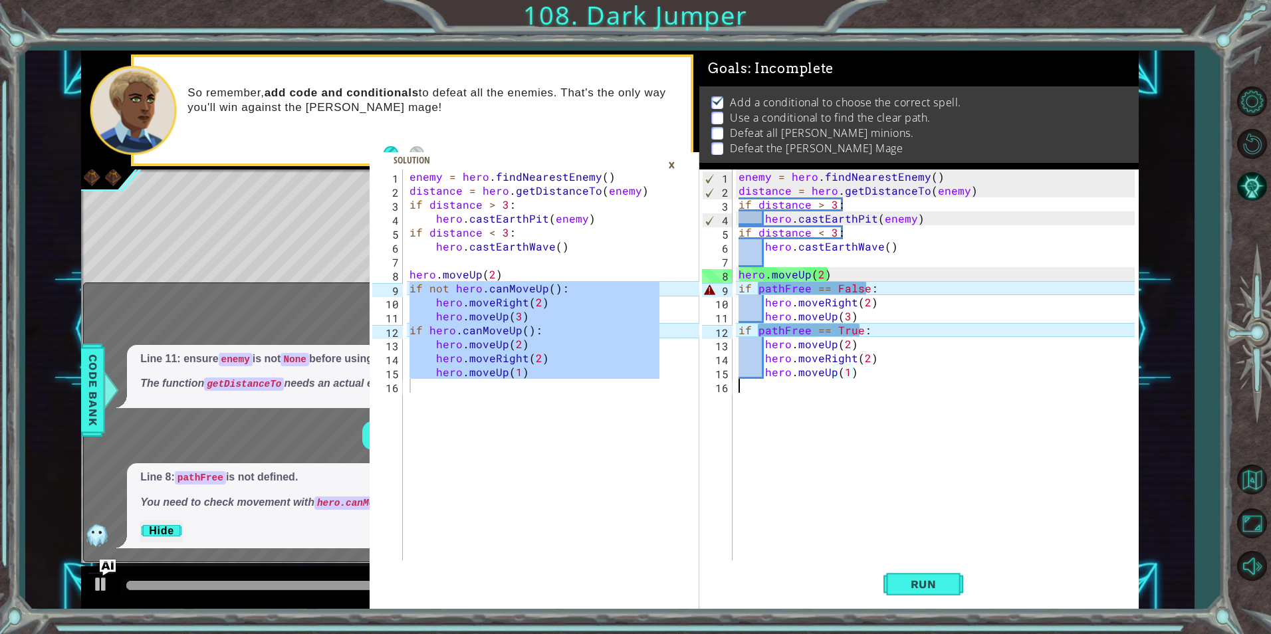
click at [816, 521] on div "enemy = hero . findNearestEnemy ( ) distance = hero . getDistanceTo ( enemy ) i…" at bounding box center [938, 379] width 405 height 419
click at [671, 168] on div "×" at bounding box center [672, 165] width 21 height 23
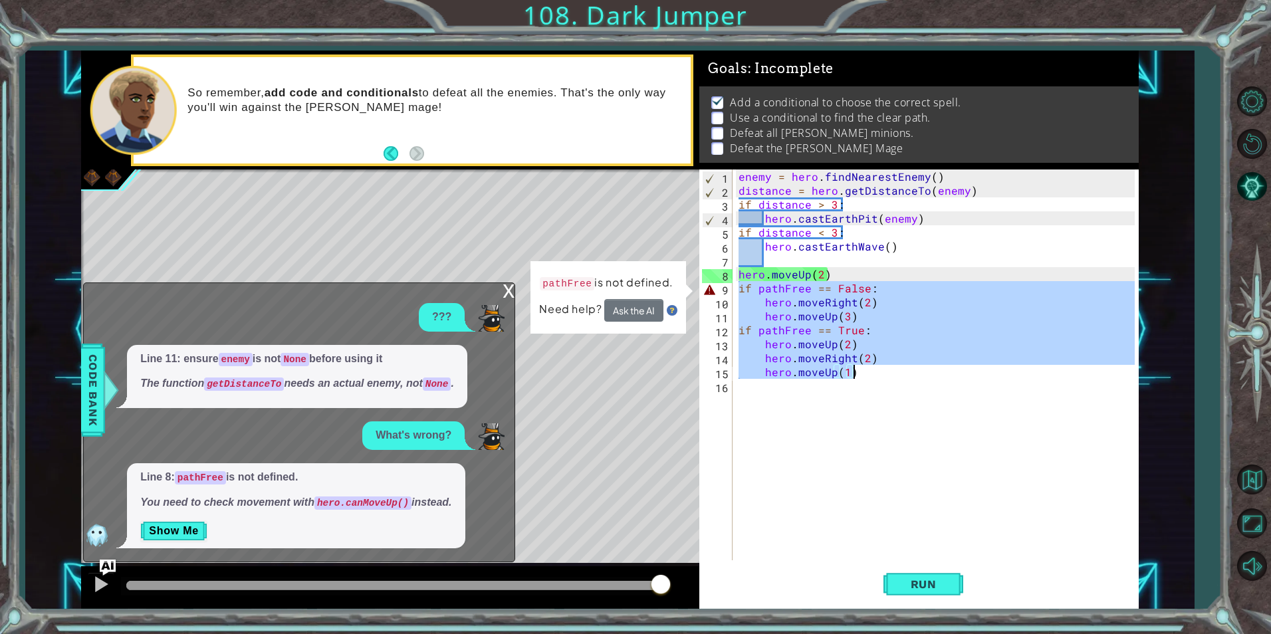
drag, startPoint x: 737, startPoint y: 289, endPoint x: 928, endPoint y: 377, distance: 210.3
click at [928, 377] on div "enemy = hero . findNearestEnemy ( ) distance = hero . getDistanceTo ( enemy ) i…" at bounding box center [938, 379] width 405 height 419
type textarea "hero.moveRight(2) hero.moveUp(1)"
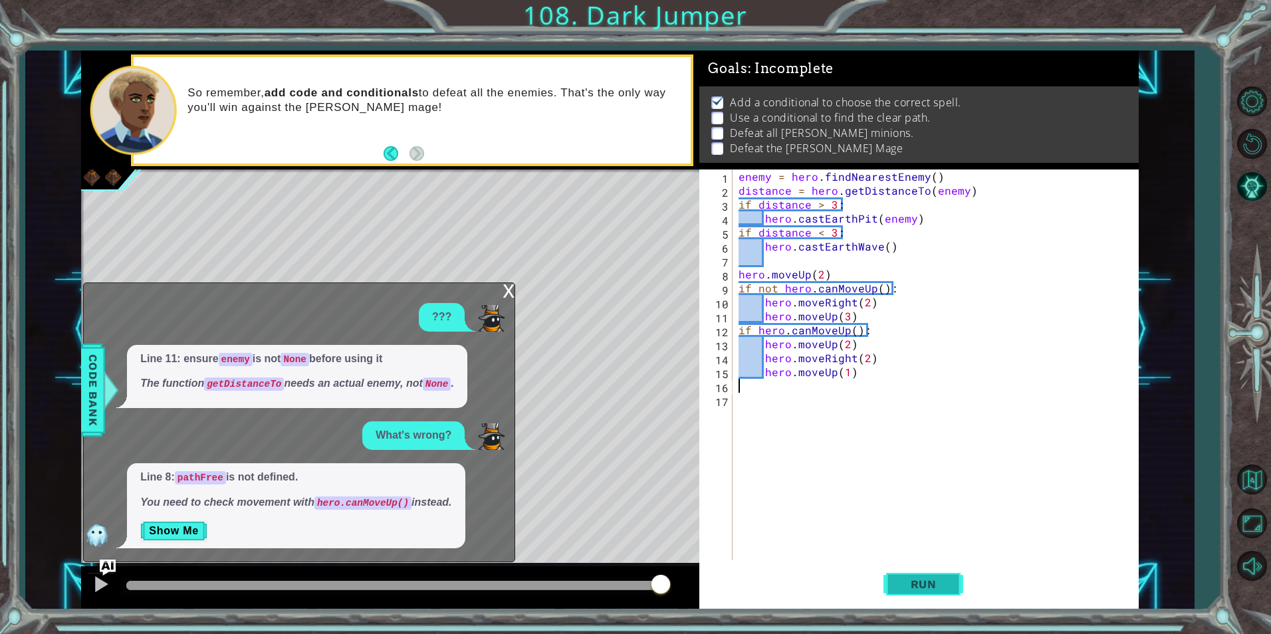
click at [939, 586] on span "Run" at bounding box center [924, 584] width 53 height 13
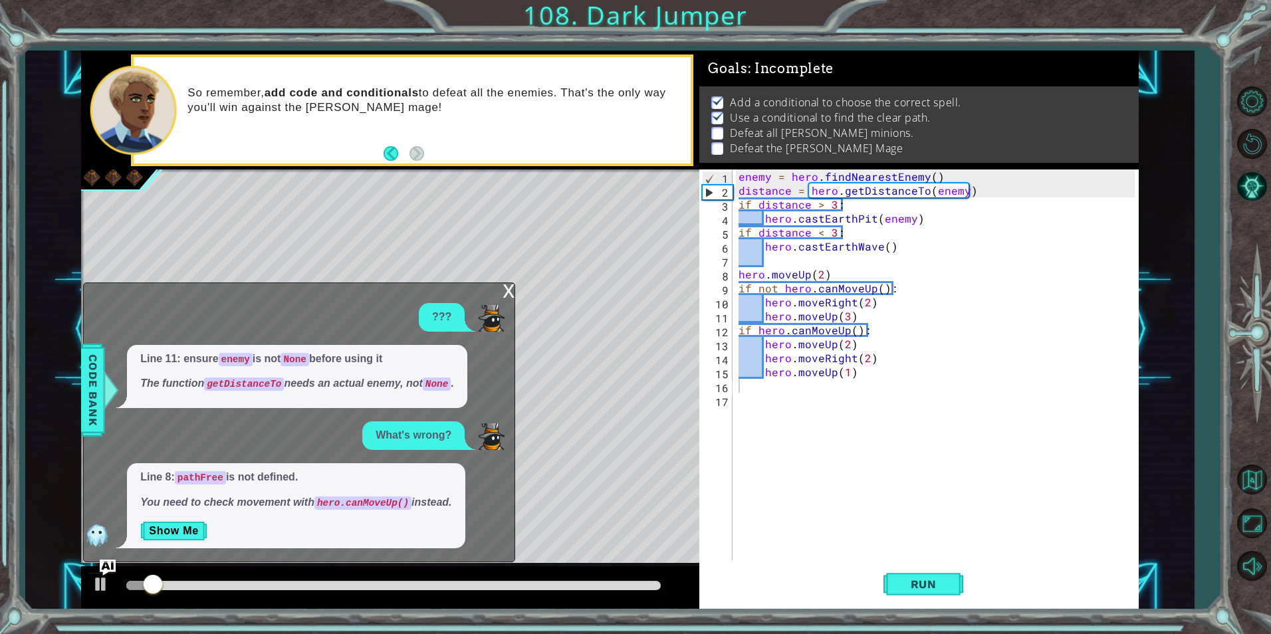
click at [513, 291] on div "x" at bounding box center [509, 289] width 12 height 13
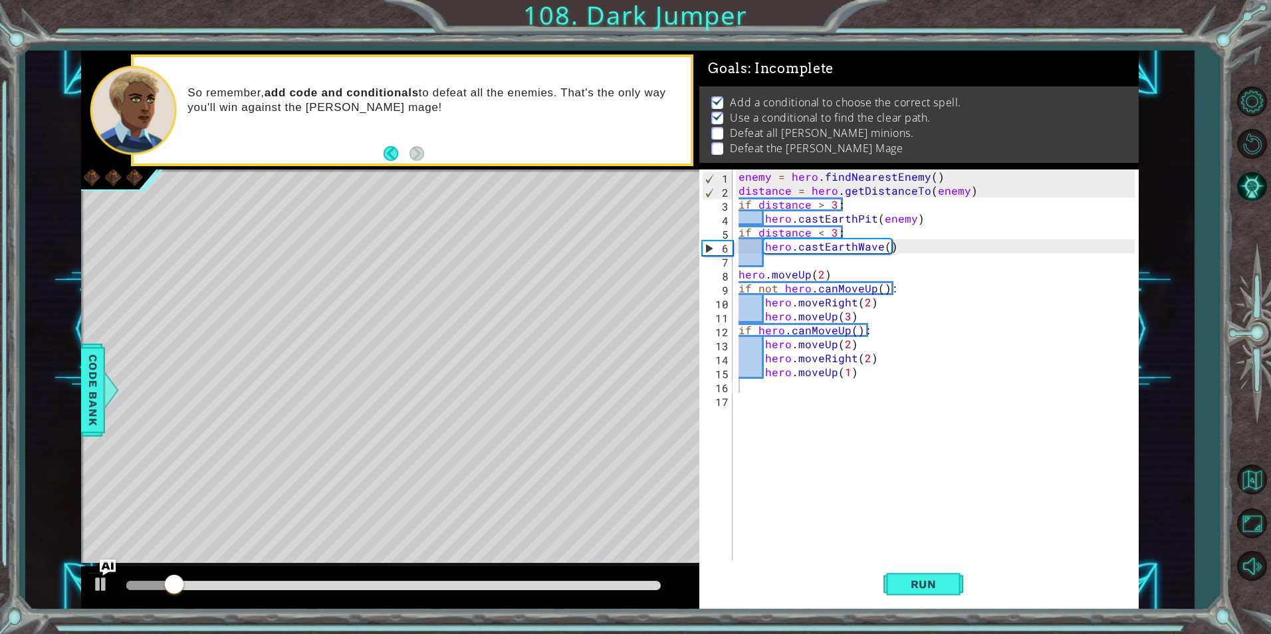
click at [779, 406] on div "enemy = hero . findNearestEnemy ( ) distance = hero . getDistanceTo ( enemy ) i…" at bounding box center [938, 379] width 405 height 419
click at [785, 392] on div "enemy = hero . findNearestEnemy ( ) distance = hero . getDistanceTo ( enemy ) i…" at bounding box center [938, 379] width 405 height 419
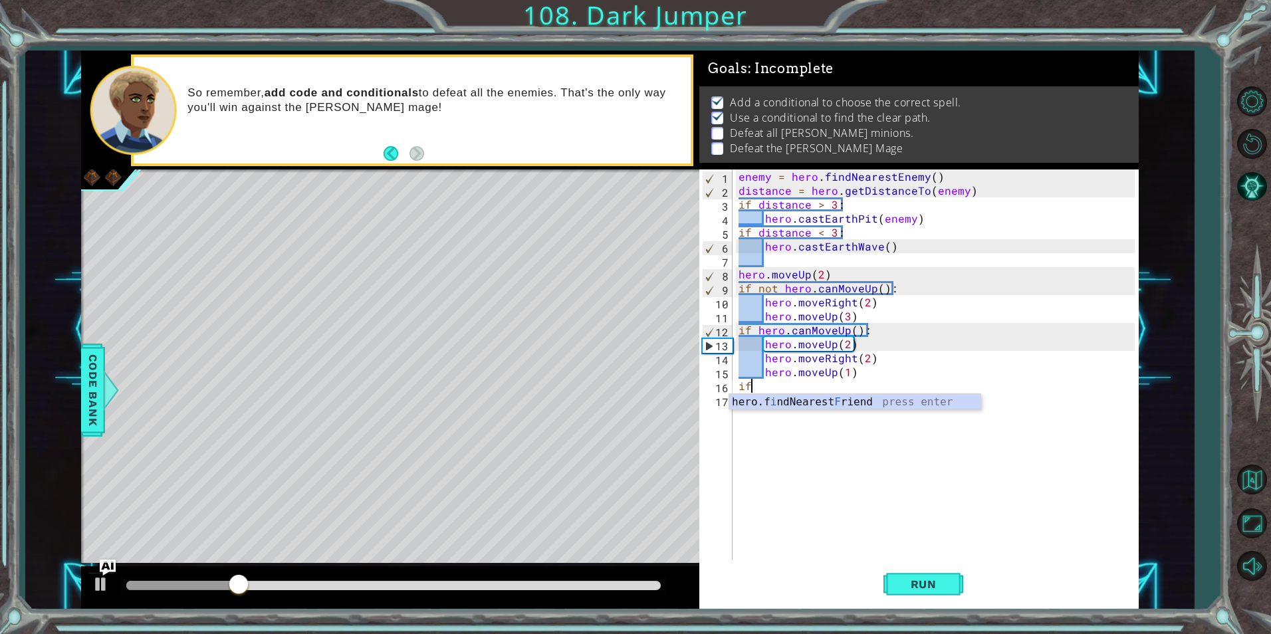
type textarea "i"
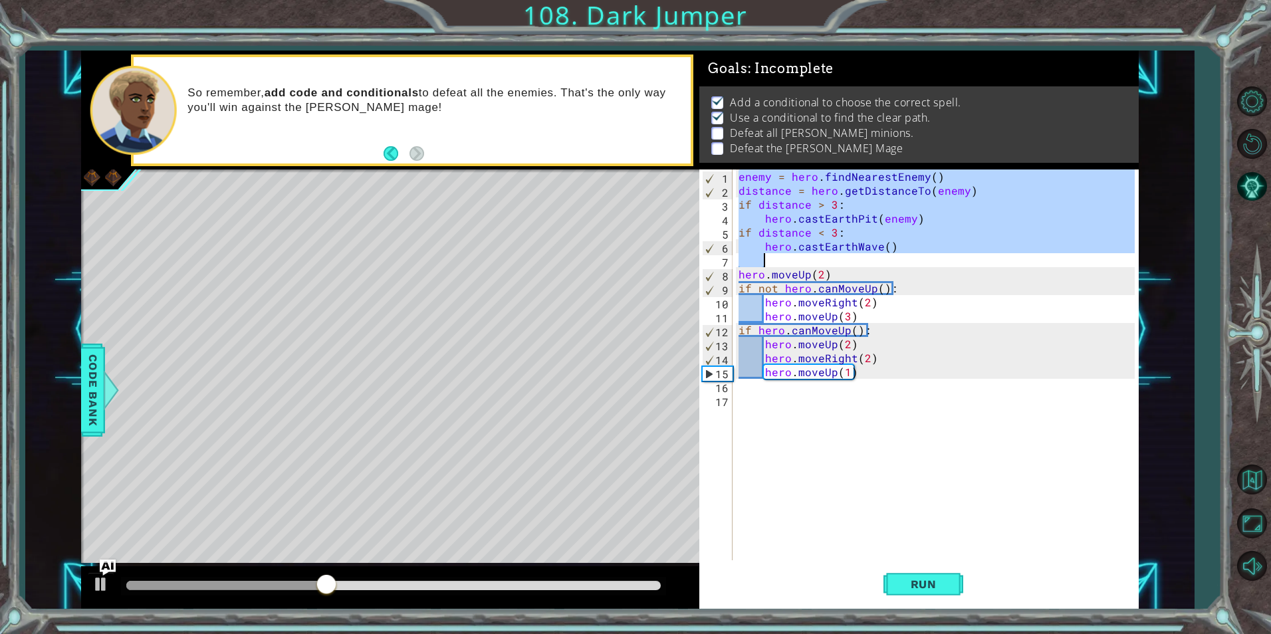
drag, startPoint x: 737, startPoint y: 174, endPoint x: 927, endPoint y: 254, distance: 206.2
click at [927, 254] on div "enemy = hero . findNearestEnemy ( ) distance = hero . getDistanceTo ( enemy ) i…" at bounding box center [938, 379] width 405 height 419
type textarea "hero.castEarthWave()"
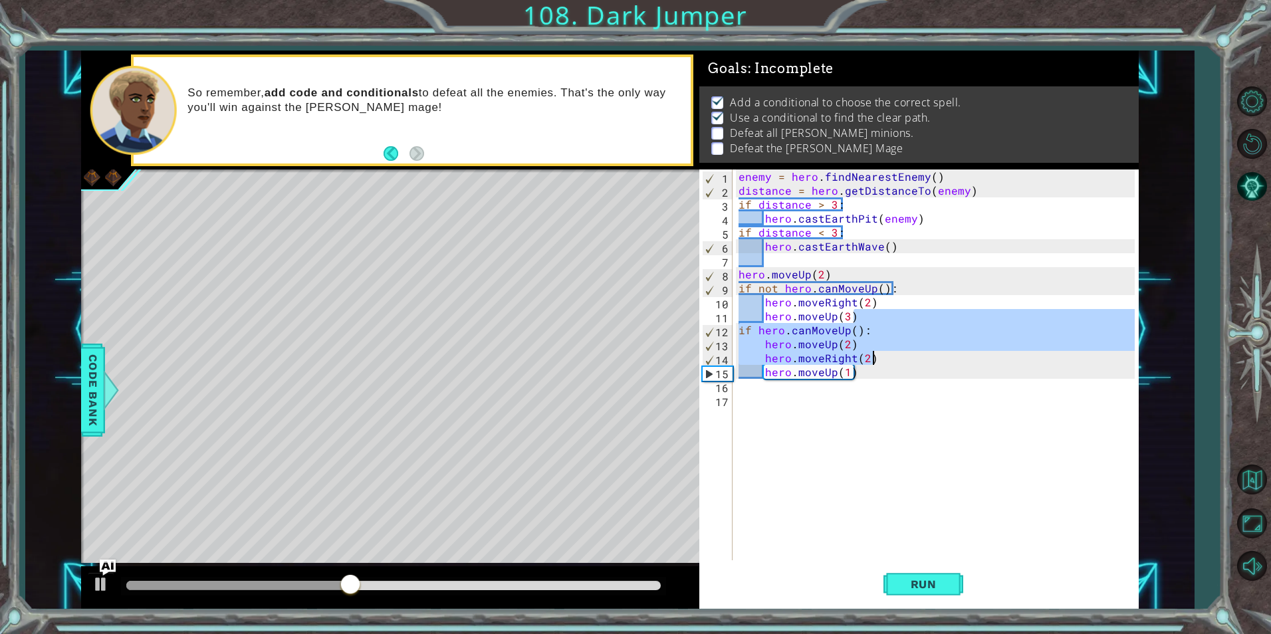
drag, startPoint x: 941, startPoint y: 391, endPoint x: 931, endPoint y: 418, distance: 28.4
click at [931, 418] on div "enemy = hero . findNearestEnemy ( ) distance = hero . getDistanceTo ( enemy ) i…" at bounding box center [938, 379] width 405 height 419
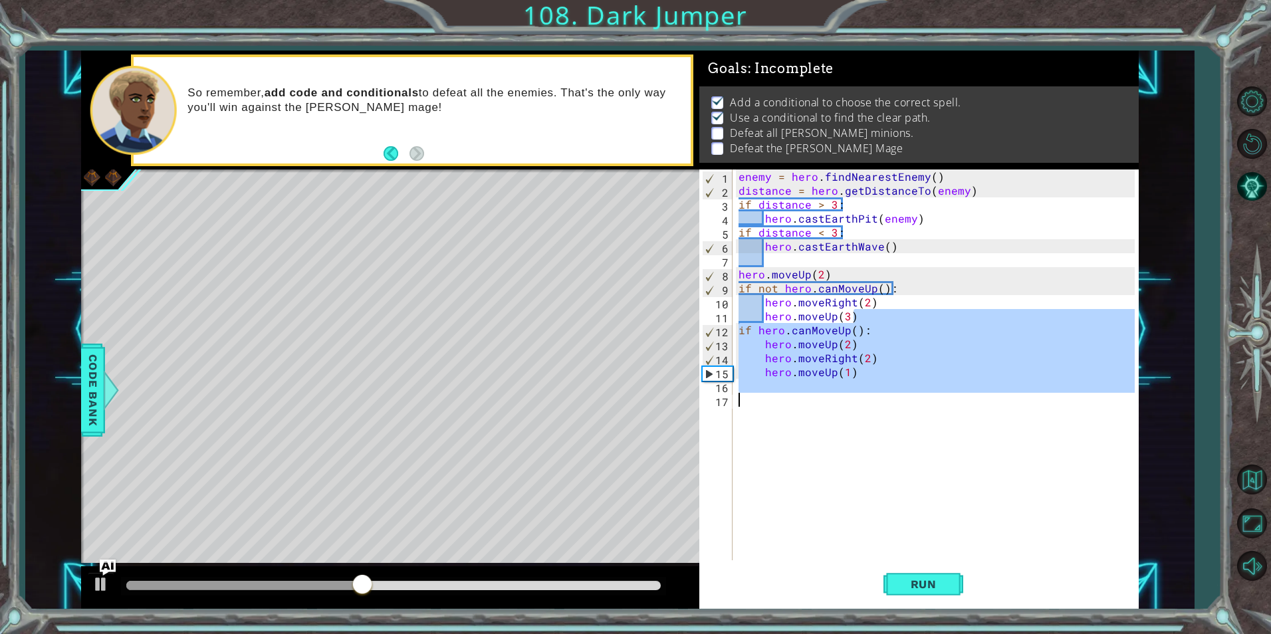
click at [946, 279] on div "enemy = hero . findNearestEnemy ( ) distance = hero . getDistanceTo ( enemy ) i…" at bounding box center [938, 379] width 405 height 419
type textarea "hero.moveUp(2)"
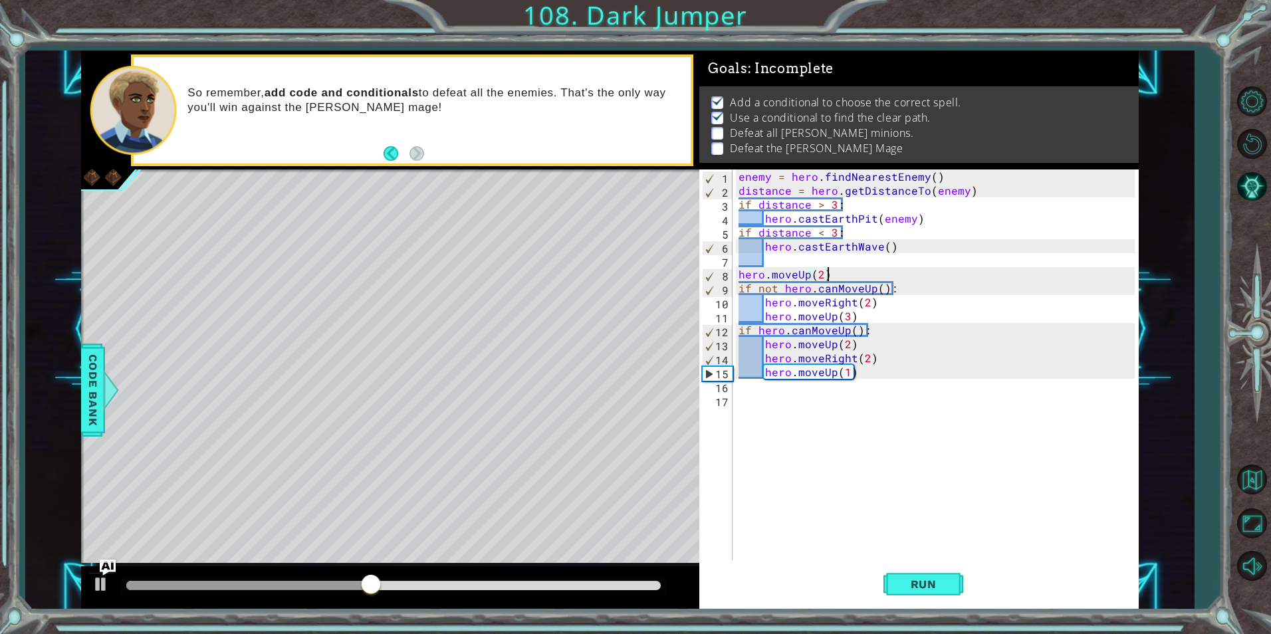
click at [900, 421] on div "enemy = hero . findNearestEnemy ( ) distance = hero . getDistanceTo ( enemy ) i…" at bounding box center [938, 379] width 405 height 419
paste textarea "Code Area"
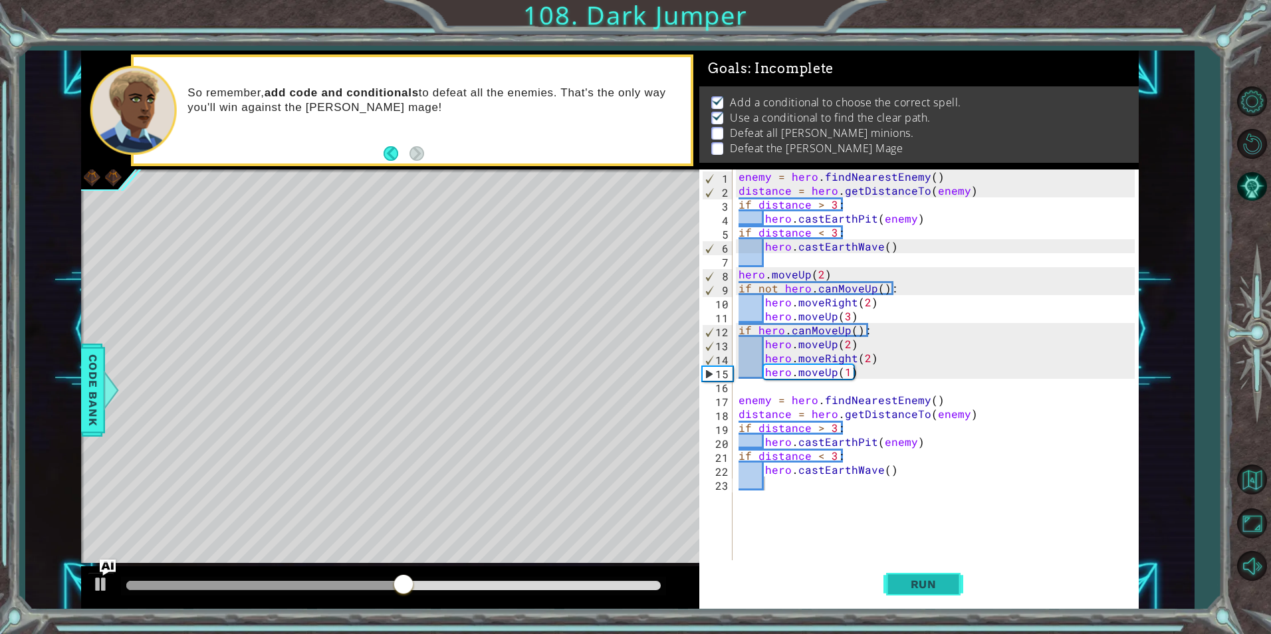
drag, startPoint x: 919, startPoint y: 582, endPoint x: 908, endPoint y: 578, distance: 12.2
click at [914, 588] on span "Run" at bounding box center [924, 584] width 53 height 13
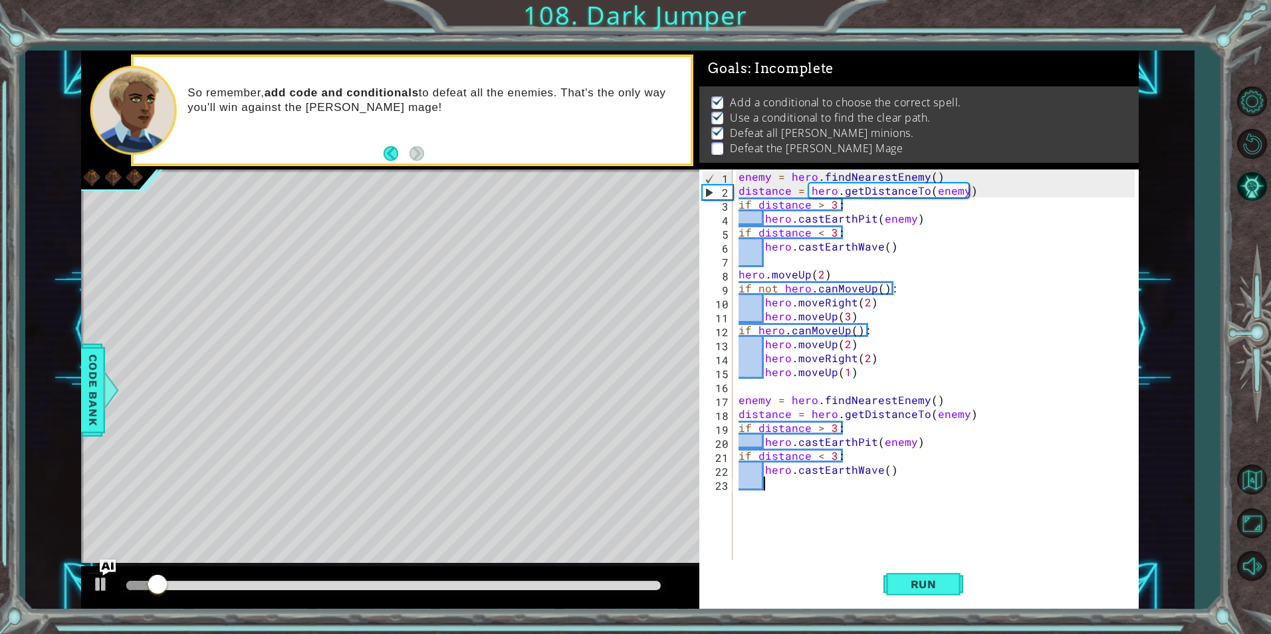
click at [841, 522] on div "enemy = hero . findNearestEnemy ( ) distance = hero . getDistanceTo ( enemy ) i…" at bounding box center [938, 379] width 405 height 419
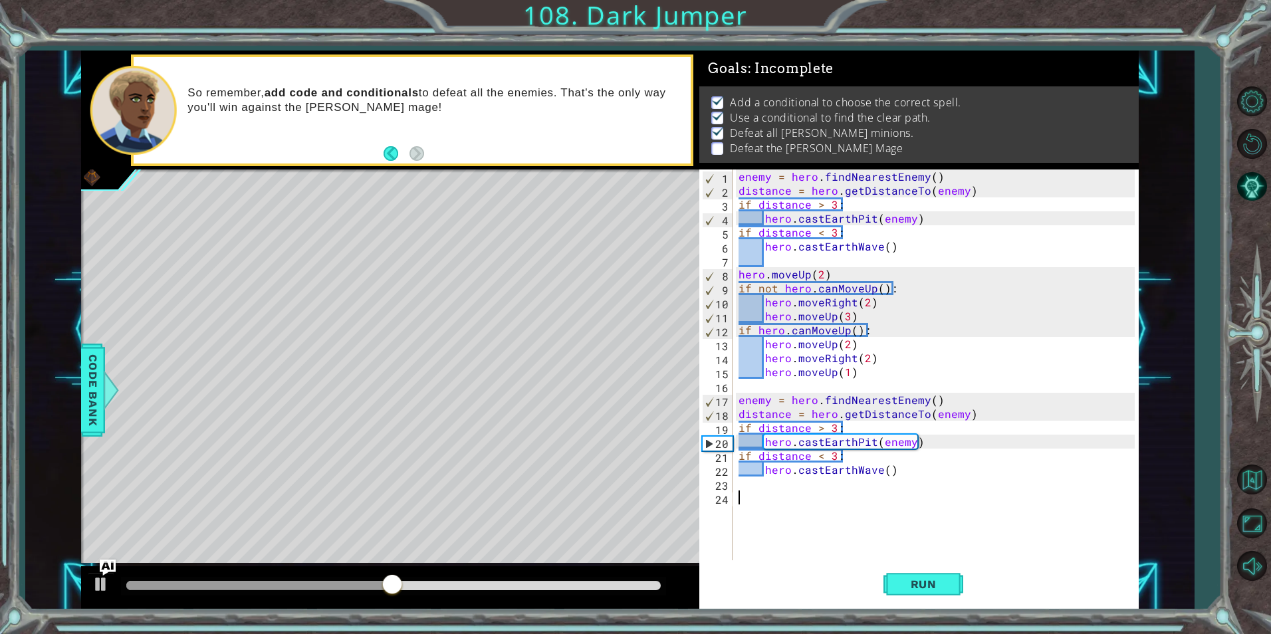
click at [864, 505] on div "enemy = hero . findNearestEnemy ( ) distance = hero . getDistanceTo ( enemy ) i…" at bounding box center [938, 379] width 405 height 419
click at [854, 507] on div "enemy = hero . findNearestEnemy ( ) distance = hero . getDistanceTo ( enemy ) i…" at bounding box center [938, 379] width 405 height 419
click at [857, 493] on div "enemy = hero . findNearestEnemy ( ) distance = hero . getDistanceTo ( enemy ) i…" at bounding box center [938, 379] width 405 height 419
click at [857, 491] on div "enemy = hero . findNearestEnemy ( ) distance = hero . getDistanceTo ( enemy ) i…" at bounding box center [938, 379] width 405 height 419
click at [745, 484] on div "enemy = hero . findNearestEnemy ( ) distance = hero . getDistanceTo ( enemy ) i…" at bounding box center [938, 379] width 405 height 419
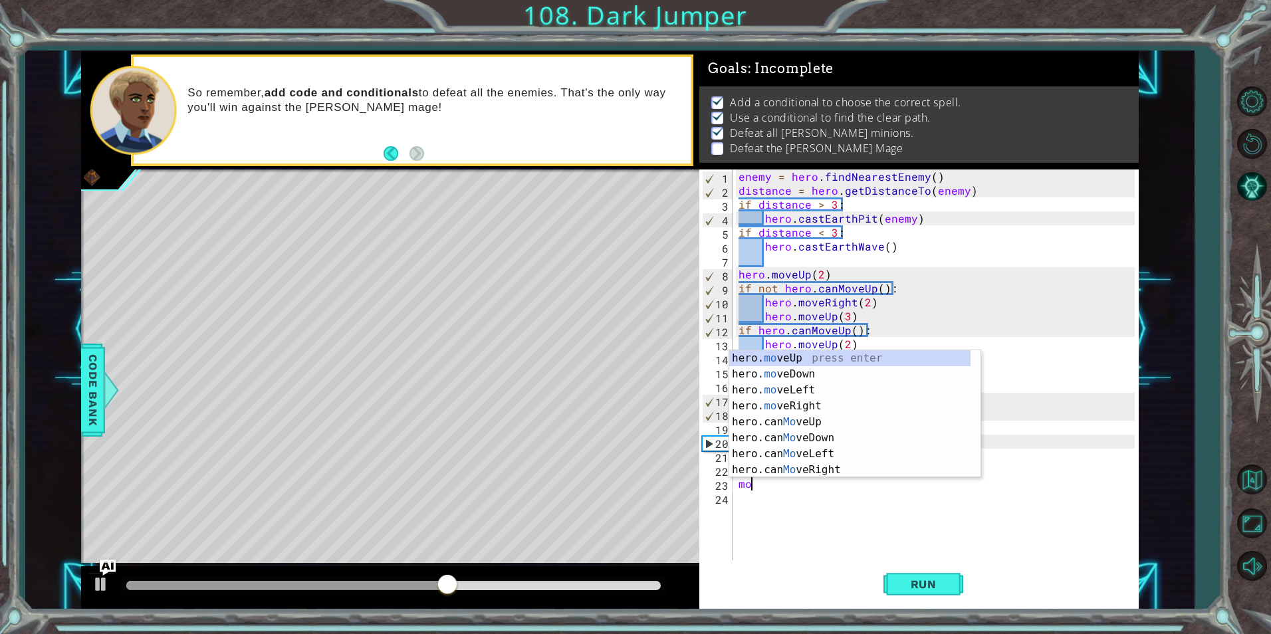
scroll to position [0, 1]
click at [838, 404] on div "hero. mov eUp press enter hero. mov eDown press enter hero. mov eLeft press ent…" at bounding box center [854, 430] width 251 height 160
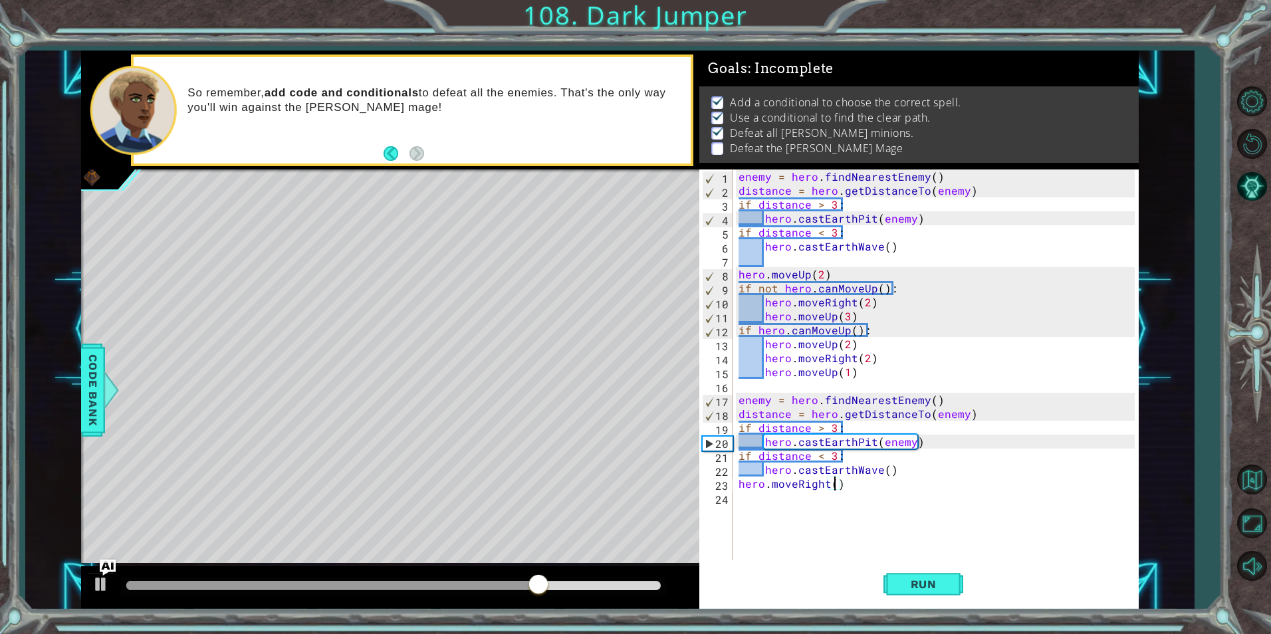
type textarea "hero.moveRight(4)"
click at [845, 509] on div "enemy = hero . findNearestEnemy ( ) distance = hero . getDistanceTo ( enemy ) i…" at bounding box center [938, 379] width 405 height 419
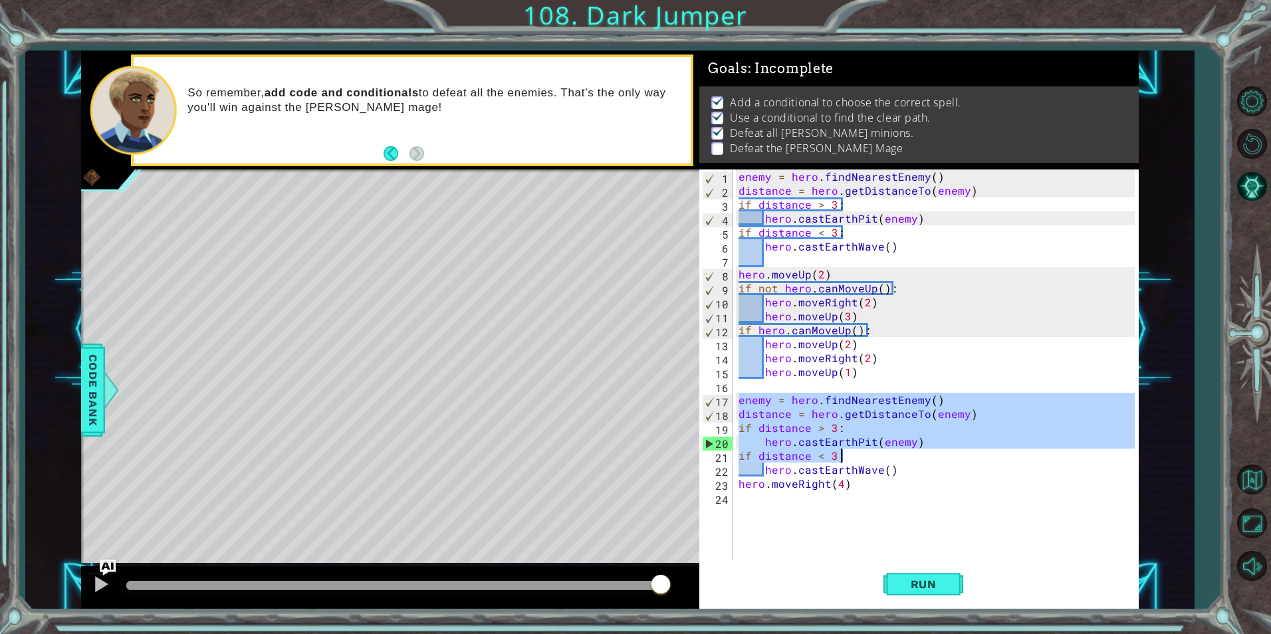
drag, startPoint x: 736, startPoint y: 398, endPoint x: 913, endPoint y: 457, distance: 186.5
click at [913, 457] on div "enemy = hero . findNearestEnemy ( ) distance = hero . getDistanceTo ( enemy ) i…" at bounding box center [938, 379] width 405 height 419
click at [917, 473] on div "enemy = hero . findNearestEnemy ( ) distance = hero . getDistanceTo ( enemy ) i…" at bounding box center [938, 379] width 405 height 419
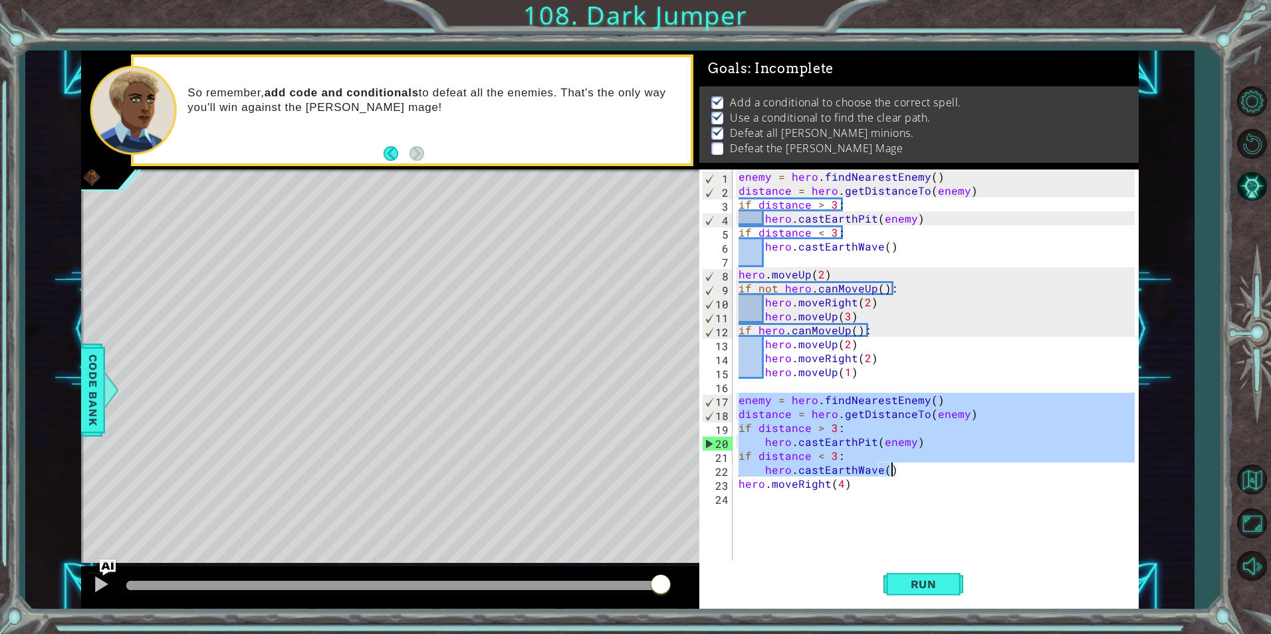
drag, startPoint x: 738, startPoint y: 399, endPoint x: 916, endPoint y: 475, distance: 193.9
click at [916, 475] on div "enemy = hero . findNearestEnemy ( ) distance = hero . getDistanceTo ( enemy ) i…" at bounding box center [938, 379] width 405 height 419
click at [898, 494] on div "enemy = hero . findNearestEnemy ( ) distance = hero . getDistanceTo ( enemy ) i…" at bounding box center [938, 379] width 405 height 419
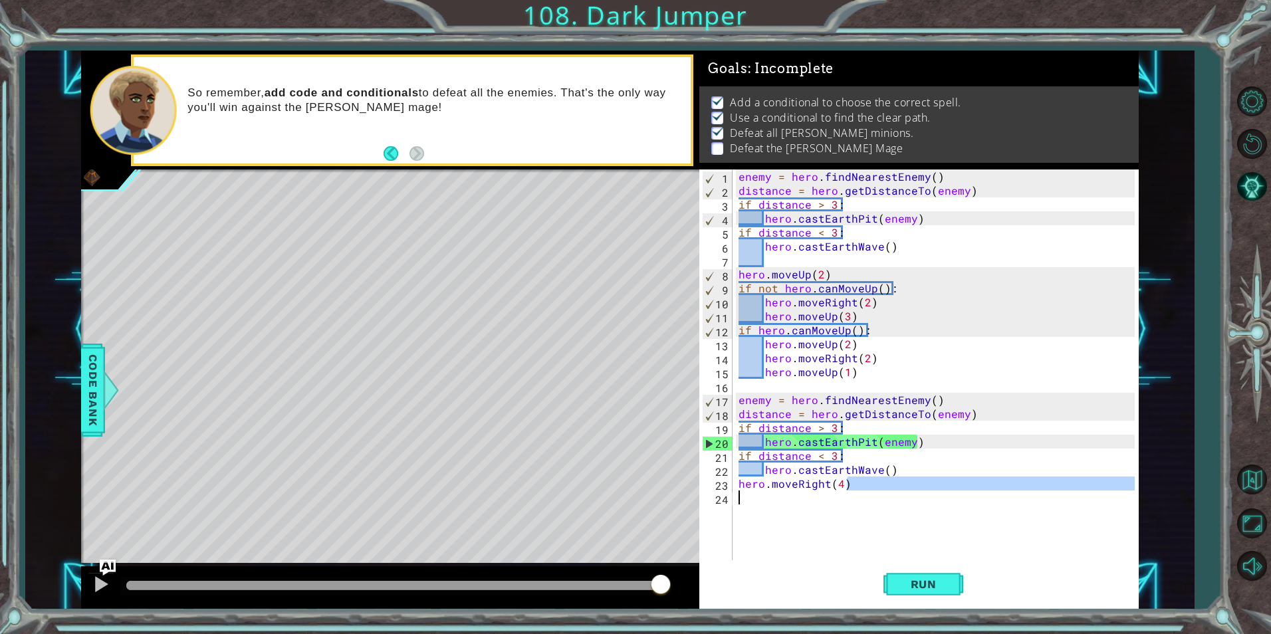
type textarea "hero.moveRight(4)"
click at [902, 513] on div "enemy = hero . findNearestEnemy ( ) distance = hero . getDistanceTo ( enemy ) i…" at bounding box center [935, 365] width 398 height 391
paste textarea "hero.castEarthWave()"
type textarea "hero.castEarthWave()"
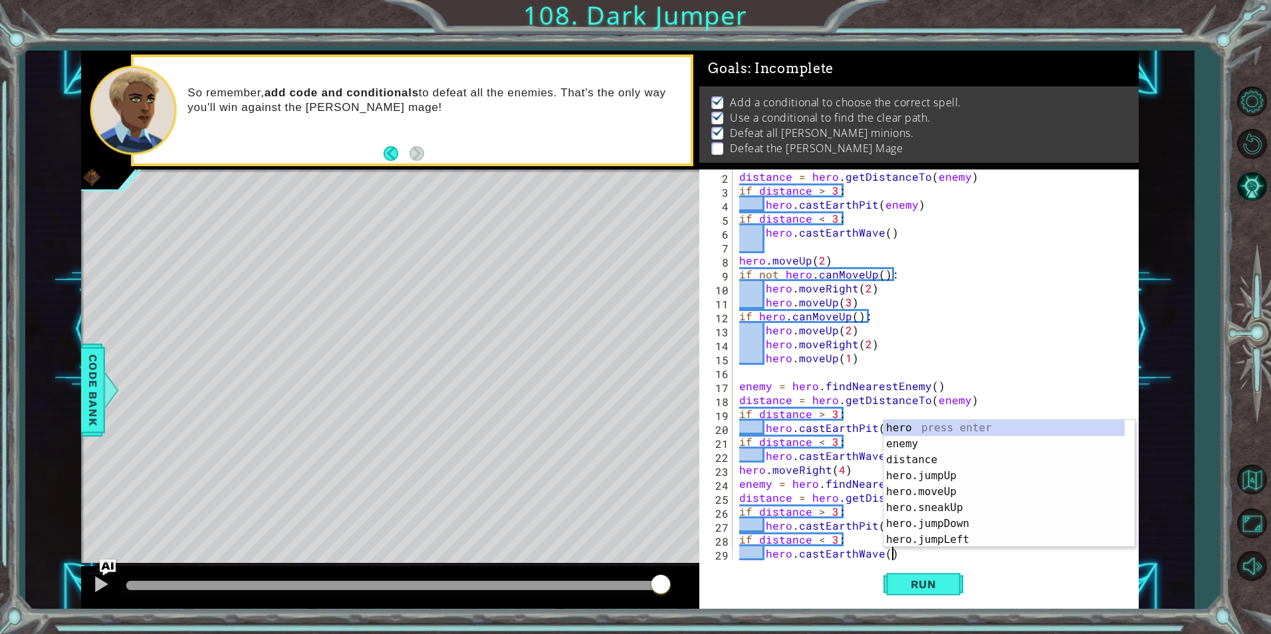
scroll to position [28, 0]
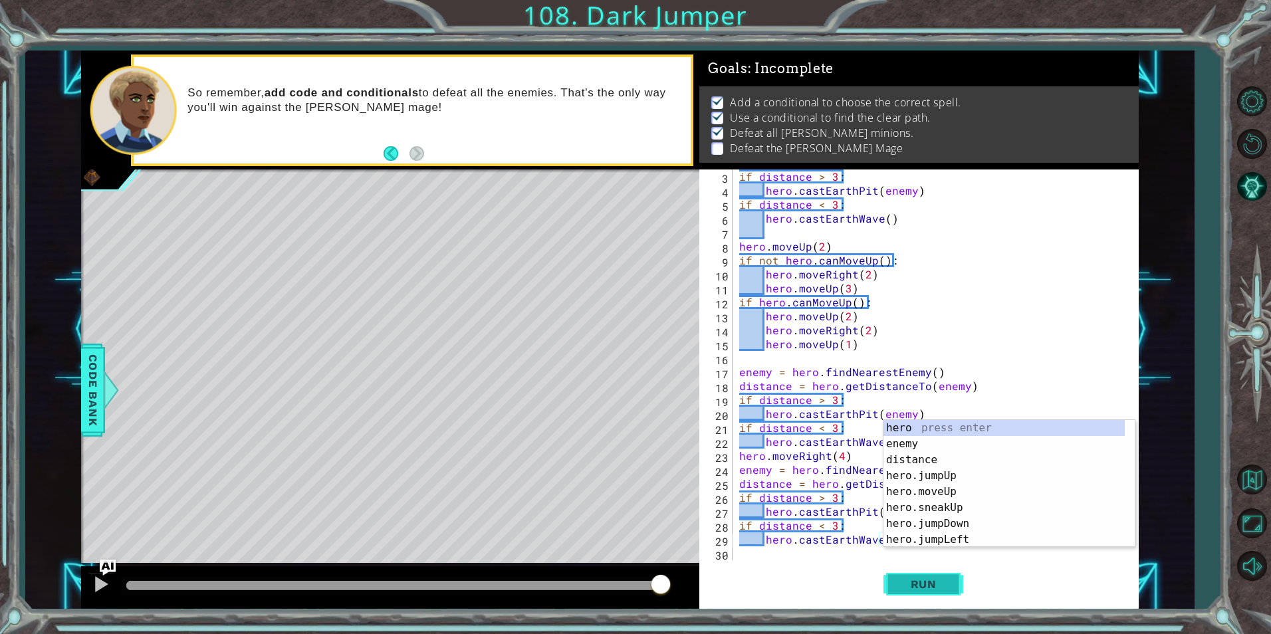
click at [934, 573] on button "Run" at bounding box center [924, 584] width 80 height 44
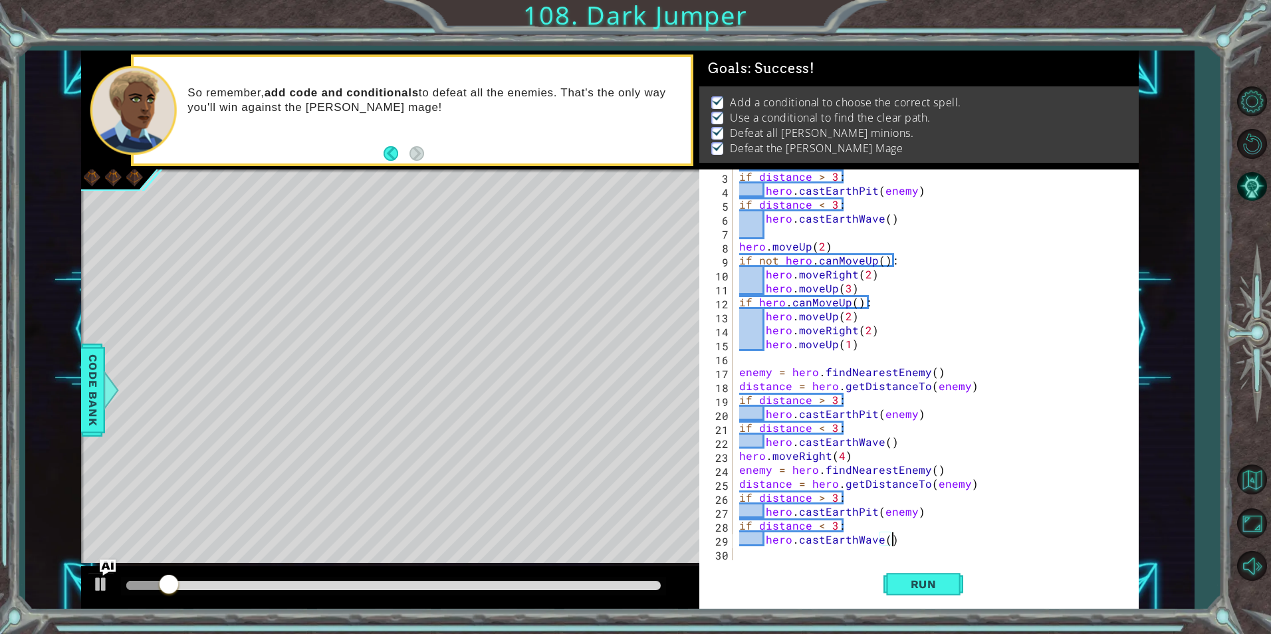
click at [614, 581] on div at bounding box center [393, 585] width 535 height 9
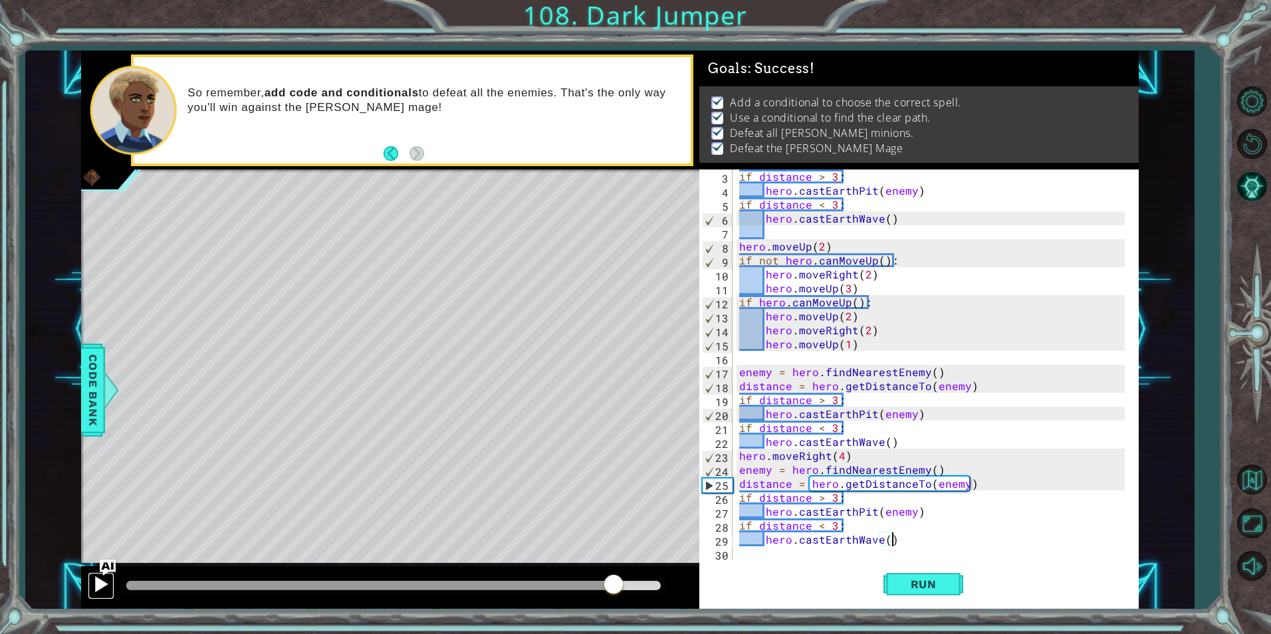
click at [98, 597] on button at bounding box center [101, 585] width 27 height 27
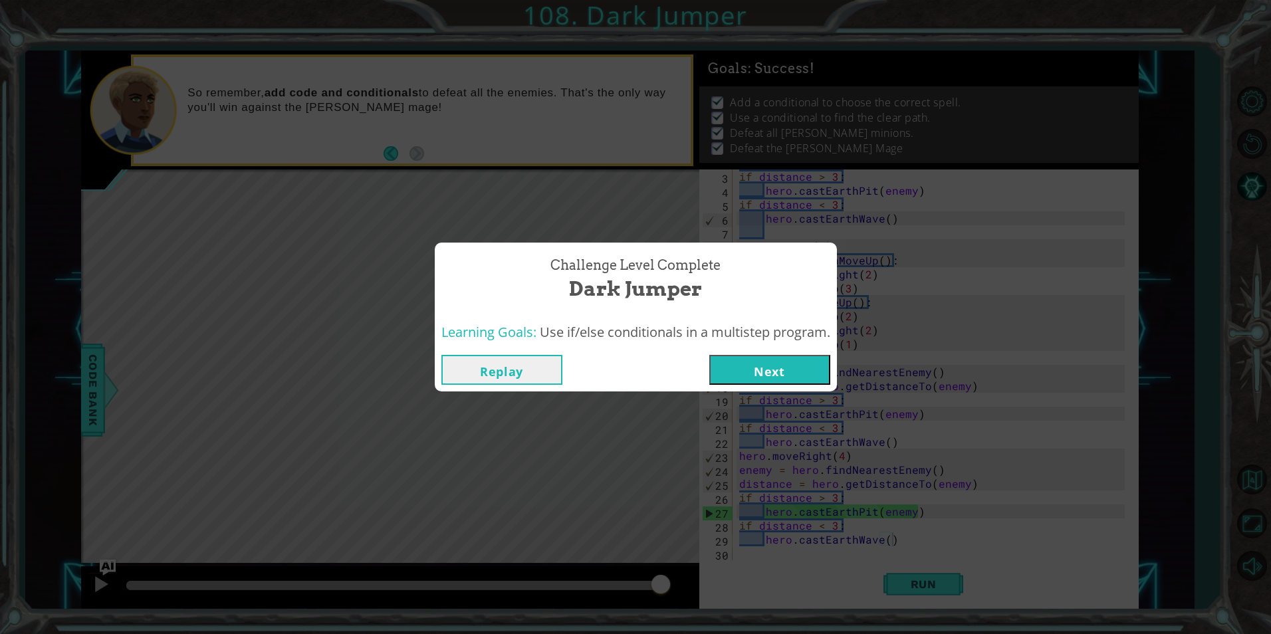
click at [753, 372] on button "Next" at bounding box center [769, 370] width 121 height 30
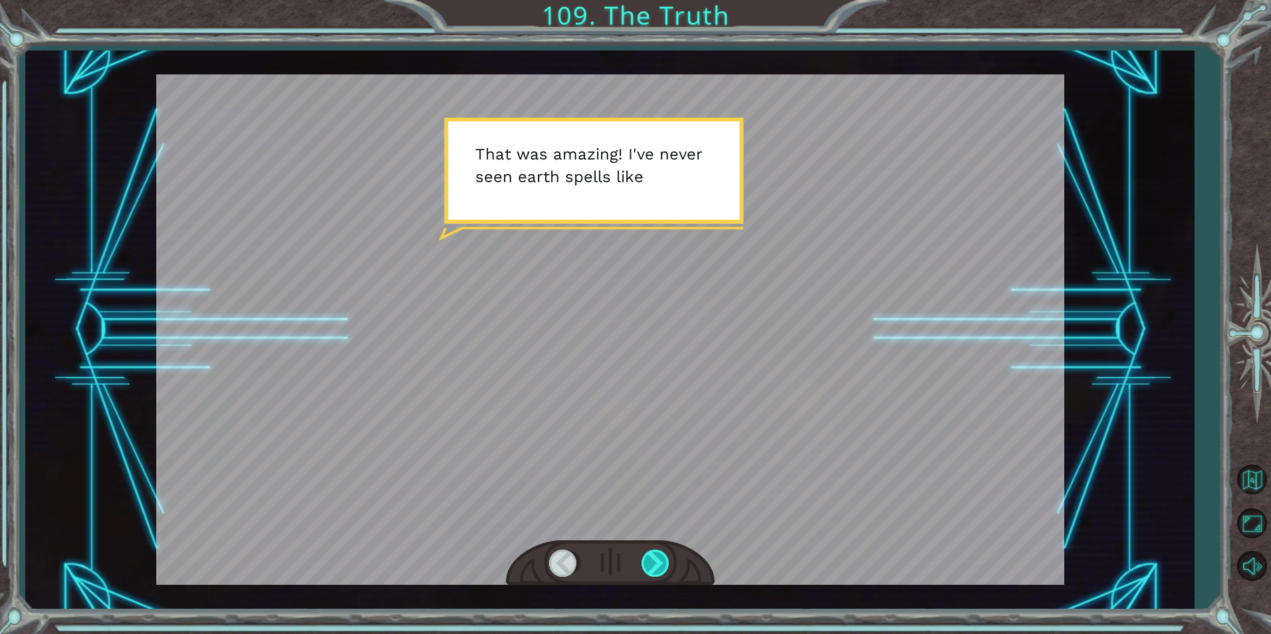
click at [667, 550] on div at bounding box center [657, 563] width 30 height 27
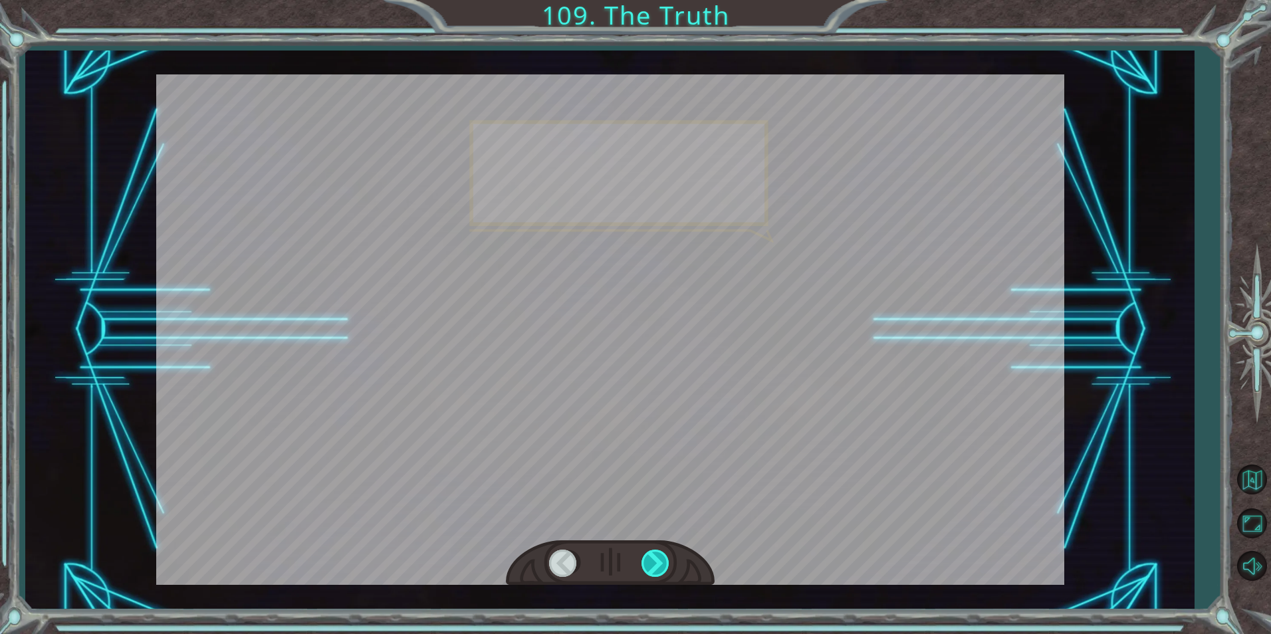
click at [667, 550] on div at bounding box center [657, 563] width 30 height 27
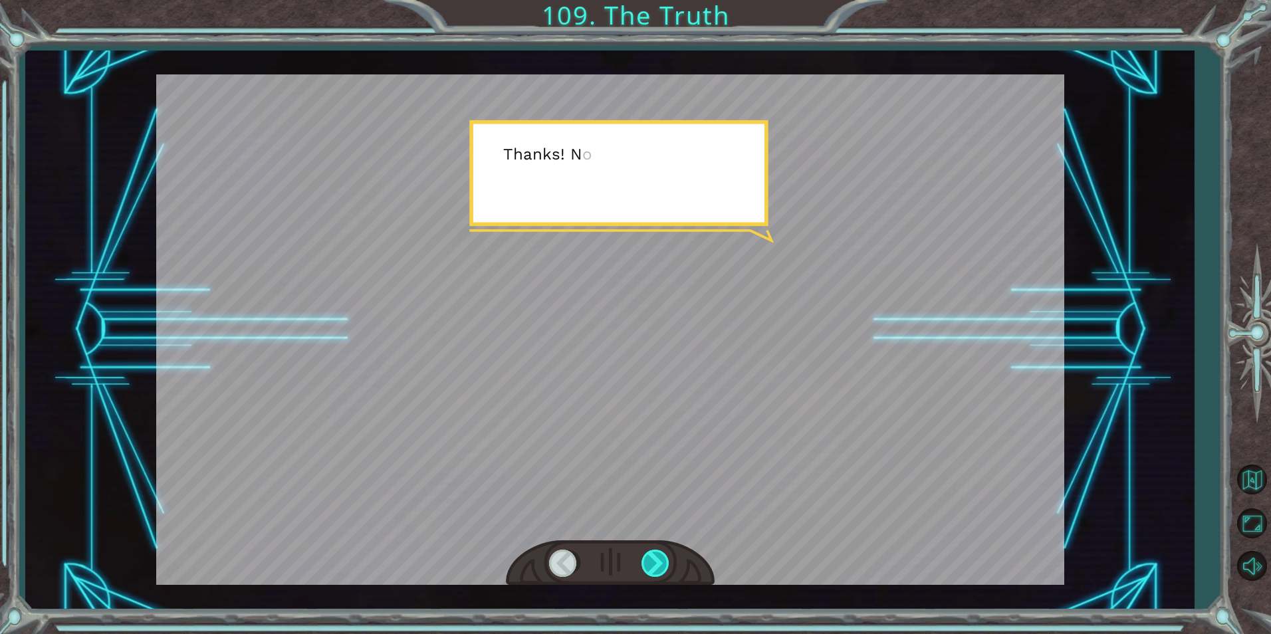
click at [667, 550] on div at bounding box center [657, 563] width 30 height 27
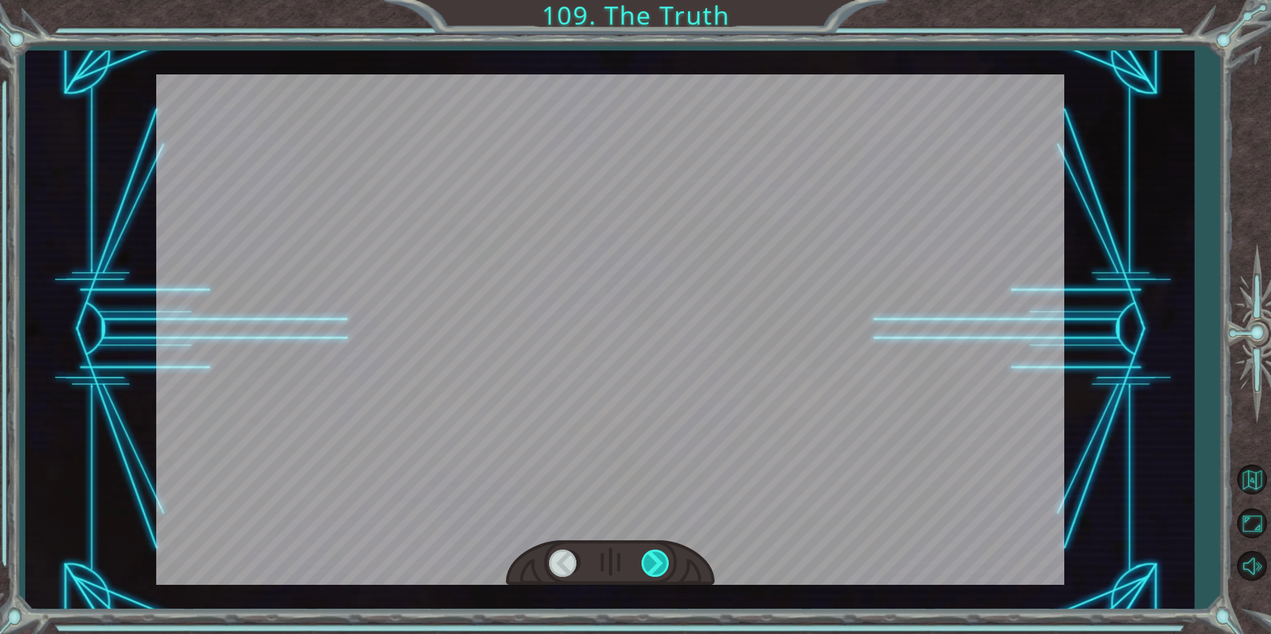
click at [667, 550] on div at bounding box center [657, 563] width 30 height 27
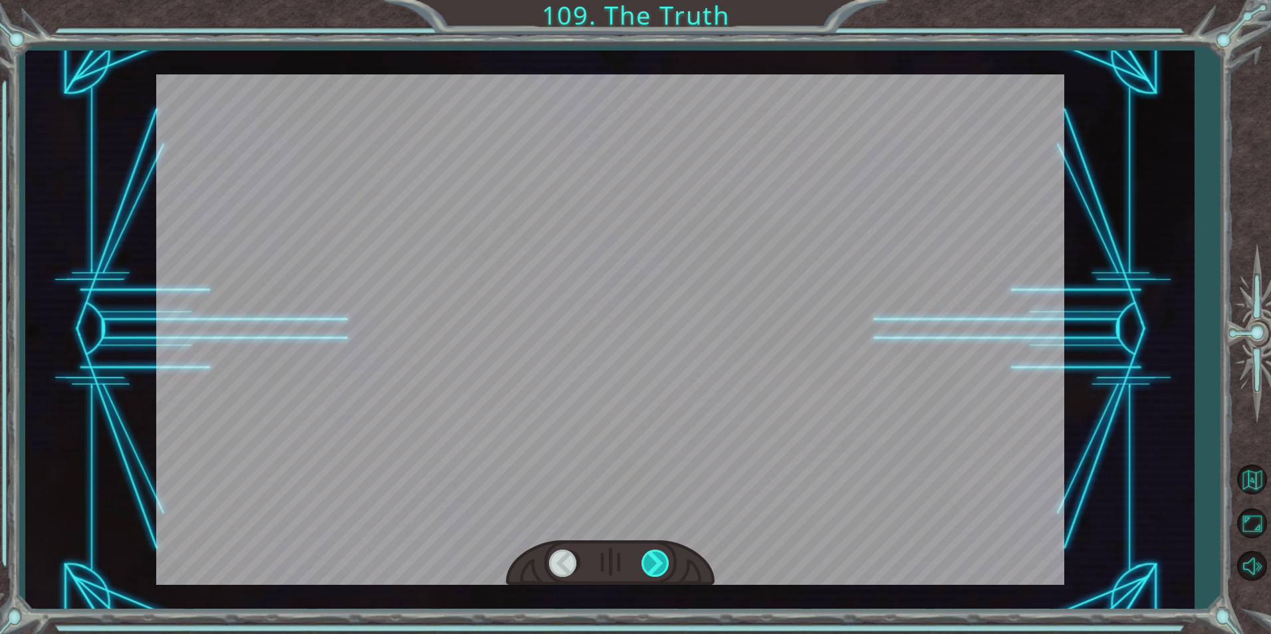
click at [667, 550] on div at bounding box center [657, 563] width 30 height 27
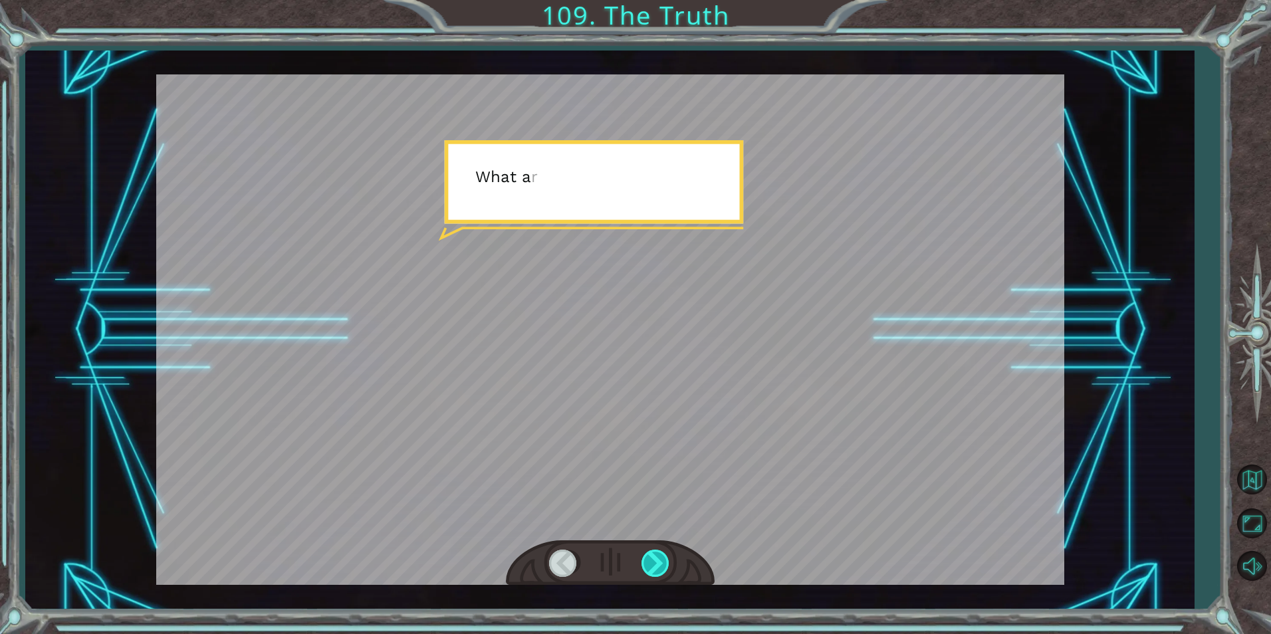
click at [667, 550] on div at bounding box center [657, 563] width 30 height 27
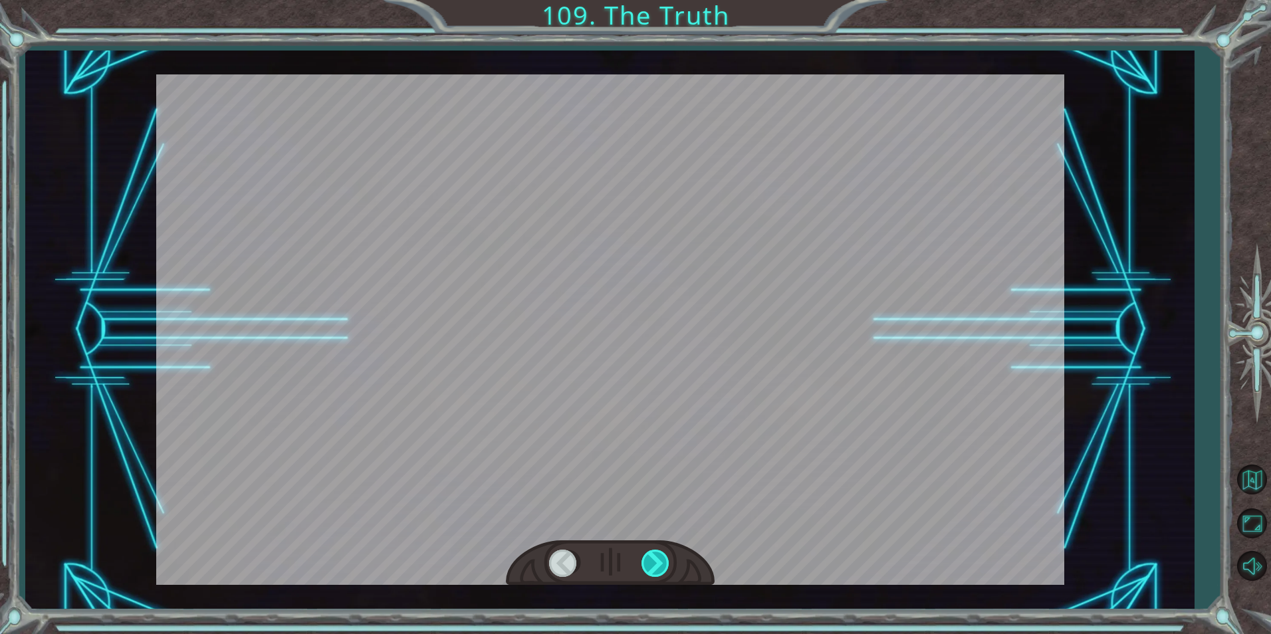
click at [667, 550] on div at bounding box center [657, 563] width 30 height 27
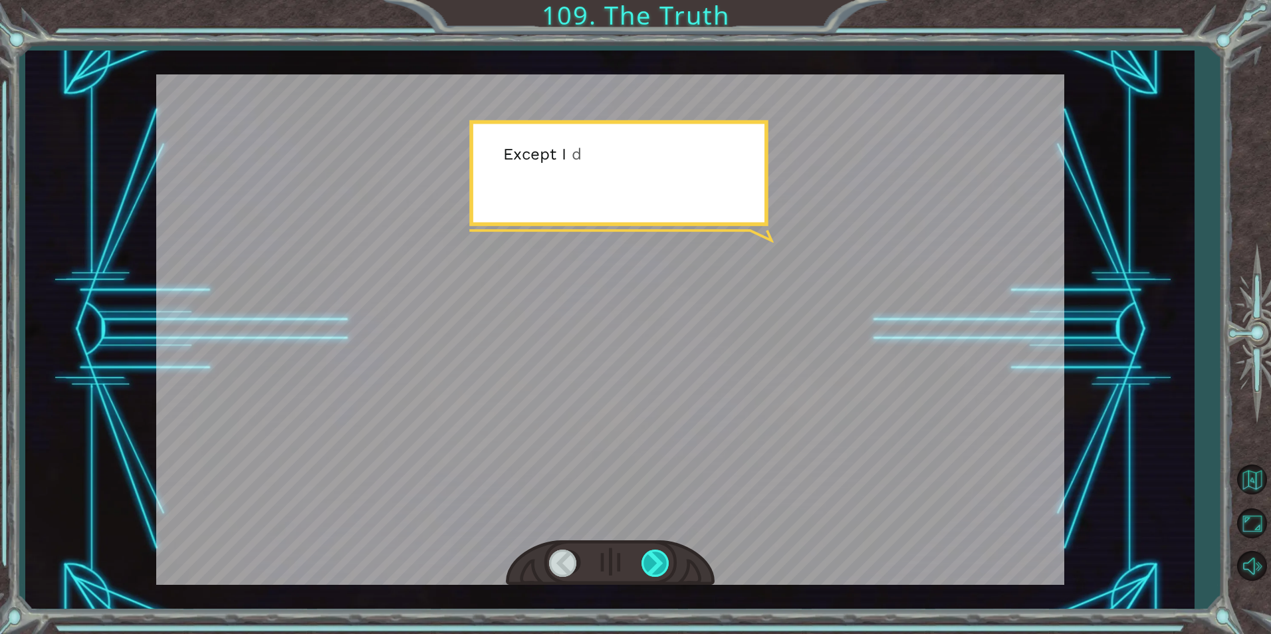
click at [667, 550] on div at bounding box center [657, 563] width 30 height 27
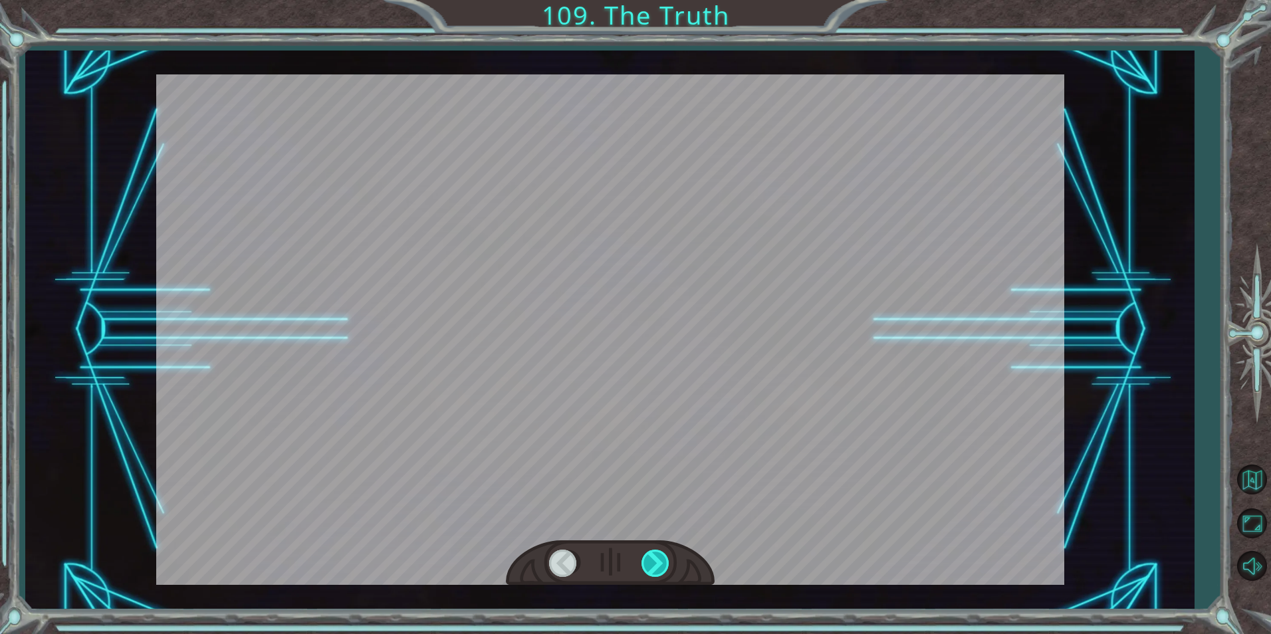
click at [667, 550] on div at bounding box center [657, 563] width 30 height 27
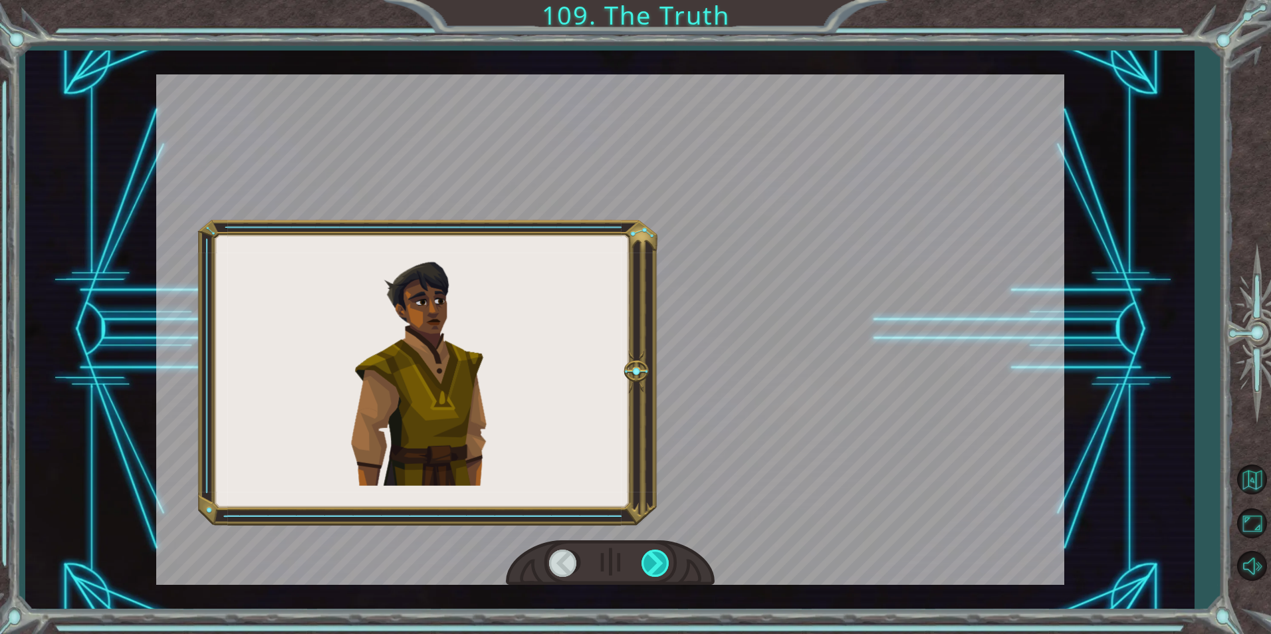
click at [667, 550] on div at bounding box center [657, 563] width 30 height 27
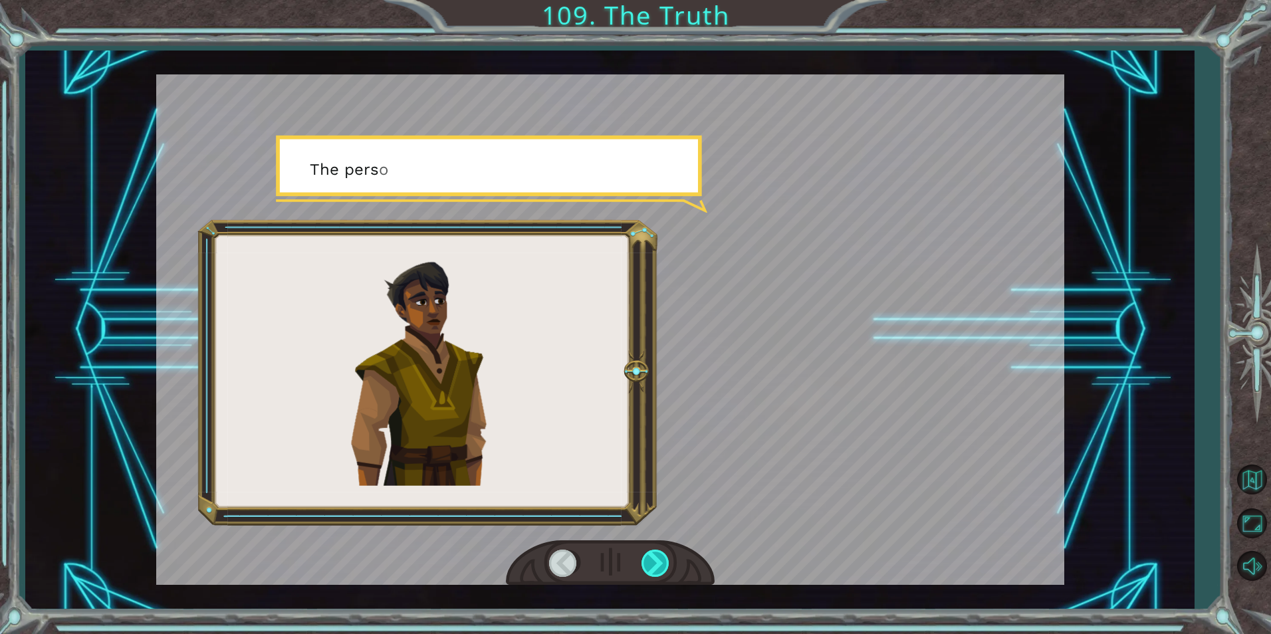
click at [667, 550] on div at bounding box center [657, 563] width 30 height 27
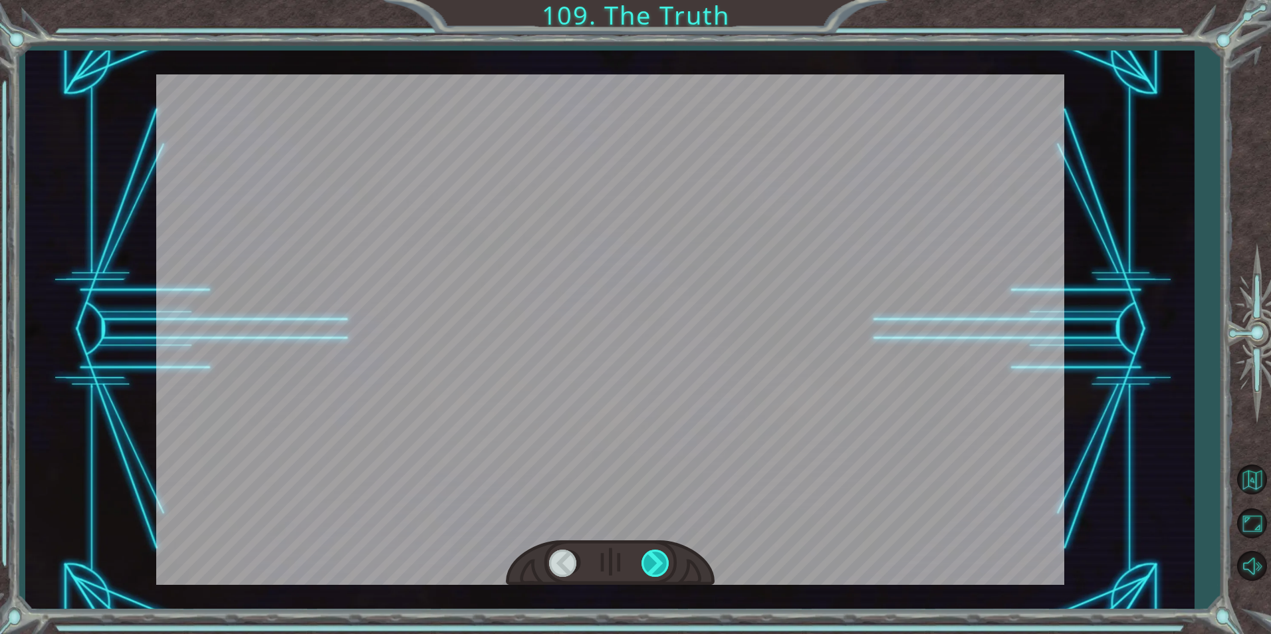
click at [667, 550] on div at bounding box center [657, 563] width 30 height 27
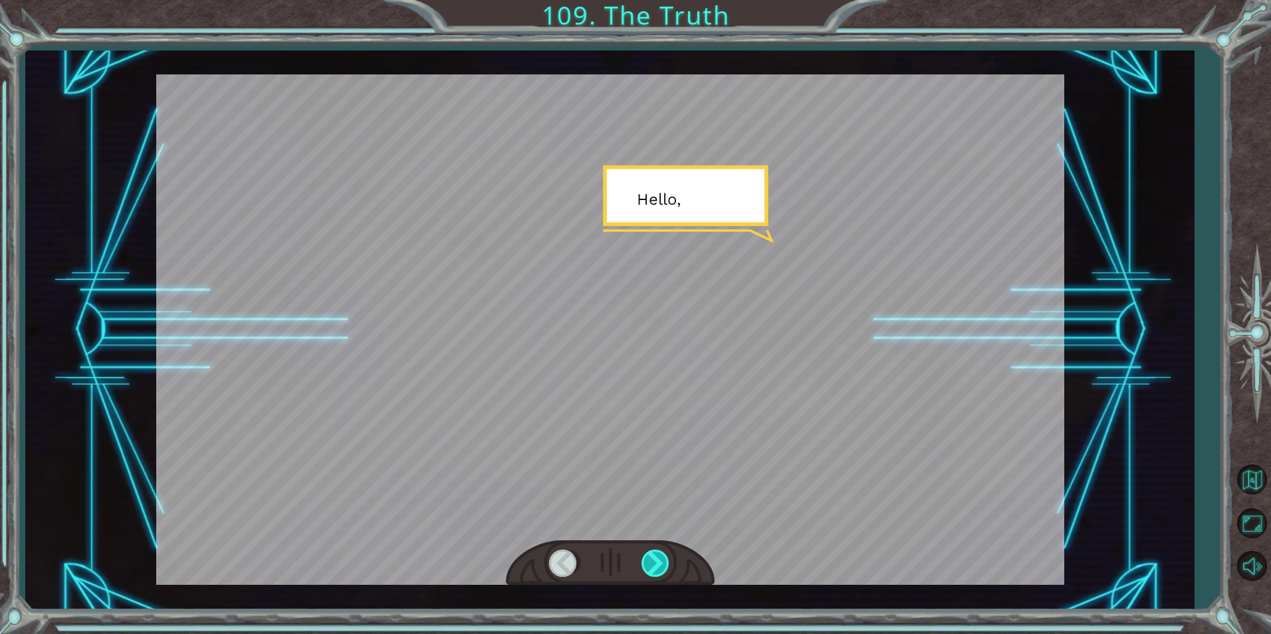
click at [667, 550] on div at bounding box center [657, 563] width 30 height 27
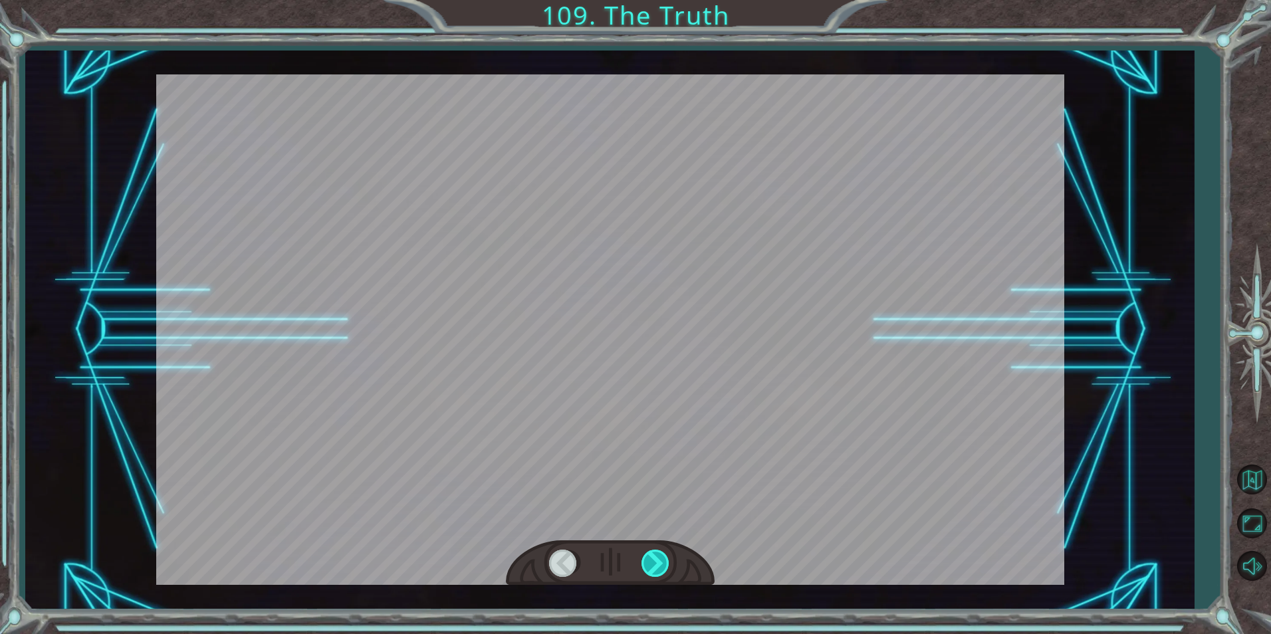
click at [665, 554] on div at bounding box center [657, 563] width 30 height 27
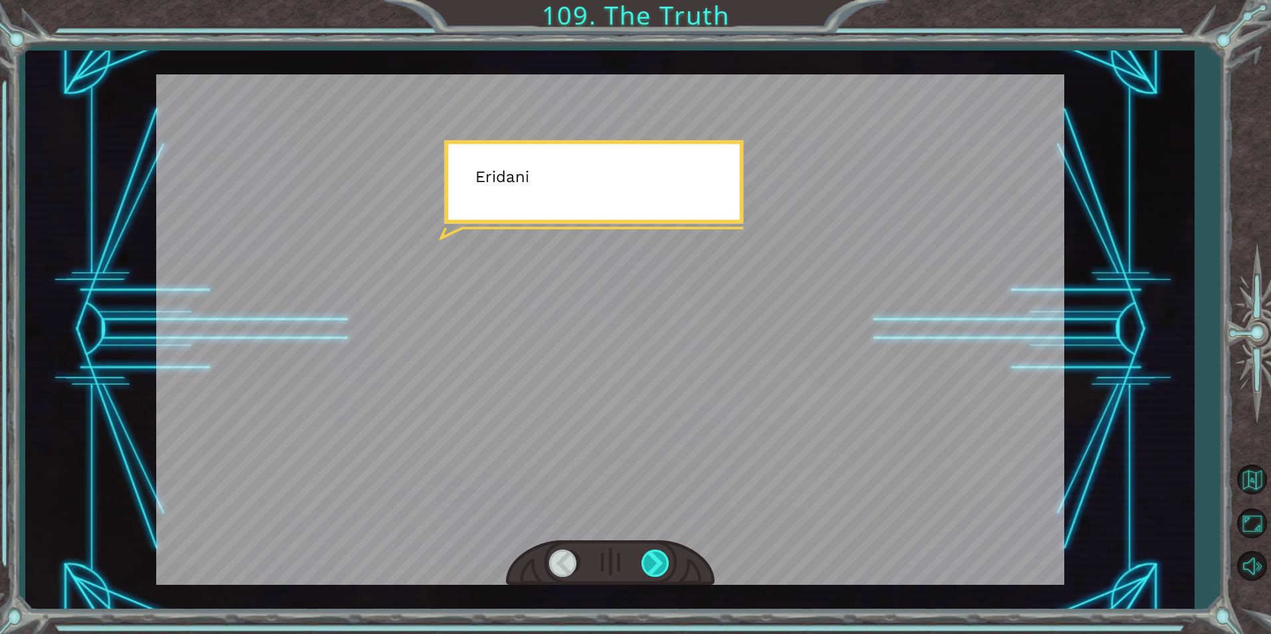
click at [665, 554] on div at bounding box center [657, 563] width 30 height 27
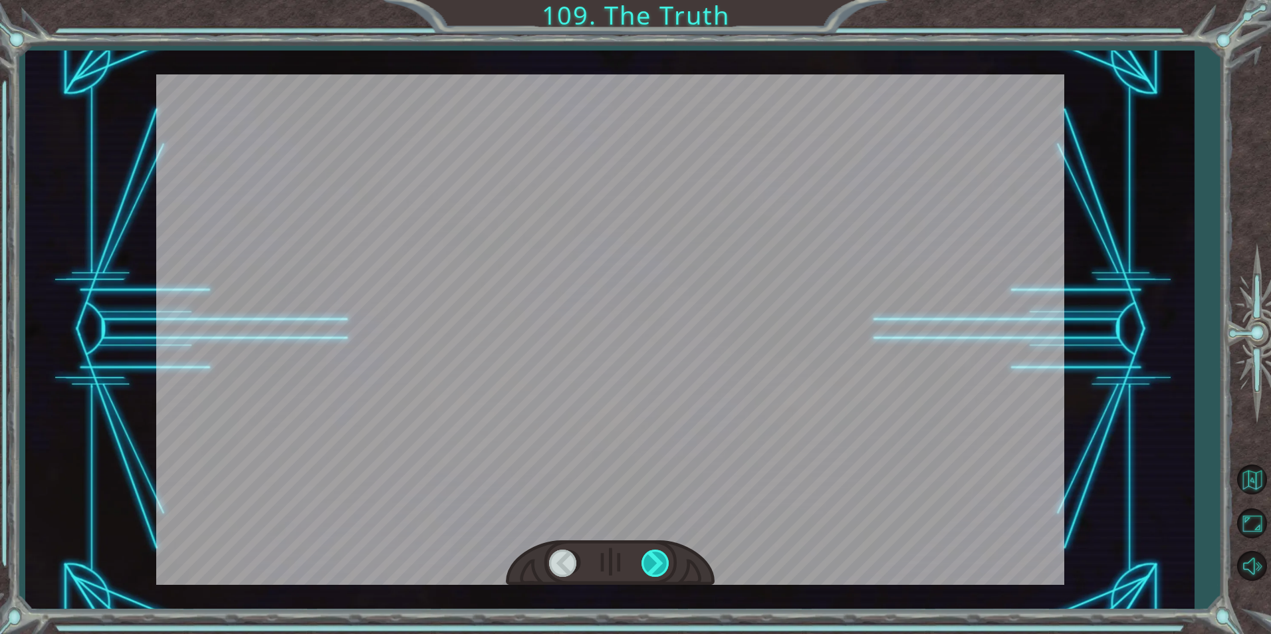
click at [665, 554] on div at bounding box center [657, 563] width 30 height 27
click at [655, 562] on div at bounding box center [657, 563] width 30 height 27
click at [654, 554] on div at bounding box center [657, 563] width 30 height 27
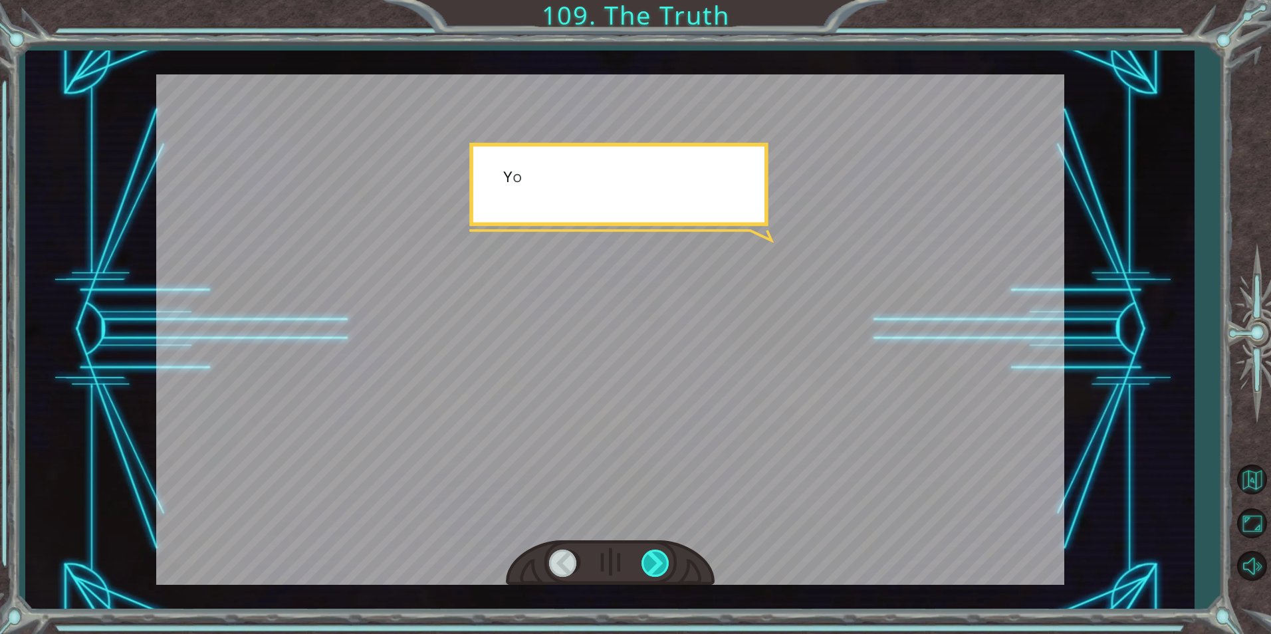
drag, startPoint x: 647, startPoint y: 560, endPoint x: 640, endPoint y: 570, distance: 12.5
click at [640, 570] on div at bounding box center [610, 564] width 209 height 46
click at [643, 572] on div at bounding box center [657, 563] width 30 height 27
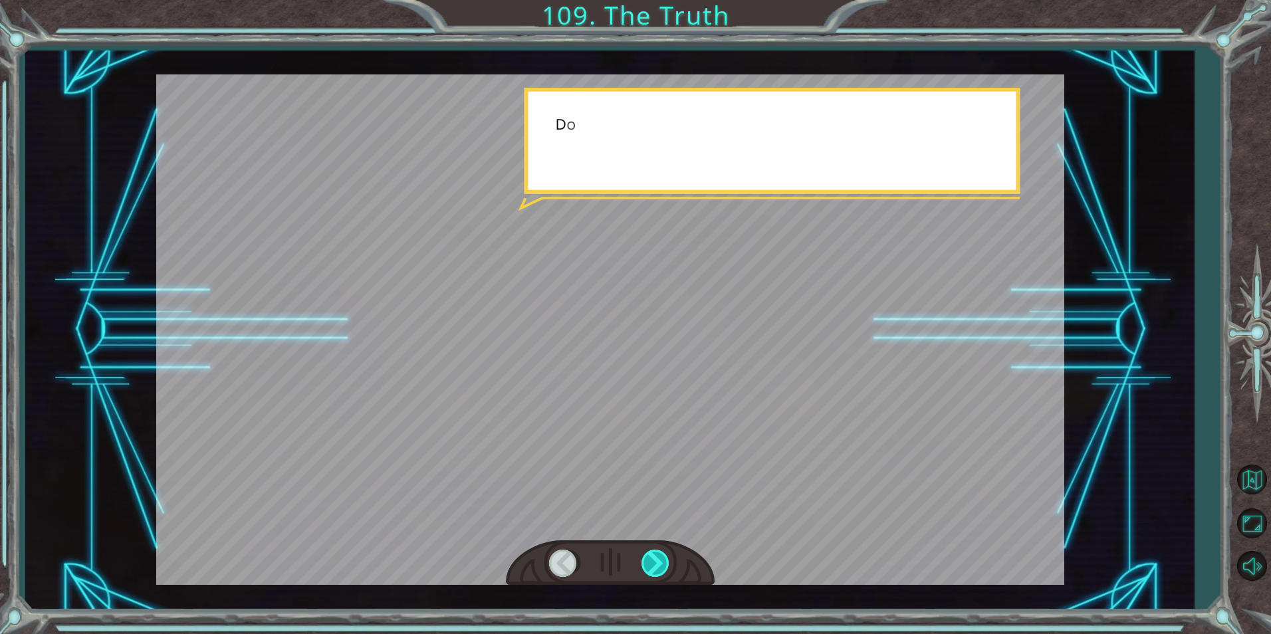
click at [644, 572] on div at bounding box center [657, 563] width 30 height 27
click at [646, 572] on div at bounding box center [657, 563] width 30 height 27
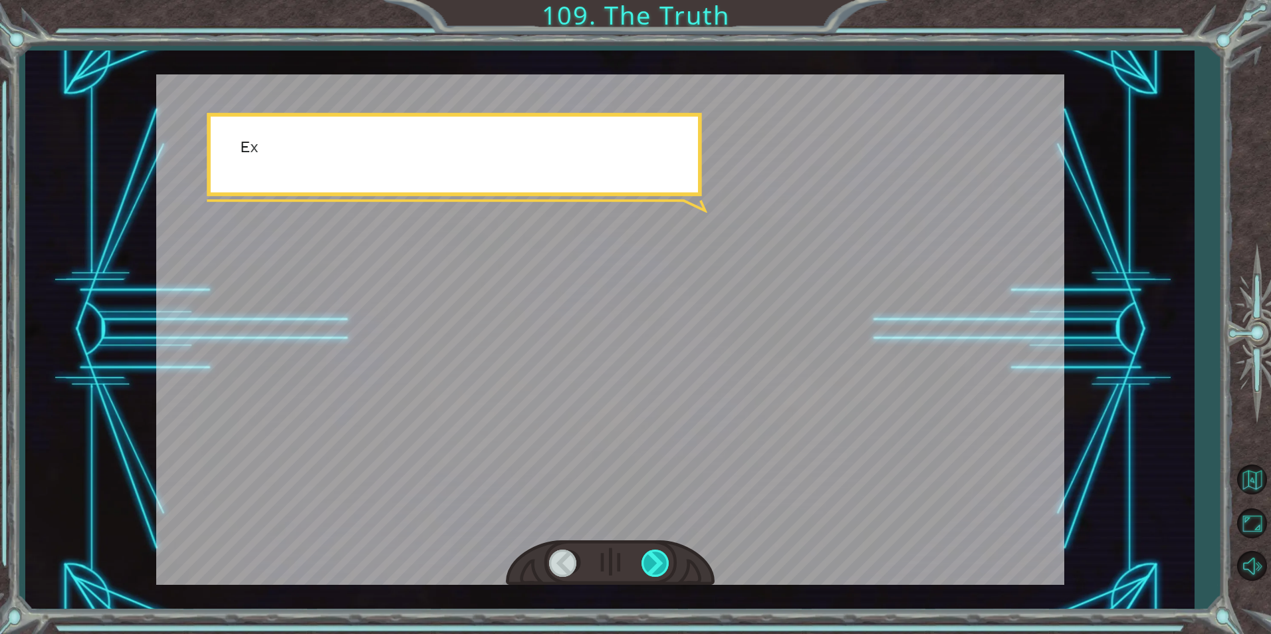
click at [650, 572] on div at bounding box center [657, 563] width 30 height 27
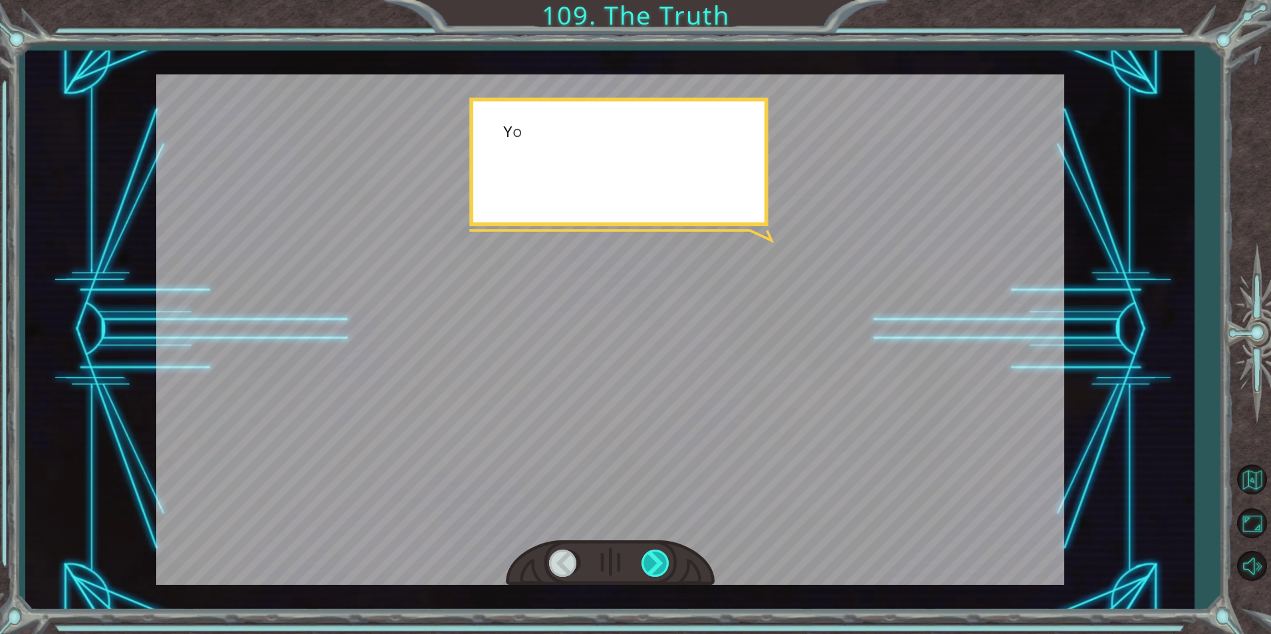
click at [650, 572] on div at bounding box center [657, 563] width 30 height 27
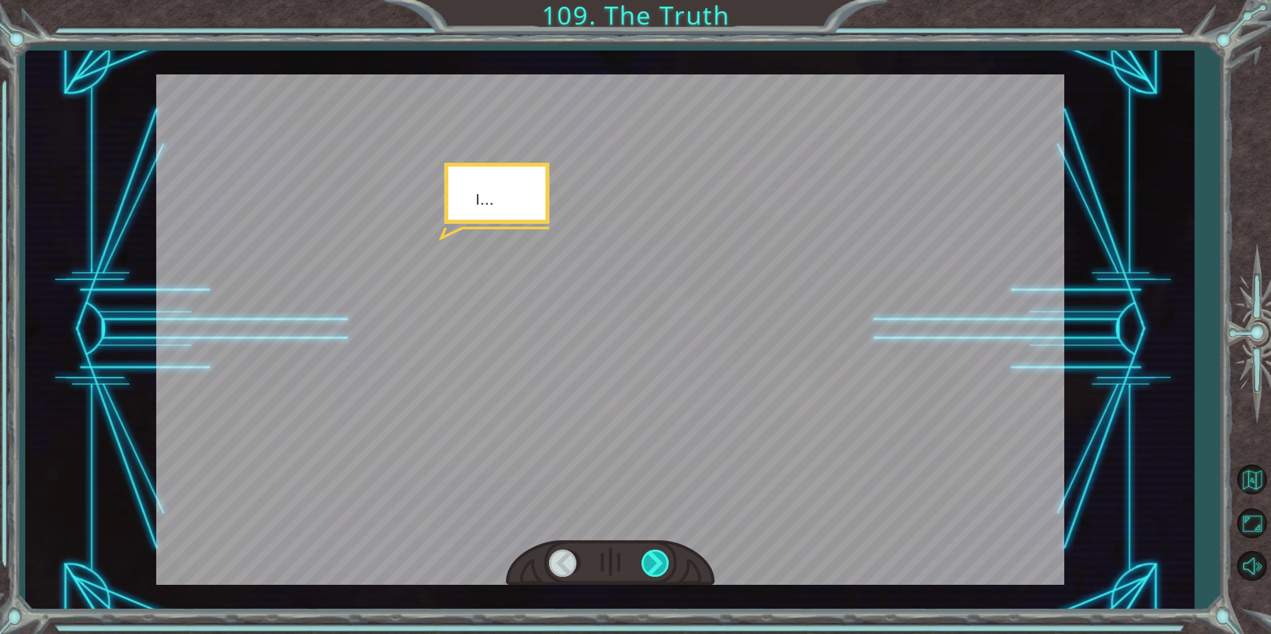
click at [650, 572] on div at bounding box center [657, 563] width 30 height 27
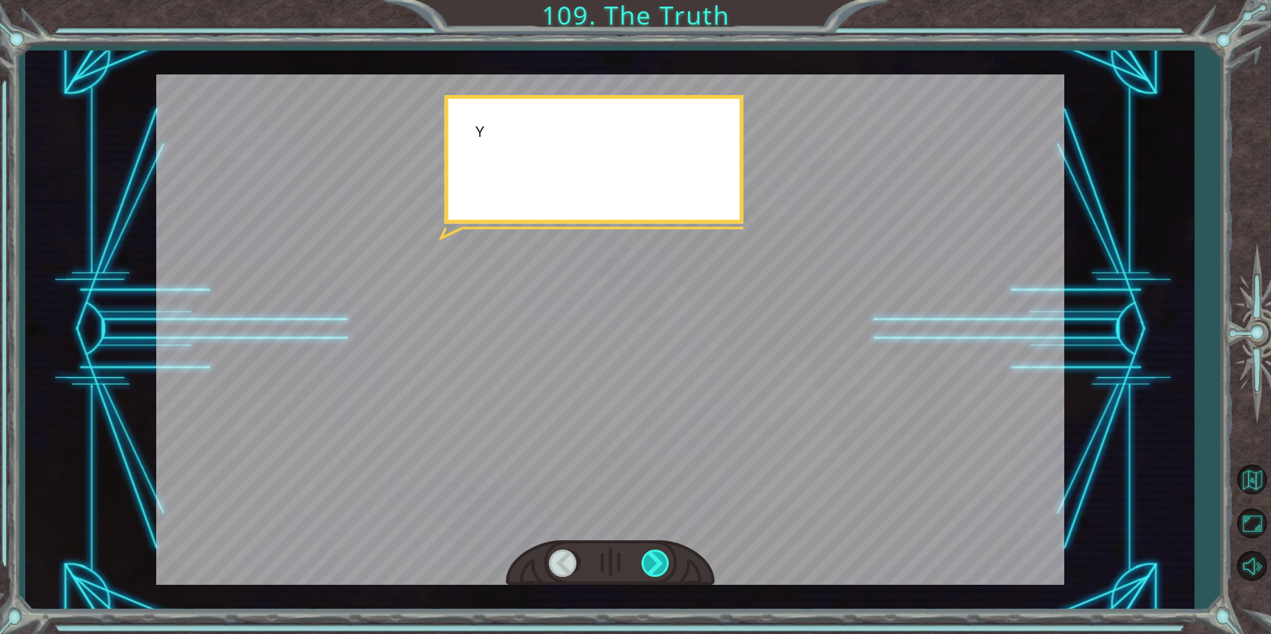
click at [650, 572] on div at bounding box center [657, 563] width 30 height 27
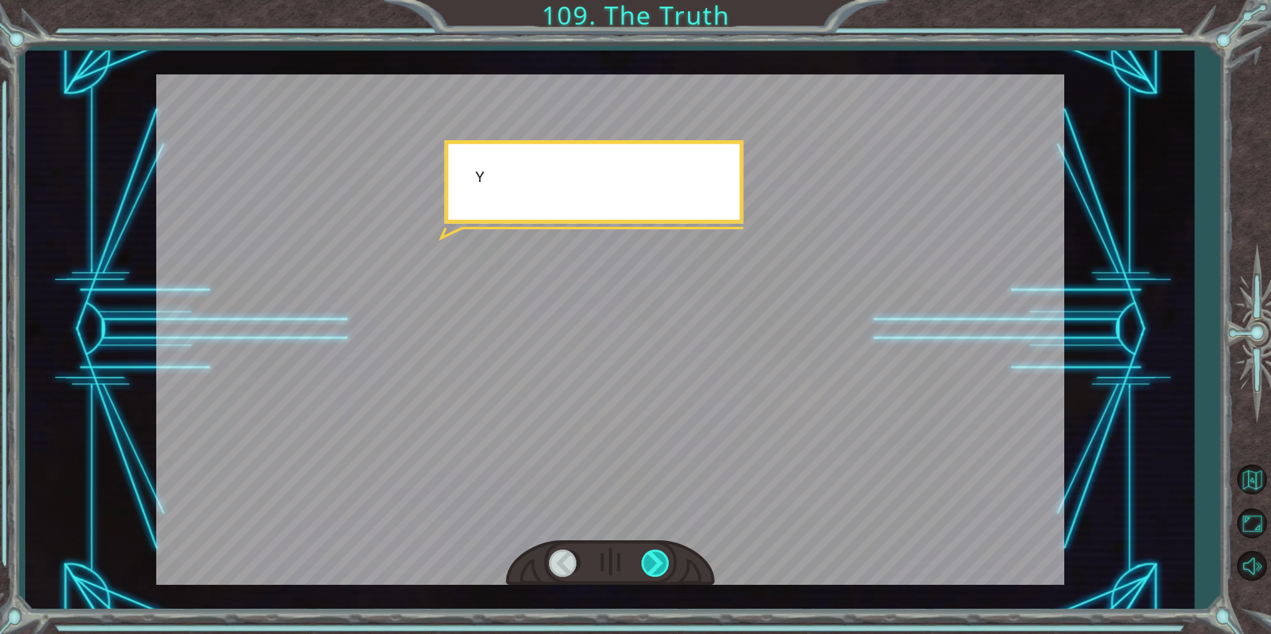
click at [650, 572] on div at bounding box center [657, 563] width 30 height 27
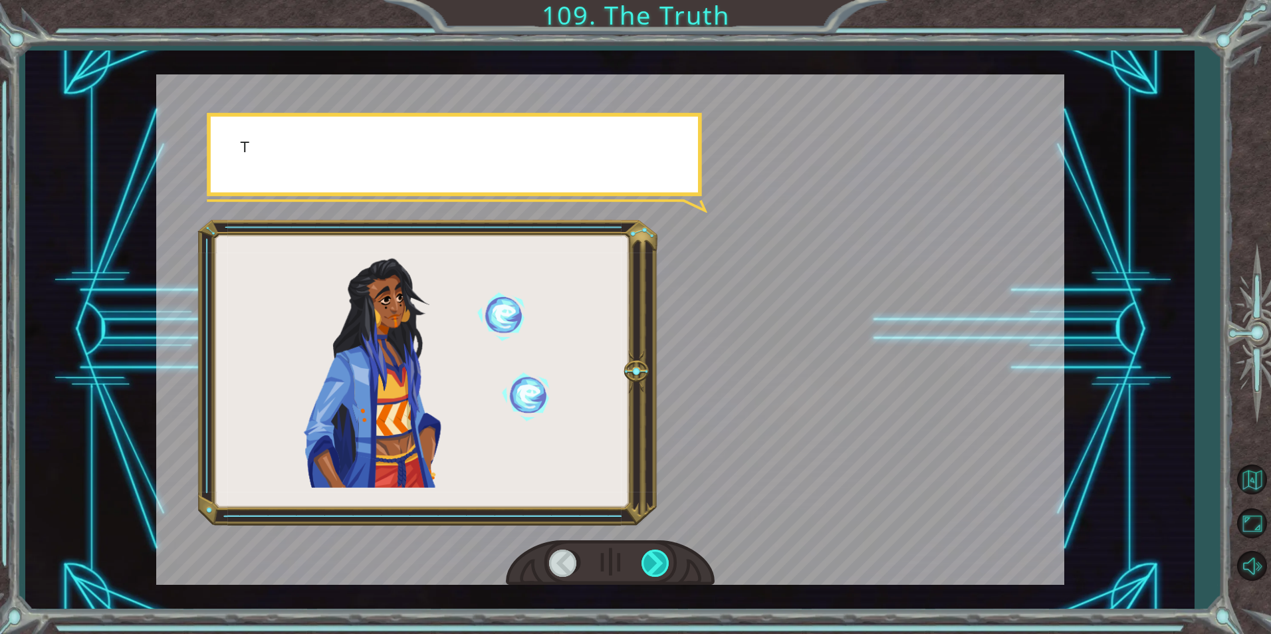
click at [650, 572] on div at bounding box center [657, 563] width 30 height 27
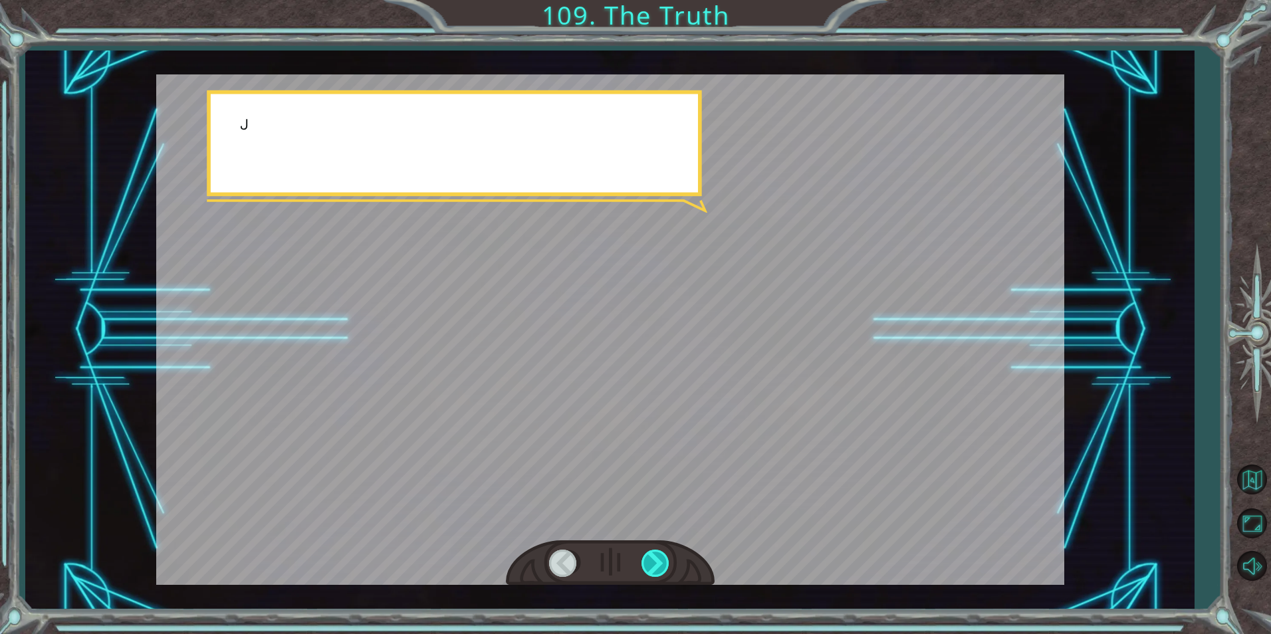
click at [650, 572] on div at bounding box center [657, 563] width 30 height 27
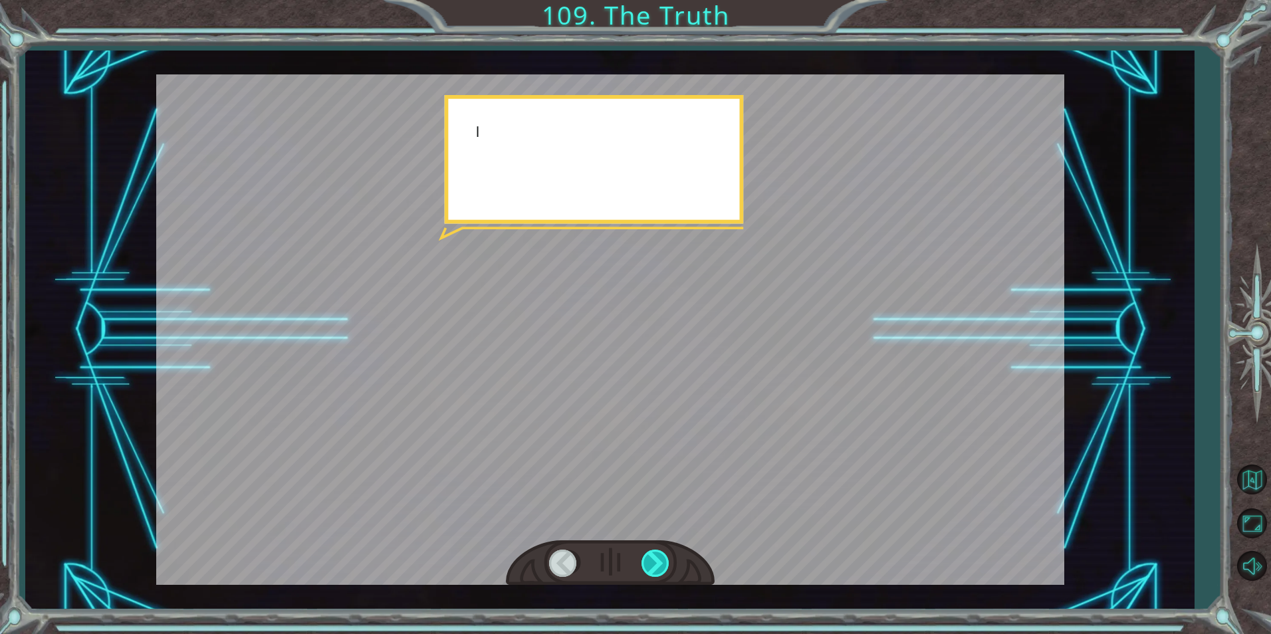
click at [650, 572] on div at bounding box center [657, 563] width 30 height 27
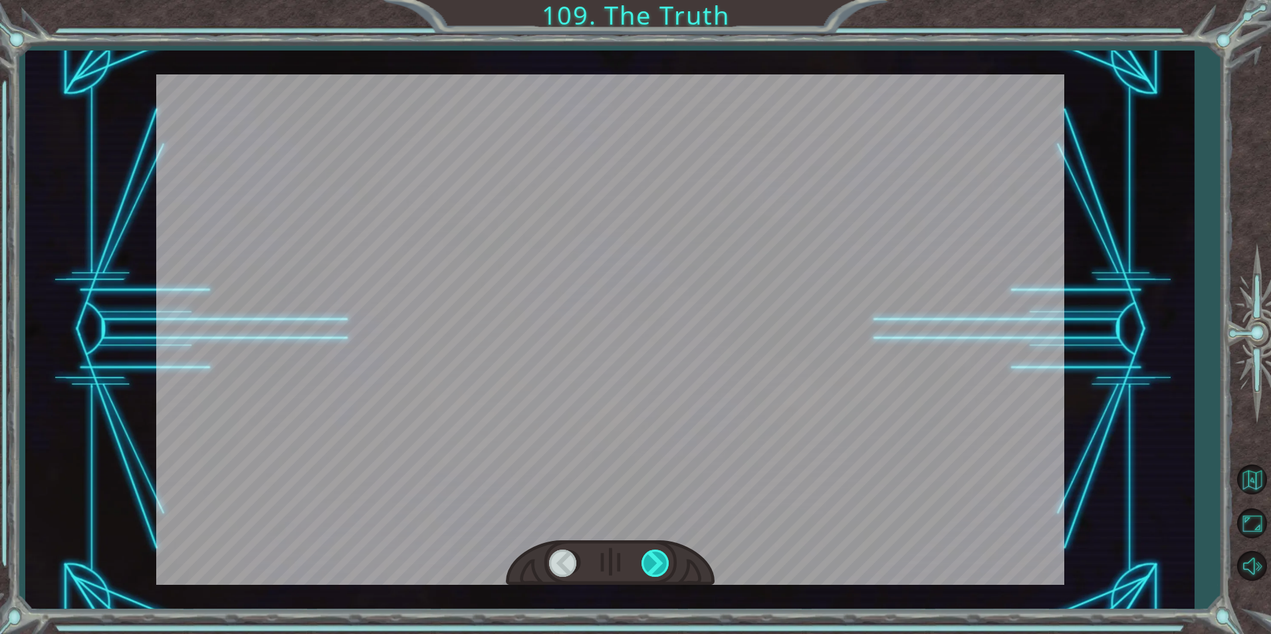
click at [650, 572] on div at bounding box center [657, 563] width 30 height 27
click at [650, 0] on div "T h a t w a s a m a z i n g ! I ' v e n e v e r s e e n e a r t h s p e l l s l…" at bounding box center [635, 0] width 1271 height 0
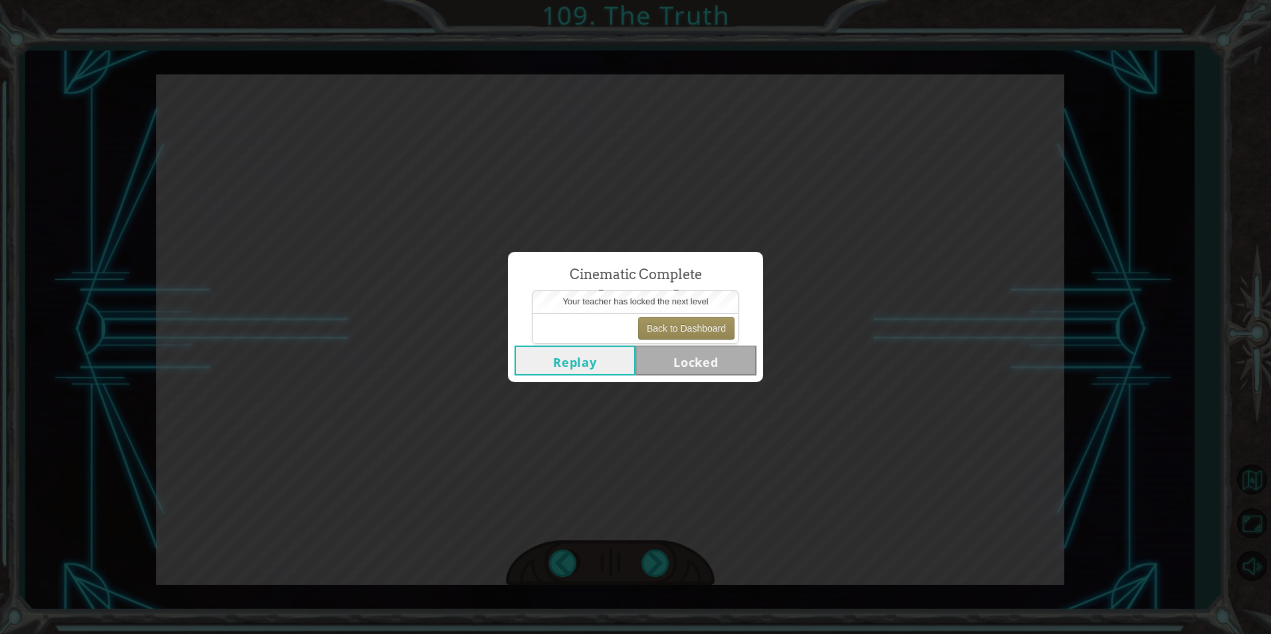
drag, startPoint x: 650, startPoint y: 572, endPoint x: 779, endPoint y: 408, distance: 208.4
click at [779, 408] on div "Cinematic Complete The Truth Replay Locked" at bounding box center [635, 317] width 1271 height 634
click at [720, 334] on button "Back to Dashboard" at bounding box center [686, 328] width 96 height 23
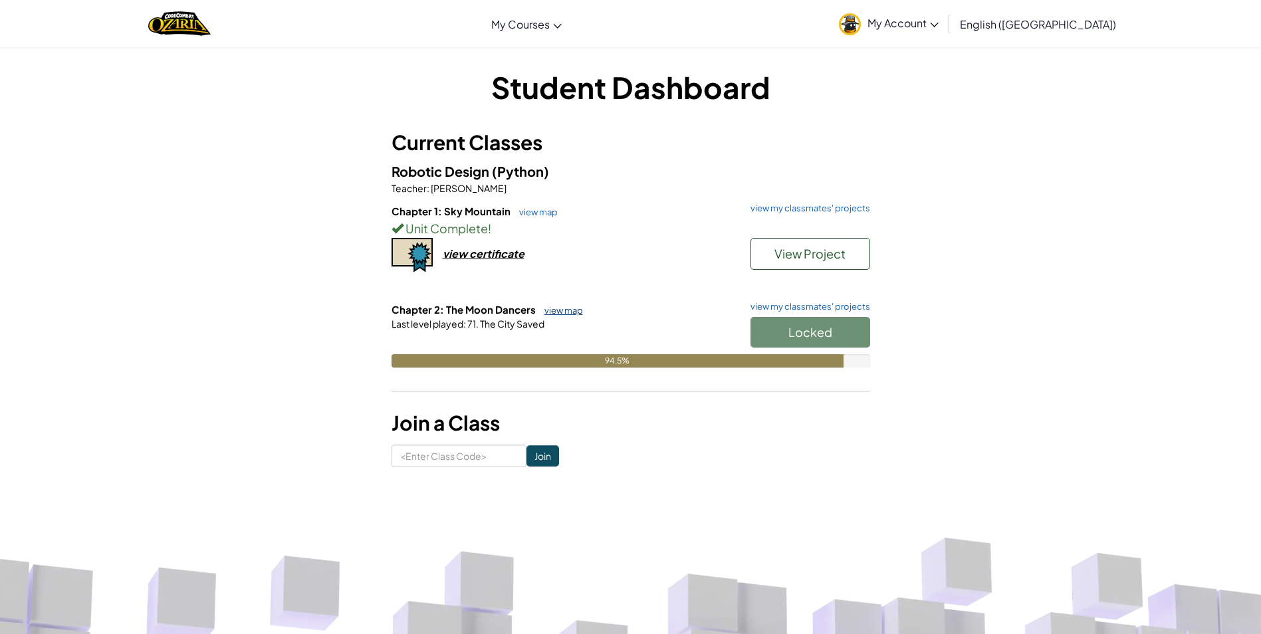
click at [570, 306] on link "view map" at bounding box center [560, 310] width 45 height 11
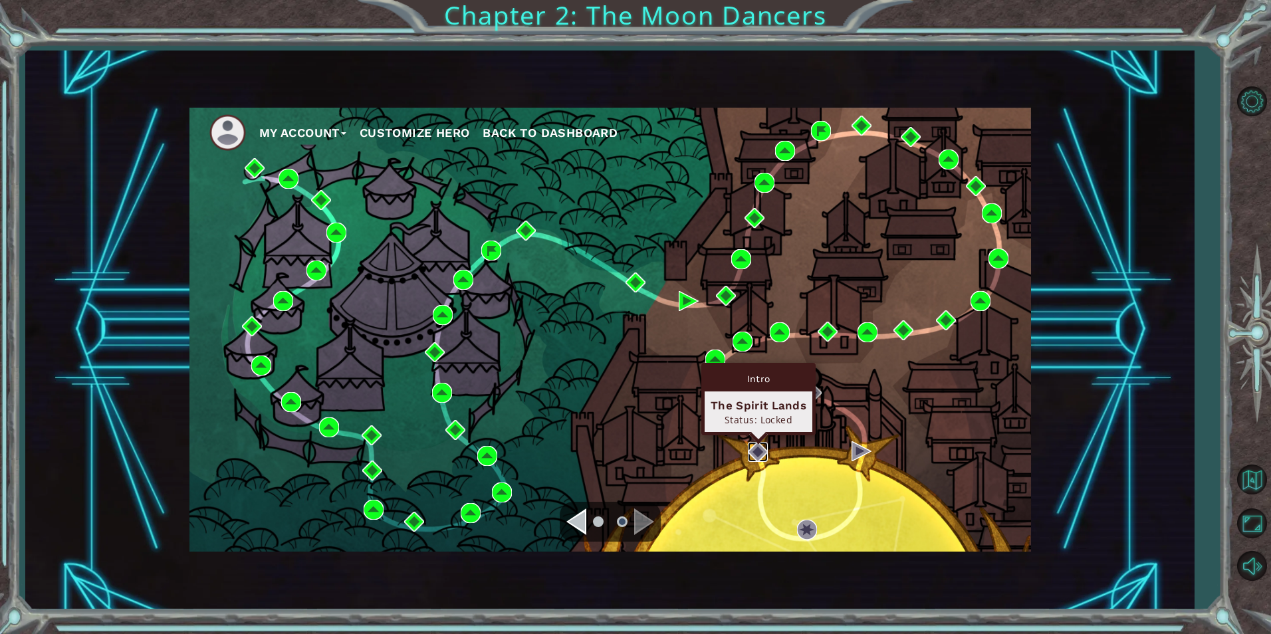
click at [757, 449] on img at bounding box center [758, 452] width 20 height 20
click at [757, 445] on img at bounding box center [758, 452] width 20 height 20
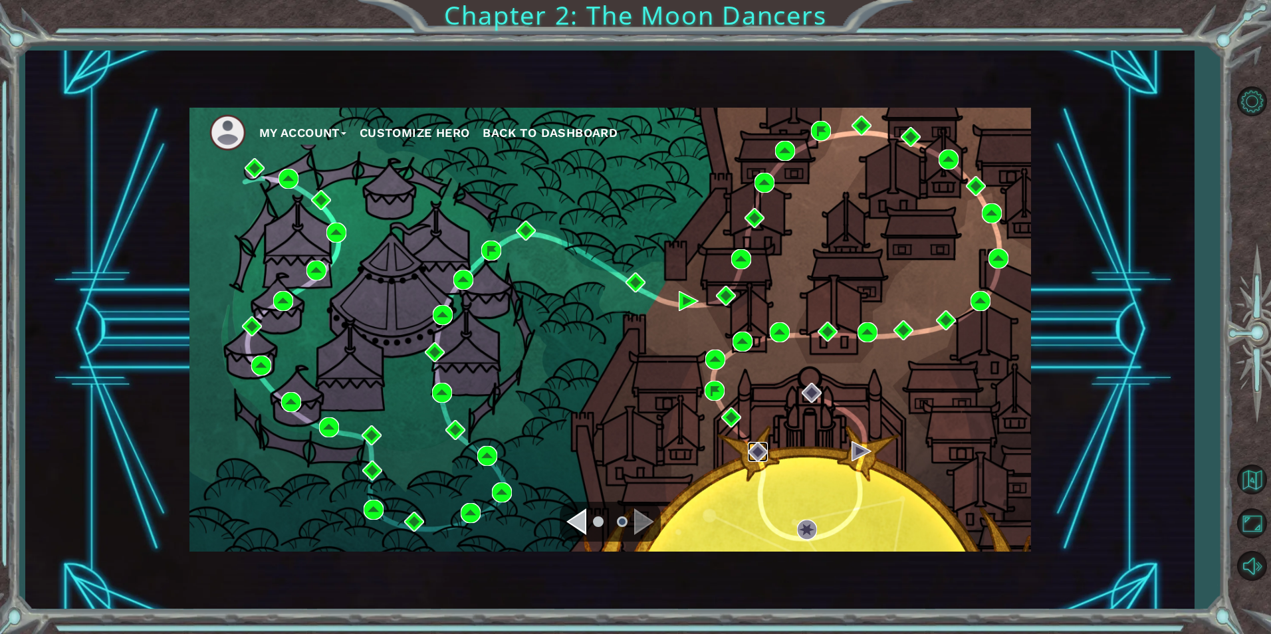
click at [757, 445] on img at bounding box center [758, 452] width 20 height 20
